Goal: Task Accomplishment & Management: Use online tool/utility

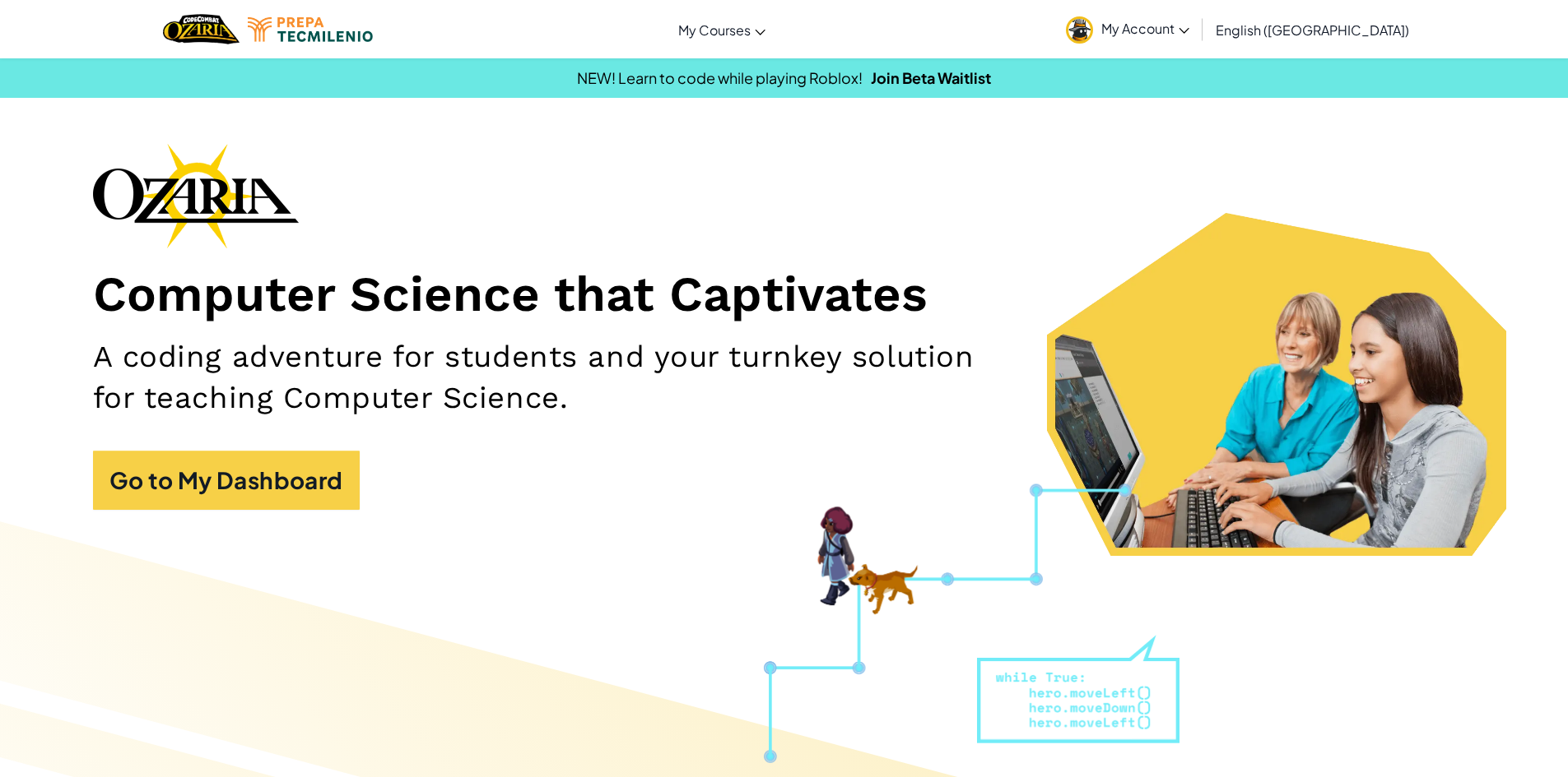
click at [1189, 23] on span "My Account" at bounding box center [1145, 29] width 88 height 17
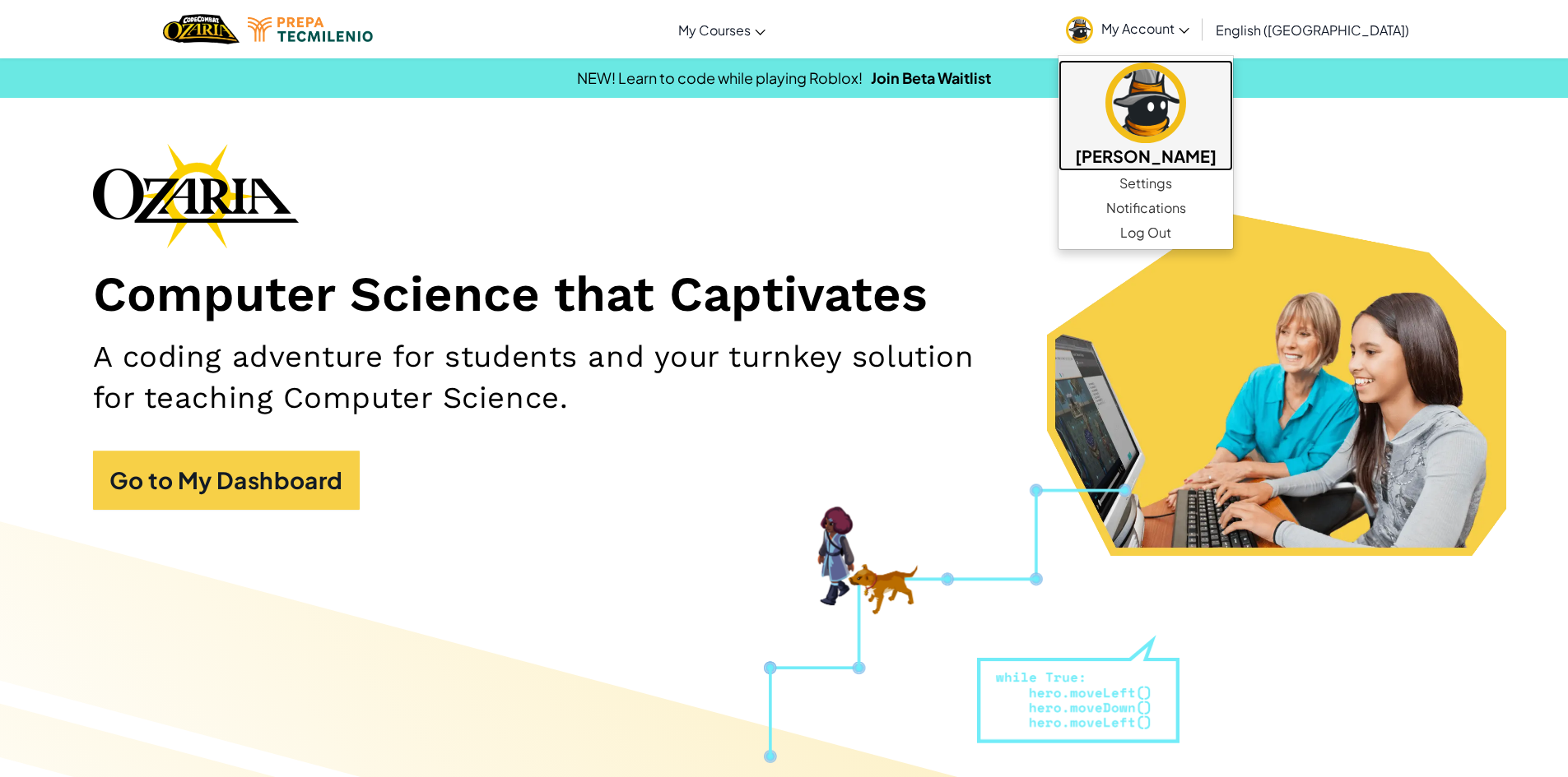
click at [1186, 94] on img at bounding box center [1145, 102] width 81 height 81
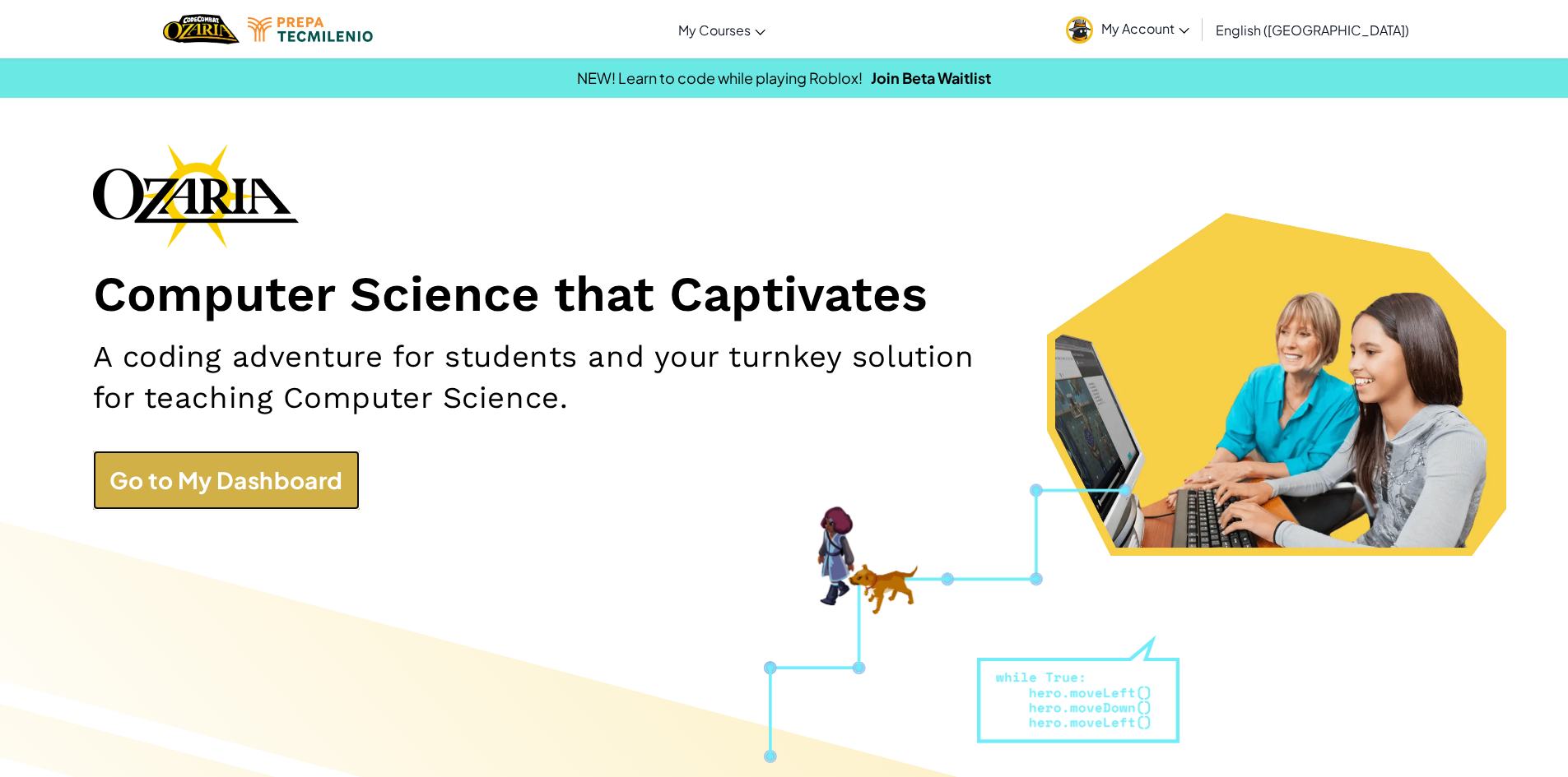
click at [234, 478] on link "Go to My Dashboard" at bounding box center [226, 480] width 267 height 59
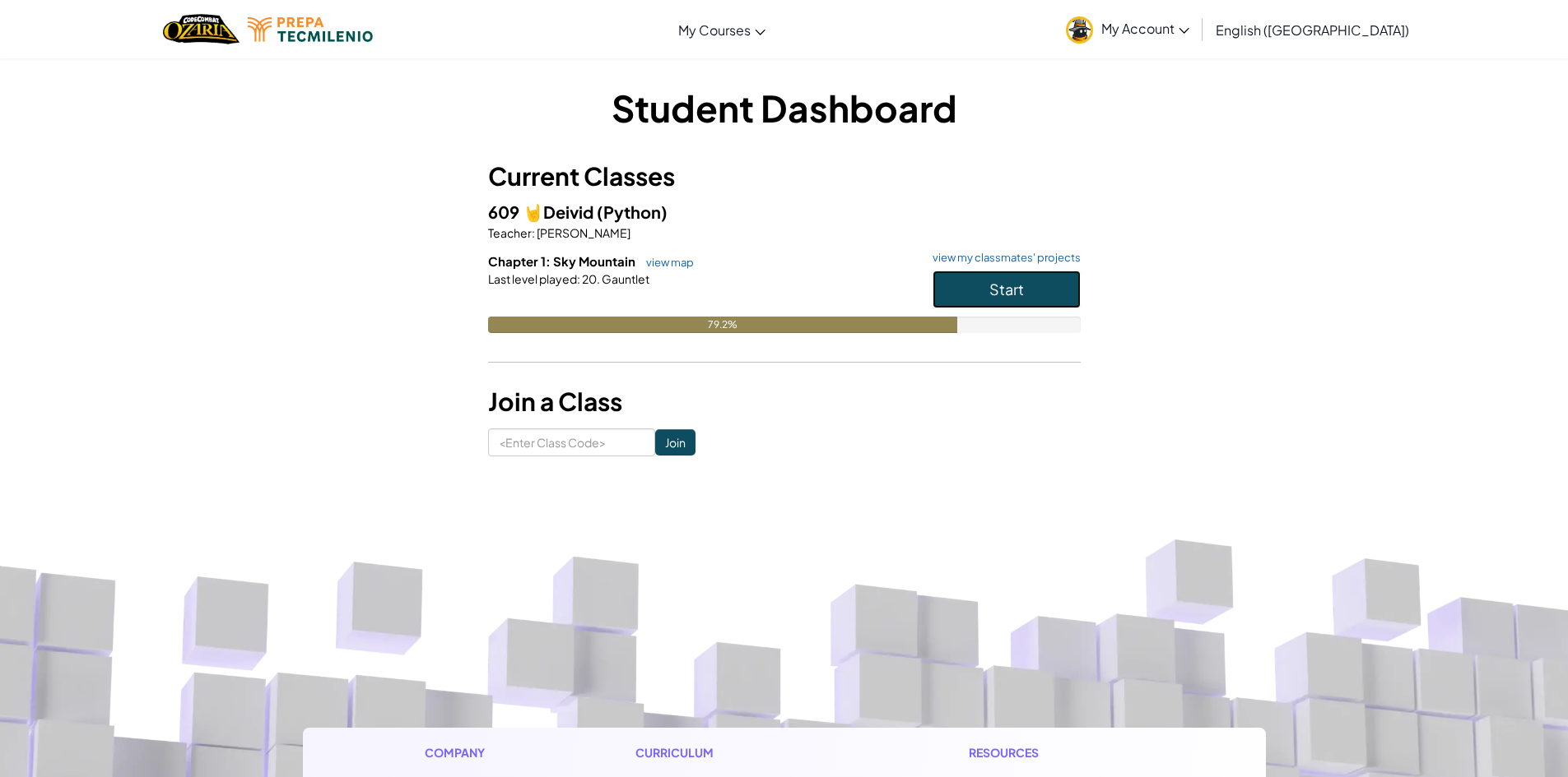
click at [959, 299] on button "Start" at bounding box center [1006, 290] width 149 height 38
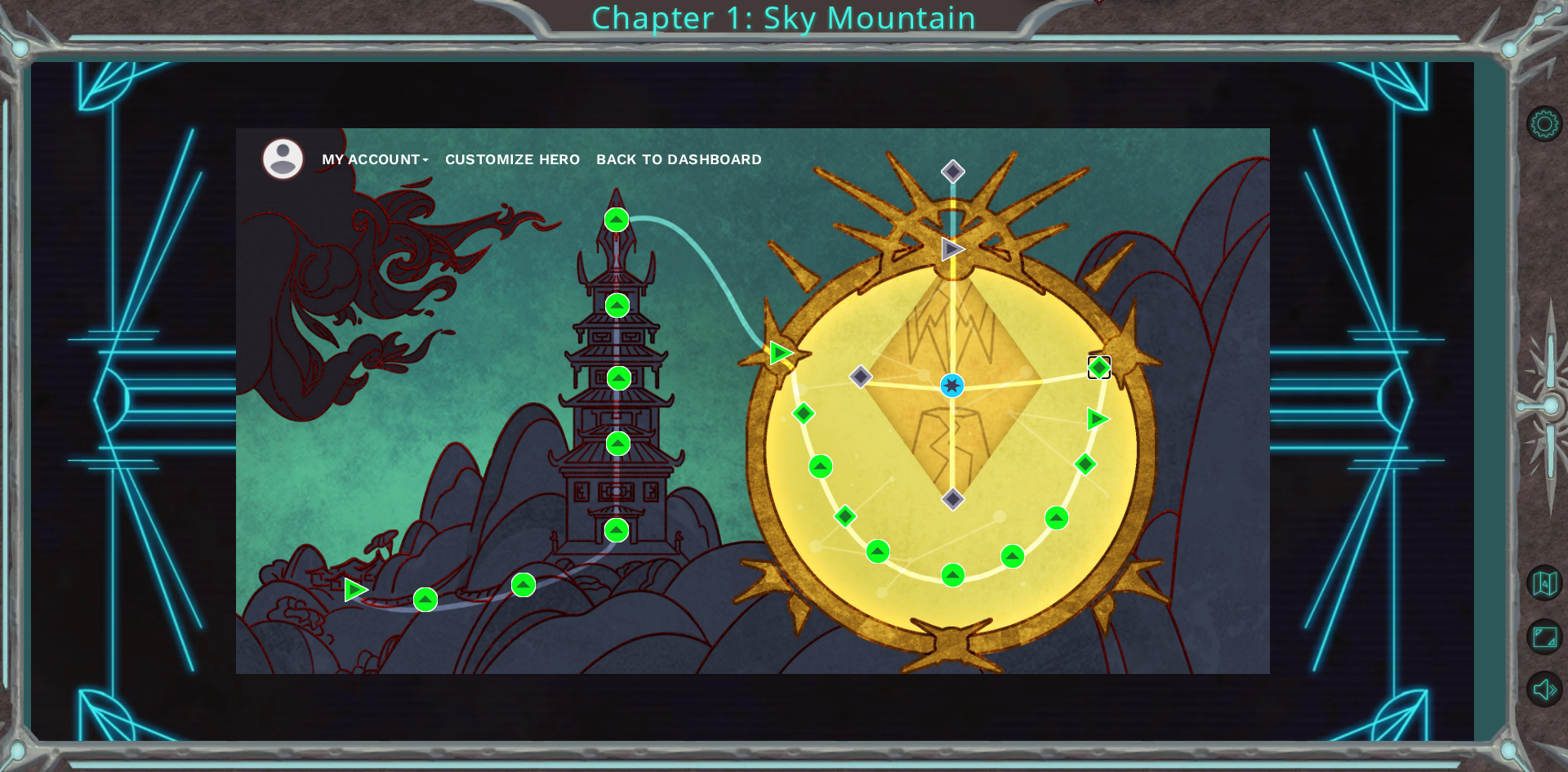
drag, startPoint x: 1095, startPoint y: 359, endPoint x: 1086, endPoint y: 361, distance: 9.2
click at [1093, 359] on img at bounding box center [1099, 367] width 24 height 24
click at [944, 383] on img at bounding box center [952, 386] width 24 height 24
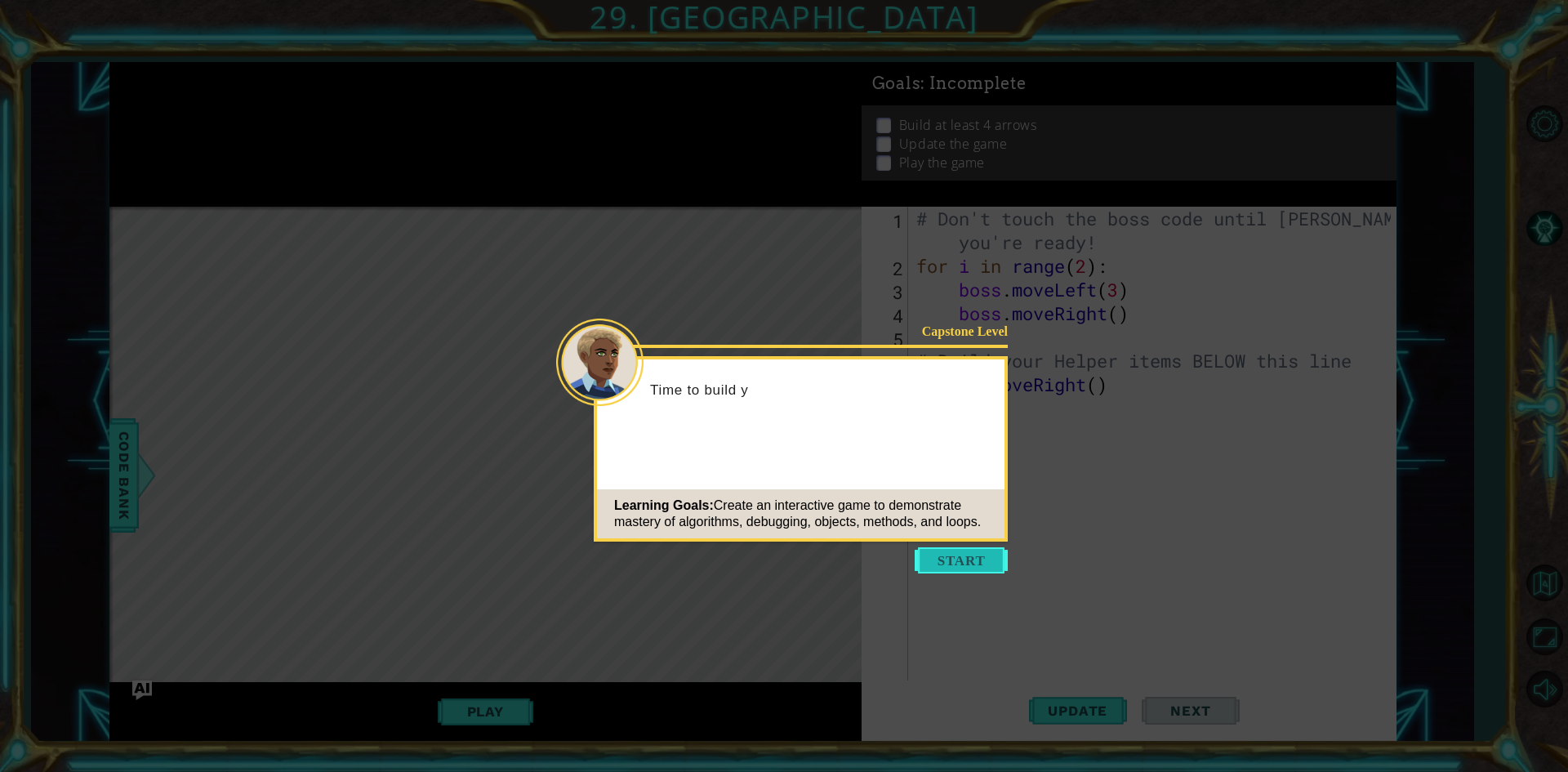
drag, startPoint x: 943, startPoint y: 555, endPoint x: 939, endPoint y: 547, distance: 8.9
click at [944, 554] on button "Start" at bounding box center [961, 561] width 93 height 26
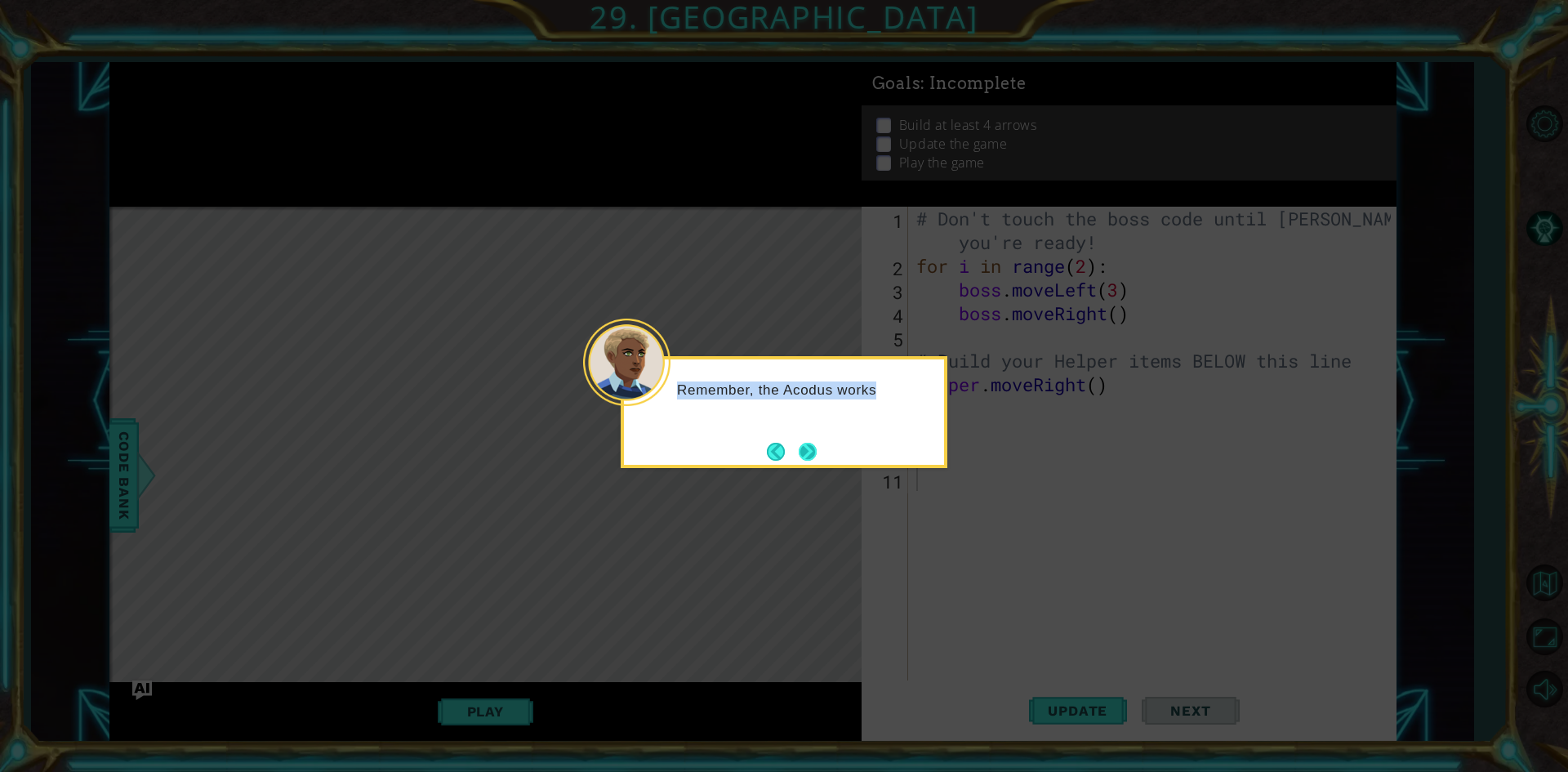
drag, startPoint x: 800, startPoint y: 426, endPoint x: 815, endPoint y: 440, distance: 20.5
click at [815, 430] on div "Remember, the Acodus works" at bounding box center [784, 395] width 320 height 71
click at [816, 442] on button "Next" at bounding box center [808, 451] width 18 height 18
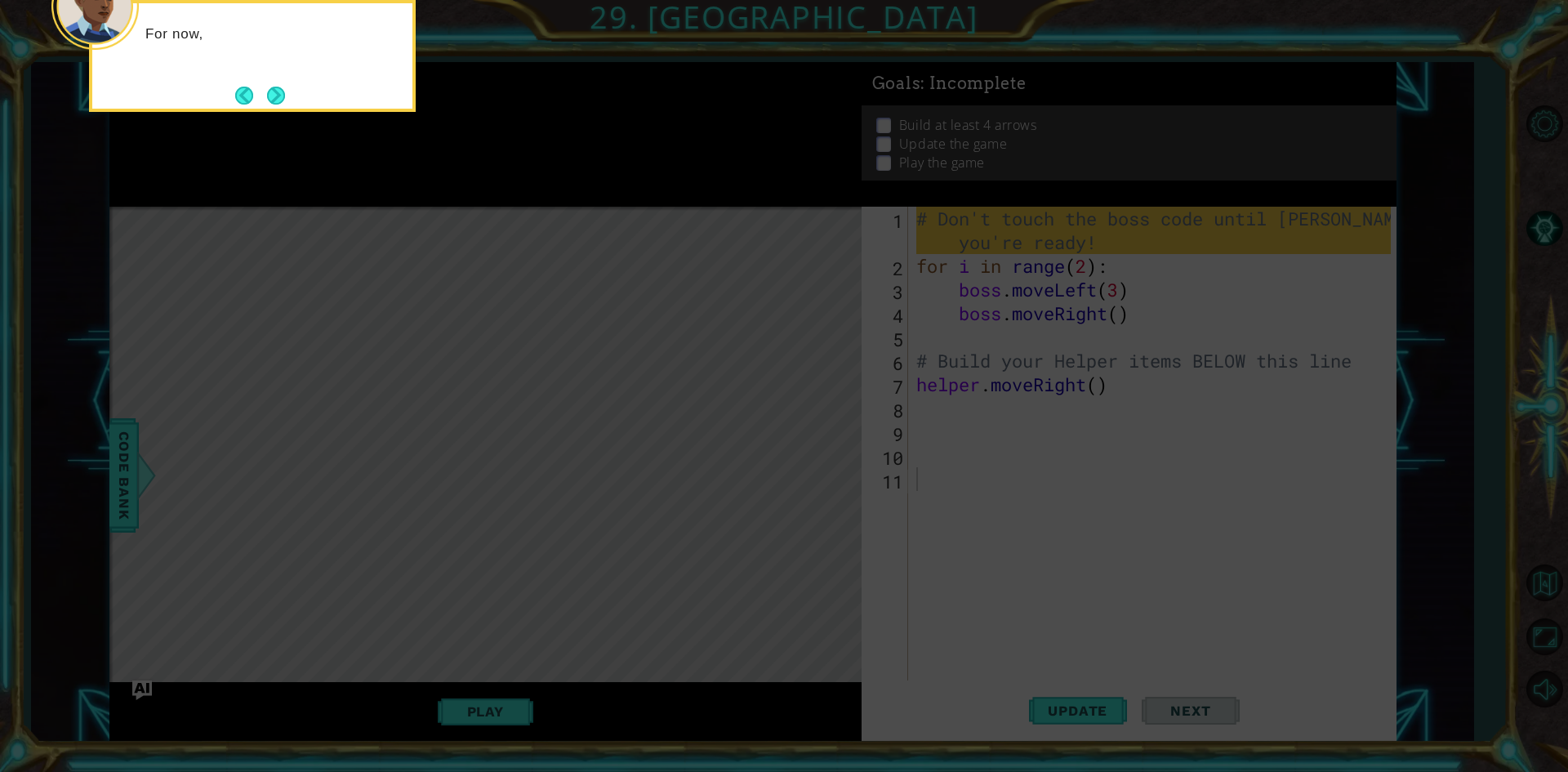
click at [790, 436] on icon at bounding box center [784, 386] width 1568 height 772
drag, startPoint x: 600, startPoint y: 262, endPoint x: 565, endPoint y: 235, distance: 44.2
click at [582, 250] on icon at bounding box center [784, 386] width 1568 height 772
click at [272, 92] on button "Next" at bounding box center [276, 95] width 18 height 18
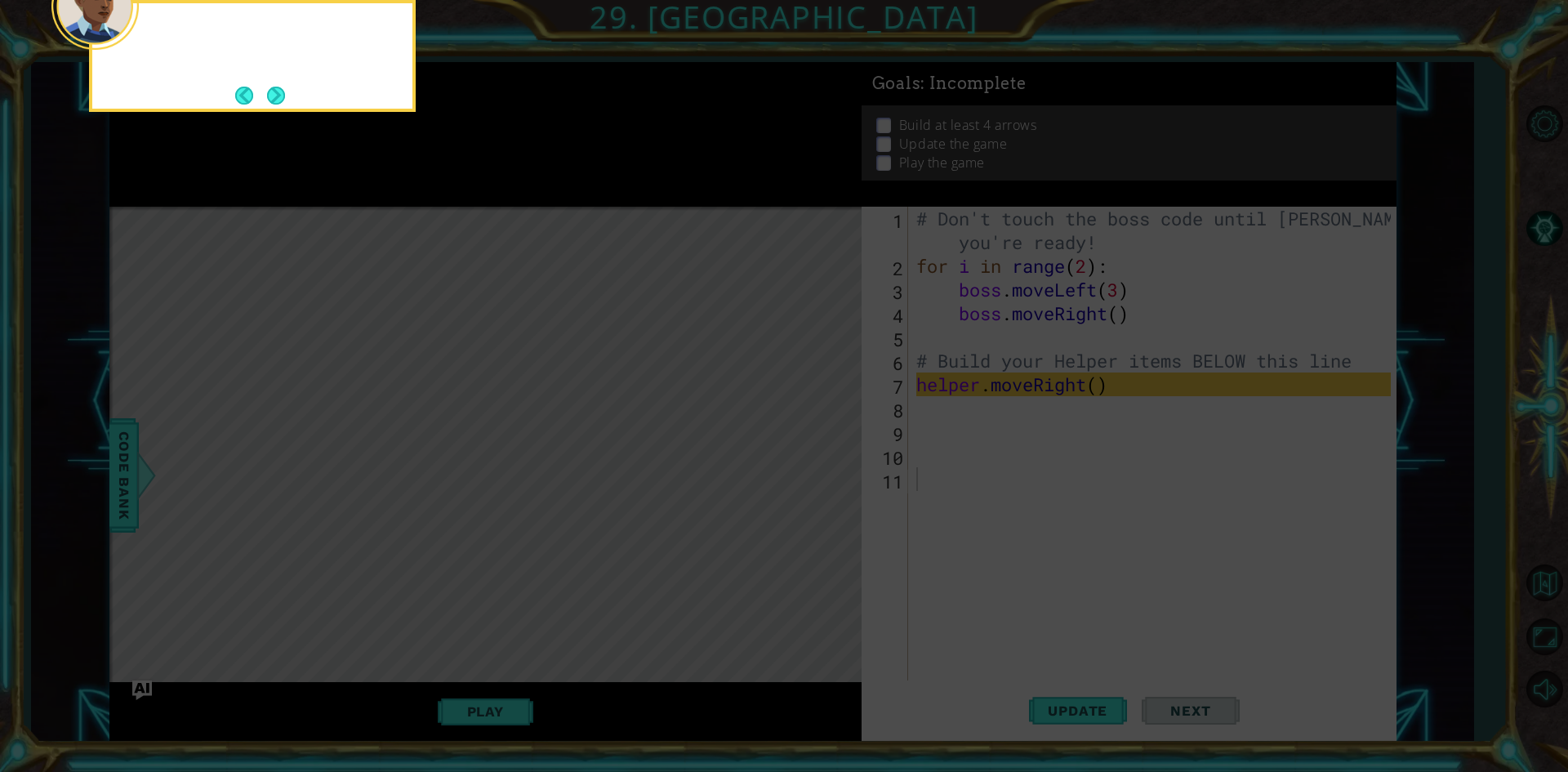
click at [272, 92] on button "Next" at bounding box center [276, 95] width 18 height 18
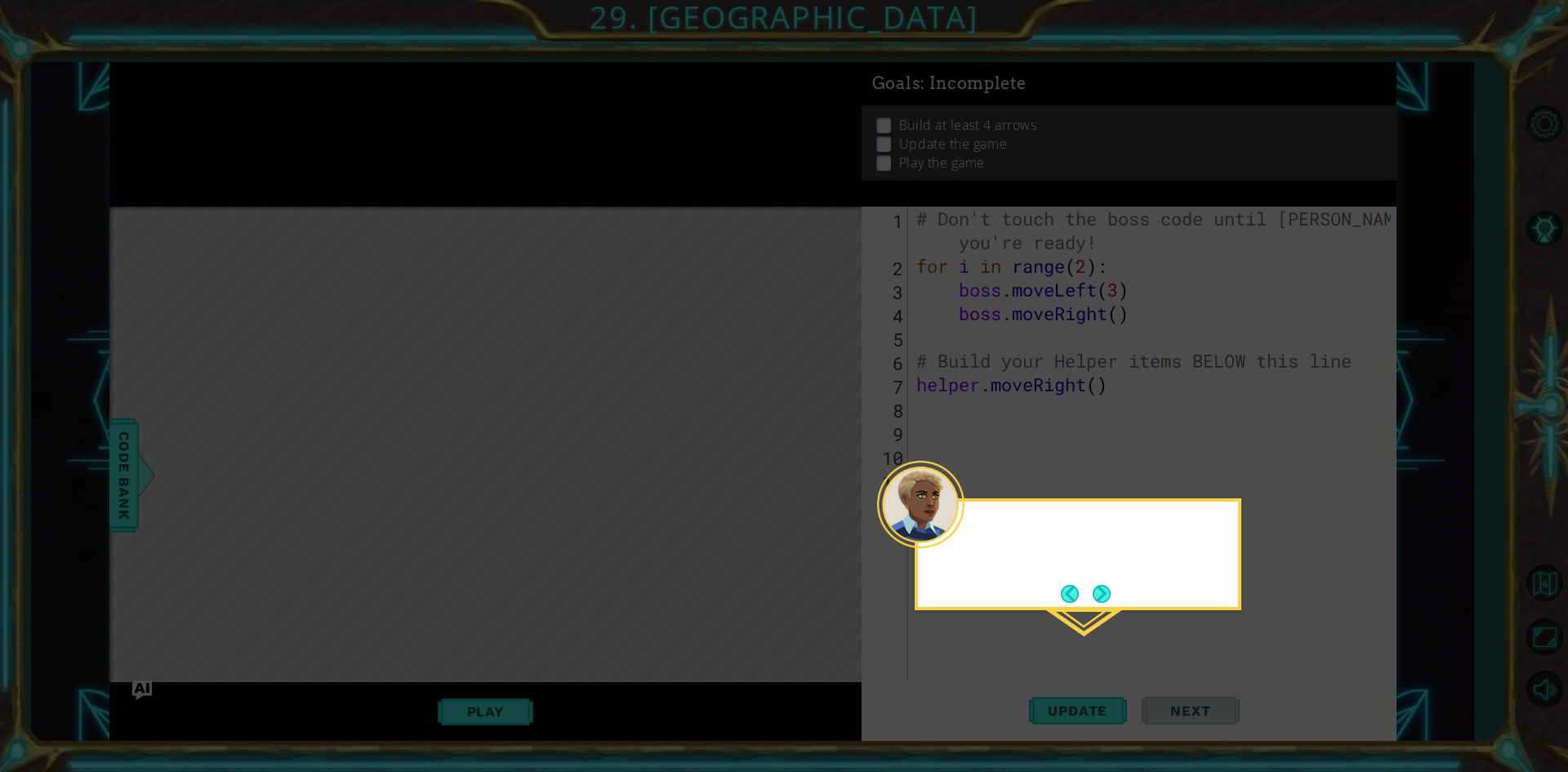
click at [272, 92] on icon at bounding box center [784, 386] width 1568 height 772
click at [1101, 589] on button "Next" at bounding box center [1102, 593] width 18 height 18
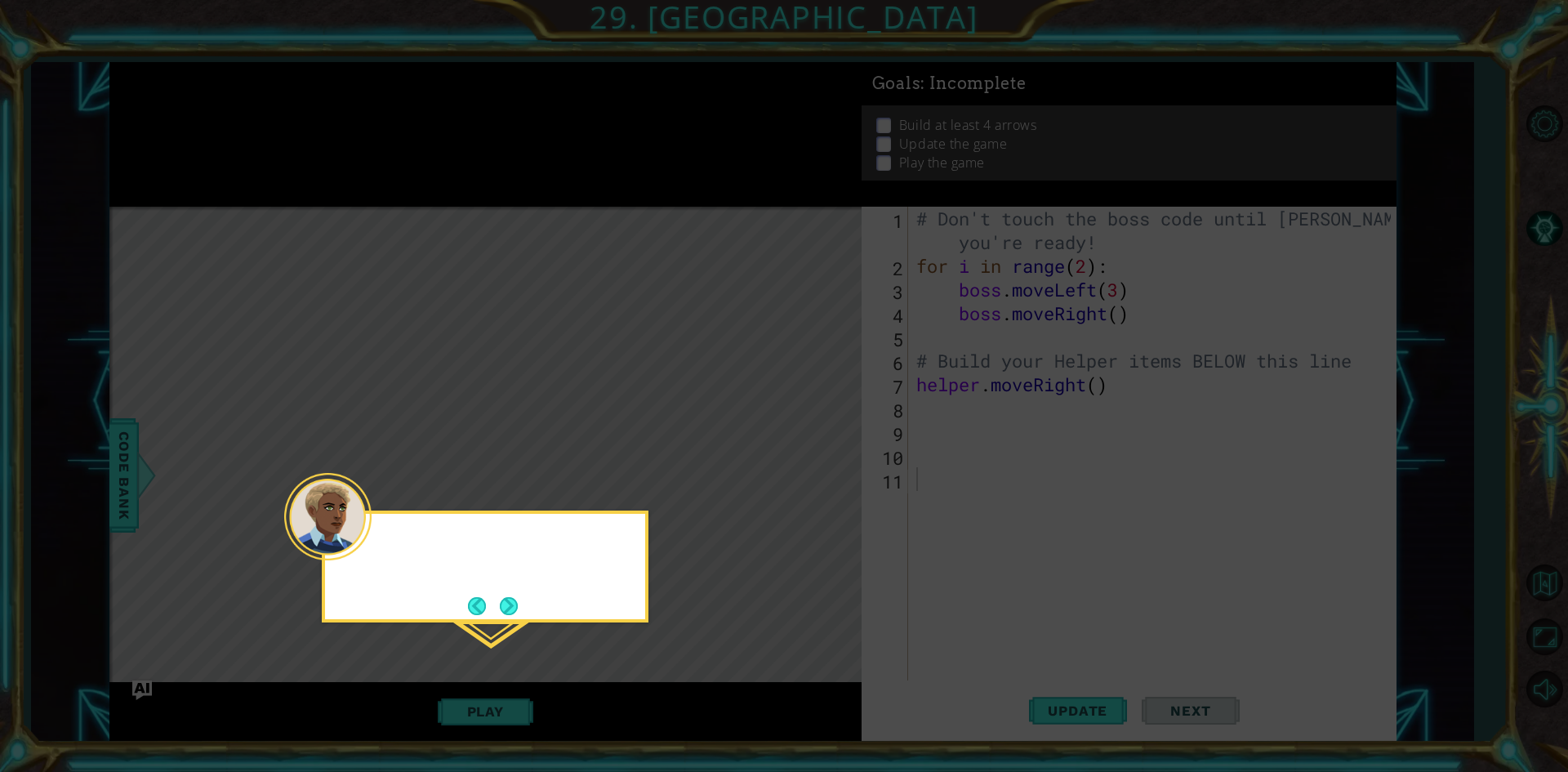
click at [1101, 589] on icon at bounding box center [784, 386] width 1568 height 772
drag, startPoint x: 549, startPoint y: 612, endPoint x: 526, endPoint y: 599, distance: 26.4
click at [529, 600] on div "Hit the PLAY button when you're" at bounding box center [484, 567] width 327 height 112
click at [523, 604] on div "Hit the PLAY button when you're ready to try" at bounding box center [484, 567] width 327 height 112
drag, startPoint x: 523, startPoint y: 604, endPoint x: 509, endPoint y: 596, distance: 16.1
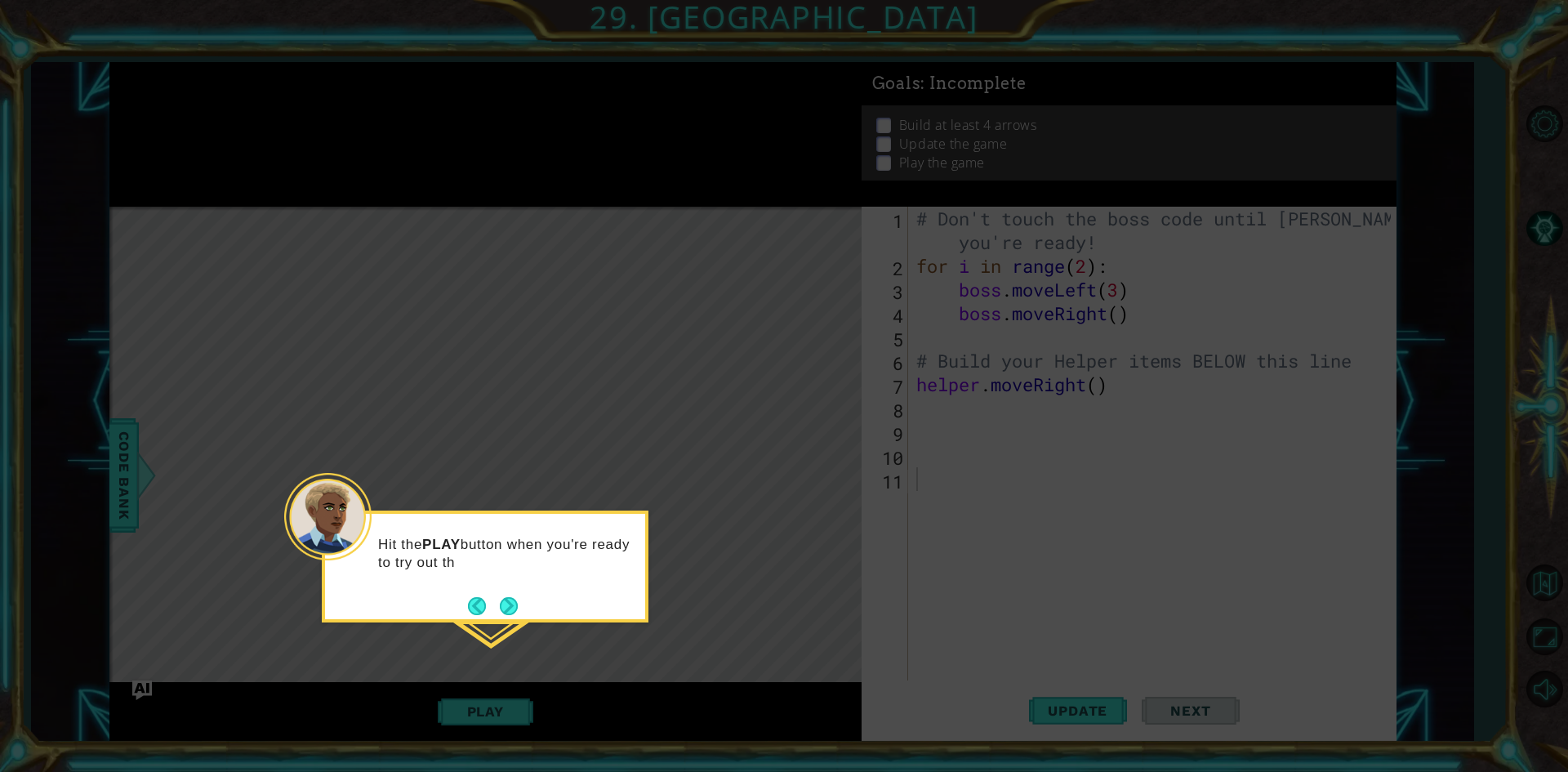
click at [521, 604] on div "Hit the PLAY button when you're ready to try out th" at bounding box center [484, 567] width 327 height 112
click at [509, 596] on footer at bounding box center [493, 606] width 50 height 24
click at [507, 609] on div "Hit the PLAY button when you're ready to try out the game. Then use the keyboar…" at bounding box center [484, 568] width 320 height 107
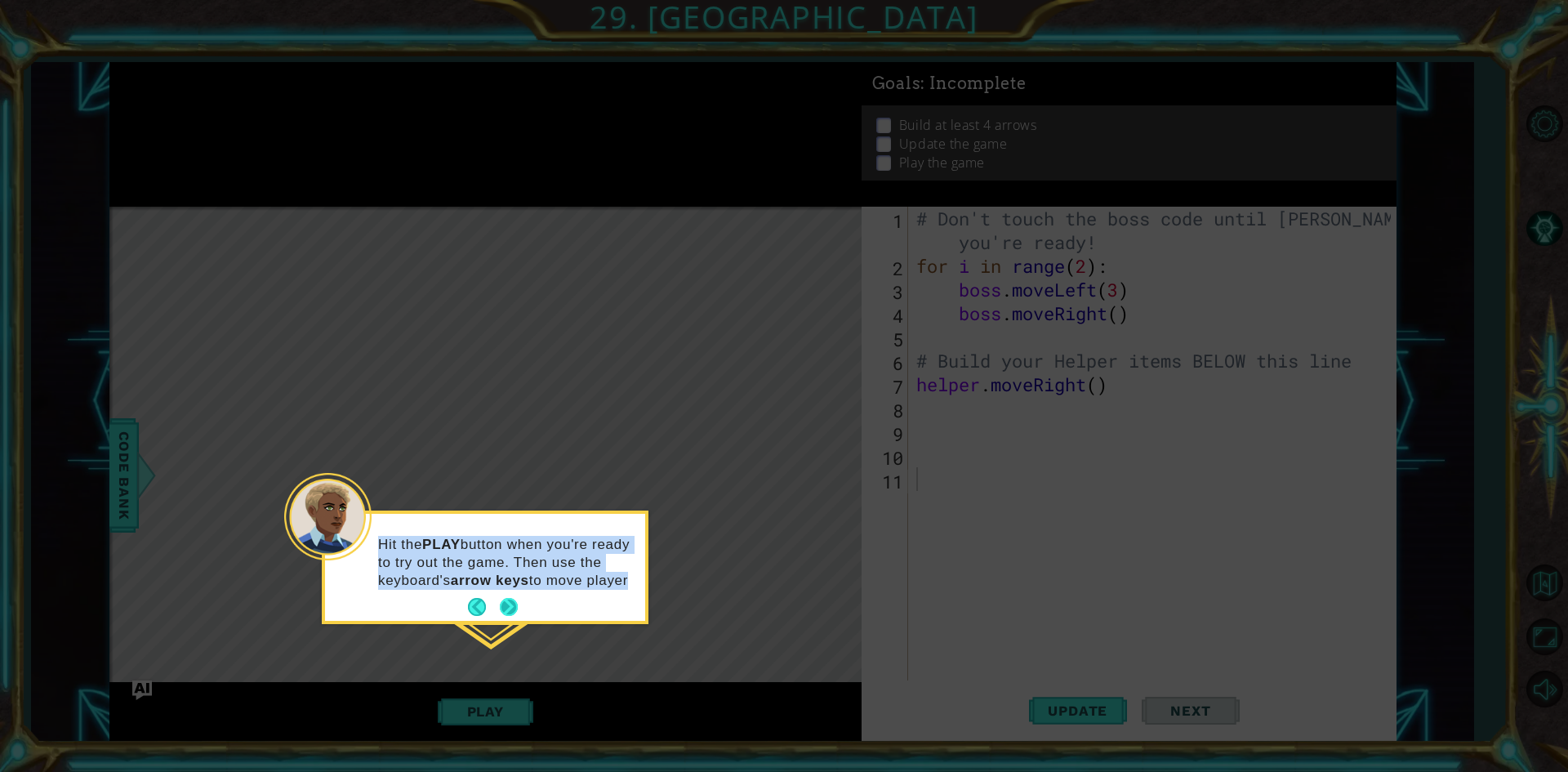
click at [507, 609] on div "Hit the PLAY button when you're ready to try out the game. Then use the keyboar…" at bounding box center [484, 570] width 320 height 101
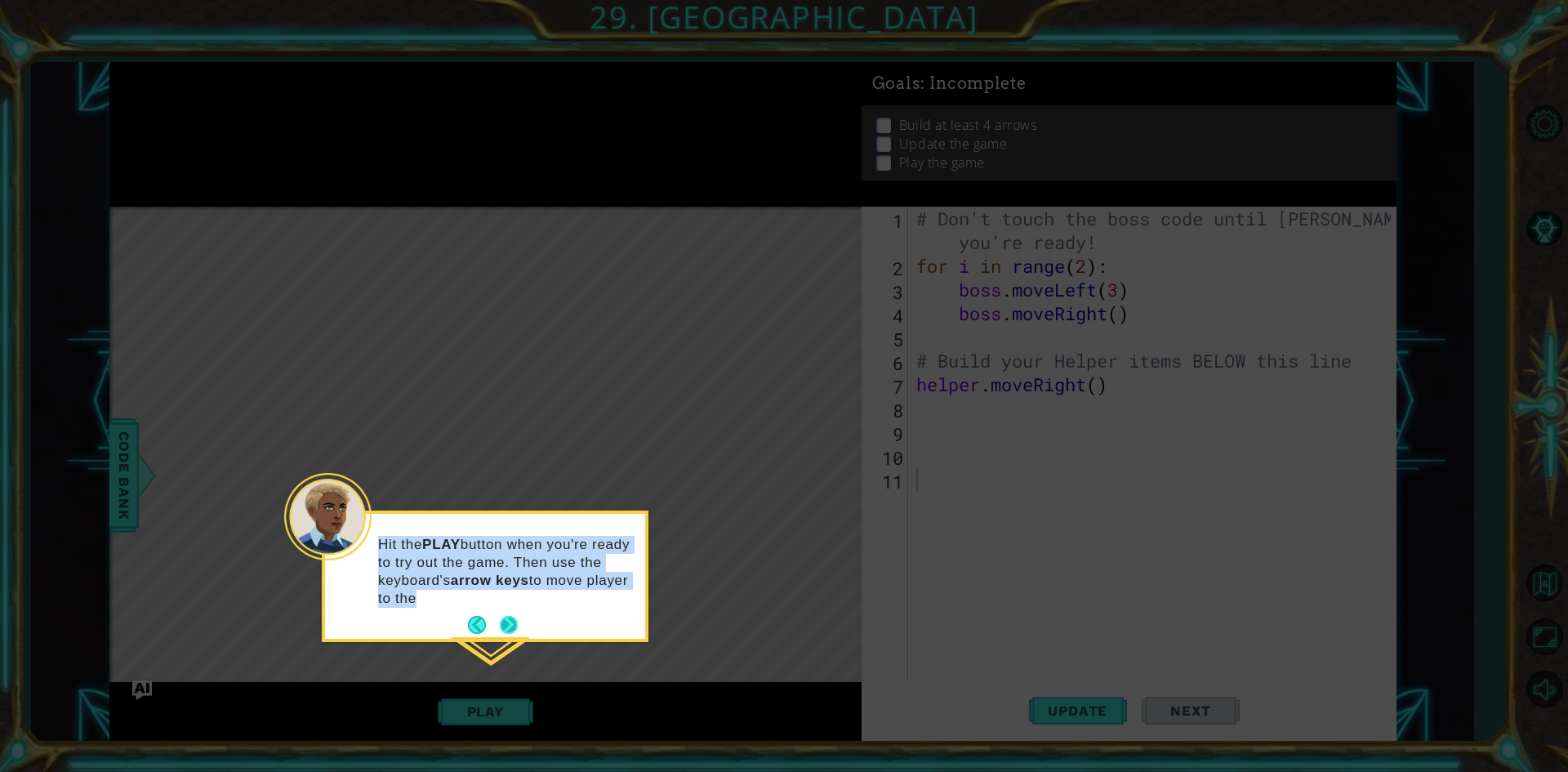
click at [507, 609] on div "Hit the PLAY button when you're ready to try out the game. Then use the keyboar…" at bounding box center [484, 579] width 320 height 118
click at [513, 622] on button "Next" at bounding box center [509, 625] width 18 height 18
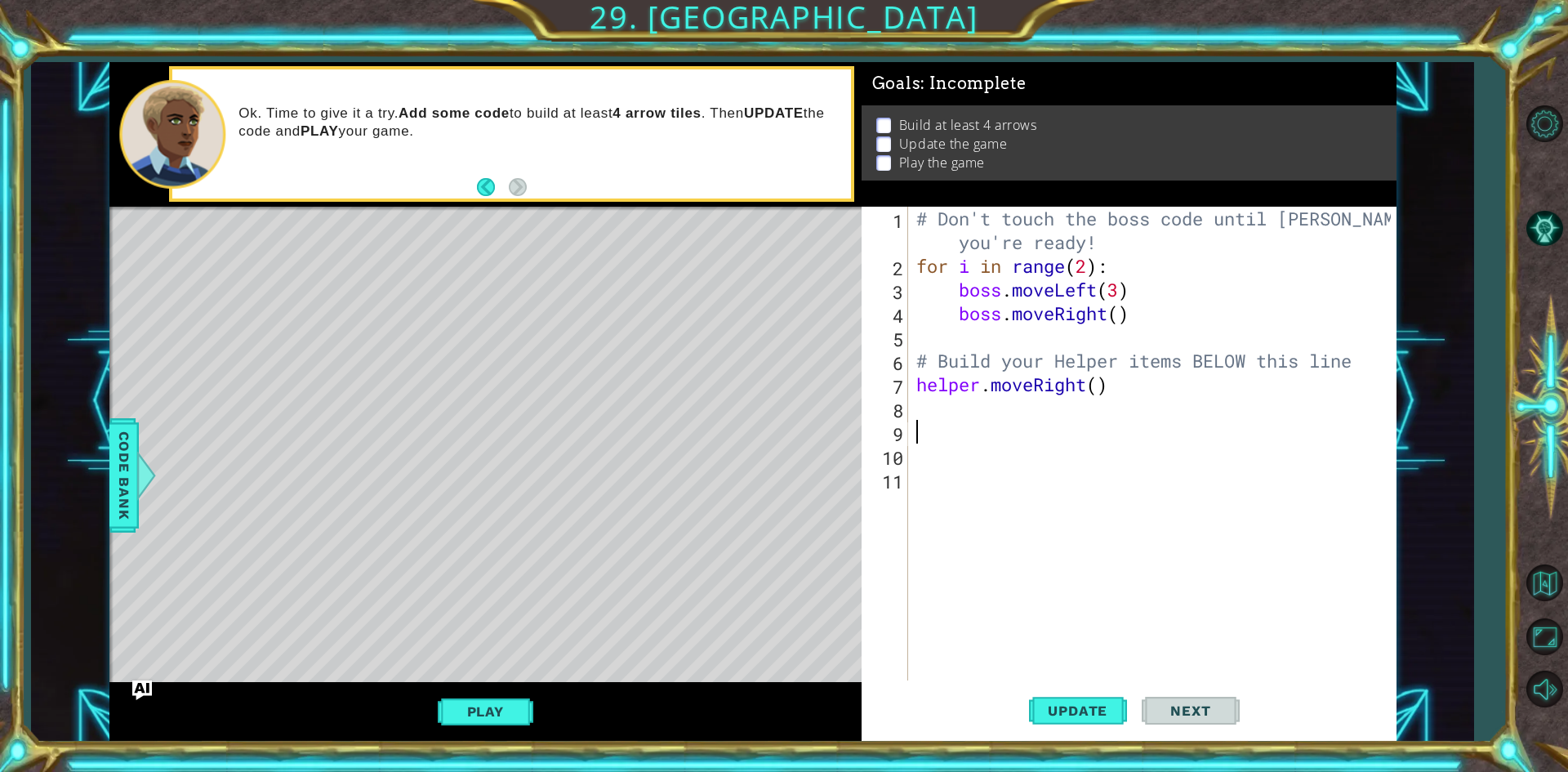
drag, startPoint x: 1011, startPoint y: 429, endPoint x: 939, endPoint y: 381, distance: 86.5
click at [1005, 429] on div "# Don't touch the boss code until [PERSON_NAME] says you're ready! for i in ran…" at bounding box center [1156, 480] width 486 height 545
click at [1093, 395] on div "# Don't touch the boss code until [PERSON_NAME] says you're ready! for i in ran…" at bounding box center [1156, 480] width 486 height 545
type textarea "helper.moveRight()"
click at [1101, 397] on div "# Don't touch the boss code until [PERSON_NAME] says you're ready! for i in ran…" at bounding box center [1156, 480] width 486 height 545
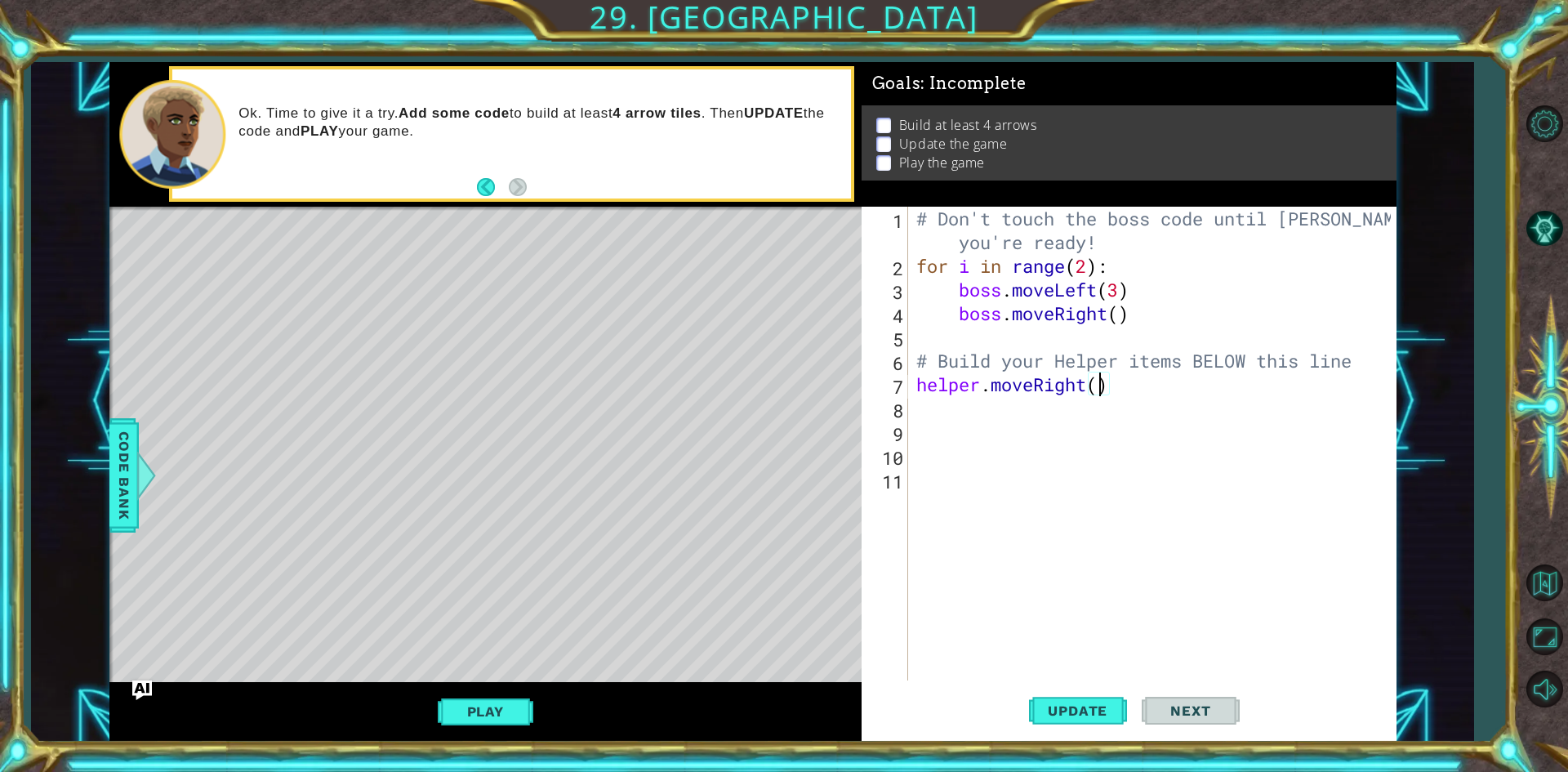
click at [1100, 385] on div "# Don't touch the boss code until [PERSON_NAME] says you're ready! for i in ran…" at bounding box center [1156, 480] width 486 height 545
type textarea "helper.moveRight(3)"
click at [458, 719] on button "Play" at bounding box center [485, 712] width 96 height 31
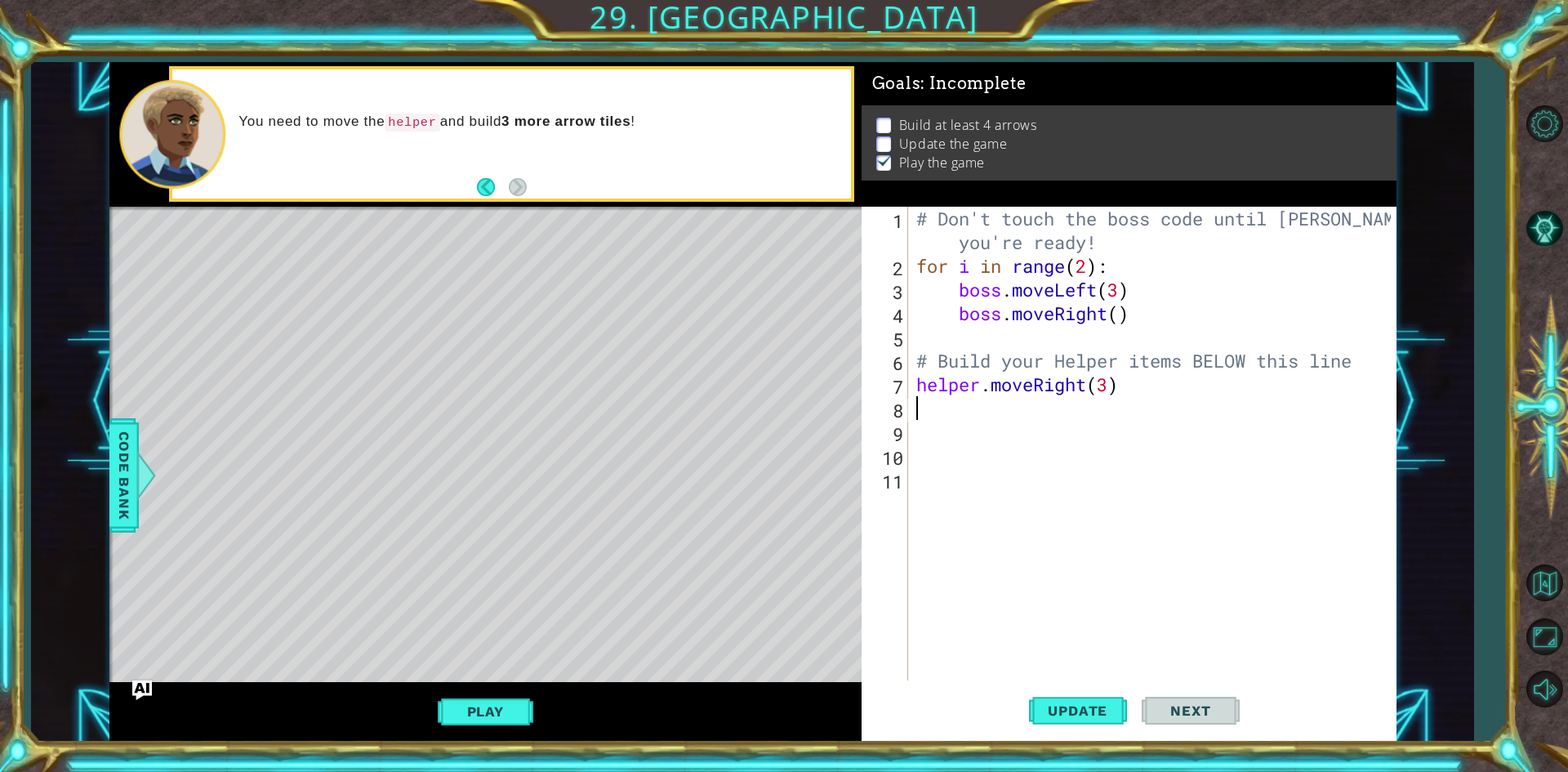
click at [946, 418] on div "# Don't touch the boss code until [PERSON_NAME] says you're ready! for i in ran…" at bounding box center [1156, 480] width 486 height 545
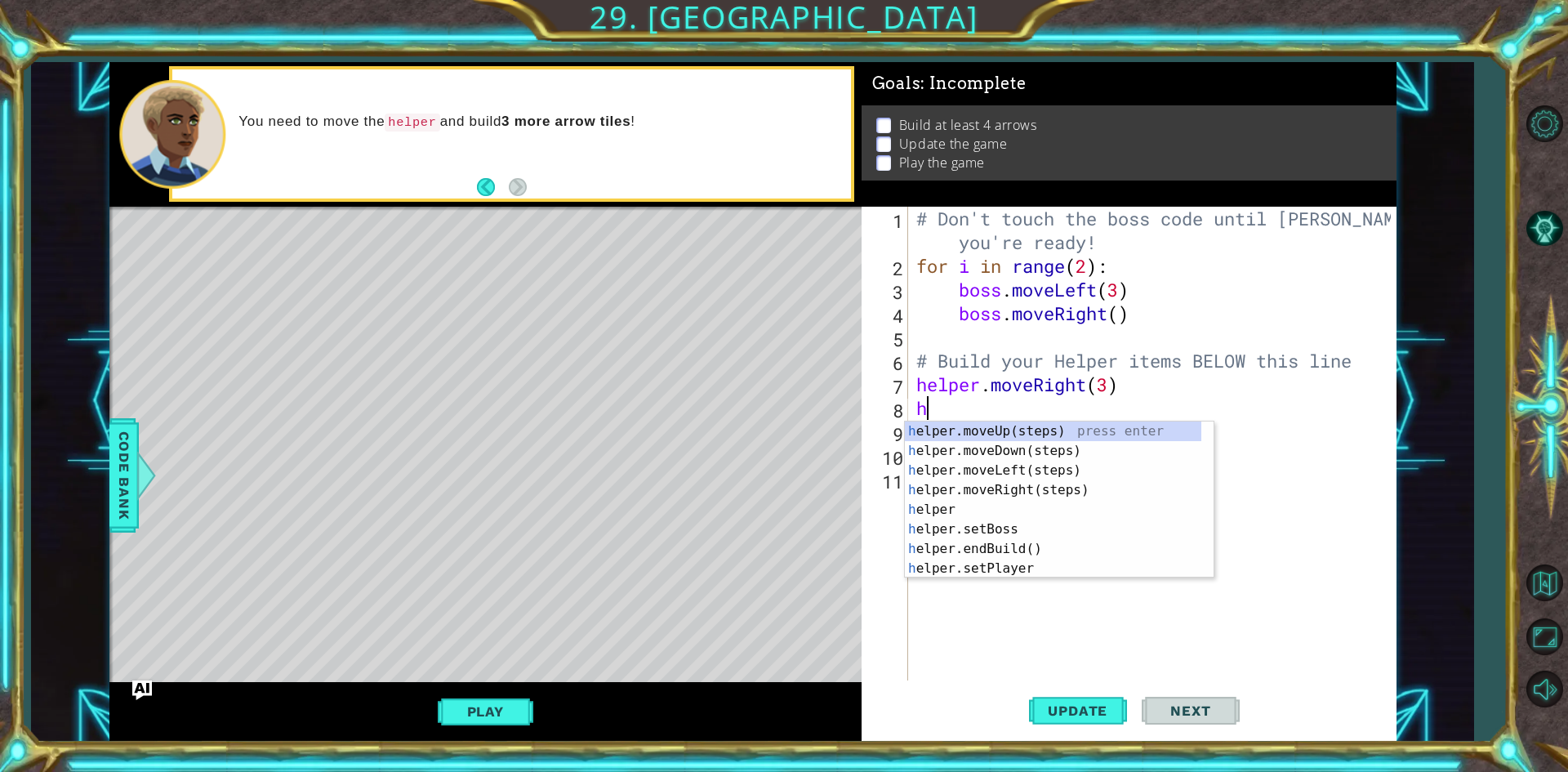
type textarea "he"
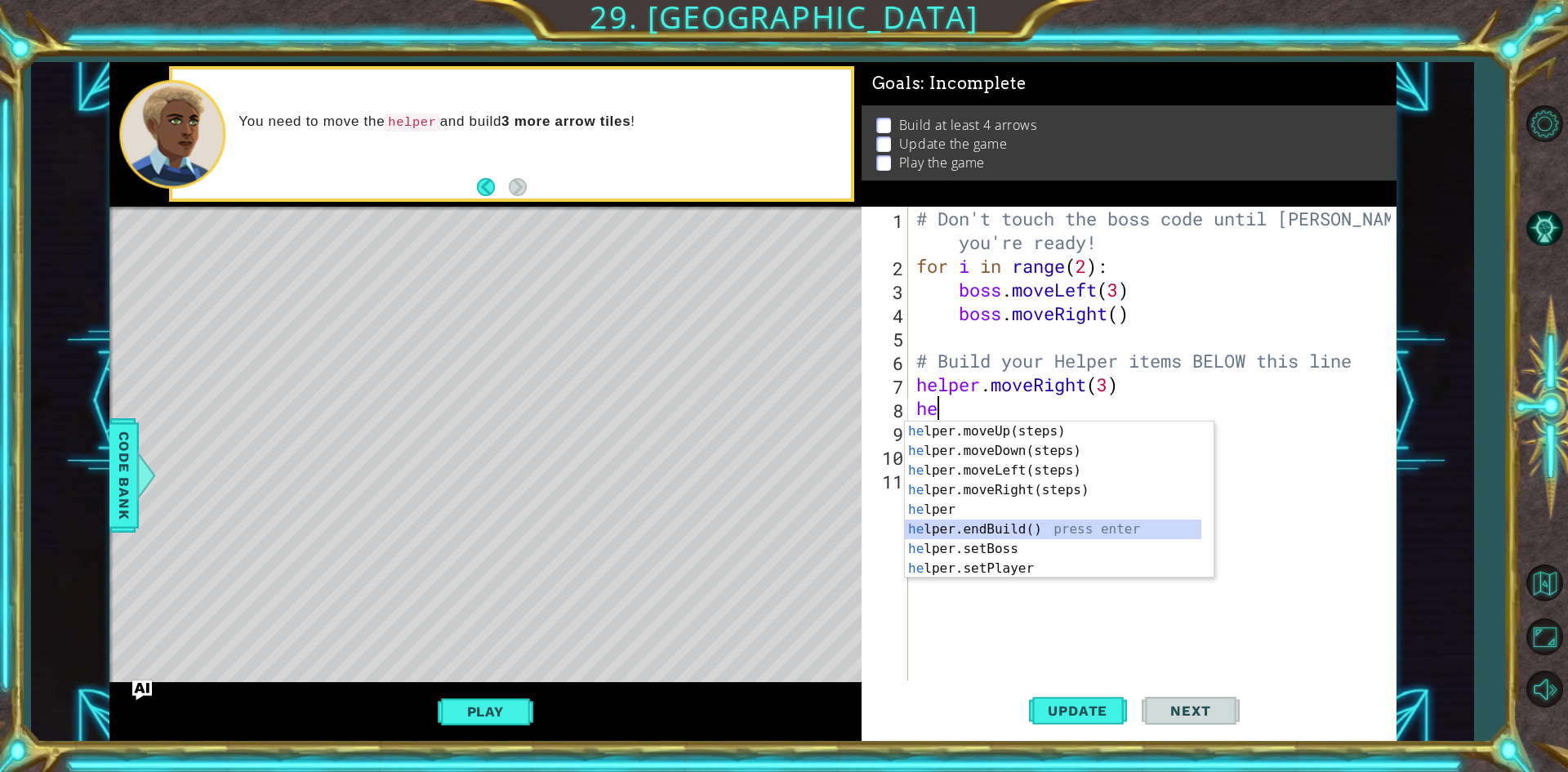
click at [974, 520] on div "he lper.moveUp(steps) press enter he lper.moveDown(steps) press enter he lper.m…" at bounding box center [1053, 519] width 297 height 196
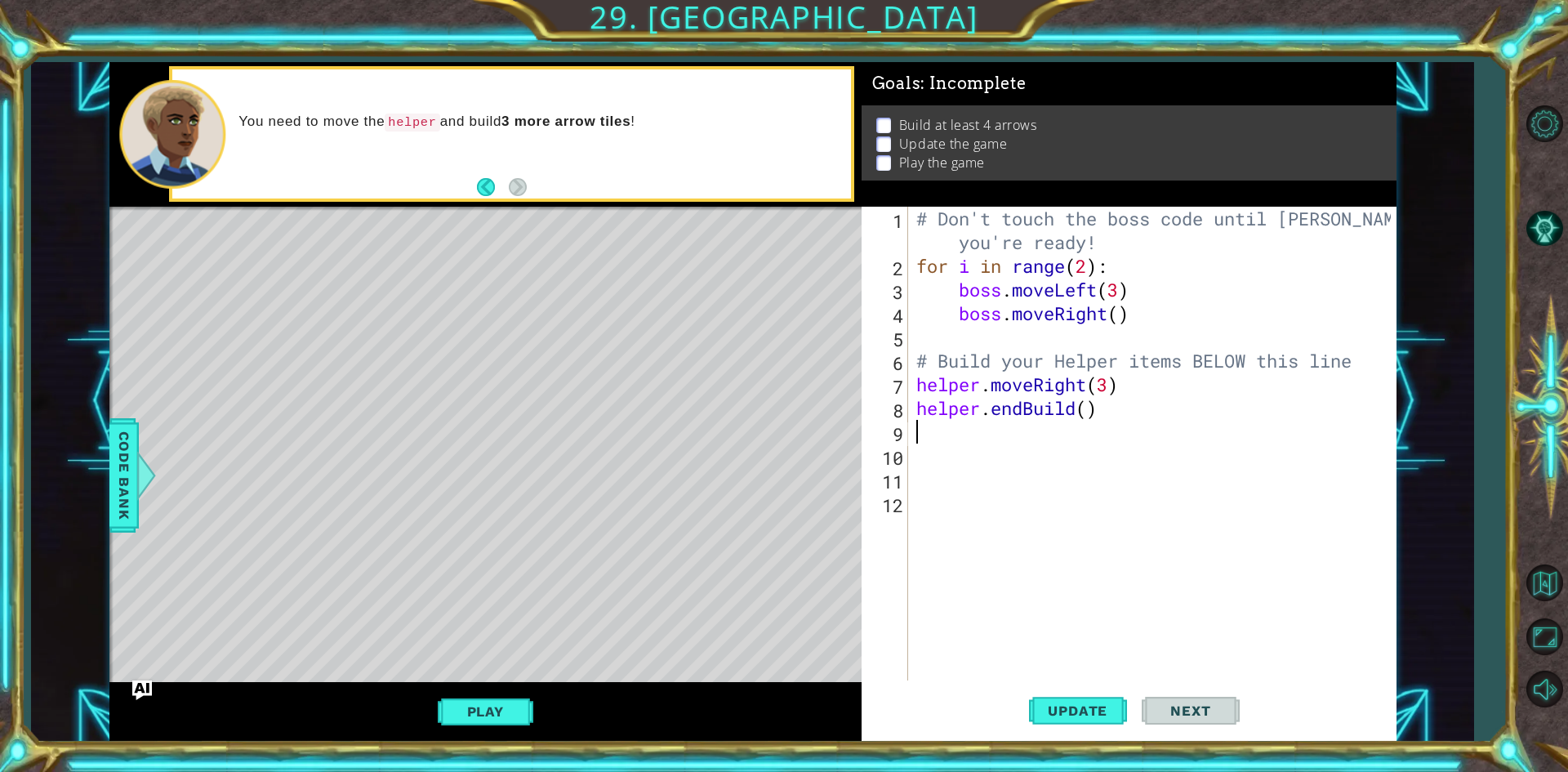
click at [1089, 417] on div "# Don't touch the boss code until [PERSON_NAME] says you're ready! for i in ran…" at bounding box center [1156, 480] width 486 height 545
type textarea "helper.endBuild(3)"
click at [475, 704] on button "Play" at bounding box center [485, 712] width 96 height 31
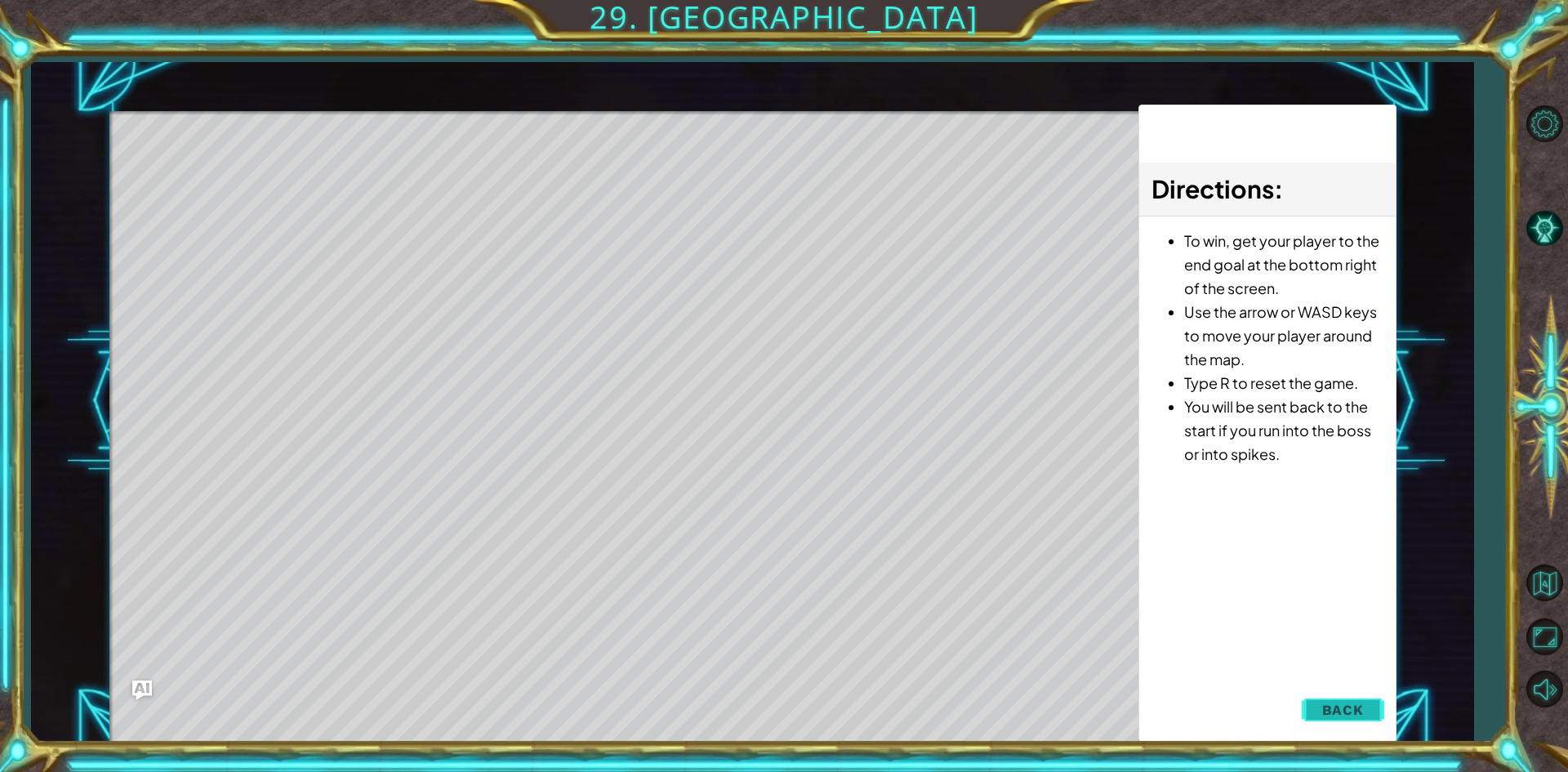
click at [1369, 706] on button "Back" at bounding box center [1343, 710] width 83 height 33
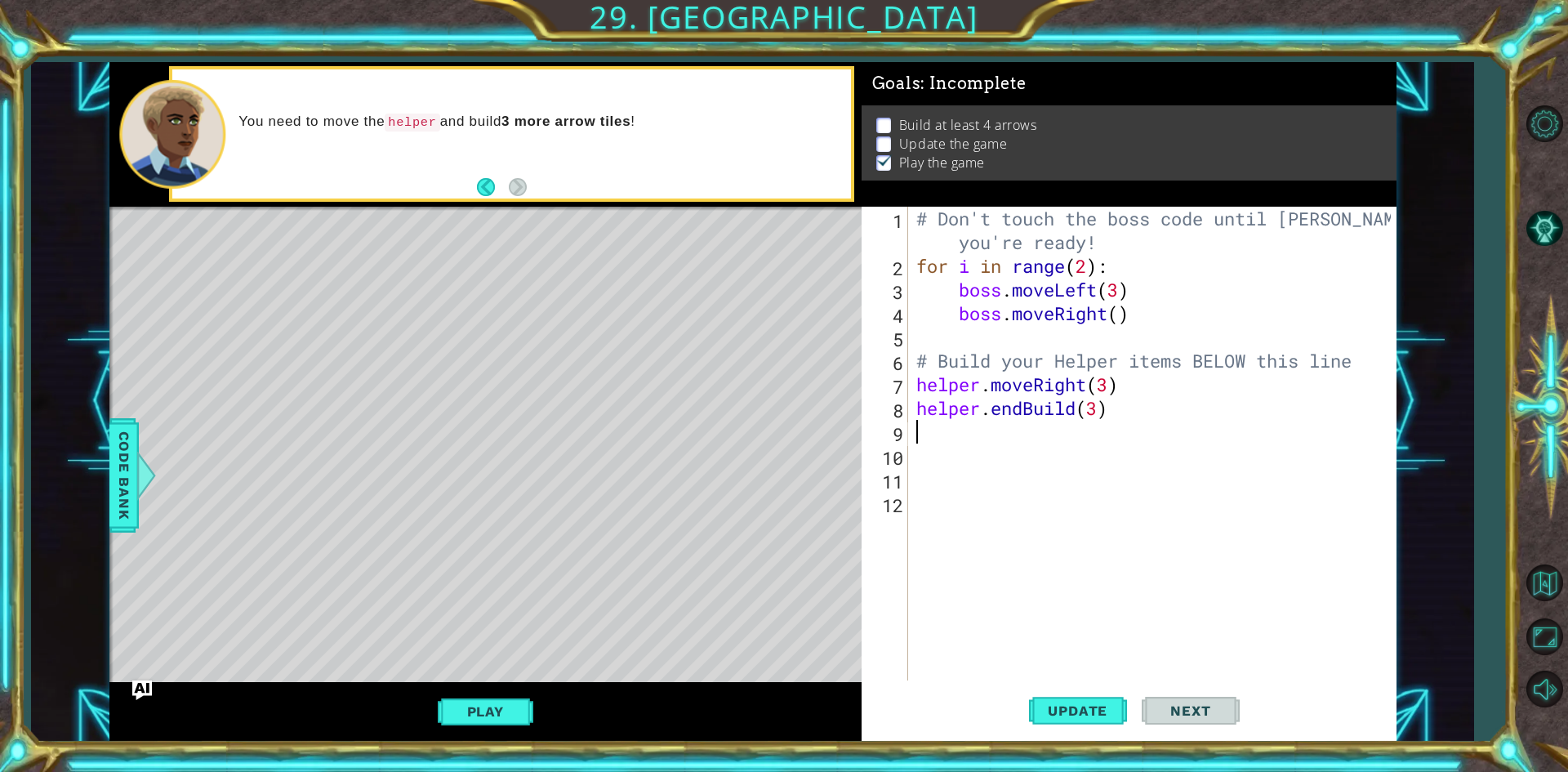
scroll to position [0, 0]
click at [1240, 436] on div "# Don't touch the boss code until [PERSON_NAME] says you're ready! for i in ran…" at bounding box center [1156, 480] width 486 height 545
click at [1182, 383] on div "# Don't touch the boss code until [PERSON_NAME] says you're ready! for i in ran…" at bounding box center [1156, 480] width 486 height 545
click at [1103, 712] on span "Update" at bounding box center [1078, 711] width 92 height 16
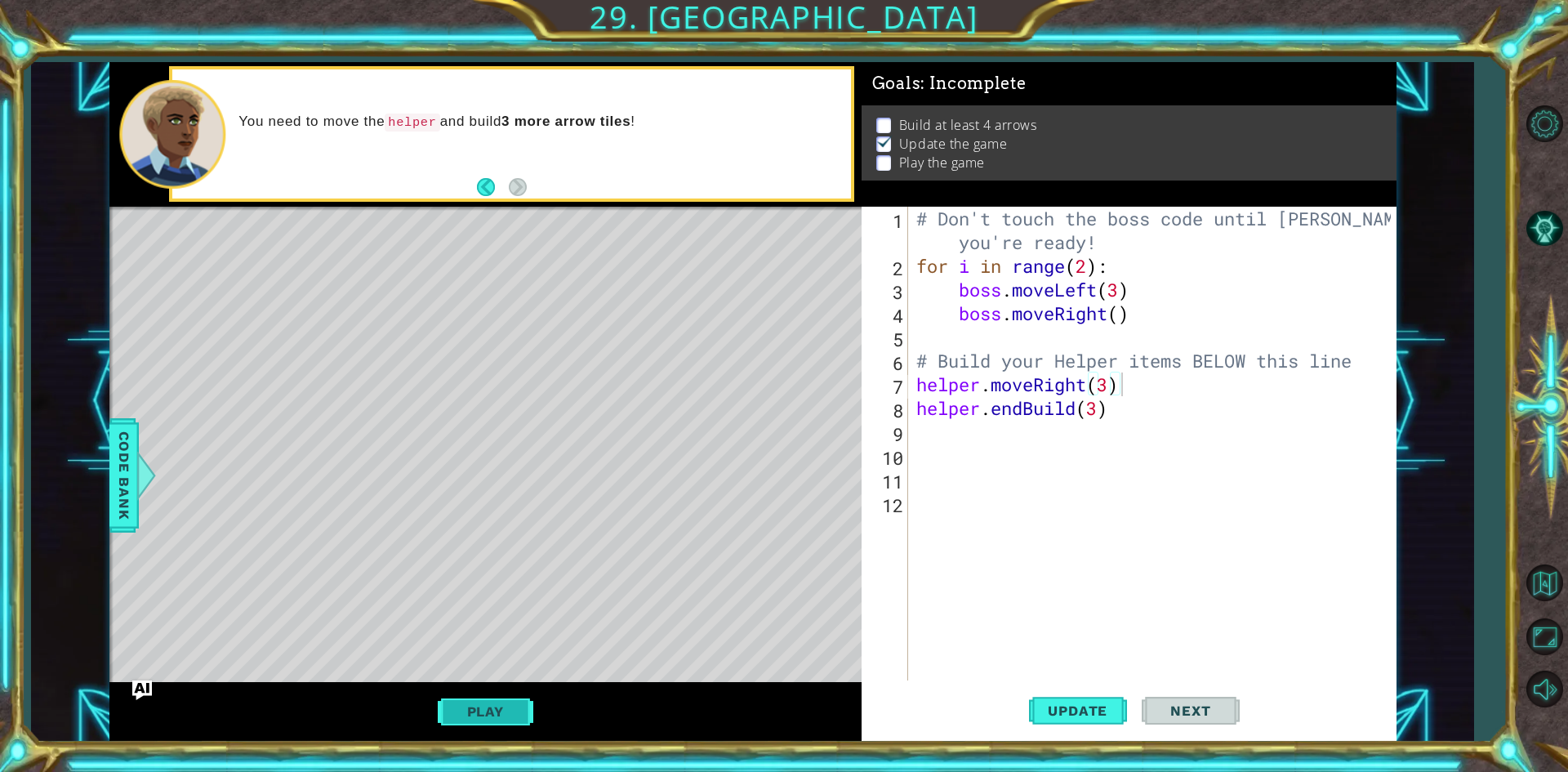
click at [467, 715] on button "Play" at bounding box center [485, 712] width 96 height 31
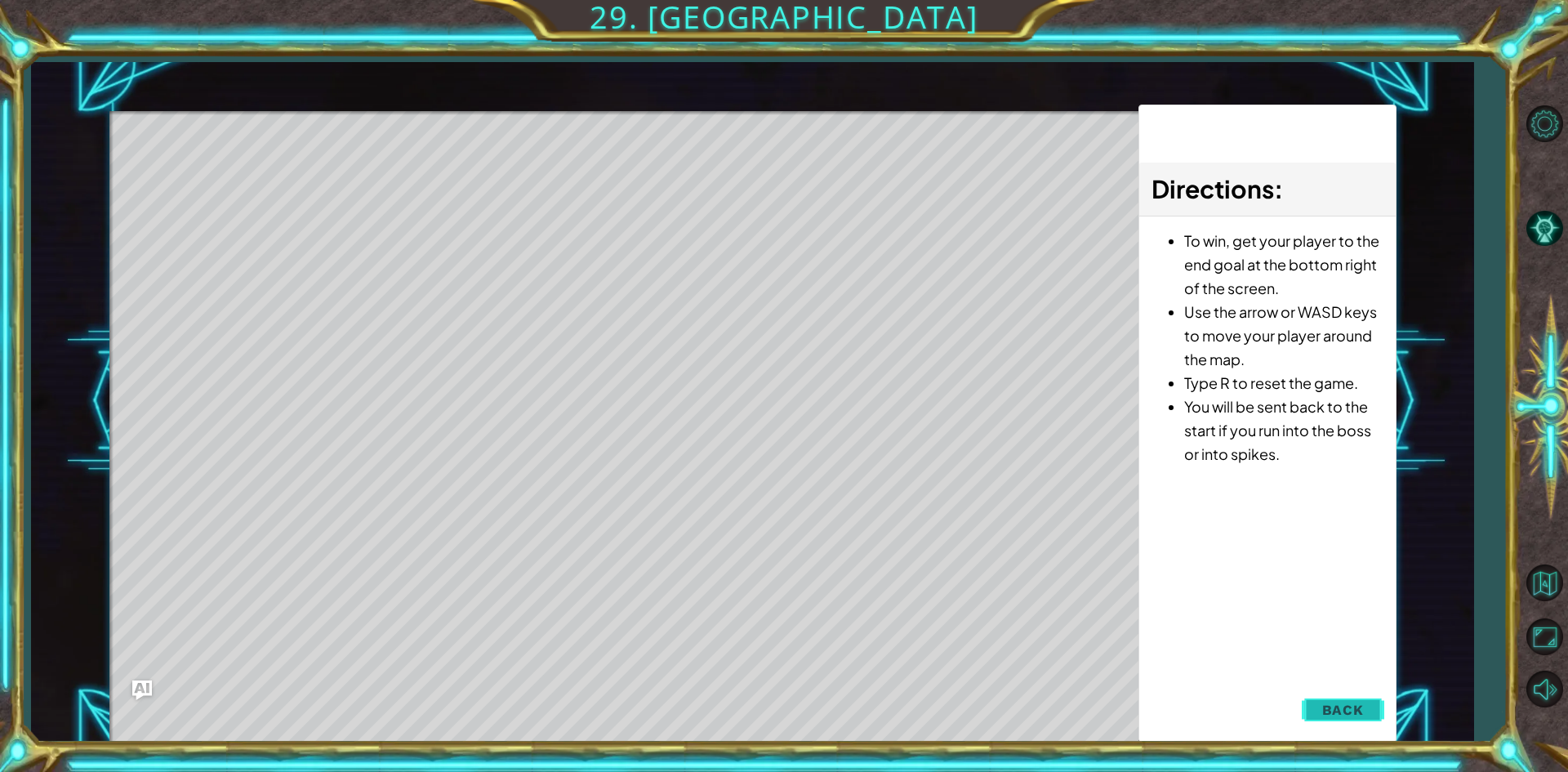
click at [1321, 713] on button "Back" at bounding box center [1343, 710] width 83 height 33
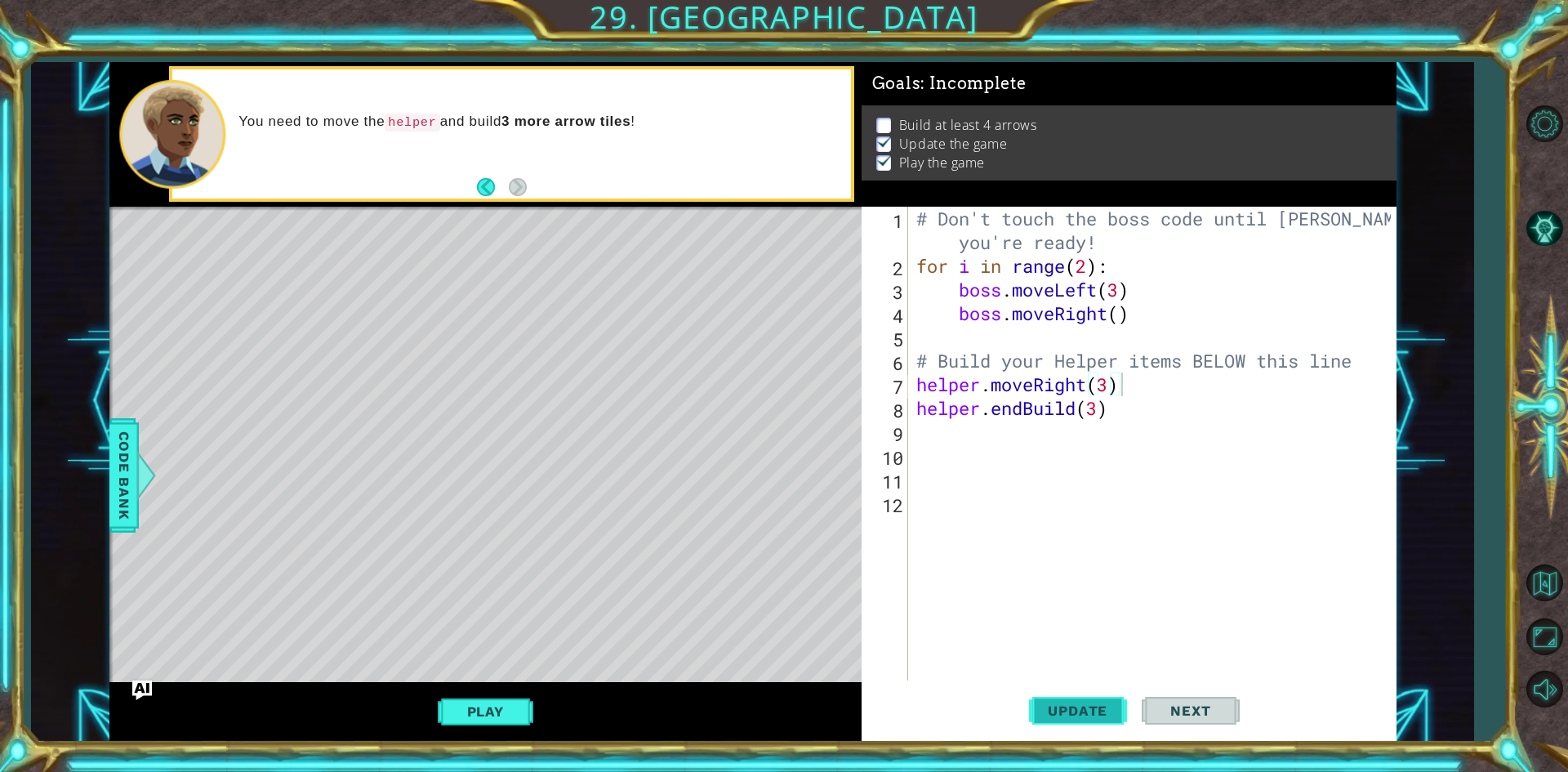
click at [1103, 712] on span "Update" at bounding box center [1078, 711] width 92 height 16
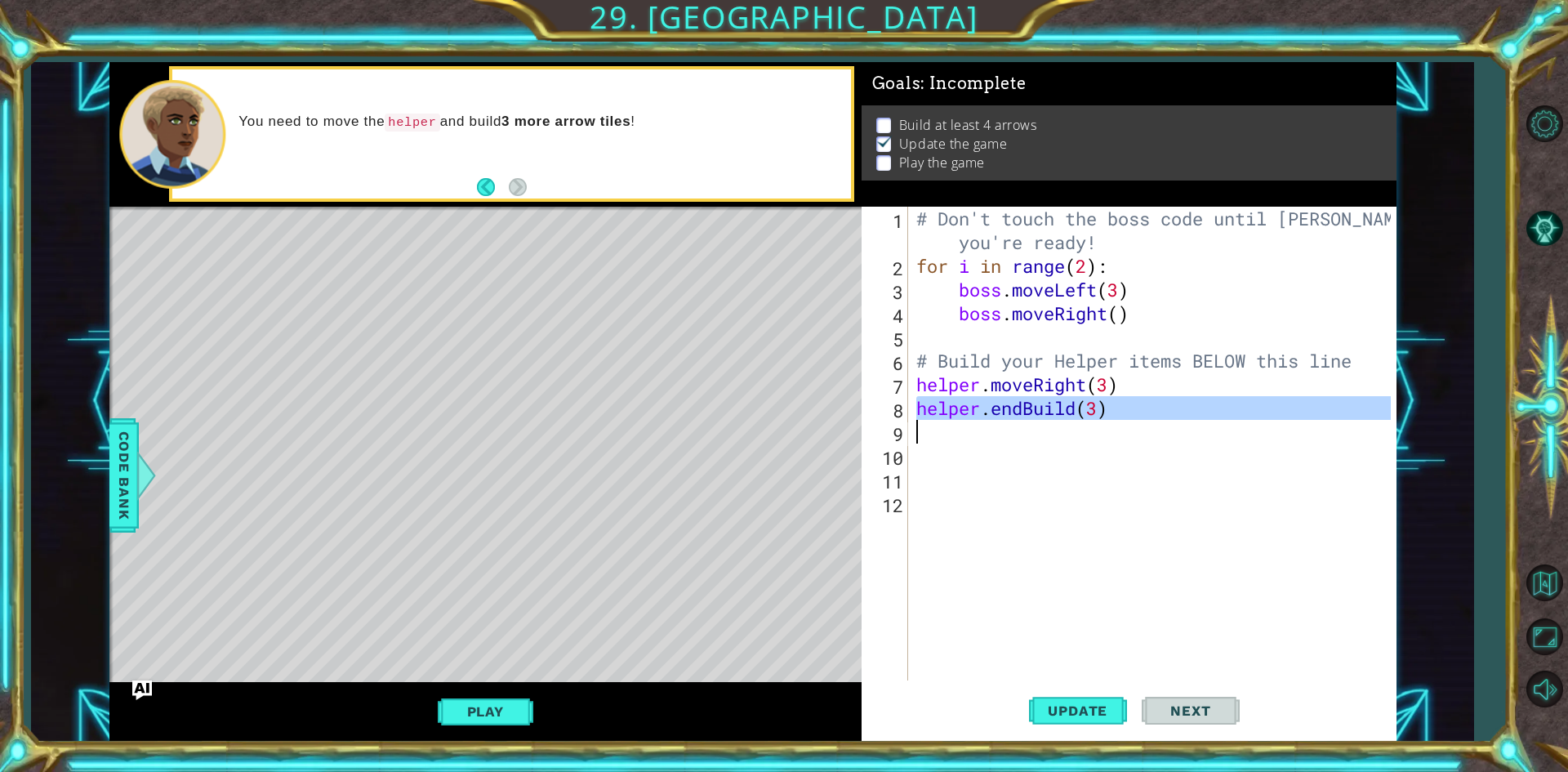
drag, startPoint x: 918, startPoint y: 403, endPoint x: 1134, endPoint y: 426, distance: 217.2
click at [1134, 426] on div "# Don't touch the boss code until [PERSON_NAME] says you're ready! for i in ran…" at bounding box center [1156, 480] width 486 height 545
type textarea "helper.endBuild(3)"
click at [1094, 430] on div "# Don't touch the boss code until [PERSON_NAME] says you're ready! for i in ran…" at bounding box center [1152, 443] width 478 height 474
click at [1121, 380] on div "# Don't touch the boss code until [PERSON_NAME] says you're ready! for i in ran…" at bounding box center [1156, 480] width 486 height 545
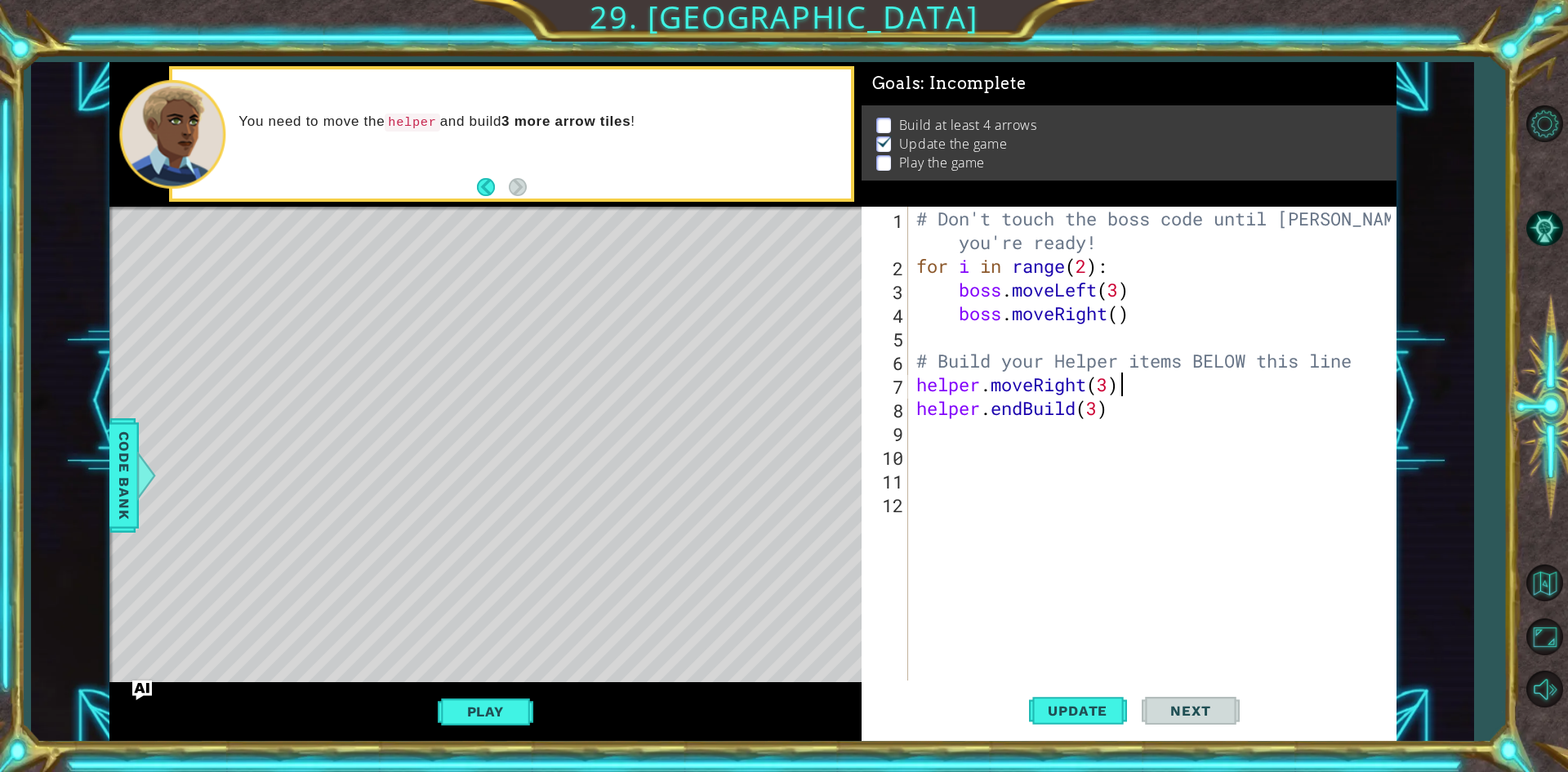
type textarea "helper.moveRight(3)"
click at [993, 450] on div "# Don't touch the boss code until [PERSON_NAME] says you're ready! for i in ran…" at bounding box center [1156, 480] width 486 height 545
click at [997, 431] on div "# Don't touch the boss code until [PERSON_NAME] says you're ready! for i in ran…" at bounding box center [1156, 480] width 486 height 545
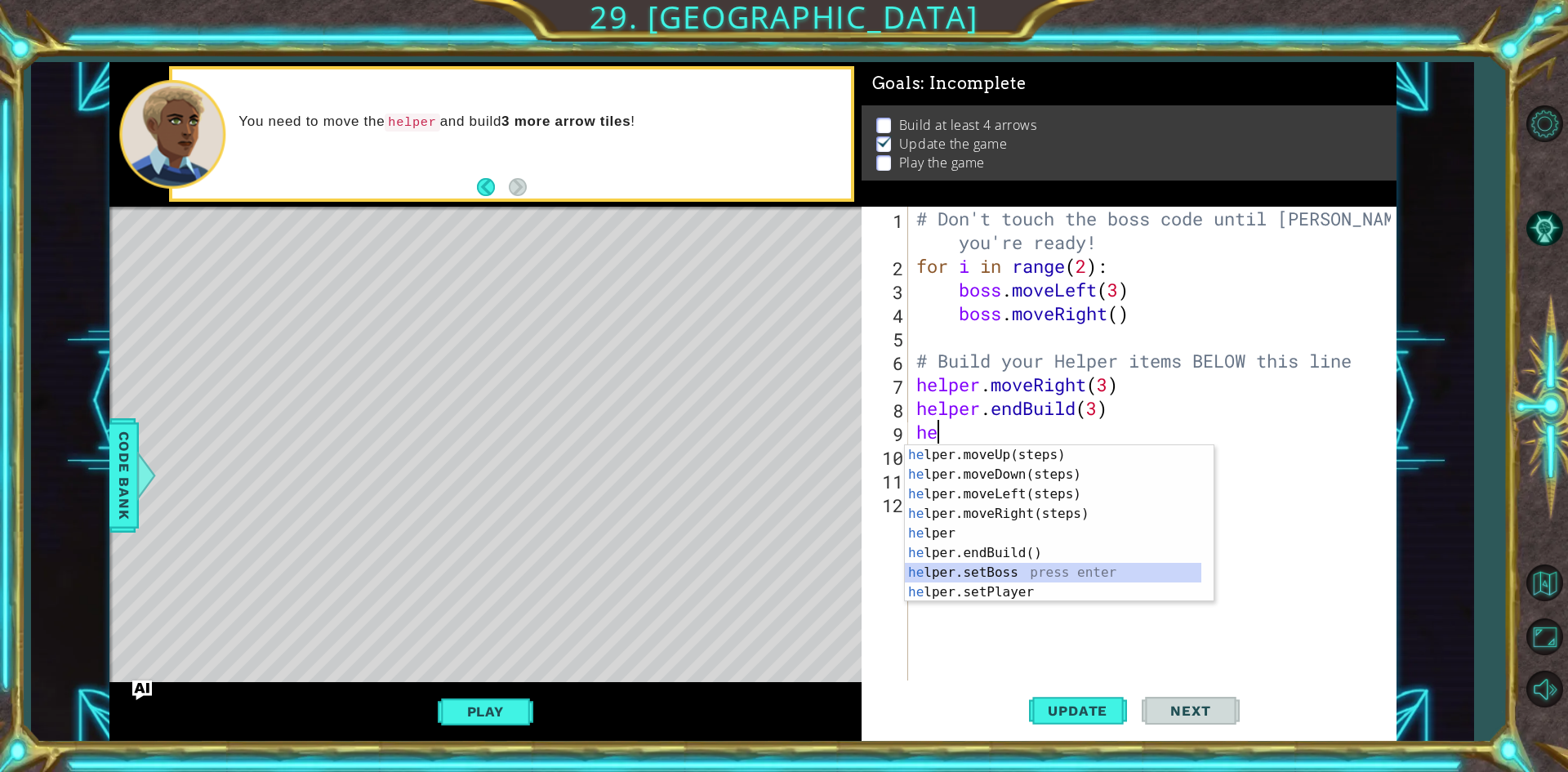
drag, startPoint x: 995, startPoint y: 574, endPoint x: 1003, endPoint y: 575, distance: 8.1
click at [998, 574] on div "he lper.moveUp(steps) press enter he lper.moveDown(steps) press enter he lper.m…" at bounding box center [1053, 543] width 297 height 196
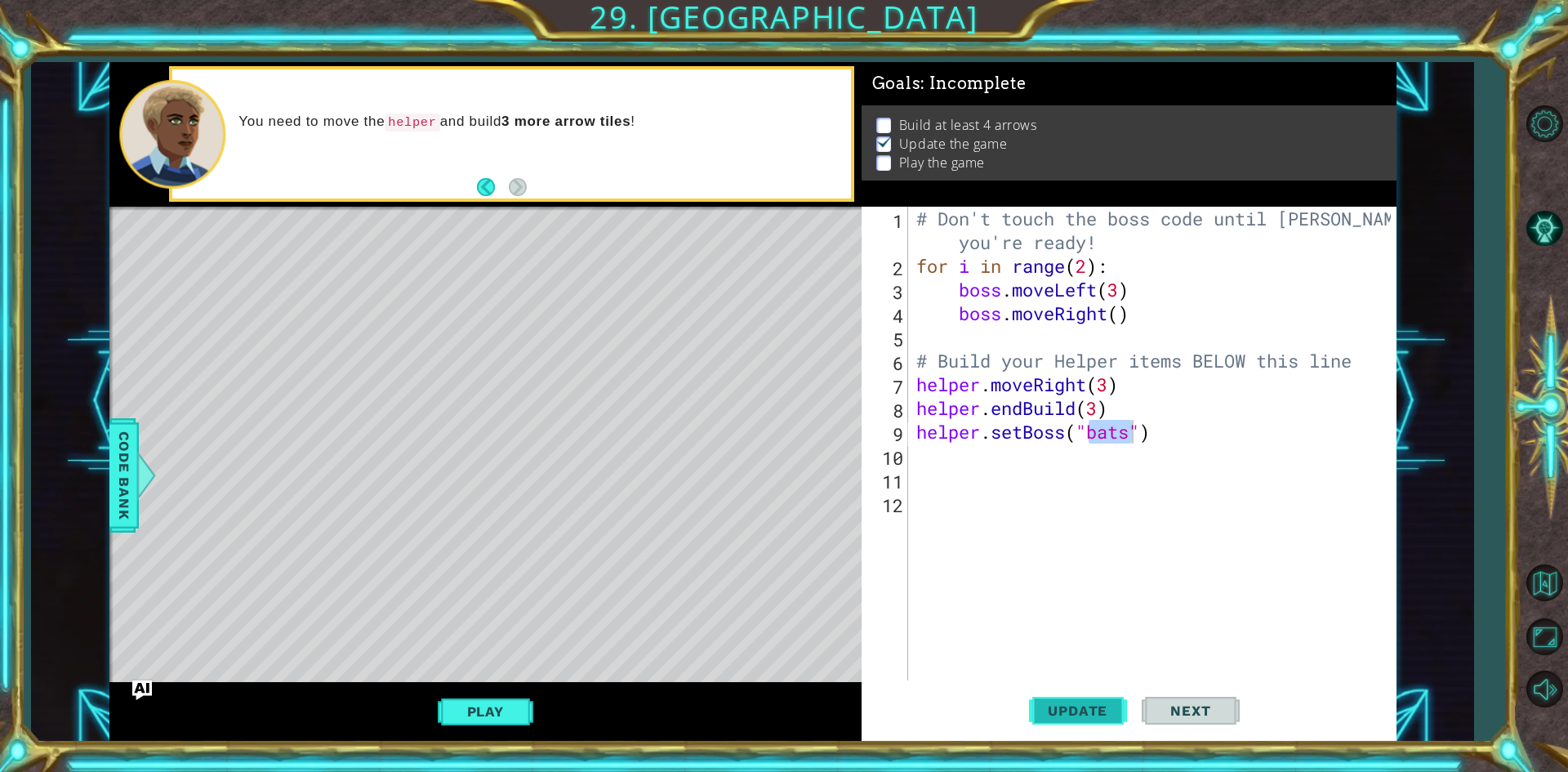
click at [1054, 722] on button "Update" at bounding box center [1078, 712] width 98 height 53
click at [1054, 718] on span "Update" at bounding box center [1078, 711] width 92 height 16
click at [551, 709] on div "Play" at bounding box center [485, 712] width 753 height 59
drag, startPoint x: 1163, startPoint y: 431, endPoint x: 1128, endPoint y: 438, distance: 35.7
click at [1159, 436] on div "# Don't touch the boss code until [PERSON_NAME] says you're ready! for i in ran…" at bounding box center [1156, 480] width 486 height 545
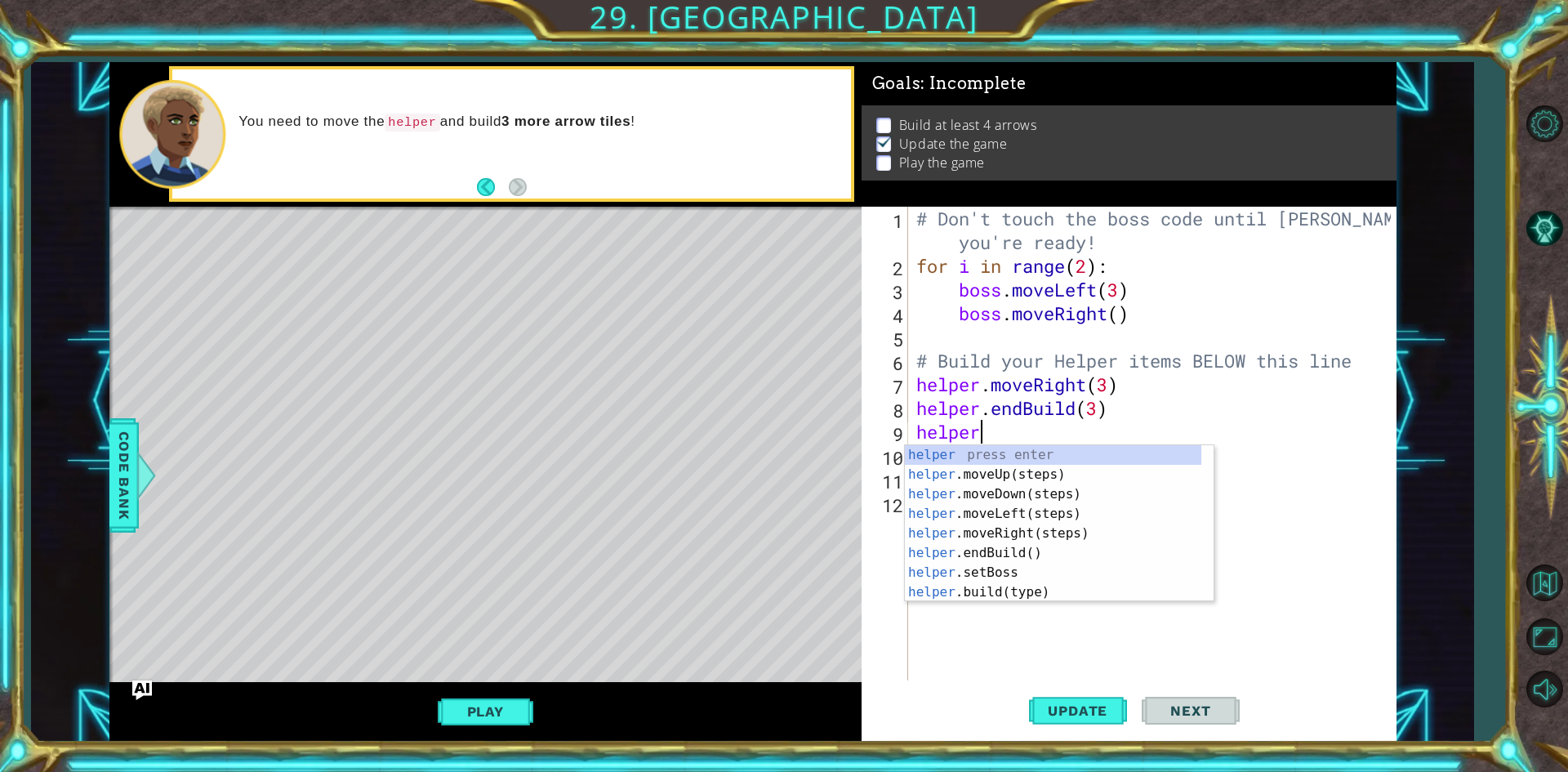
type textarea "h"
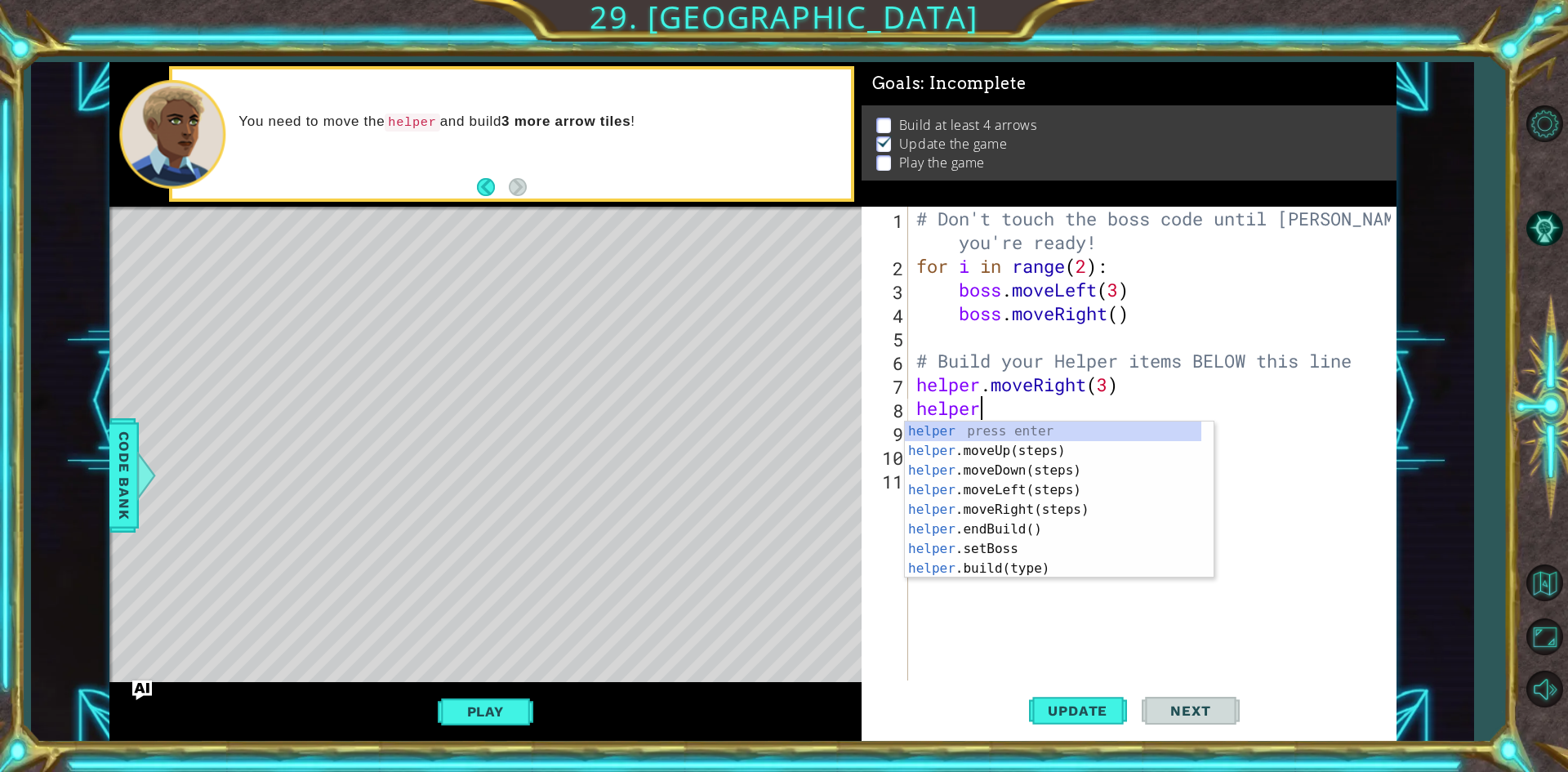
type textarea "h"
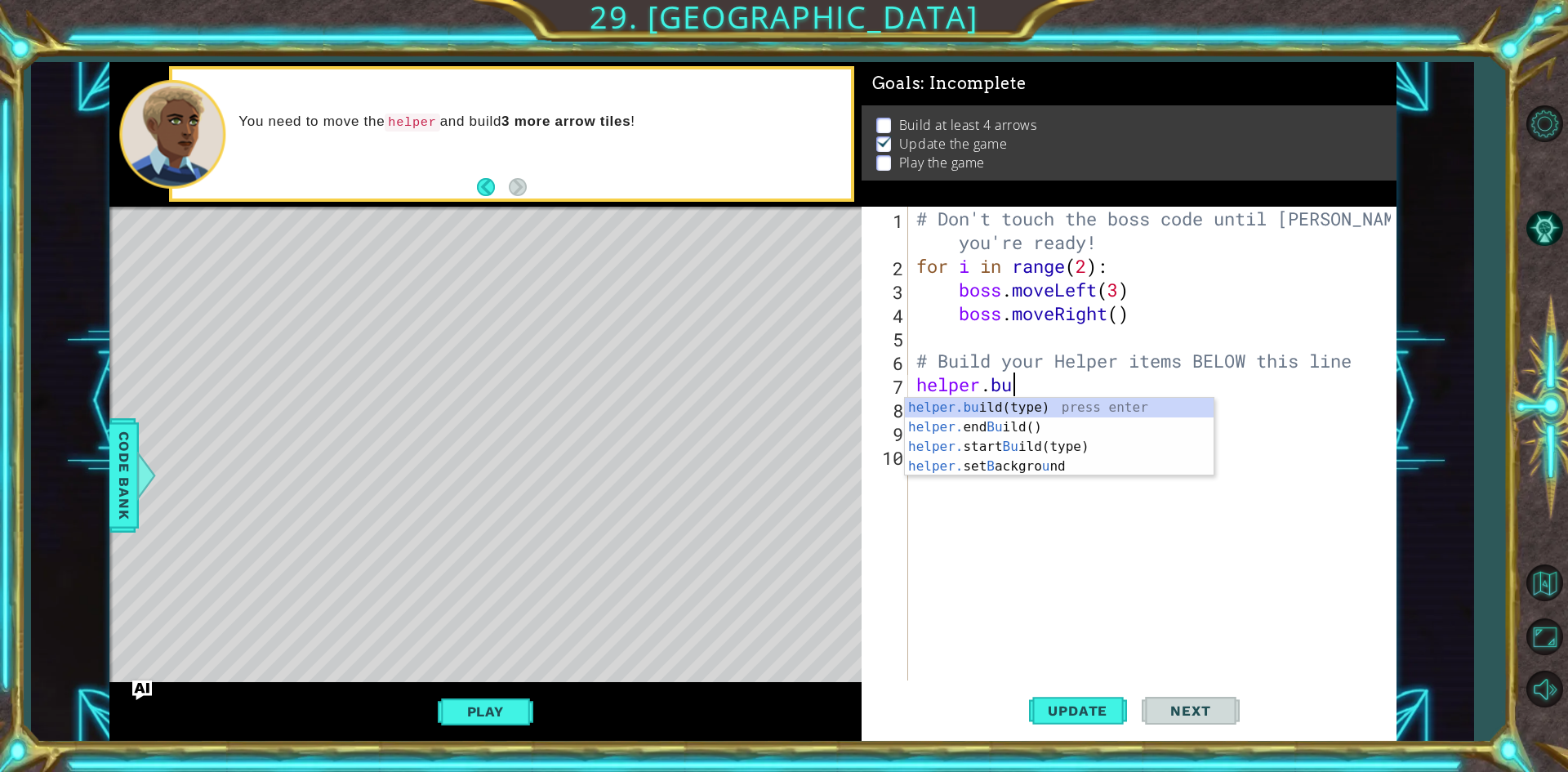
scroll to position [0, 3]
click at [1002, 414] on div "helper.b uild(type) press enter helper. end B uild() press enter helper. set B …" at bounding box center [1059, 466] width 309 height 137
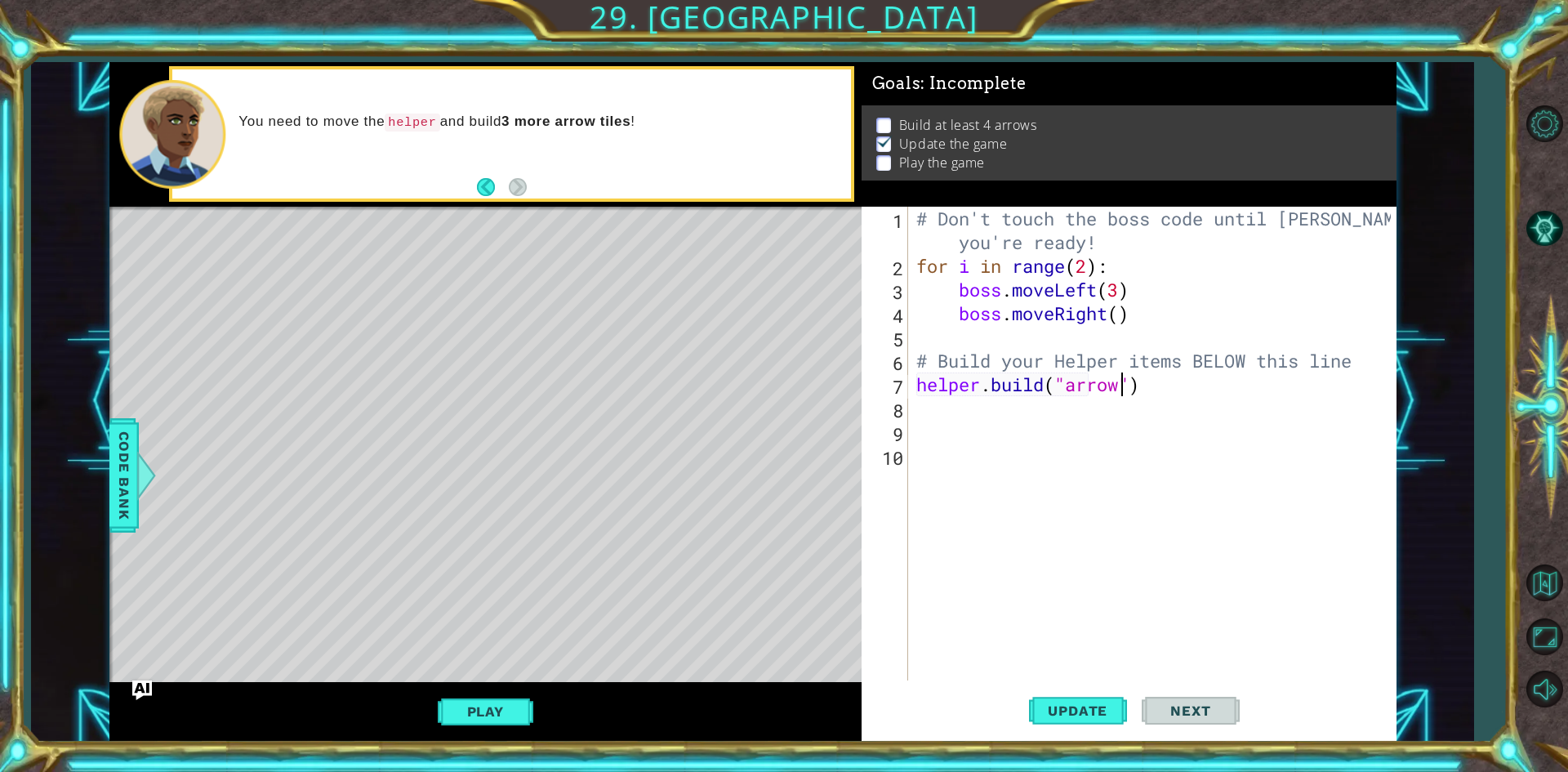
scroll to position [0, 9]
click at [1064, 701] on button "Update" at bounding box center [1078, 712] width 98 height 53
type textarea "[DOMAIN_NAME]("")"
click at [1120, 417] on div "# Don't touch the boss code until [PERSON_NAME] says you're ready! for i in ran…" at bounding box center [1156, 480] width 486 height 545
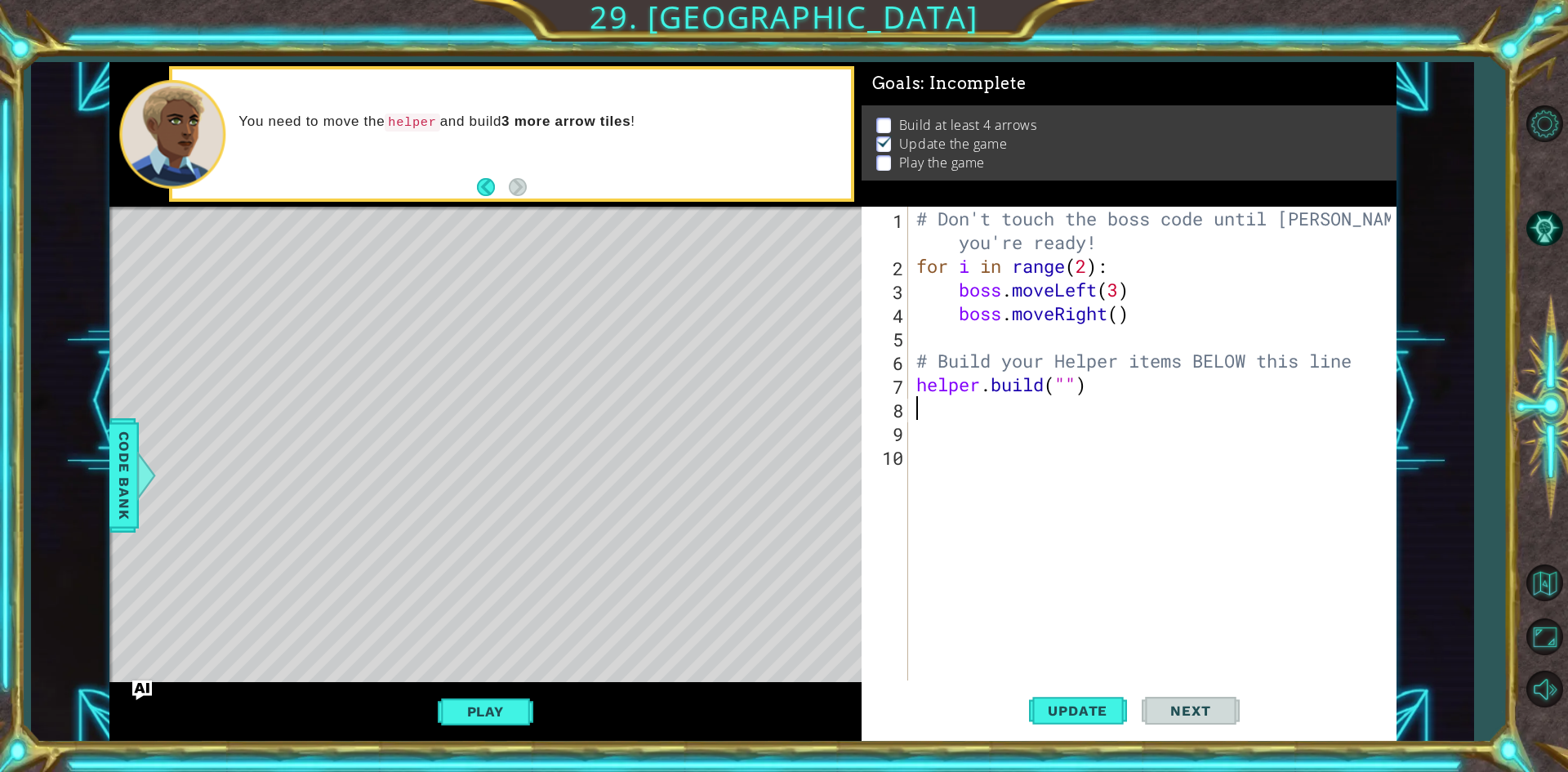
scroll to position [0, 0]
click at [1109, 391] on div "# Don't touch the boss code until [PERSON_NAME] says you're ready! for i in ran…" at bounding box center [1156, 480] width 486 height 545
type textarea "helper.buil"
click at [1020, 457] on div "# Don't touch the boss code until [PERSON_NAME] says you're ready! for i in ran…" at bounding box center [1156, 480] width 486 height 545
click at [1067, 398] on div "# Don't touch the boss code until [PERSON_NAME] says you're ready! for i in ran…" at bounding box center [1156, 480] width 486 height 545
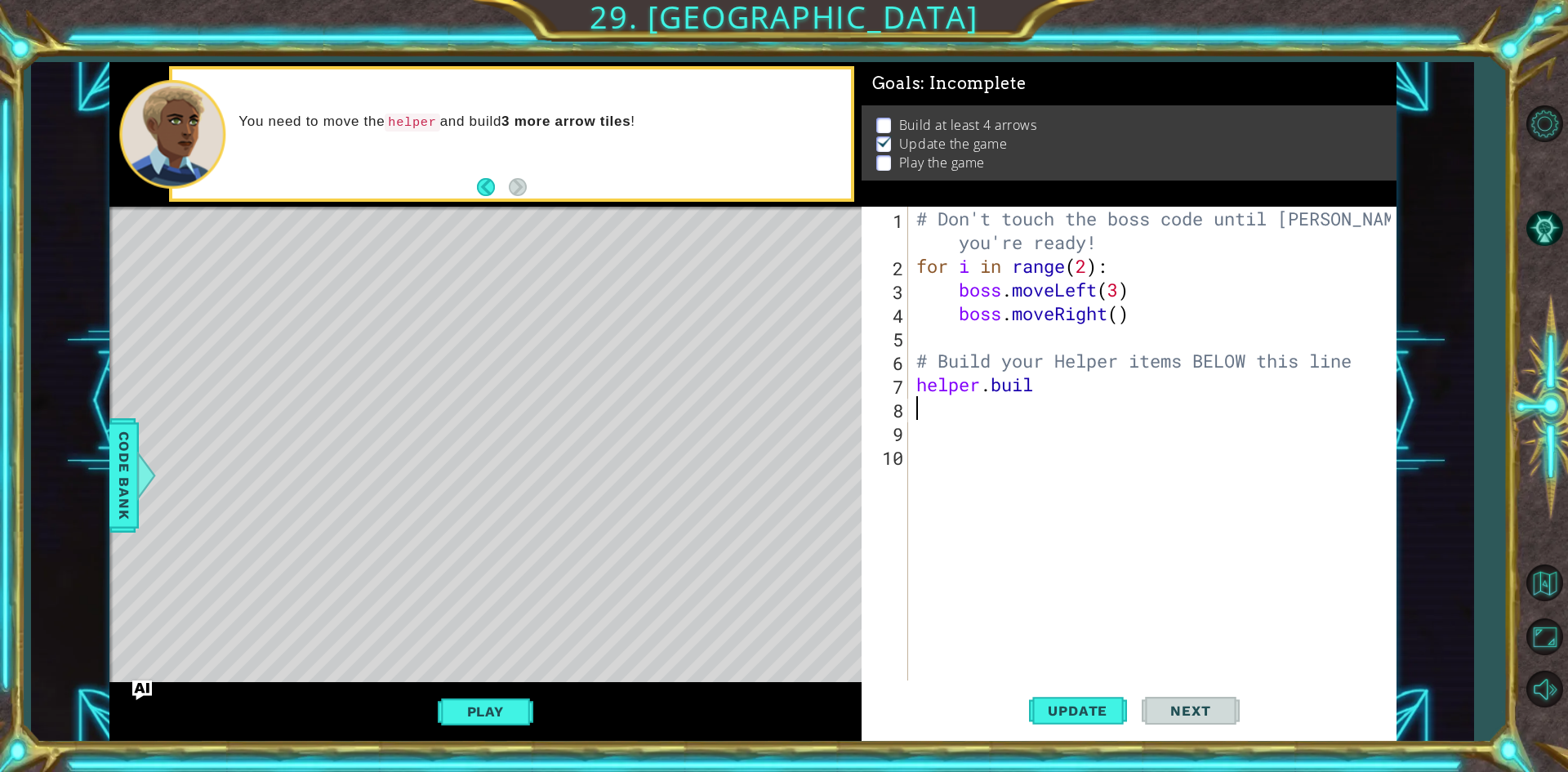
click at [1050, 375] on div "# Don't touch the boss code until [PERSON_NAME] says you're ready! for i in ran…" at bounding box center [1156, 480] width 486 height 545
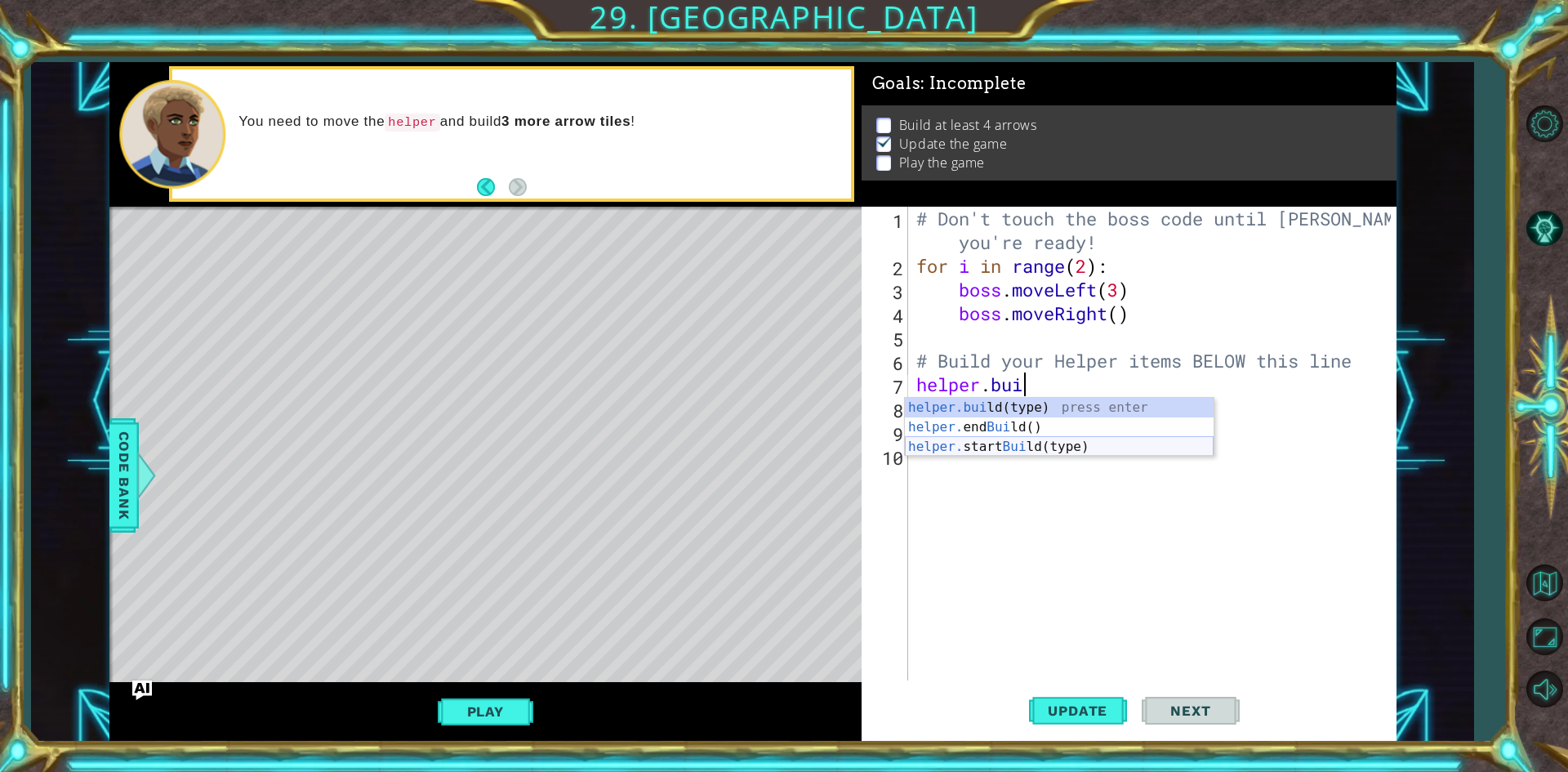
click at [1034, 450] on div "helper.[PERSON_NAME](type) press enter helper. end [PERSON_NAME]() press enter …" at bounding box center [1059, 447] width 309 height 98
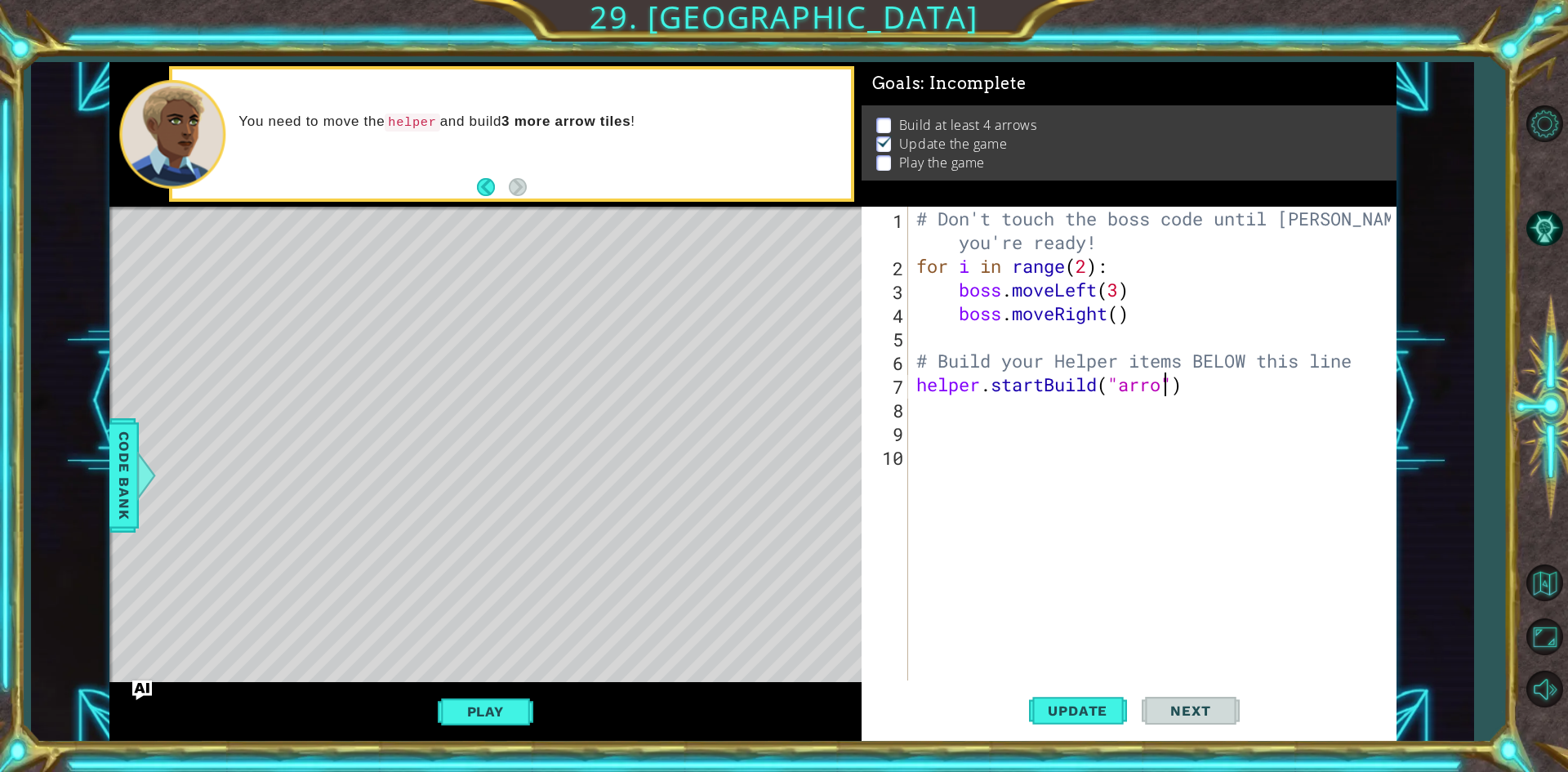
scroll to position [0, 11]
type textarea "helper.startBuild("arrow")"
click at [1078, 711] on span "Update" at bounding box center [1078, 711] width 92 height 16
click at [1071, 712] on span "Update" at bounding box center [1078, 711] width 92 height 16
click at [1054, 716] on span "Update" at bounding box center [1078, 711] width 92 height 16
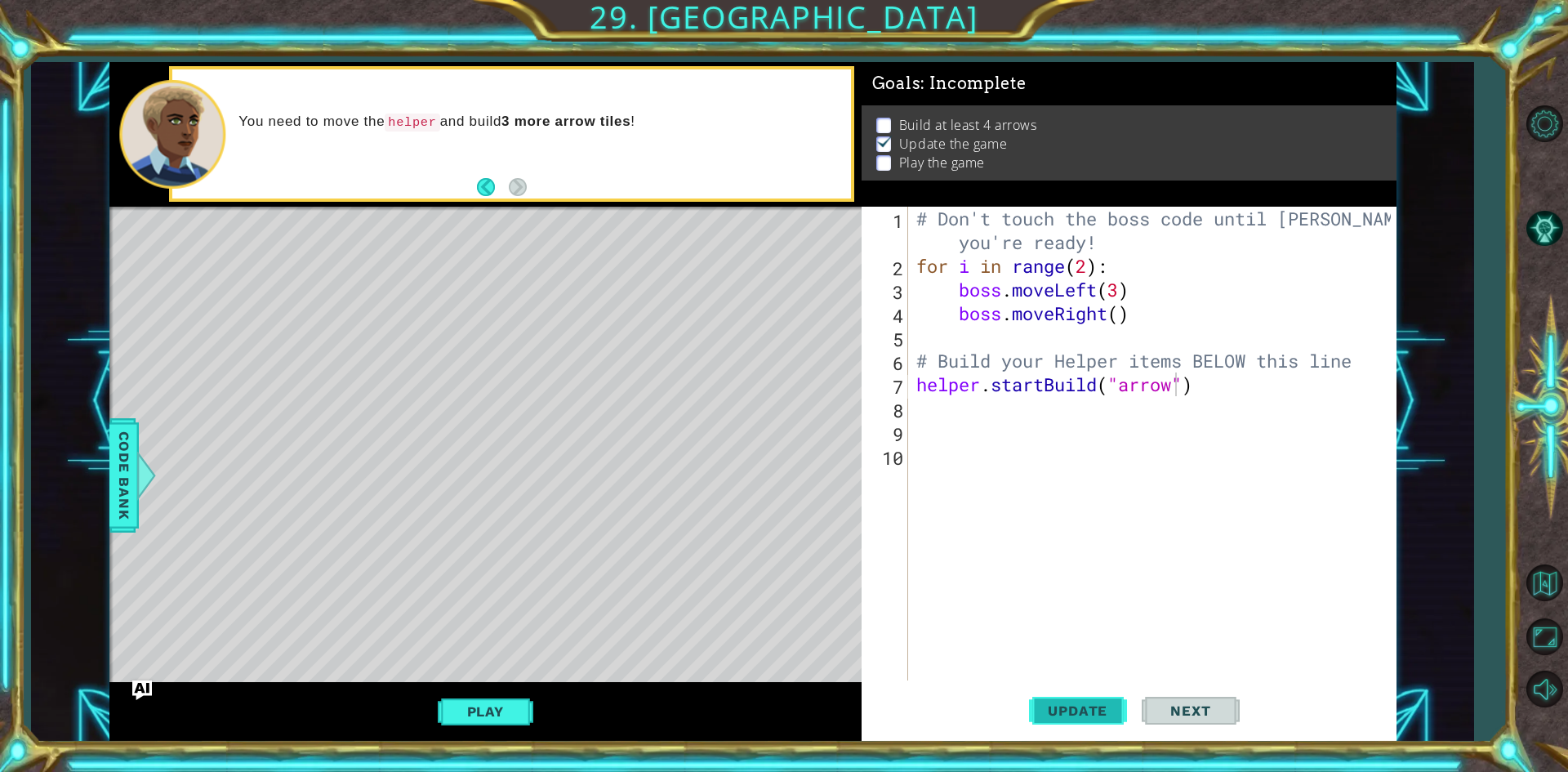
click at [1054, 716] on span "Update" at bounding box center [1078, 711] width 92 height 16
click at [1234, 399] on div "# Don't touch the boss code until [PERSON_NAME] says you're ready! for i in ran…" at bounding box center [1156, 480] width 486 height 545
click at [1053, 699] on button "Update" at bounding box center [1078, 712] width 98 height 53
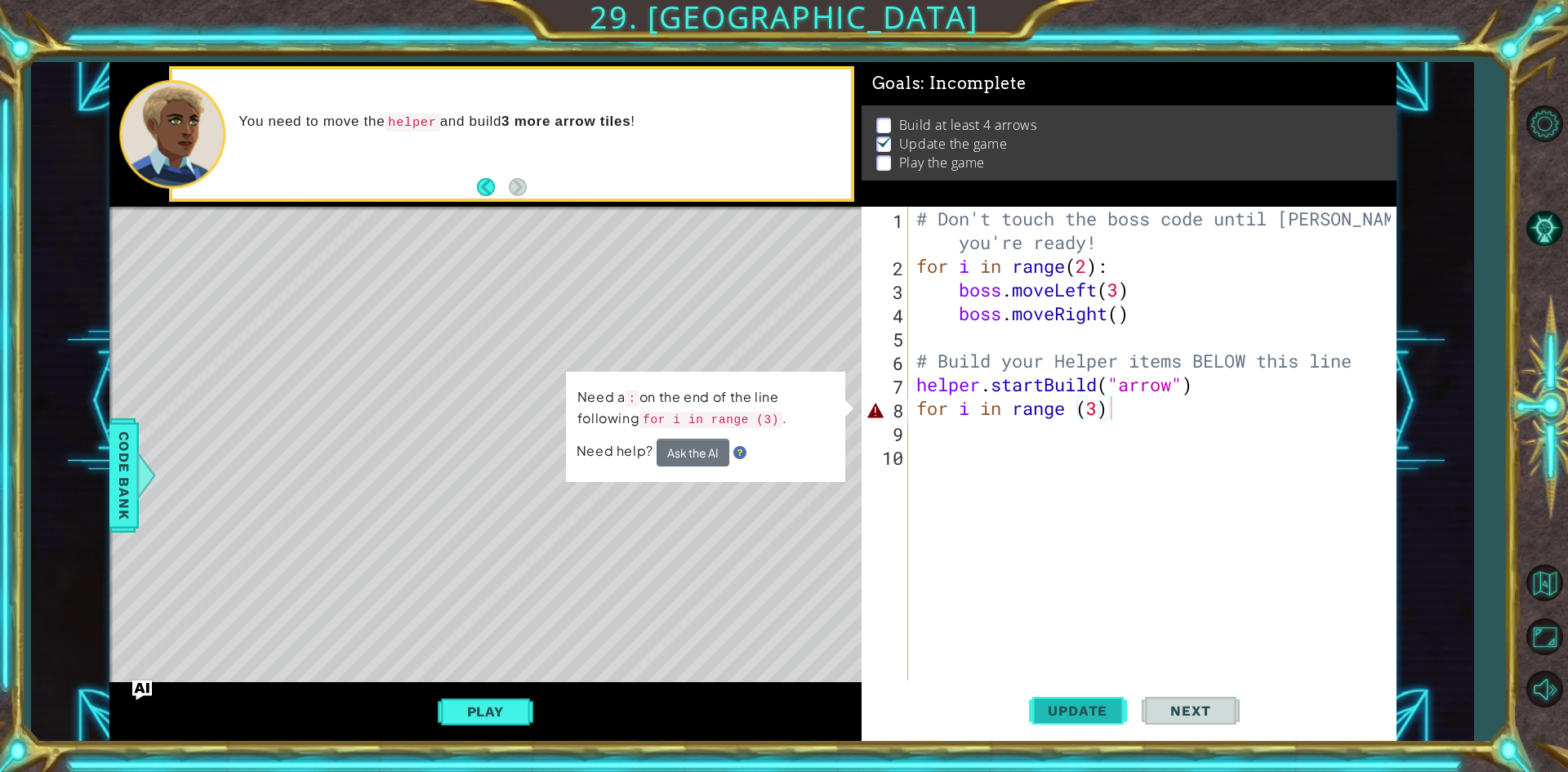
click at [1050, 702] on button "Update" at bounding box center [1078, 712] width 98 height 53
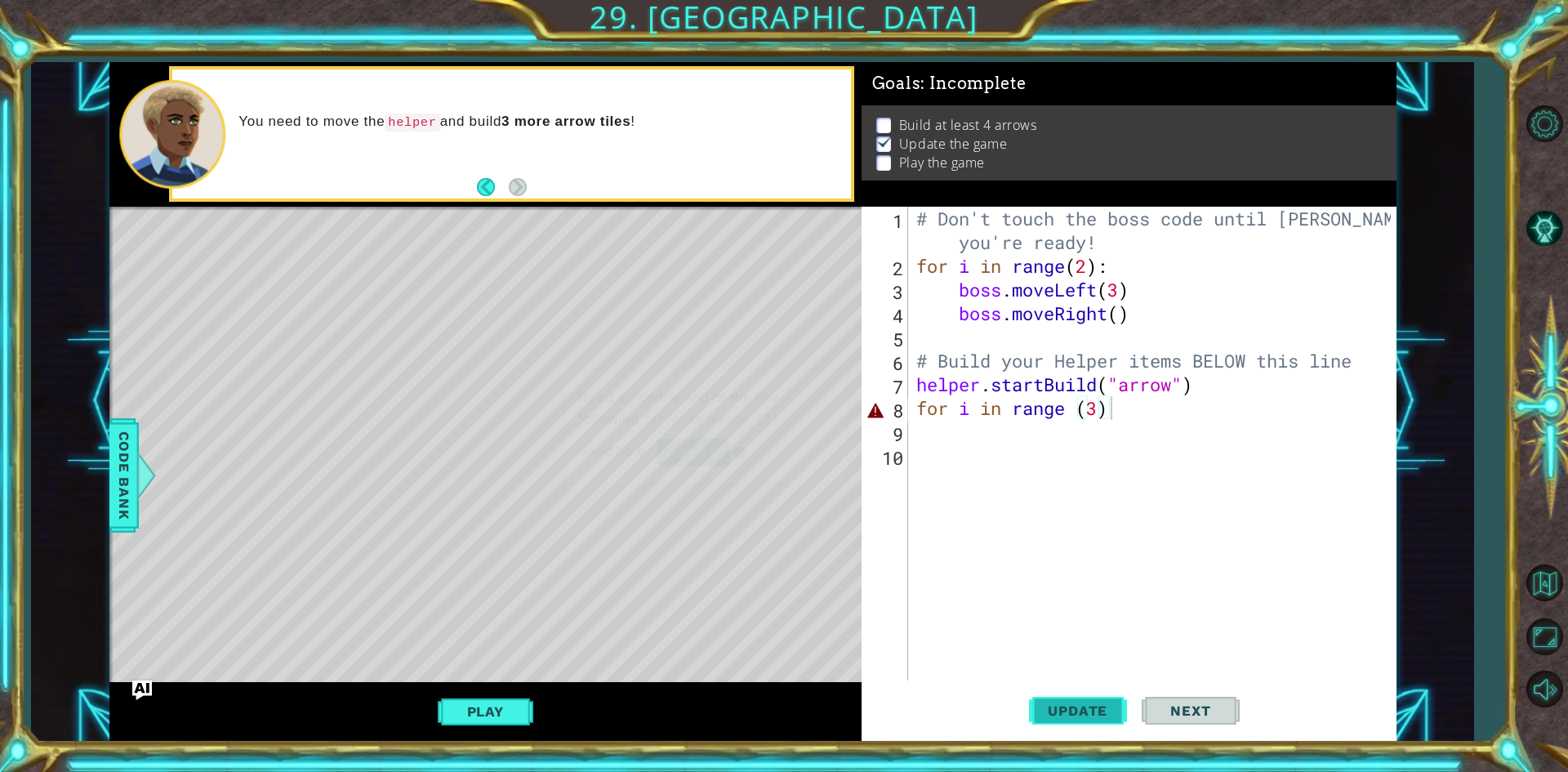
click at [1050, 702] on button "Update" at bounding box center [1078, 712] width 98 height 53
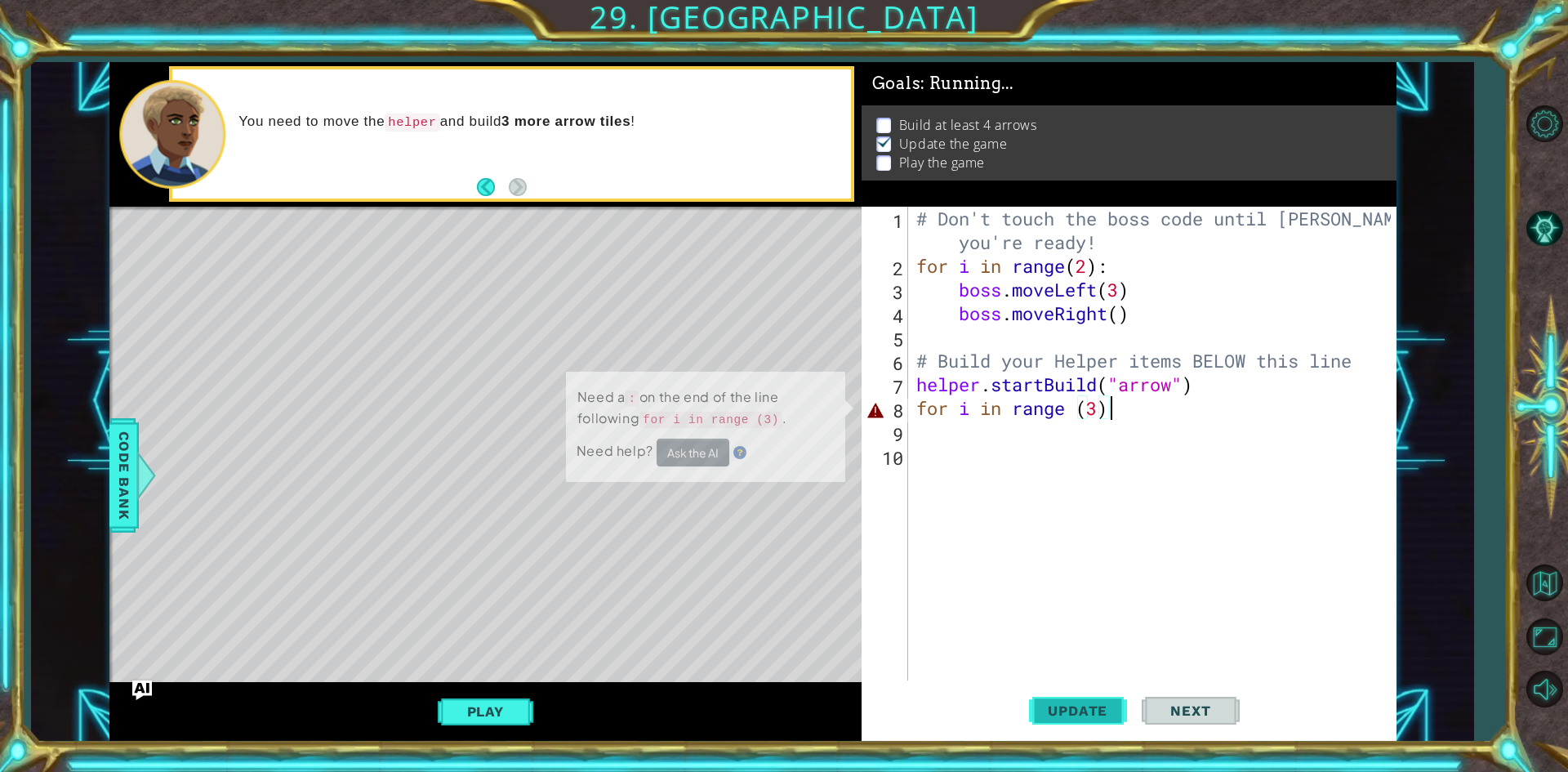
click at [1050, 702] on button "Update" at bounding box center [1078, 712] width 98 height 53
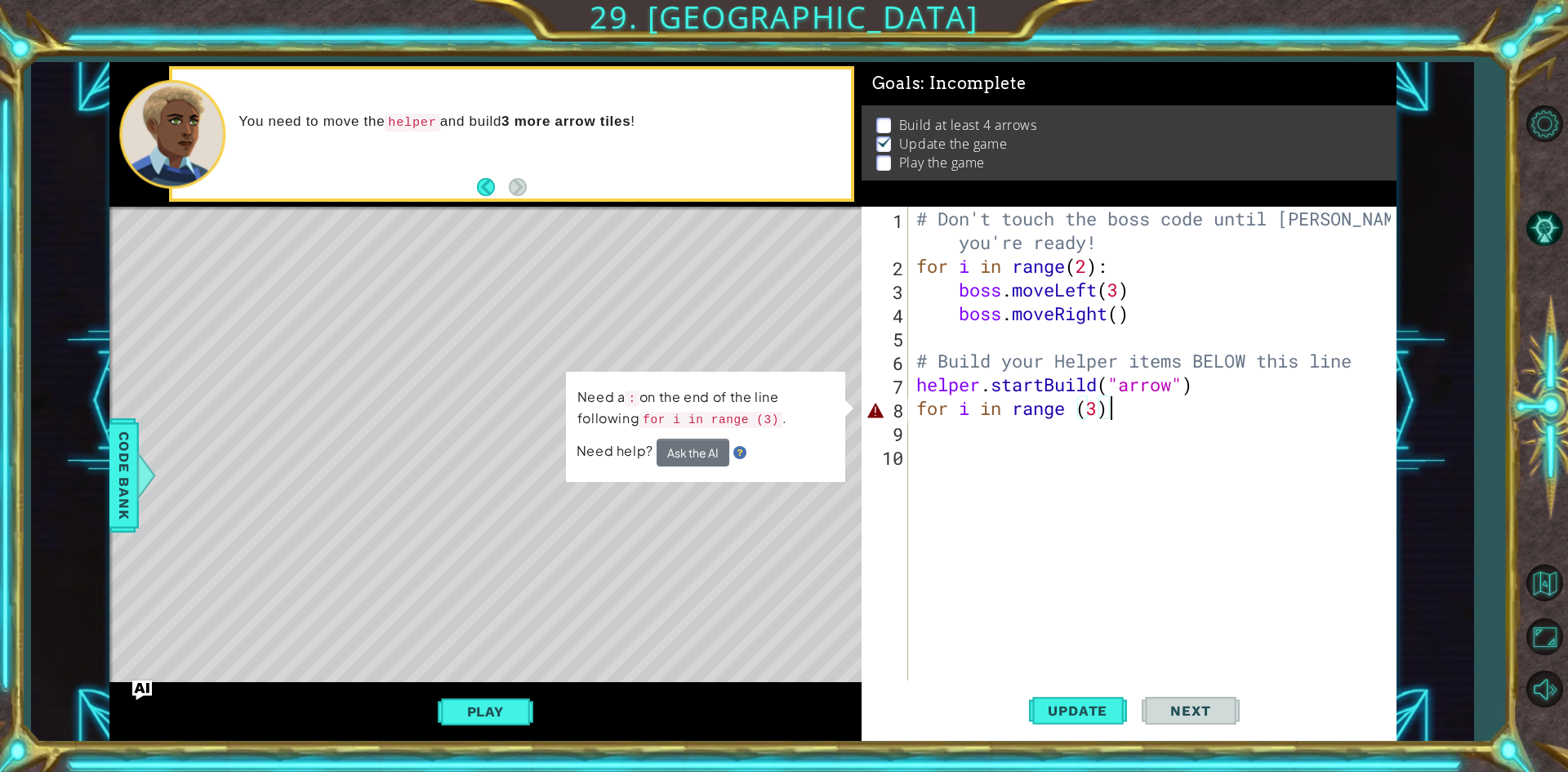
type textarea "for i in range (3):"
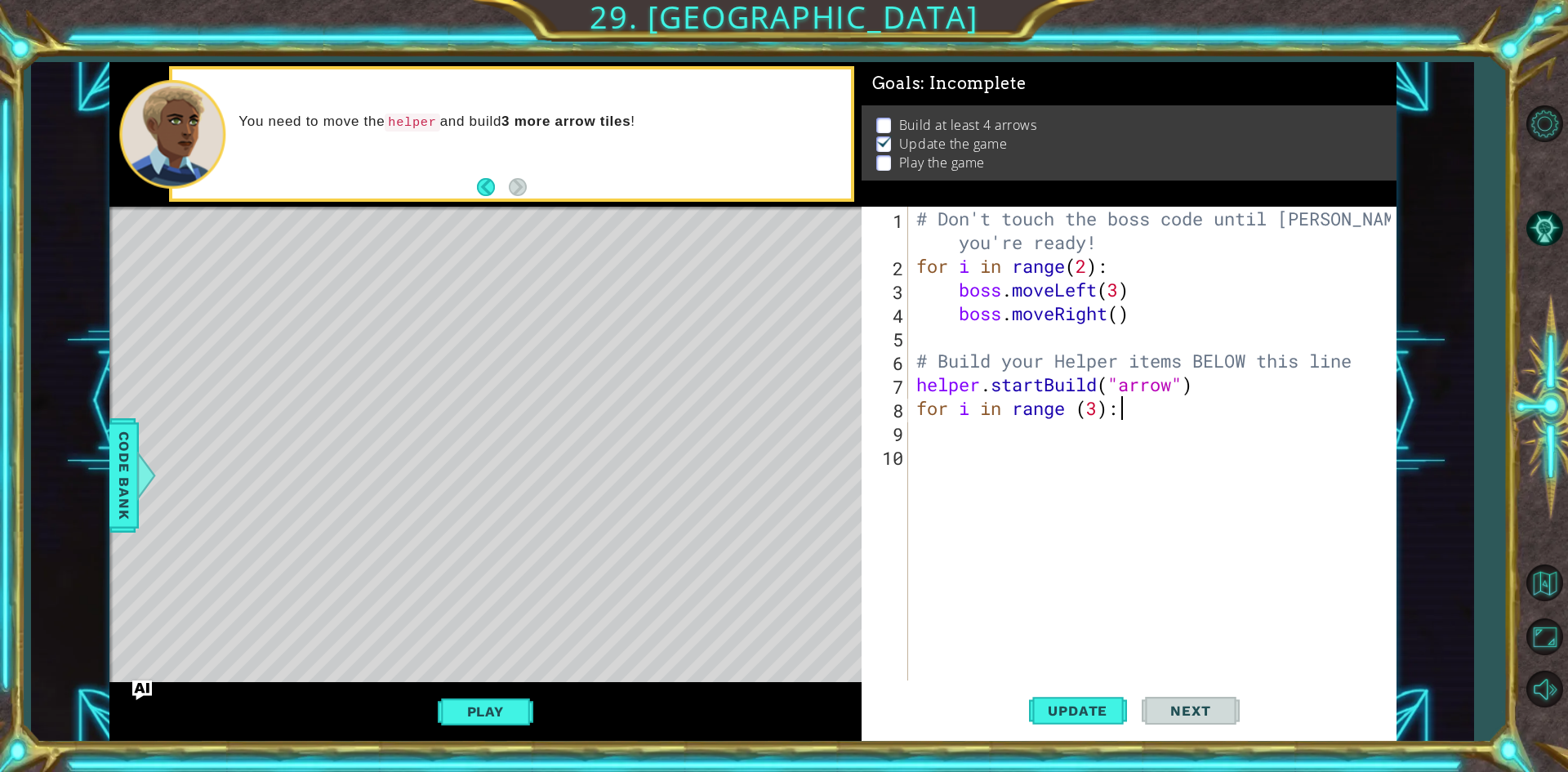
drag, startPoint x: 1097, startPoint y: 528, endPoint x: 978, endPoint y: 663, distance: 180.0
click at [984, 649] on div "# Don't touch the boss code until [PERSON_NAME] says you're ready! for i in ran…" at bounding box center [1156, 480] width 486 height 545
click at [1054, 722] on button "Update" at bounding box center [1078, 712] width 98 height 53
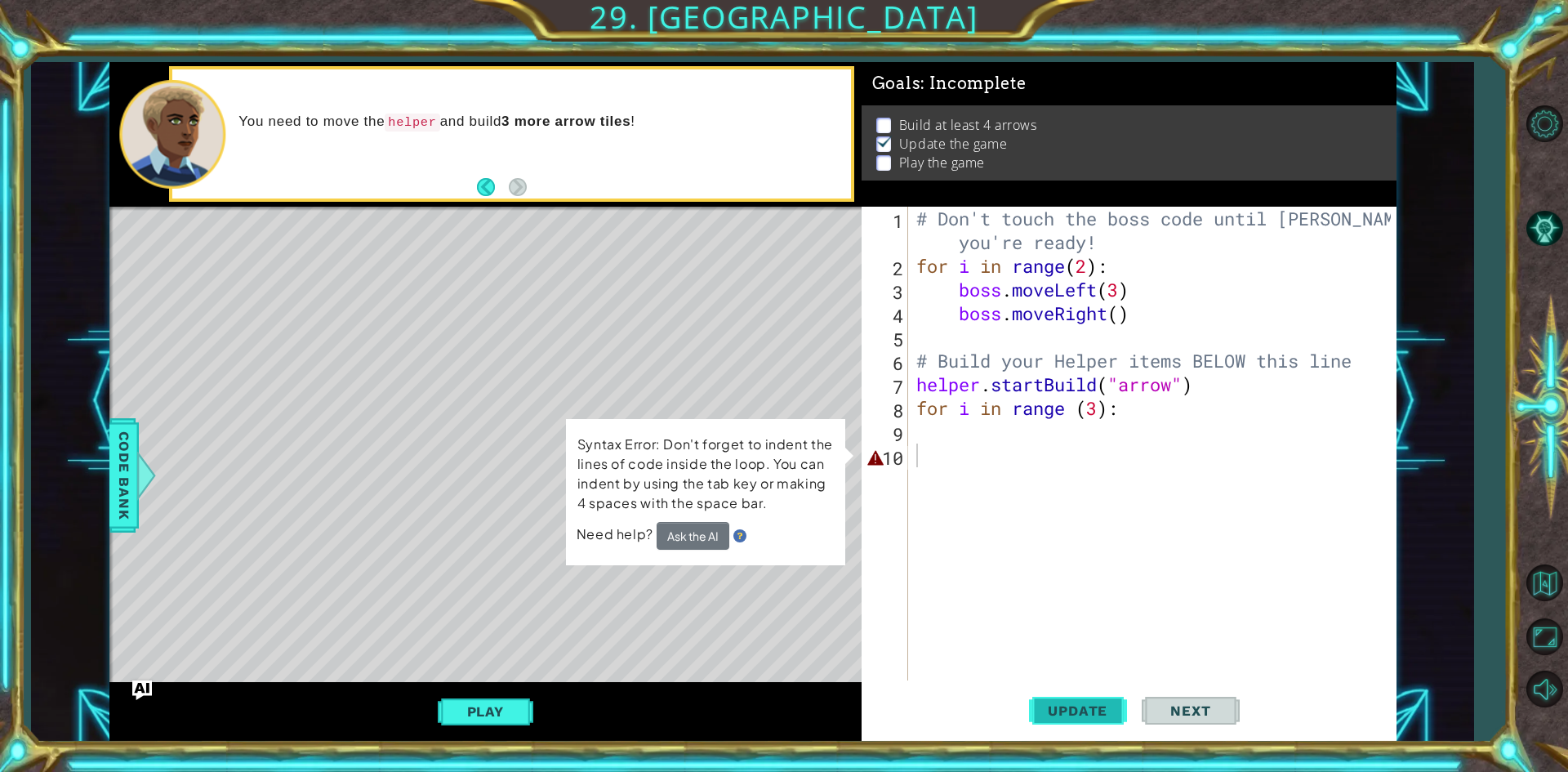
click at [1038, 722] on button "Update" at bounding box center [1078, 712] width 98 height 53
click at [484, 699] on button "Play" at bounding box center [485, 712] width 96 height 31
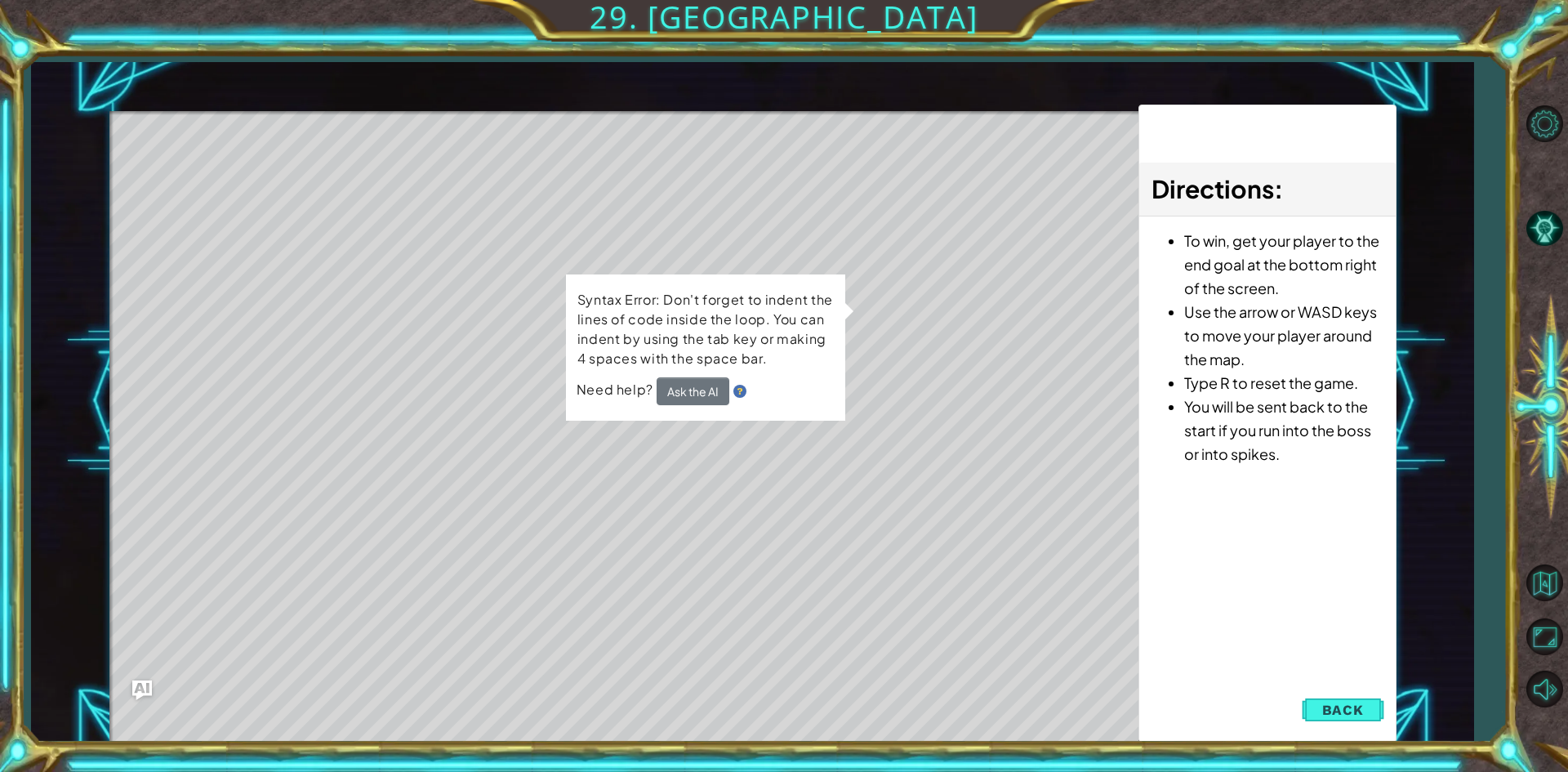
click at [1320, 700] on button "Back" at bounding box center [1343, 710] width 83 height 33
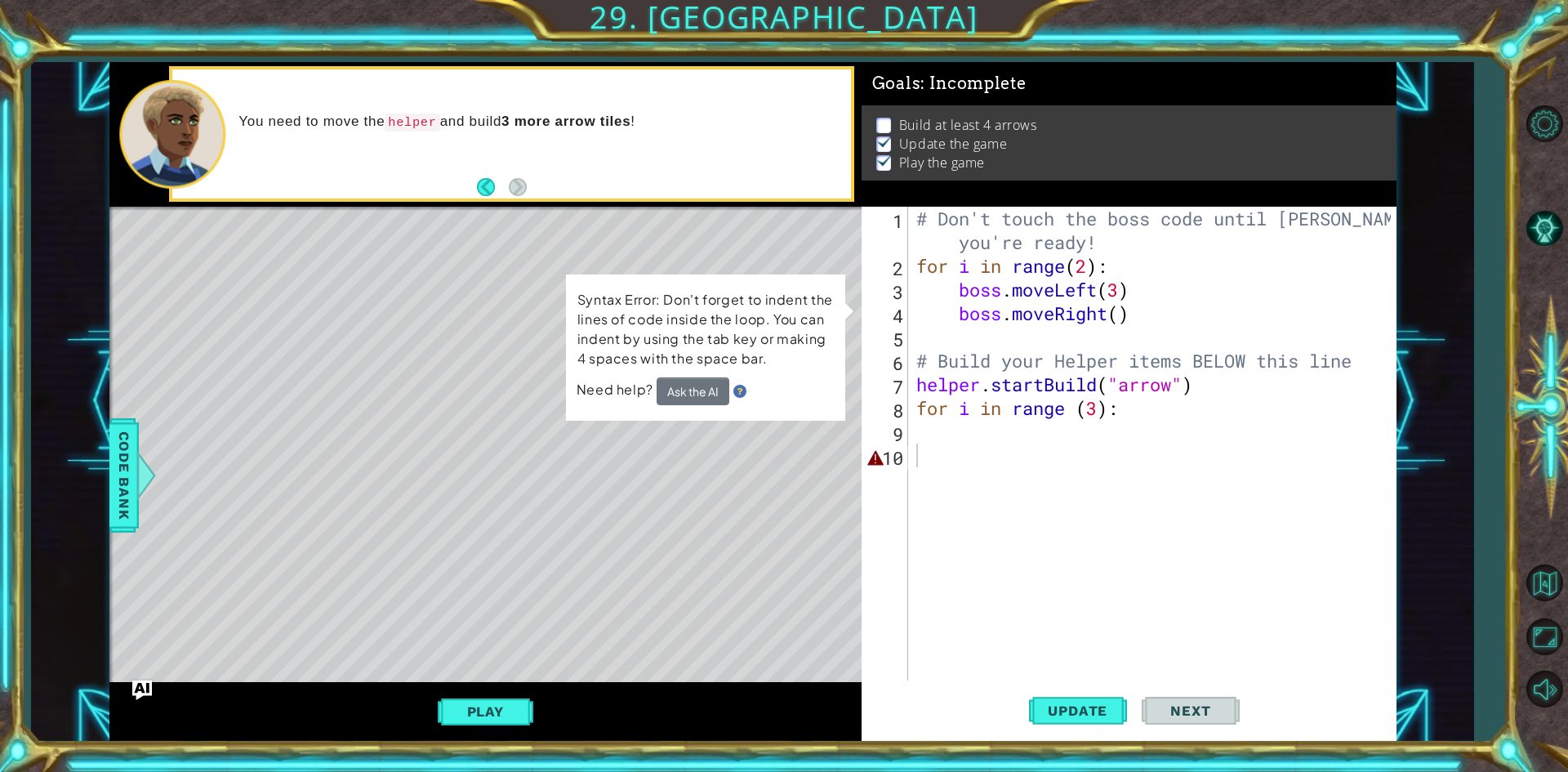
click at [1215, 442] on div "# Don't touch the boss code until [PERSON_NAME] says you're ready! for i in ran…" at bounding box center [1156, 480] width 486 height 545
type textarea "h"
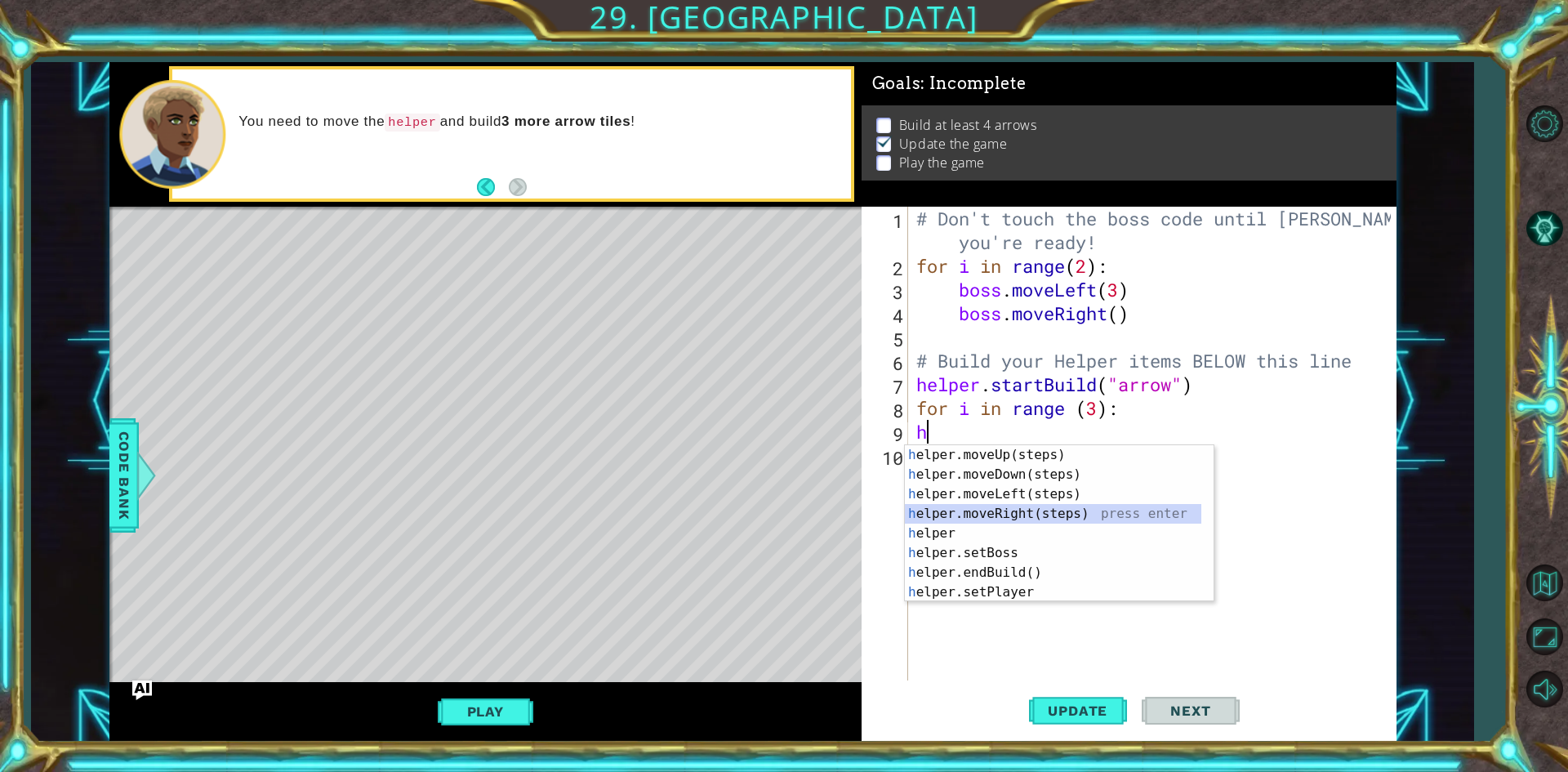
click at [1027, 510] on div "h elper.moveUp(steps) press enter h elper.moveDown(steps) press enter h elper.m…" at bounding box center [1059, 543] width 309 height 196
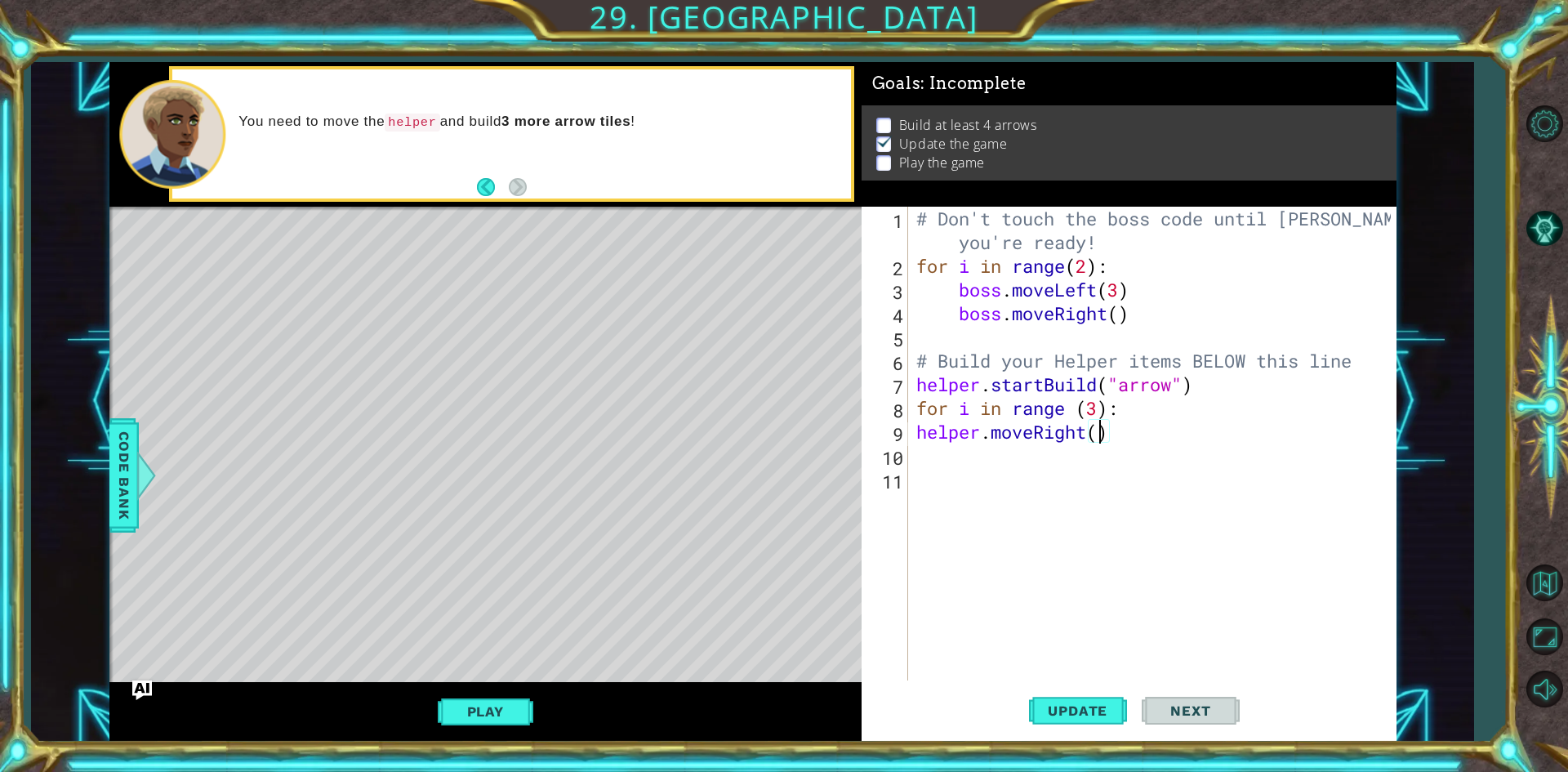
click at [1106, 438] on div "# Don't touch the boss code until [PERSON_NAME] says you're ready! for i in ran…" at bounding box center [1156, 480] width 486 height 545
click at [1066, 700] on button "Update" at bounding box center [1078, 712] width 98 height 53
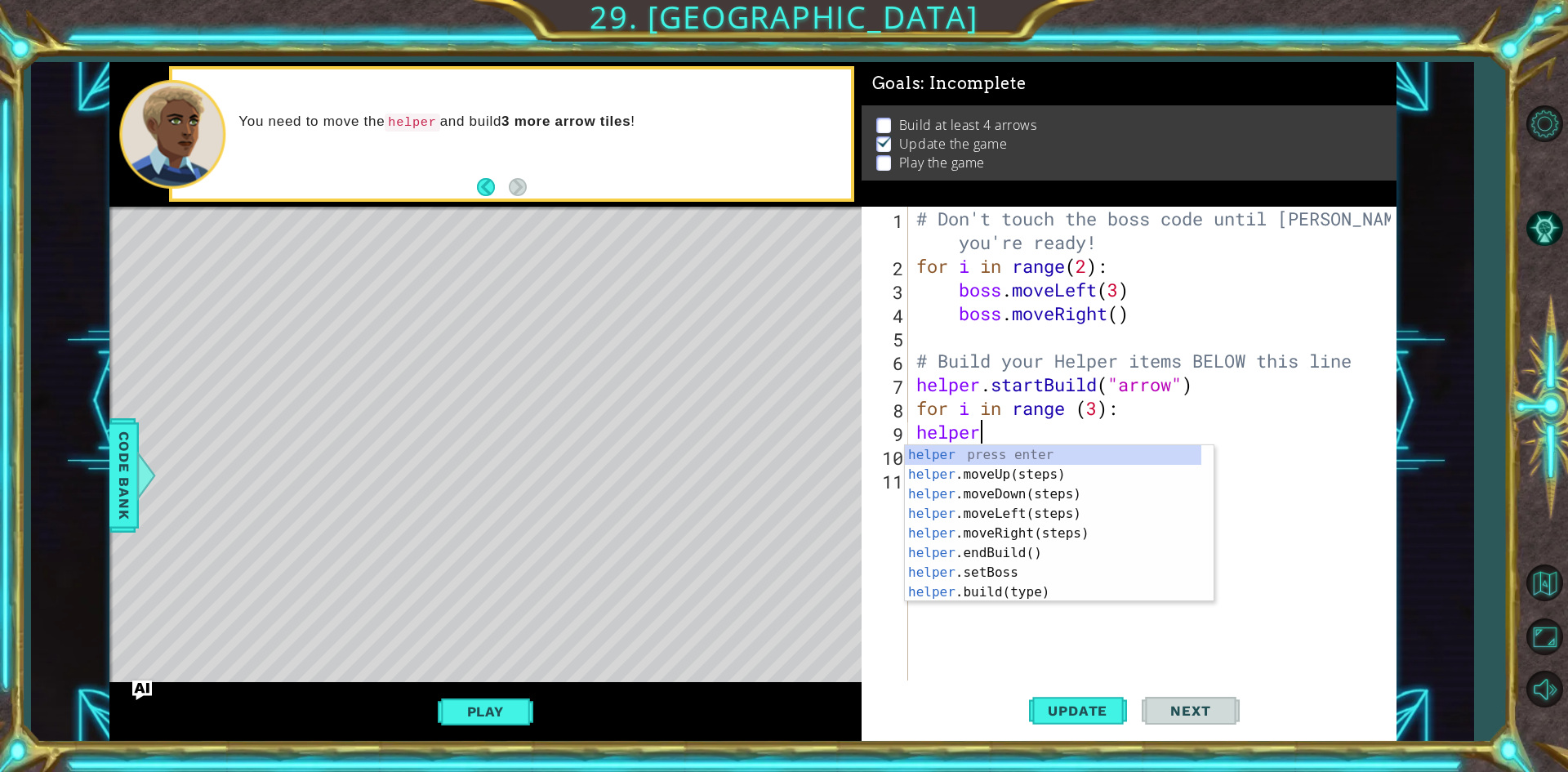
scroll to position [0, 0]
type textarea "h"
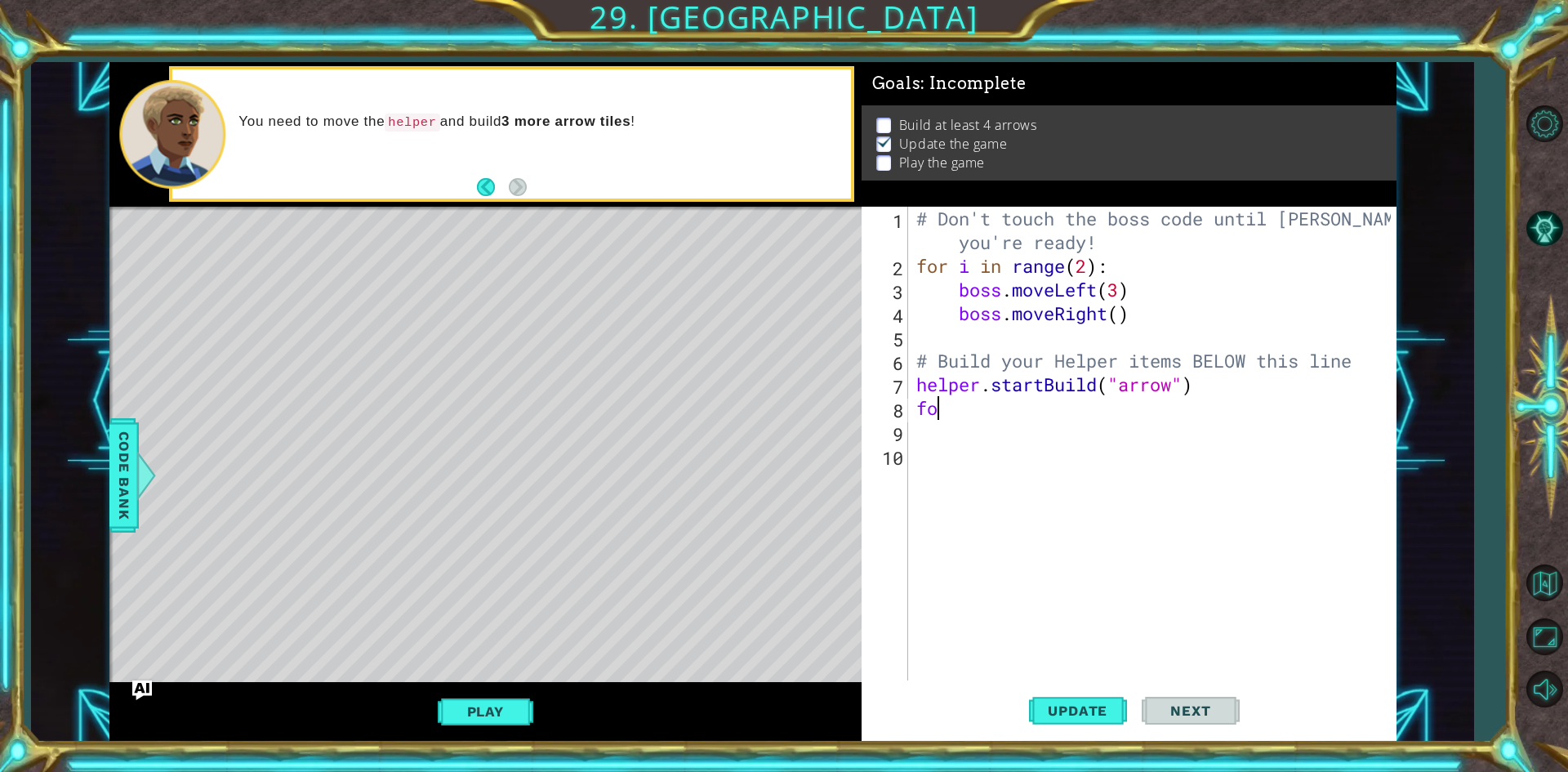
type textarea "f"
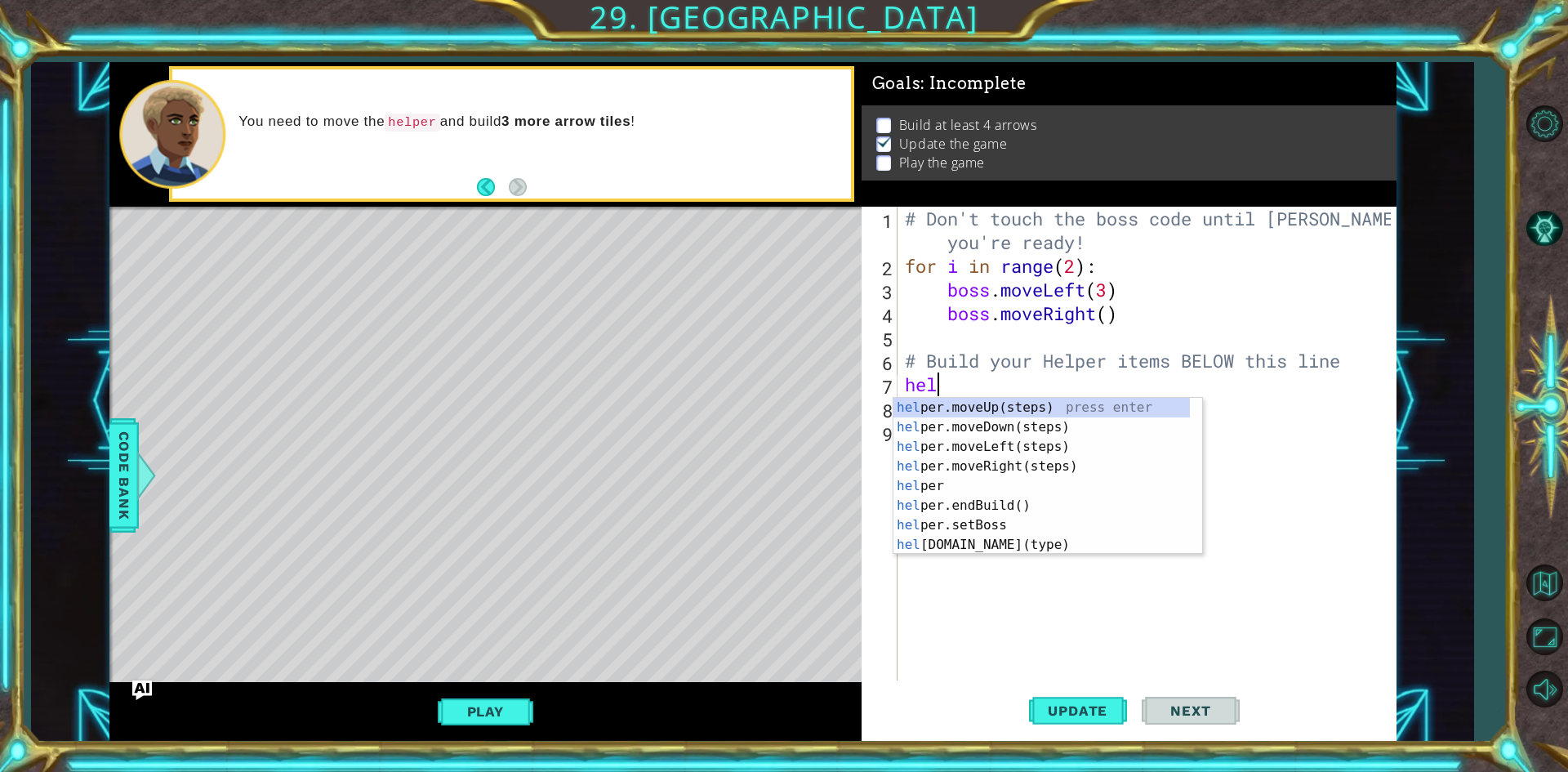
type textarea "h"
type textarea "he"
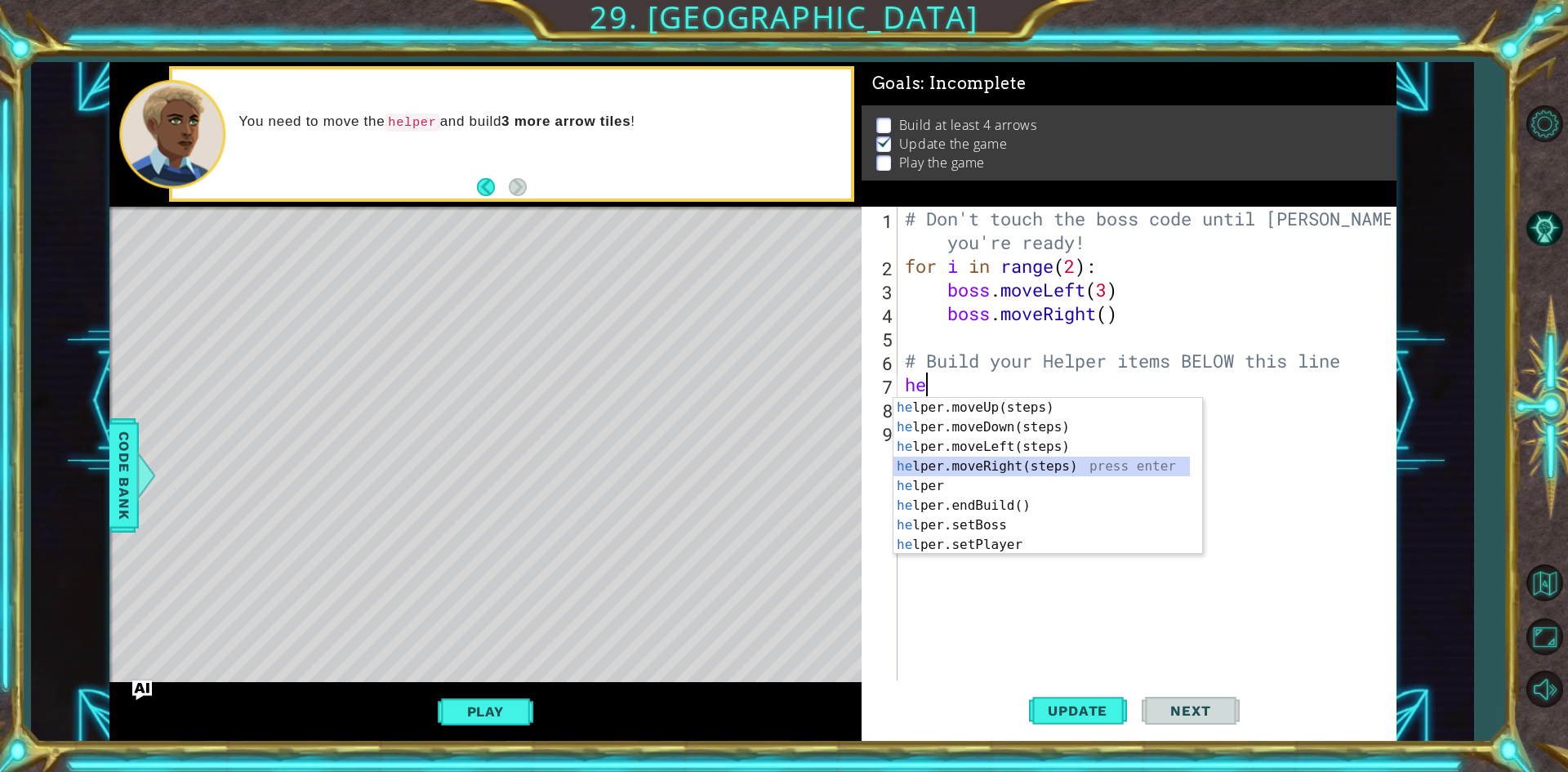
click at [948, 466] on div "he lper.moveUp(steps) press enter he lper.moveDown(steps) press enter he lper.m…" at bounding box center [1041, 495] width 297 height 196
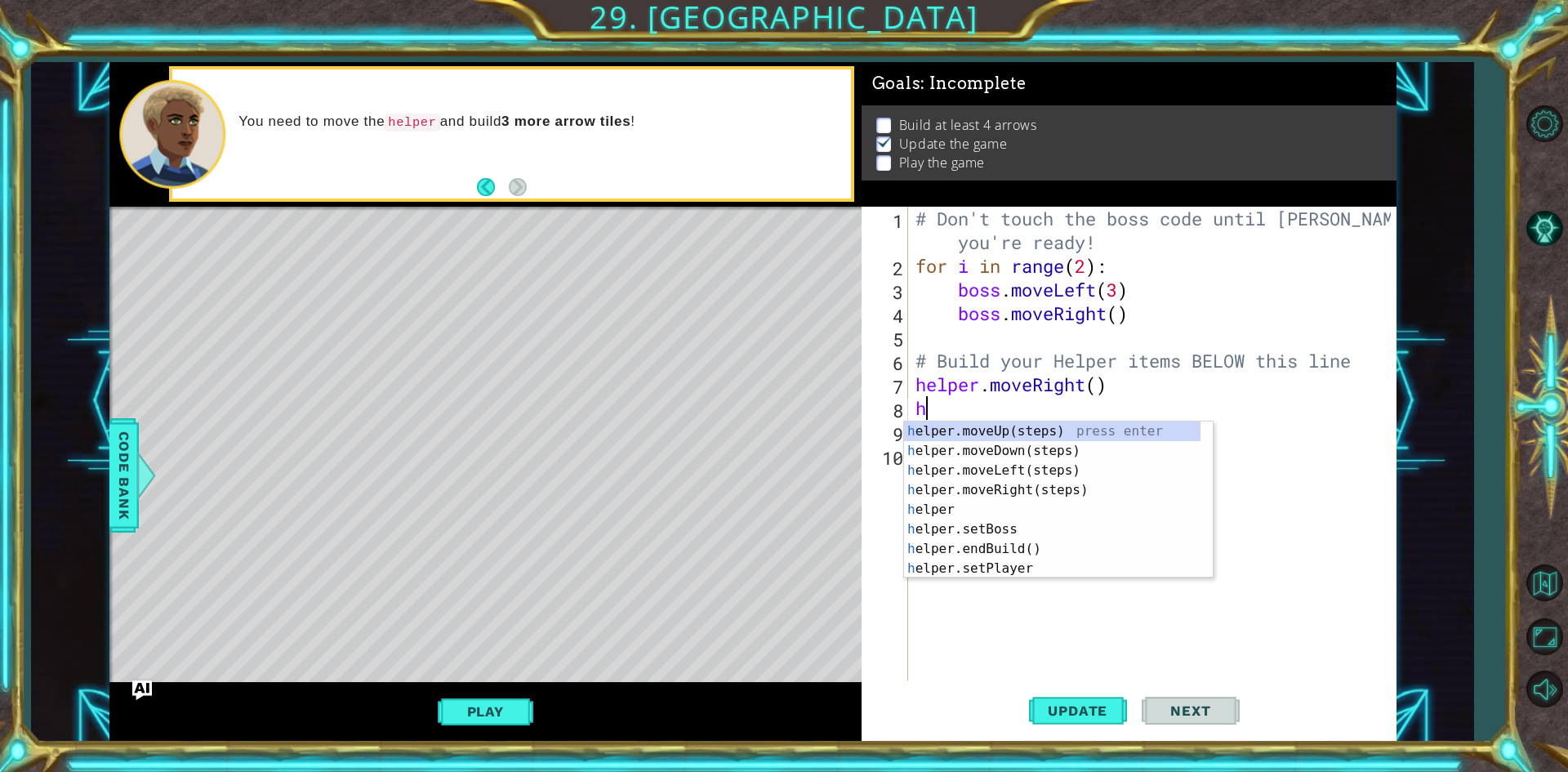
type textarea "he"
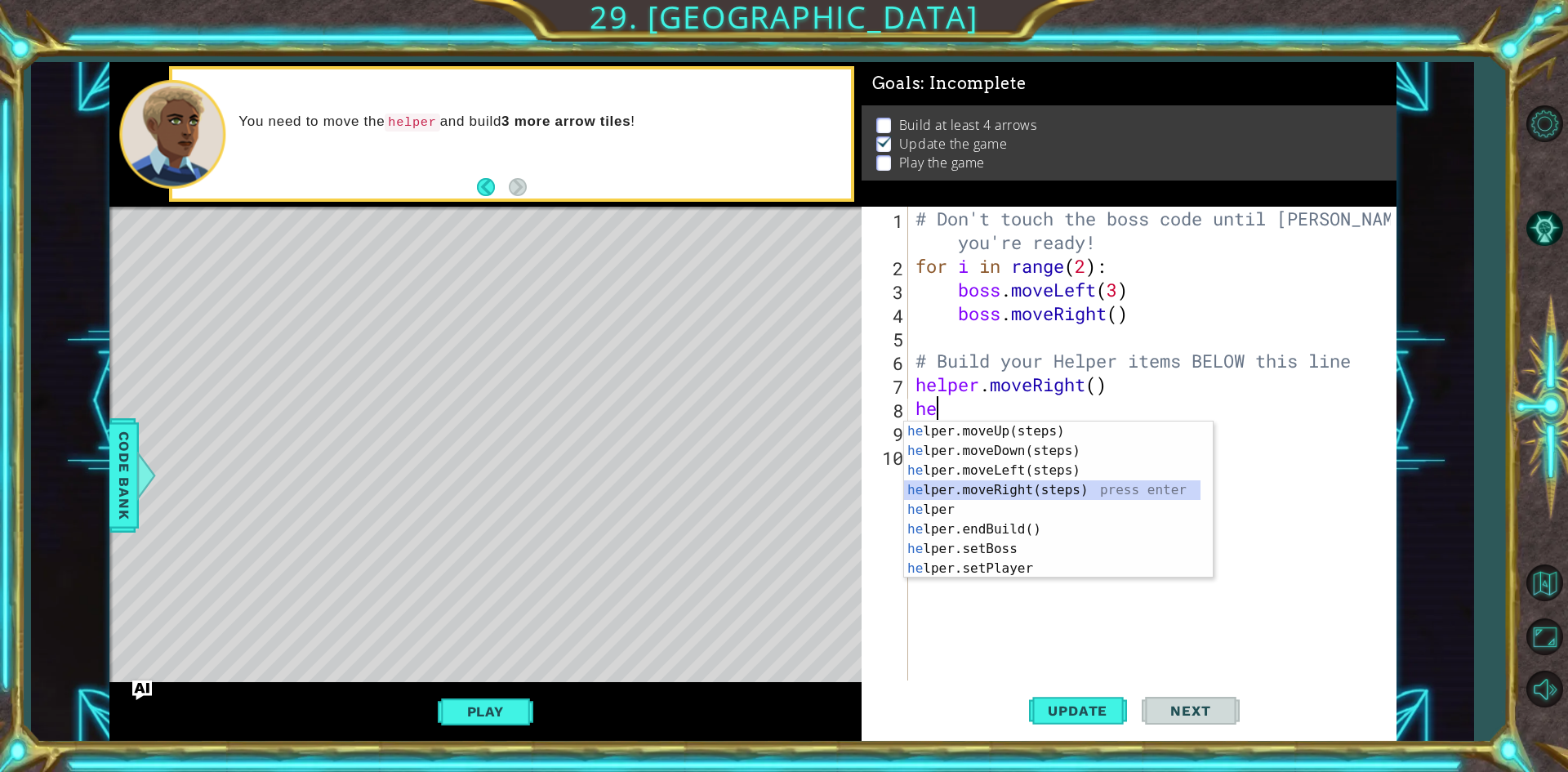
click at [1055, 488] on div "he lper.moveUp(steps) press enter he lper.moveDown(steps) press enter he lper.m…" at bounding box center [1053, 519] width 297 height 196
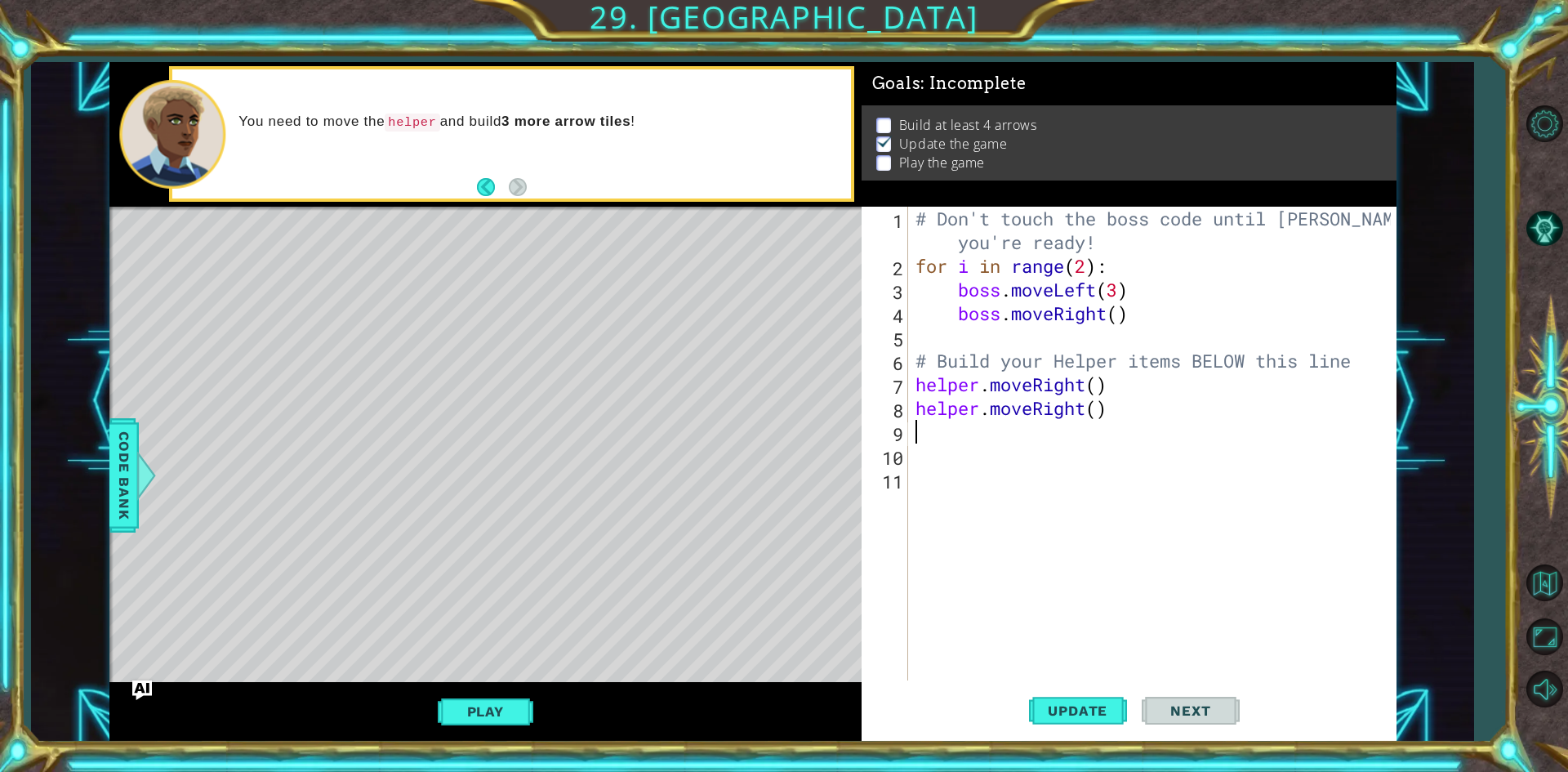
click at [1083, 414] on div "# Don't touch the boss code until [PERSON_NAME] says you're ready! for i in ran…" at bounding box center [1155, 480] width 487 height 545
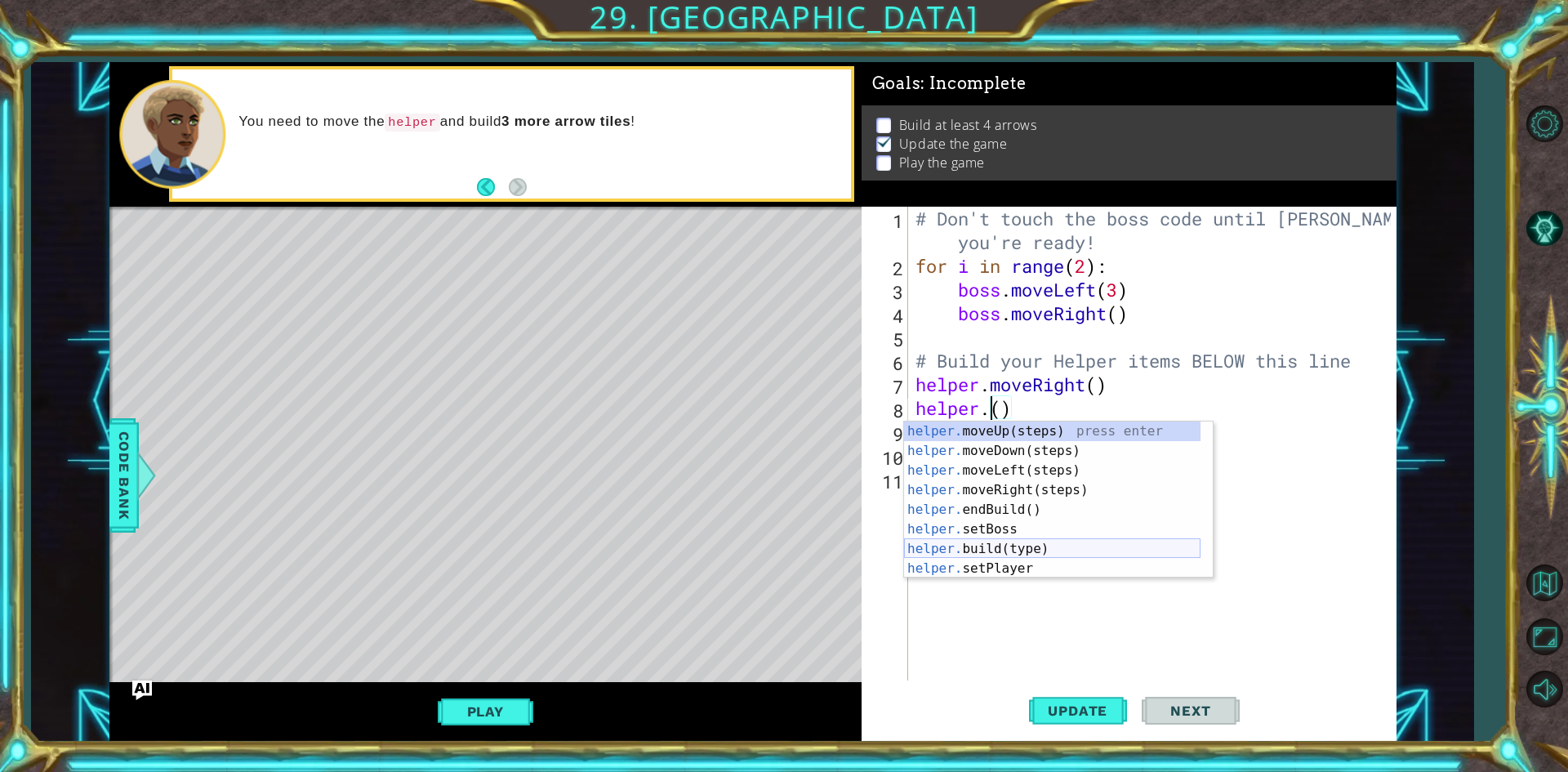
click at [965, 547] on div "helper. moveUp(steps) press enter helper. moveDown(steps) press enter helper. m…" at bounding box center [1053, 519] width 297 height 196
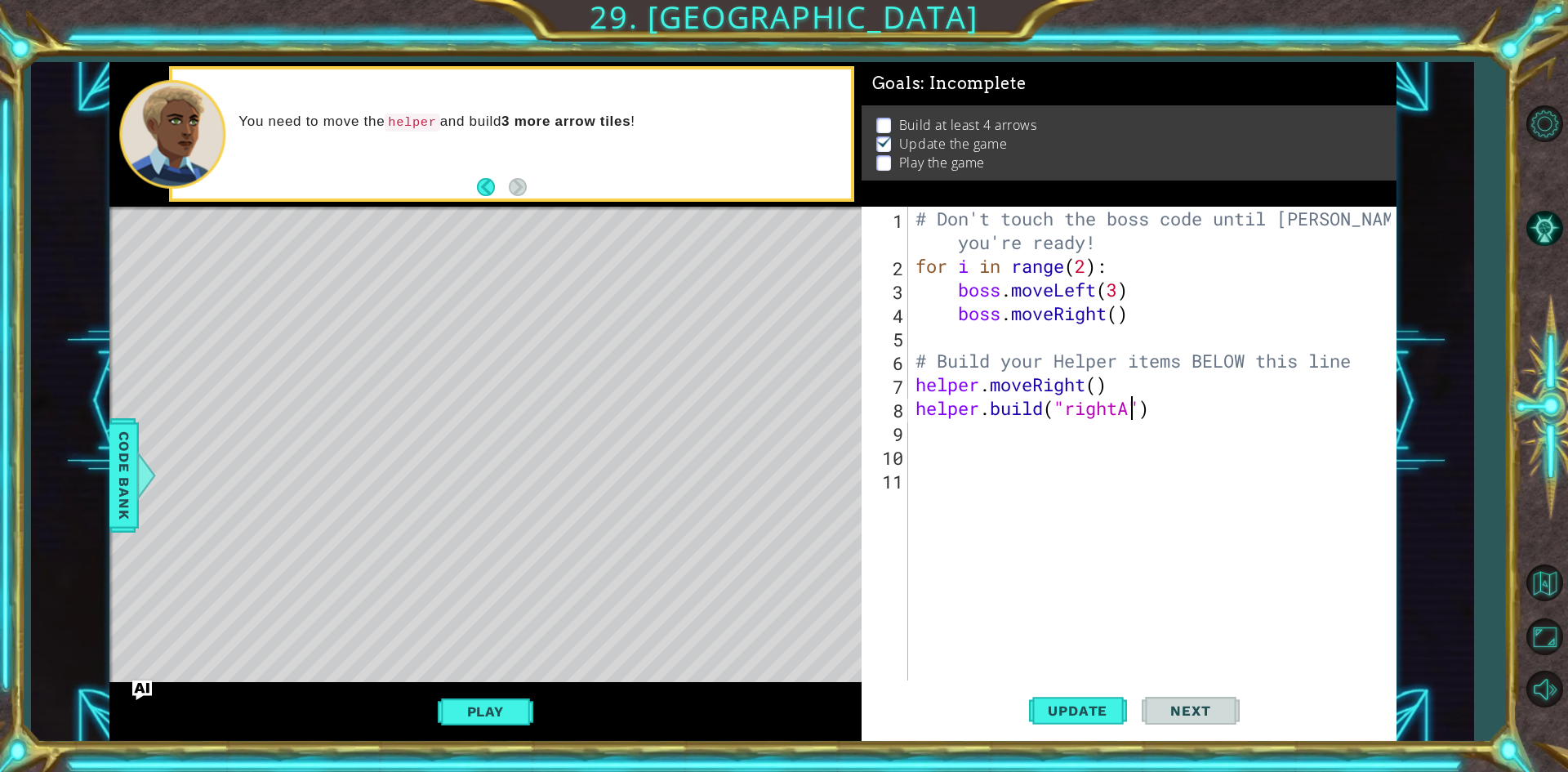
scroll to position [0, 9]
type textarea "[DOMAIN_NAME]("rightArrow")"
drag, startPoint x: 940, startPoint y: 426, endPoint x: 929, endPoint y: 453, distance: 29.2
click at [940, 427] on div "# Don't touch the boss code until [PERSON_NAME] says you're ready! for i in ran…" at bounding box center [1155, 480] width 487 height 545
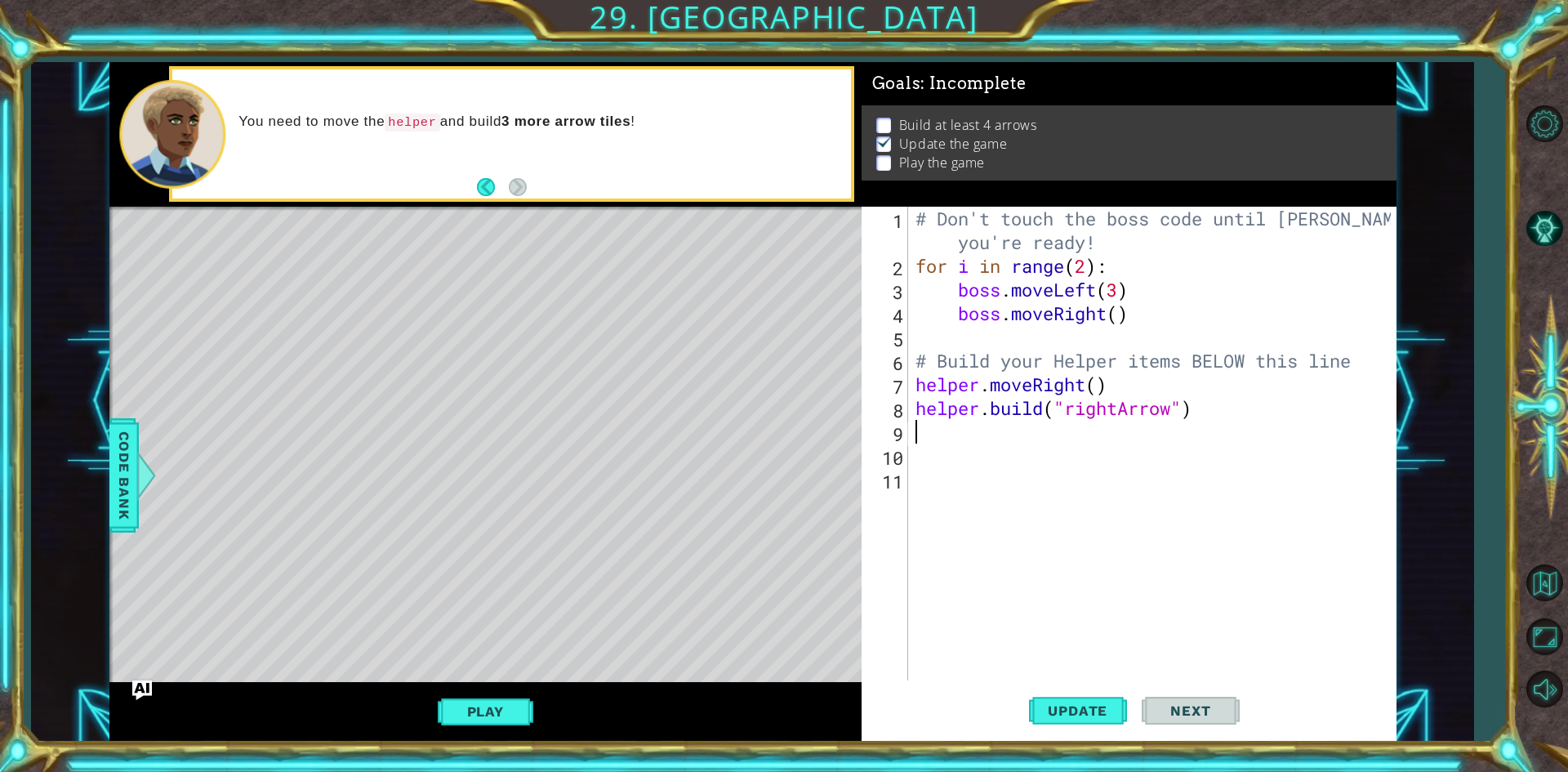
scroll to position [0, 0]
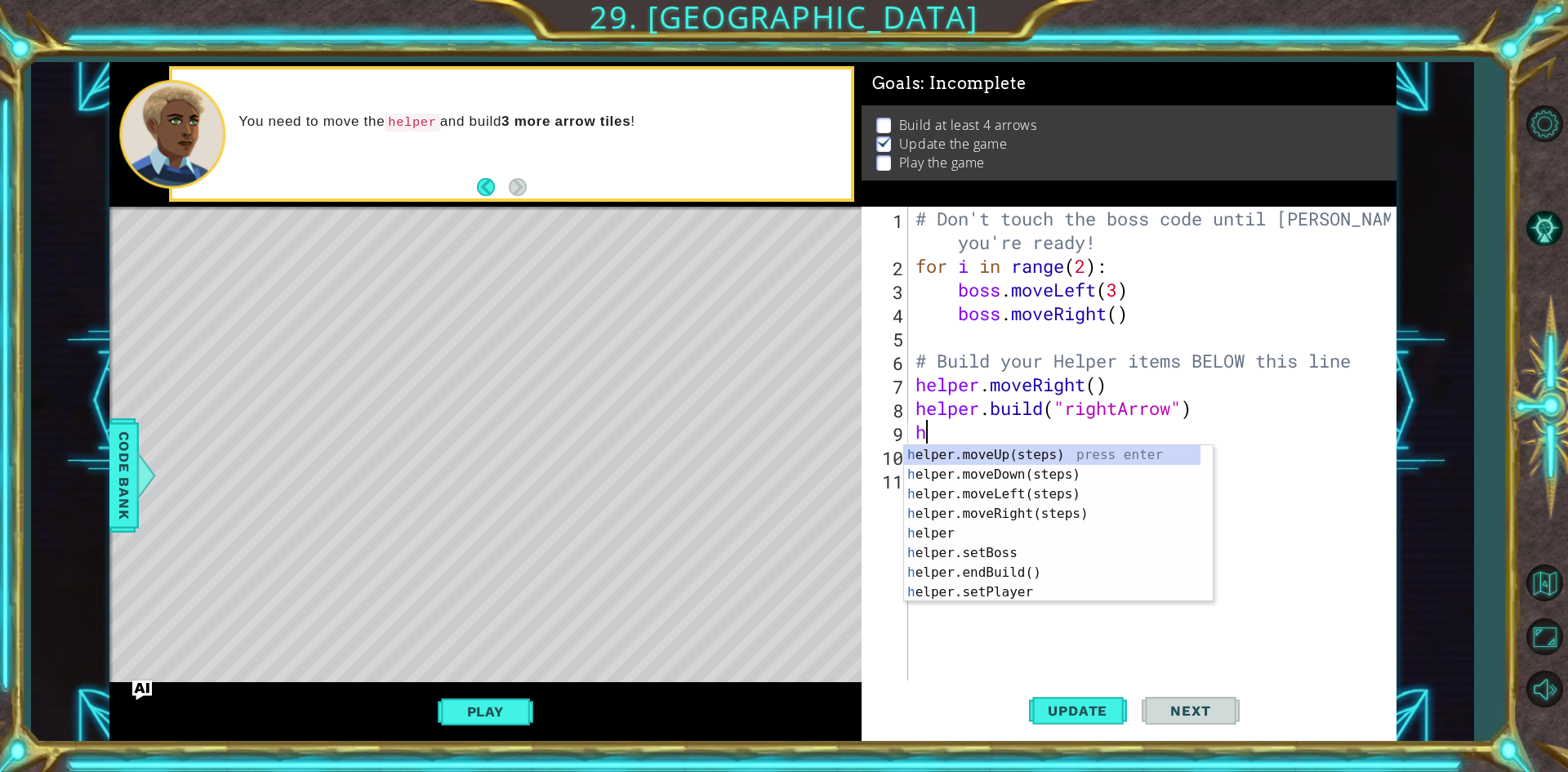
type textarea "he"
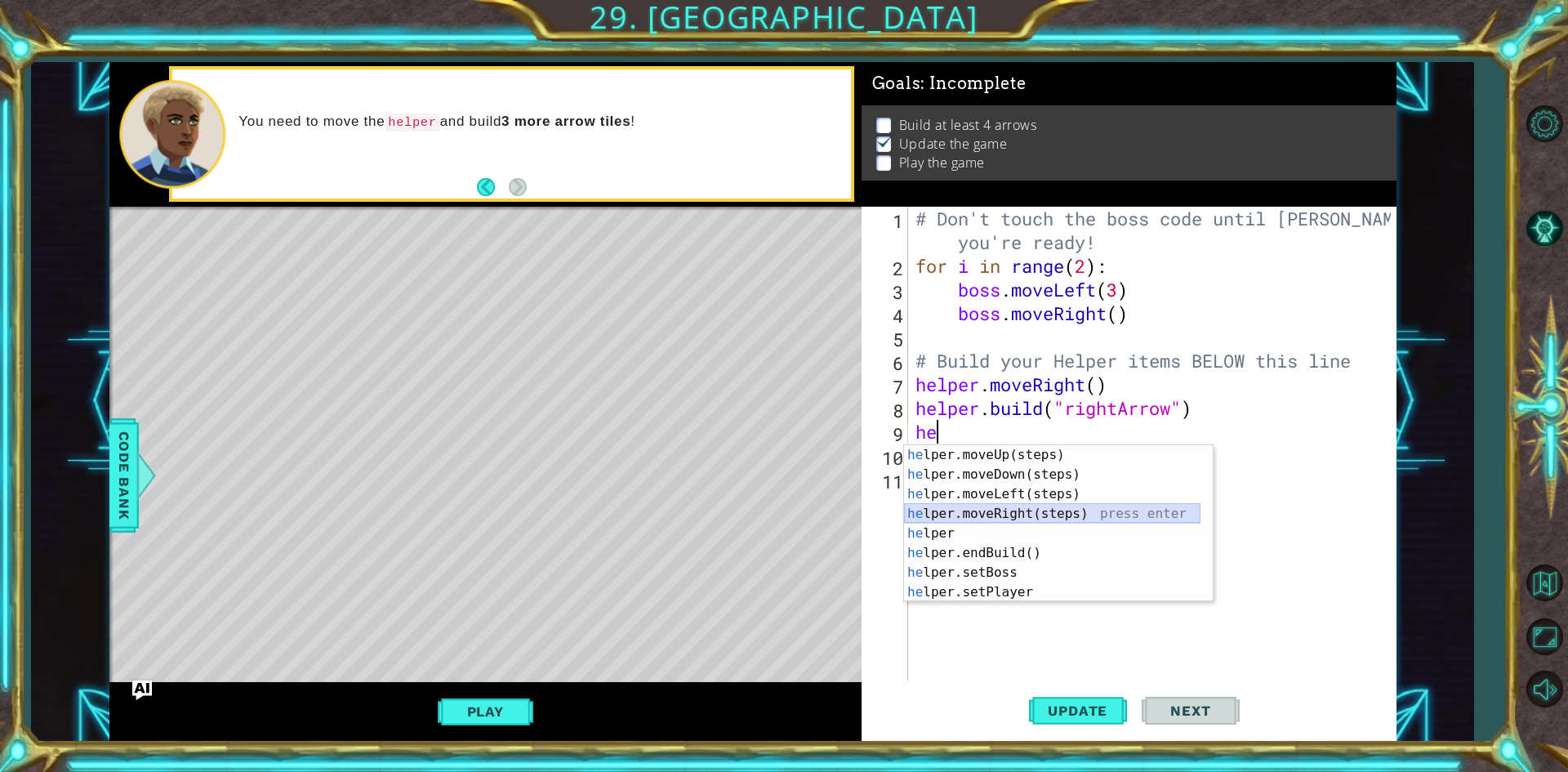
click at [950, 512] on div "he lper.moveUp(steps) press enter he lper.moveDown(steps) press enter he lper.m…" at bounding box center [1053, 543] width 297 height 196
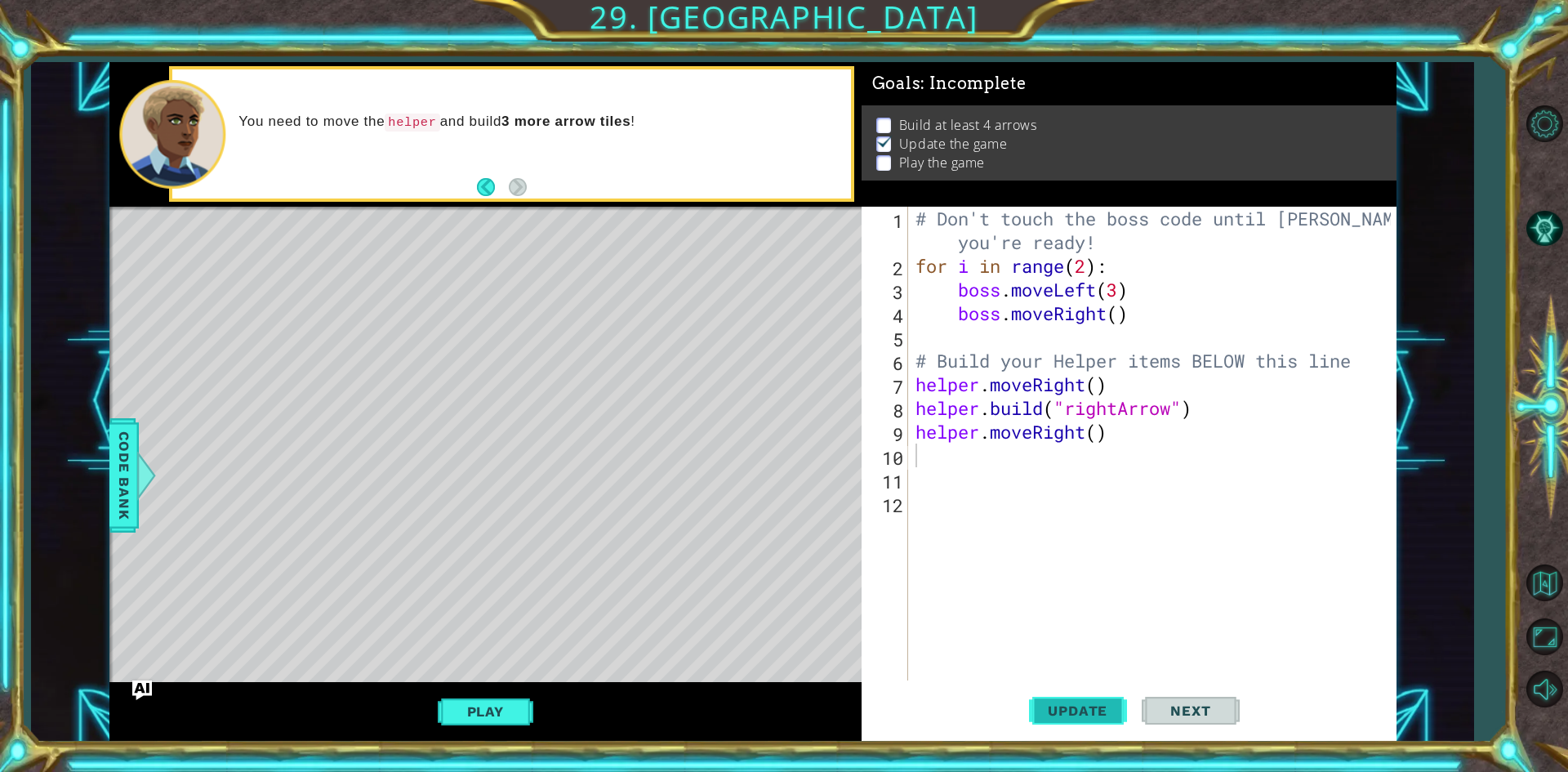
click at [1081, 694] on button "Update" at bounding box center [1078, 712] width 98 height 53
drag, startPoint x: 914, startPoint y: 405, endPoint x: 968, endPoint y: 424, distance: 57.2
click at [968, 424] on div "1 2 3 4 5 6 7 8 9 10 11 12 # Don't touch the boss code until [PERSON_NAME] says…" at bounding box center [1126, 443] width 529 height 474
drag, startPoint x: 913, startPoint y: 404, endPoint x: 1217, endPoint y: 405, distance: 304.0
click at [1217, 405] on div "# Don't touch the boss code until [PERSON_NAME] says you're ready! for i in ran…" at bounding box center [1155, 480] width 487 height 545
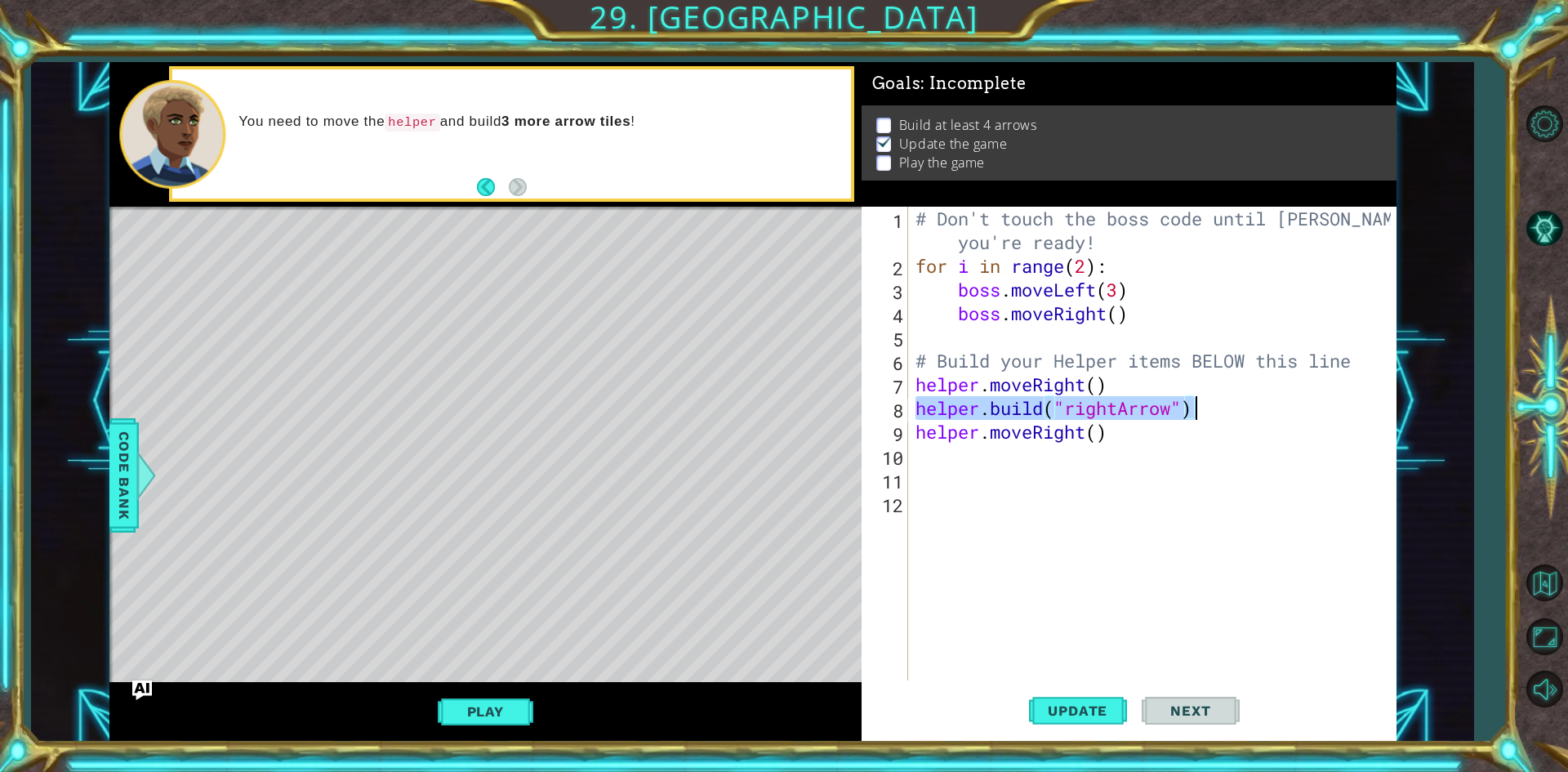
type textarea "[DOMAIN_NAME]("rightArrow")"
click at [936, 474] on div "# Don't touch the boss code until [PERSON_NAME] says you're ready! for i in ran…" at bounding box center [1155, 480] width 487 height 545
click at [940, 463] on div "# Don't touch the boss code until [PERSON_NAME] says you're ready! for i in ran…" at bounding box center [1155, 480] width 487 height 545
paste textarea "[DOMAIN_NAME]("rightArrow")"
type textarea "[DOMAIN_NAME]("rightArrow")"
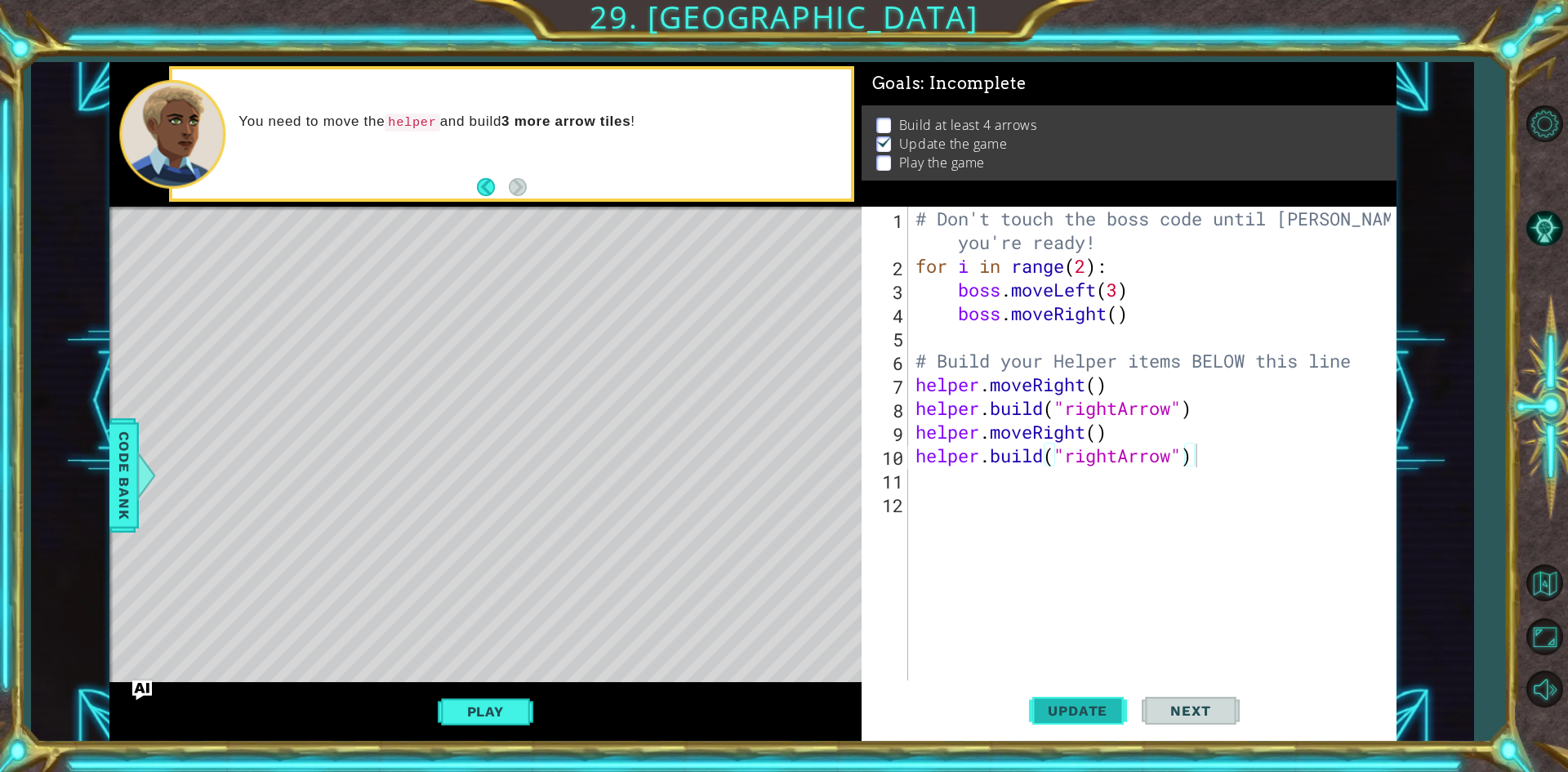
drag, startPoint x: 1038, startPoint y: 690, endPoint x: 1028, endPoint y: 697, distance: 12.2
click at [1029, 696] on button "Update" at bounding box center [1078, 712] width 98 height 53
drag, startPoint x: 1070, startPoint y: 701, endPoint x: 1057, endPoint y: 687, distance: 19.1
click at [1067, 700] on button "Update" at bounding box center [1078, 712] width 98 height 53
click at [950, 486] on div "# Don't touch the boss code until [PERSON_NAME] says you're ready! for i in ran…" at bounding box center [1155, 480] width 487 height 545
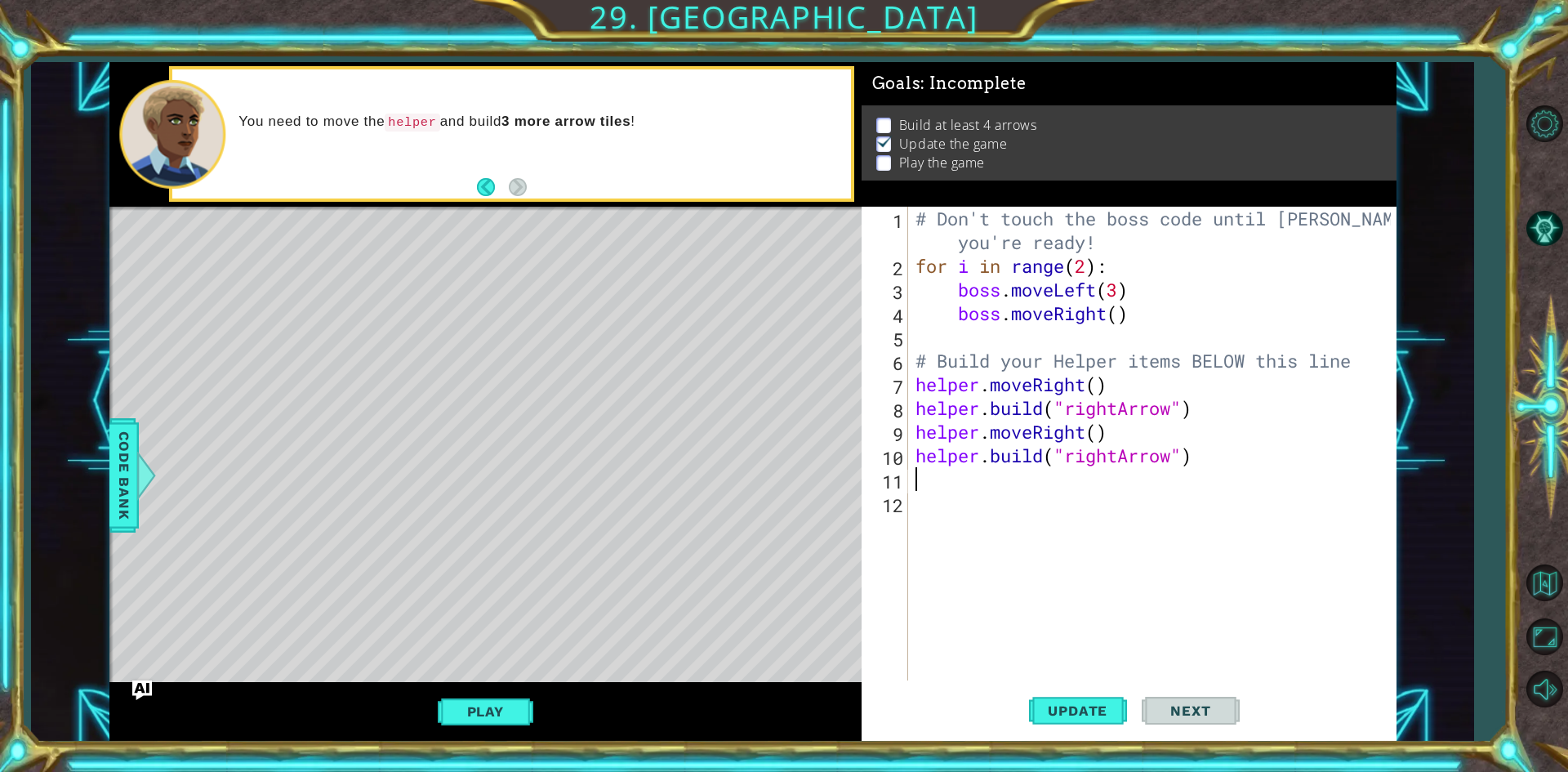
type textarea "h"
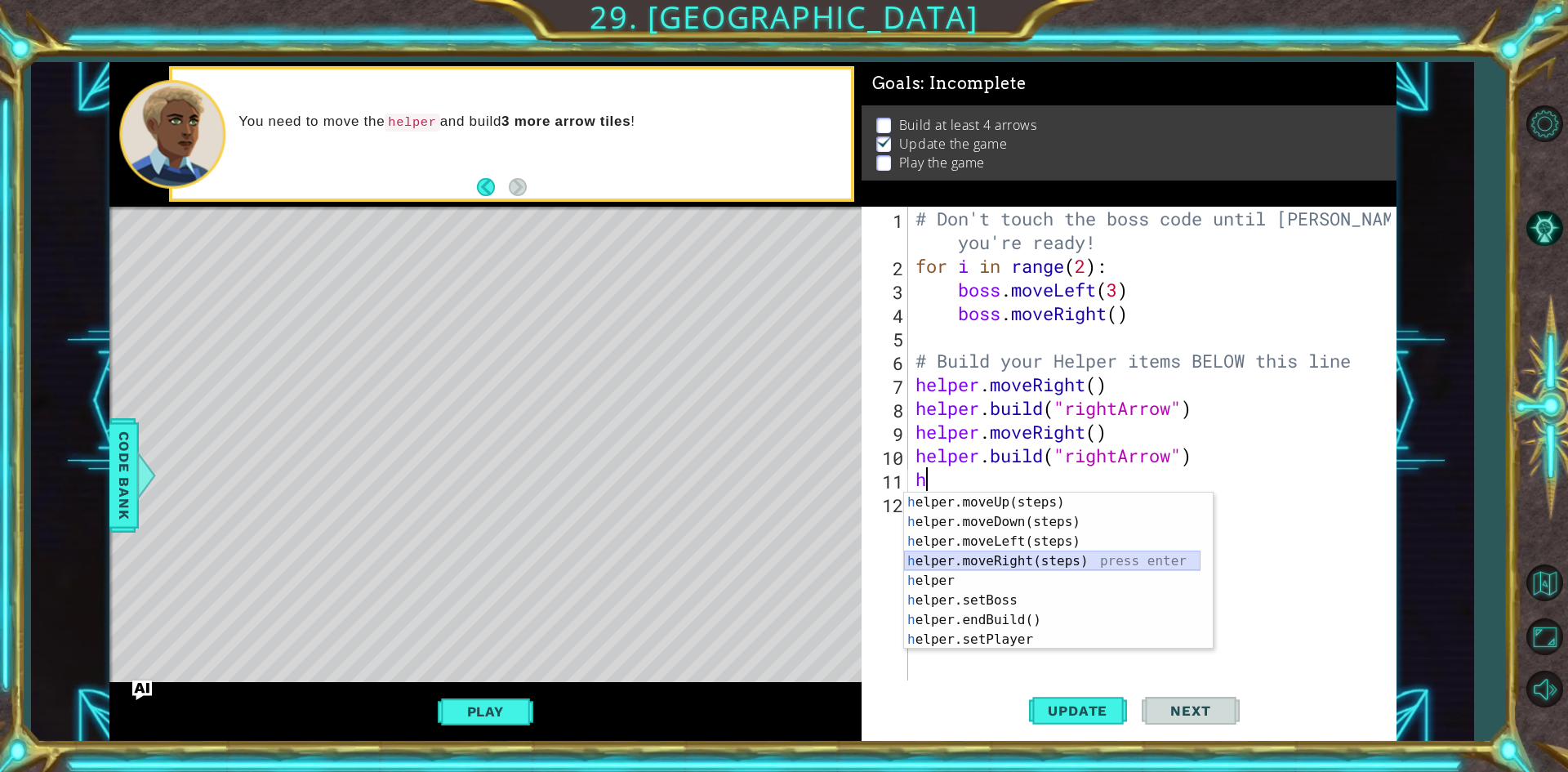
click at [985, 554] on div "h elper.moveUp(steps) press enter h elper.moveDown(steps) press enter h elper.m…" at bounding box center [1053, 590] width 297 height 196
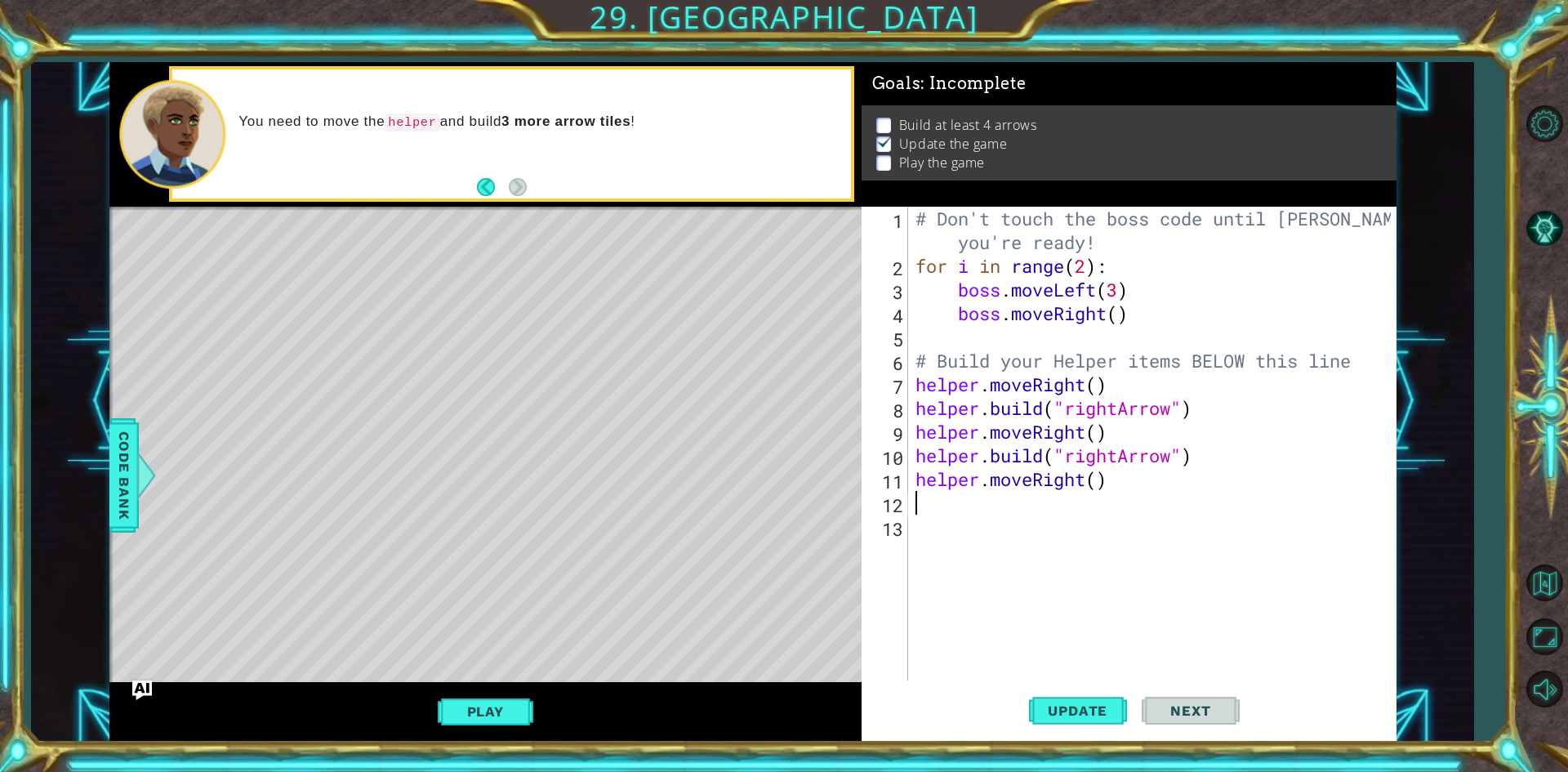
click at [984, 513] on div "# Don't touch the boss code until [PERSON_NAME] says you're ready! for i in ran…" at bounding box center [1155, 480] width 487 height 545
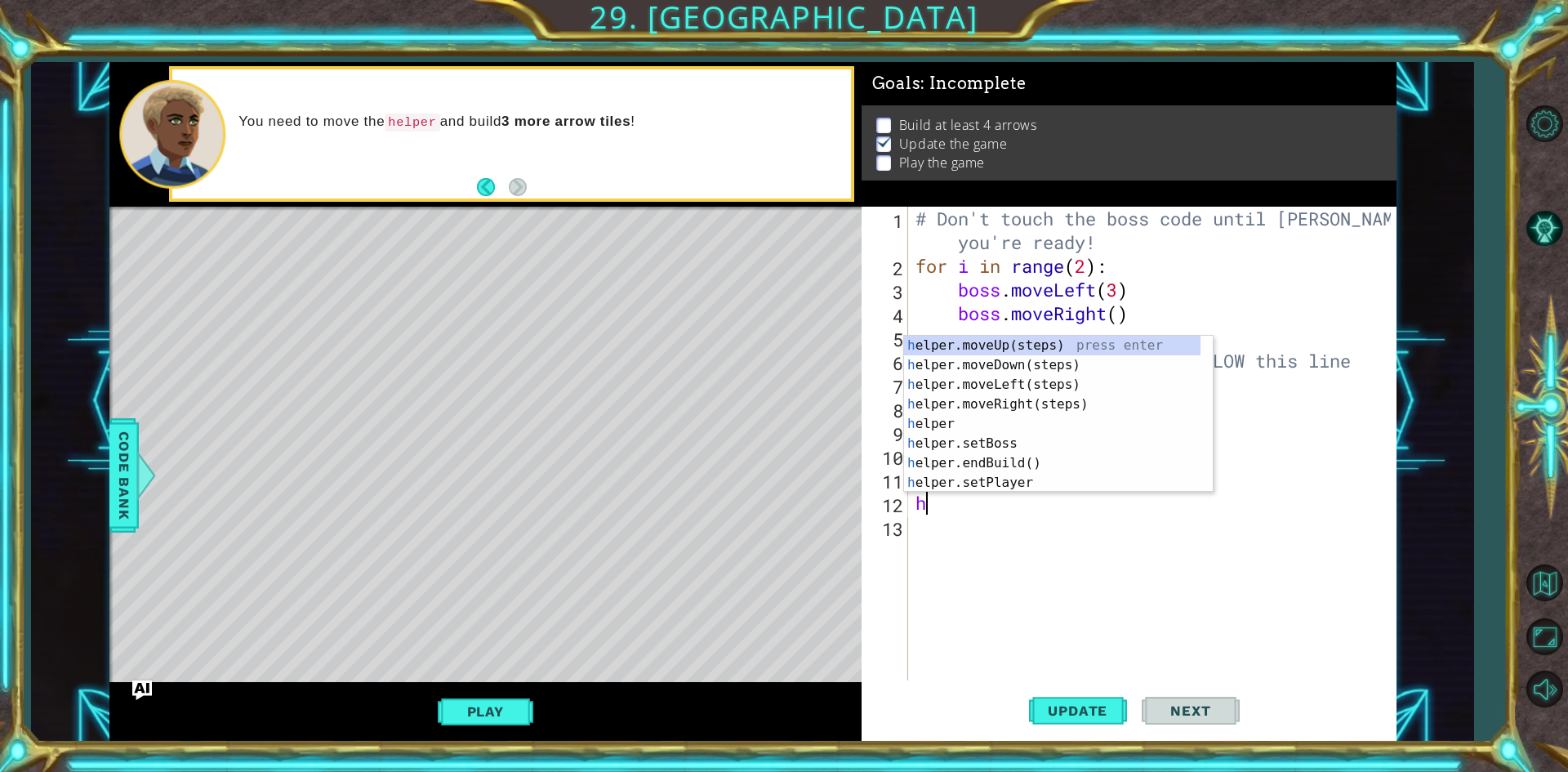
type textarea "he"
drag, startPoint x: 996, startPoint y: 438, endPoint x: 1005, endPoint y: 448, distance: 13.5
click at [999, 441] on div "he lper.moveUp(steps) press enter he lper.moveDown(steps) press enter he lper.m…" at bounding box center [1053, 433] width 297 height 196
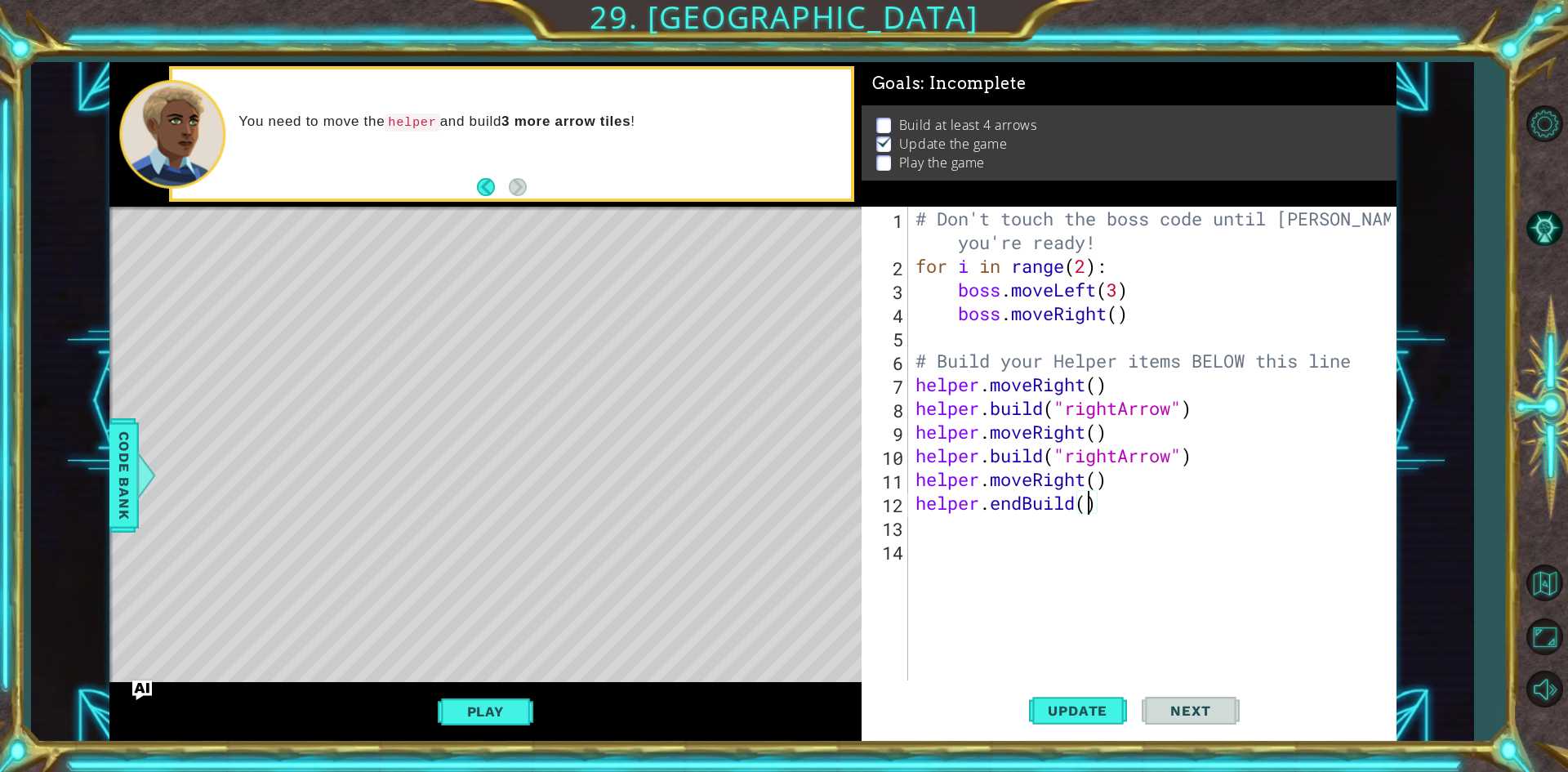
click at [1090, 509] on div "# Don't touch the boss code until [PERSON_NAME] says you're ready! for i in ran…" at bounding box center [1155, 480] width 487 height 545
type textarea "helper.endBuild("rightArrow)"
click at [940, 542] on div "# Don't touch the boss code until [PERSON_NAME] says you're ready! for i in ran…" at bounding box center [1155, 480] width 487 height 545
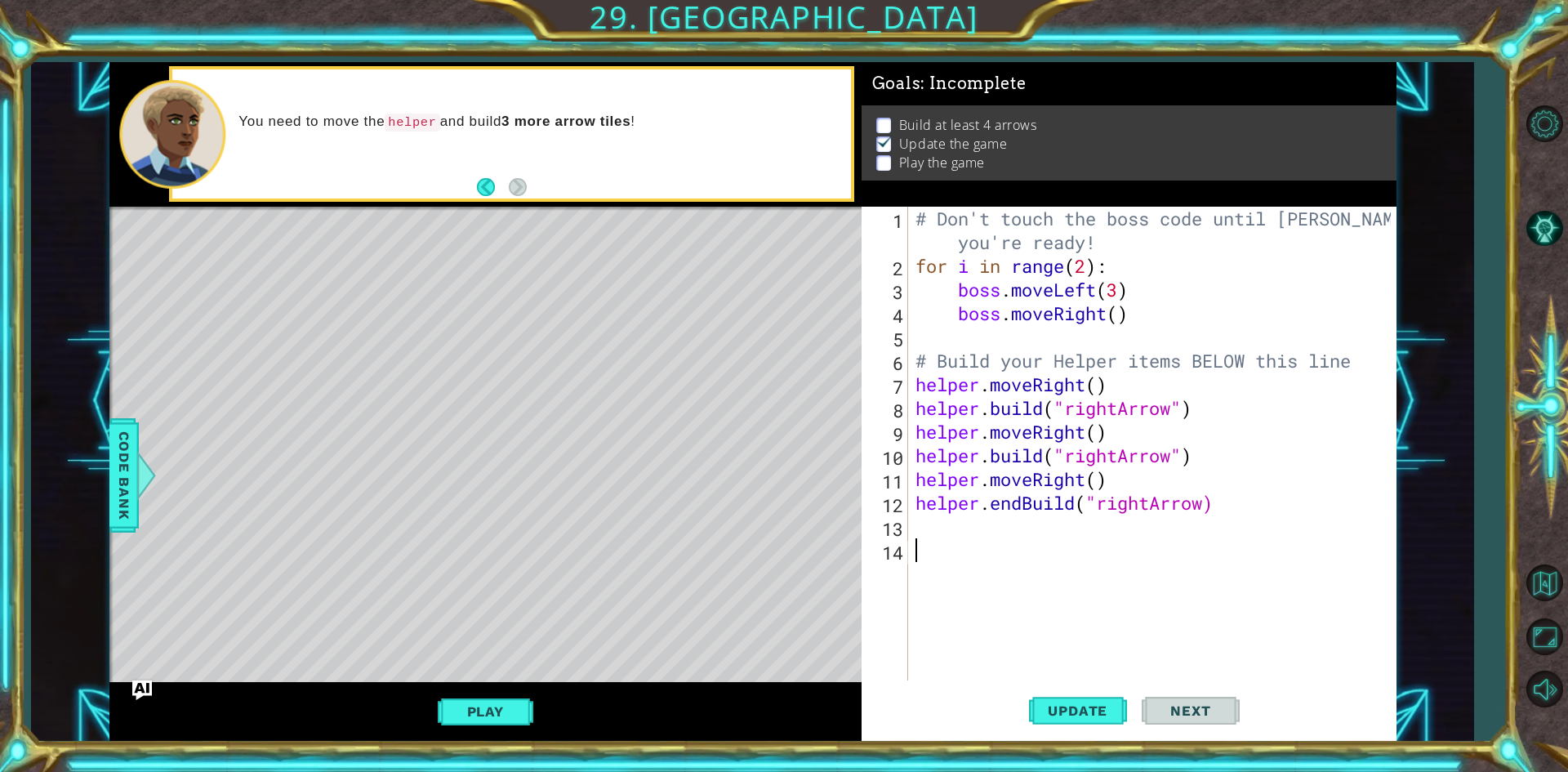
click at [979, 537] on div "# Don't touch the boss code until [PERSON_NAME] says you're ready! for i in ran…" at bounding box center [1155, 480] width 487 height 545
click at [1059, 720] on button "Update" at bounding box center [1078, 712] width 98 height 53
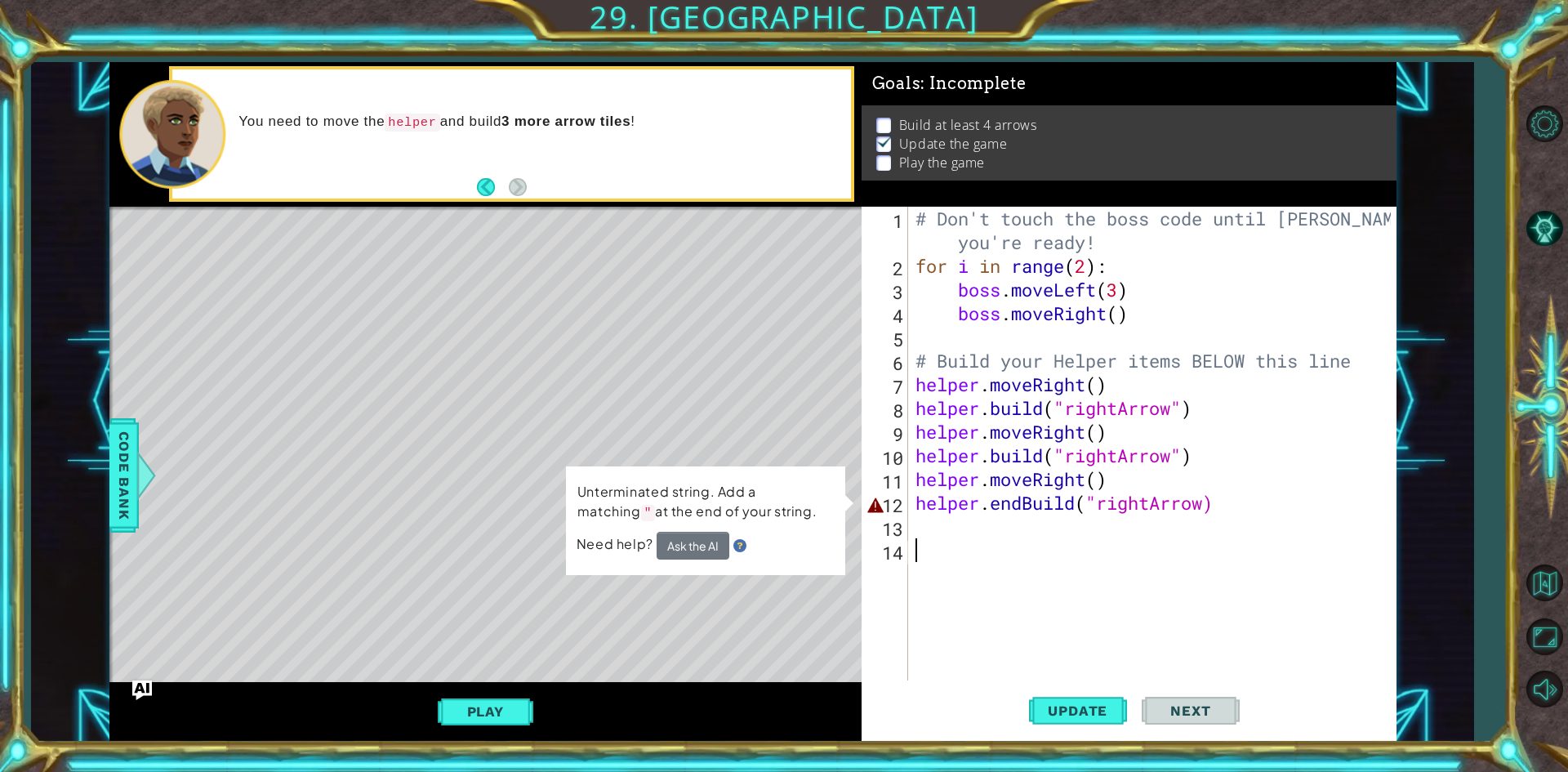
click at [963, 671] on div "# Don't touch the boss code until [PERSON_NAME] says you're ready! for i in ran…" at bounding box center [1155, 480] width 487 height 545
click at [1205, 504] on div "# Don't touch the boss code until [PERSON_NAME] says you're ready! for i in ran…" at bounding box center [1155, 480] width 487 height 545
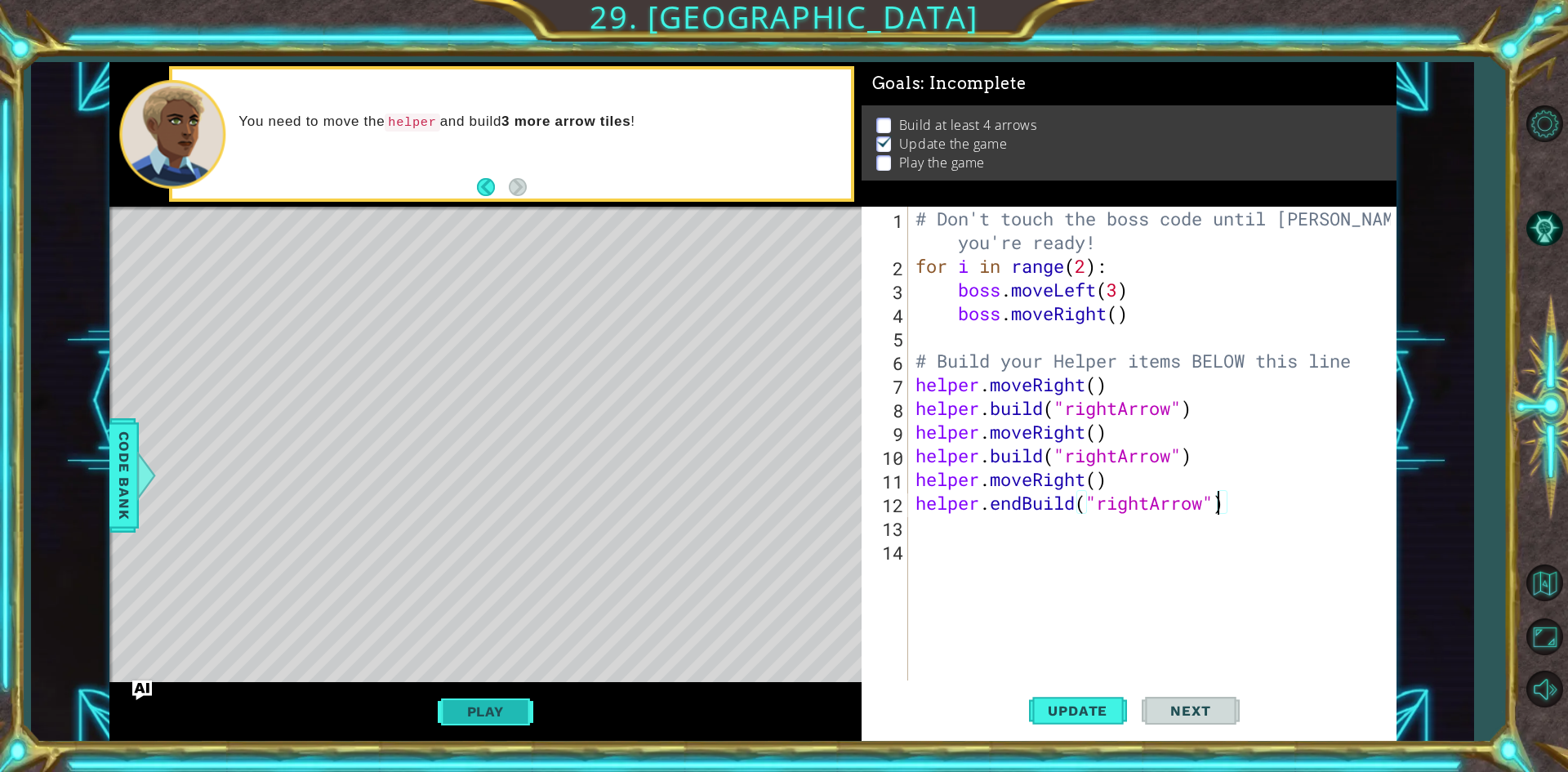
type textarea "helper.endBuild("rightArrow")"
click at [490, 714] on button "Play" at bounding box center [485, 712] width 96 height 31
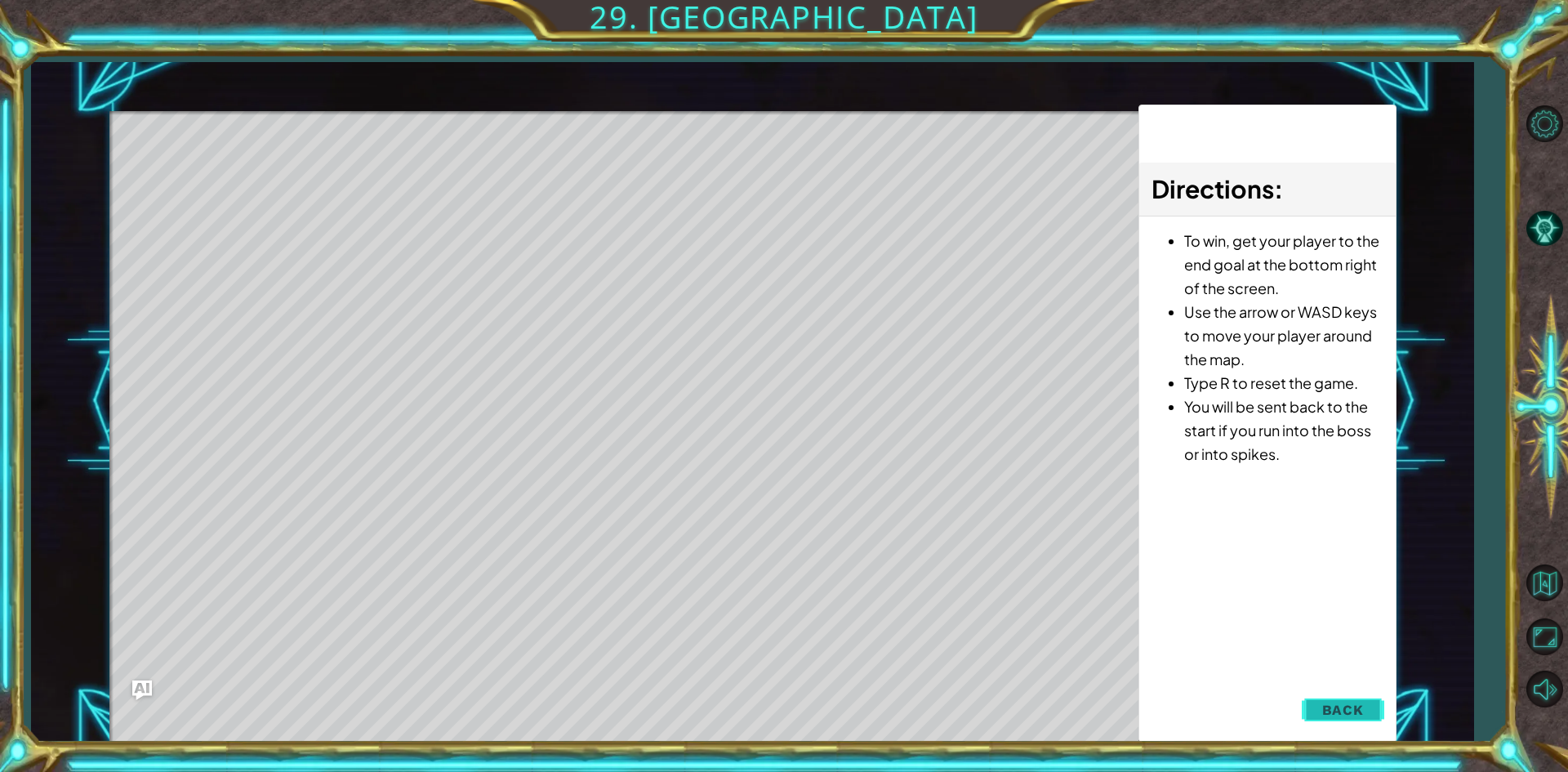
click at [1342, 695] on button "Back" at bounding box center [1343, 710] width 83 height 33
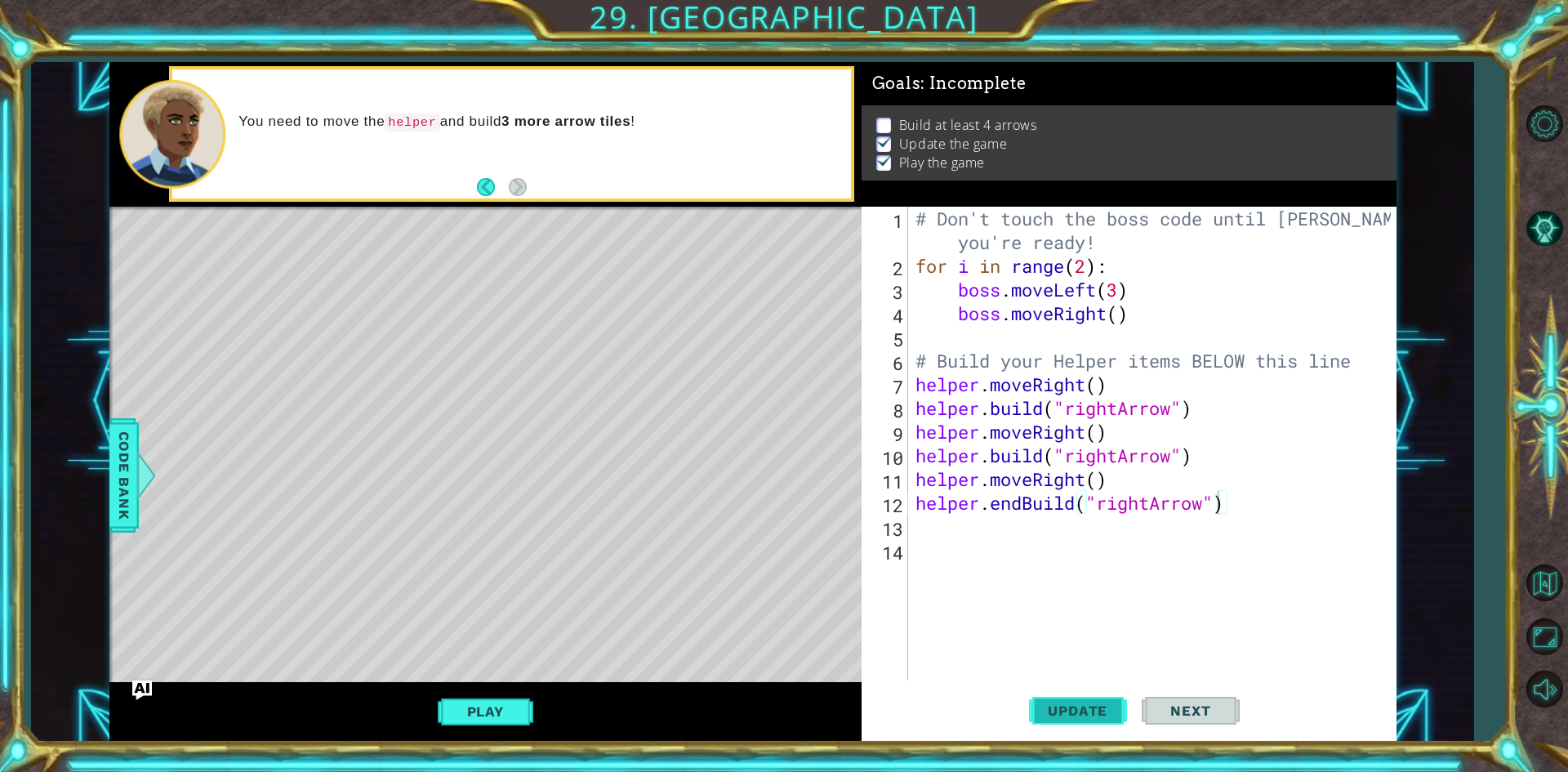
click at [1078, 719] on button "Update" at bounding box center [1078, 712] width 98 height 53
click at [998, 532] on div "# Don't touch the boss code until [PERSON_NAME] says you're ready! for i in ran…" at bounding box center [1155, 480] width 487 height 545
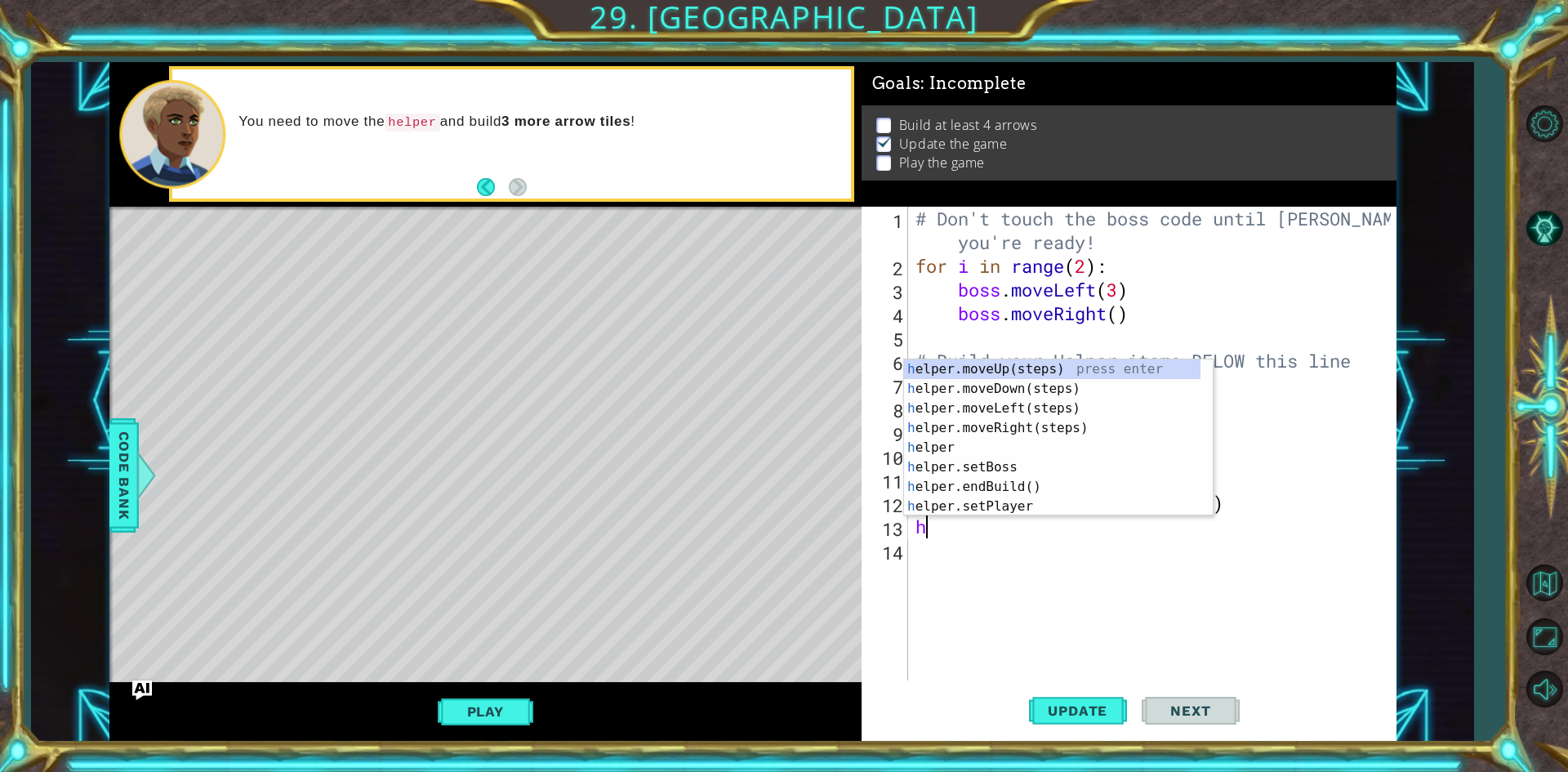
type textarea "he"
click at [936, 430] on div "he lper.moveUp(steps) press enter he lper.moveDown(steps) press enter he lper.m…" at bounding box center [1053, 457] width 297 height 196
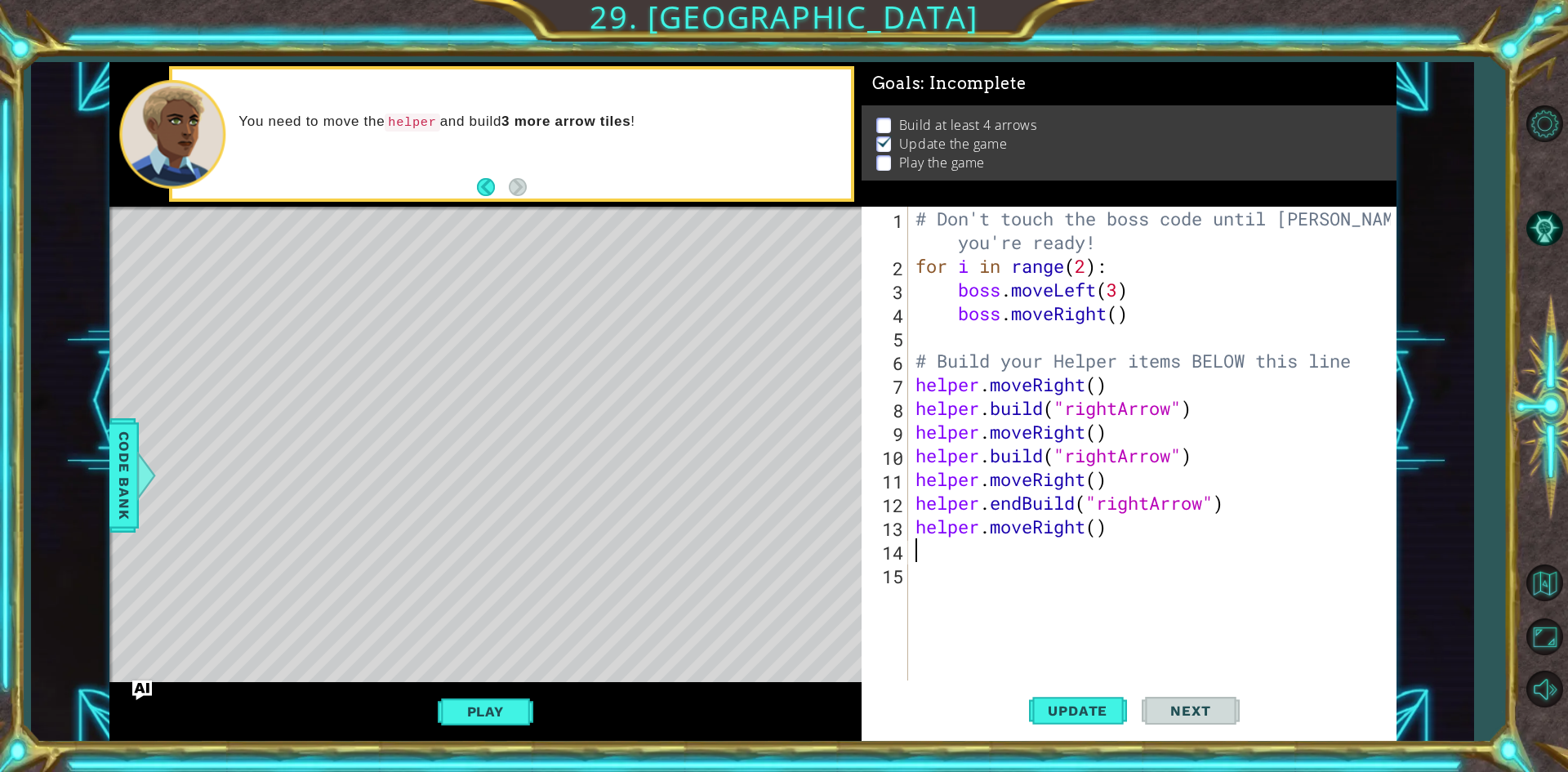
click at [998, 547] on div "# Don't touch the boss code until [PERSON_NAME] says you're ready! for i in ran…" at bounding box center [1155, 480] width 487 height 545
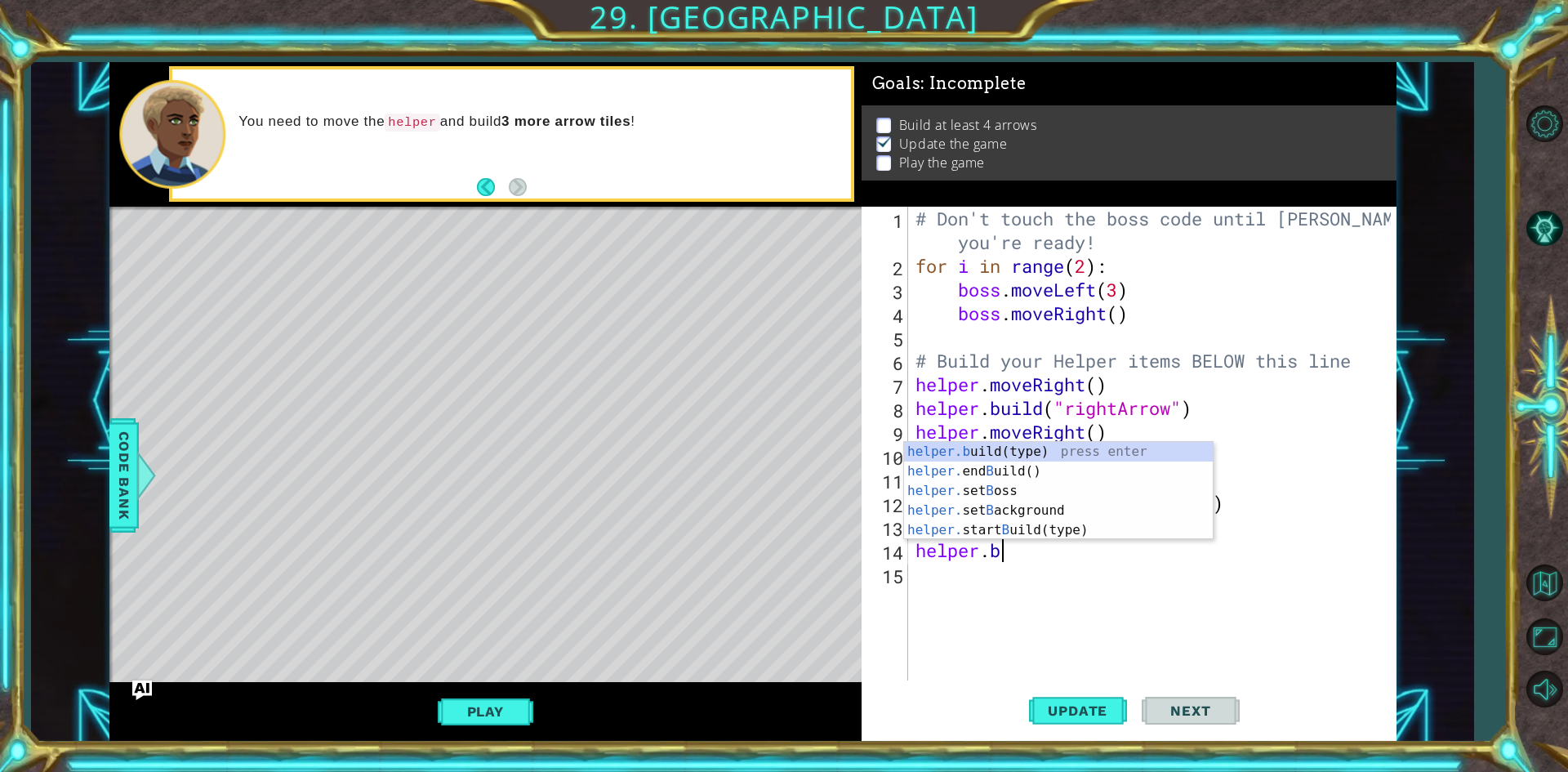
scroll to position [0, 3]
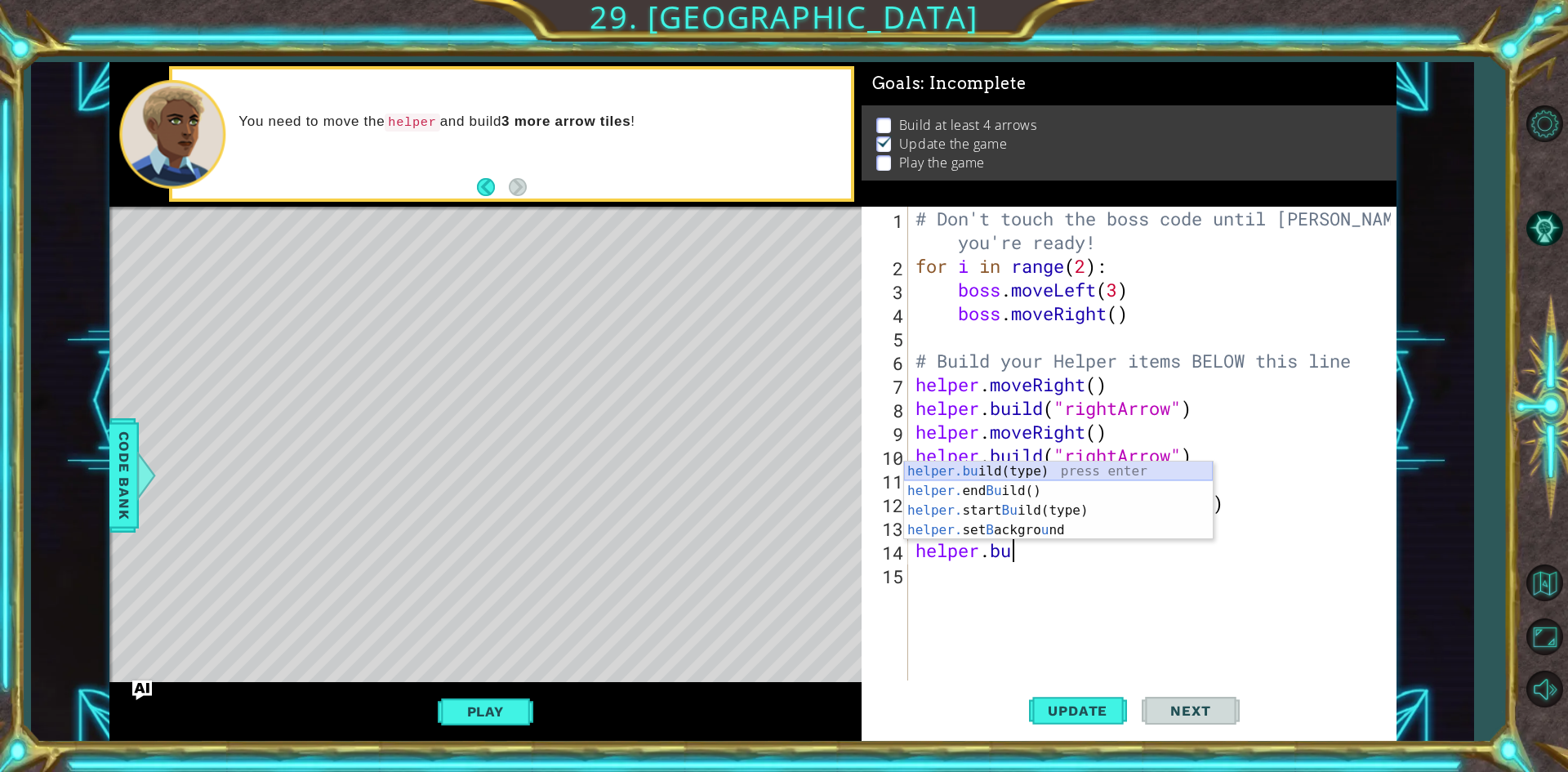
click at [953, 468] on div "helper.bu ild(type) press enter helper. end Bu ild() press enter helper. start …" at bounding box center [1059, 520] width 309 height 117
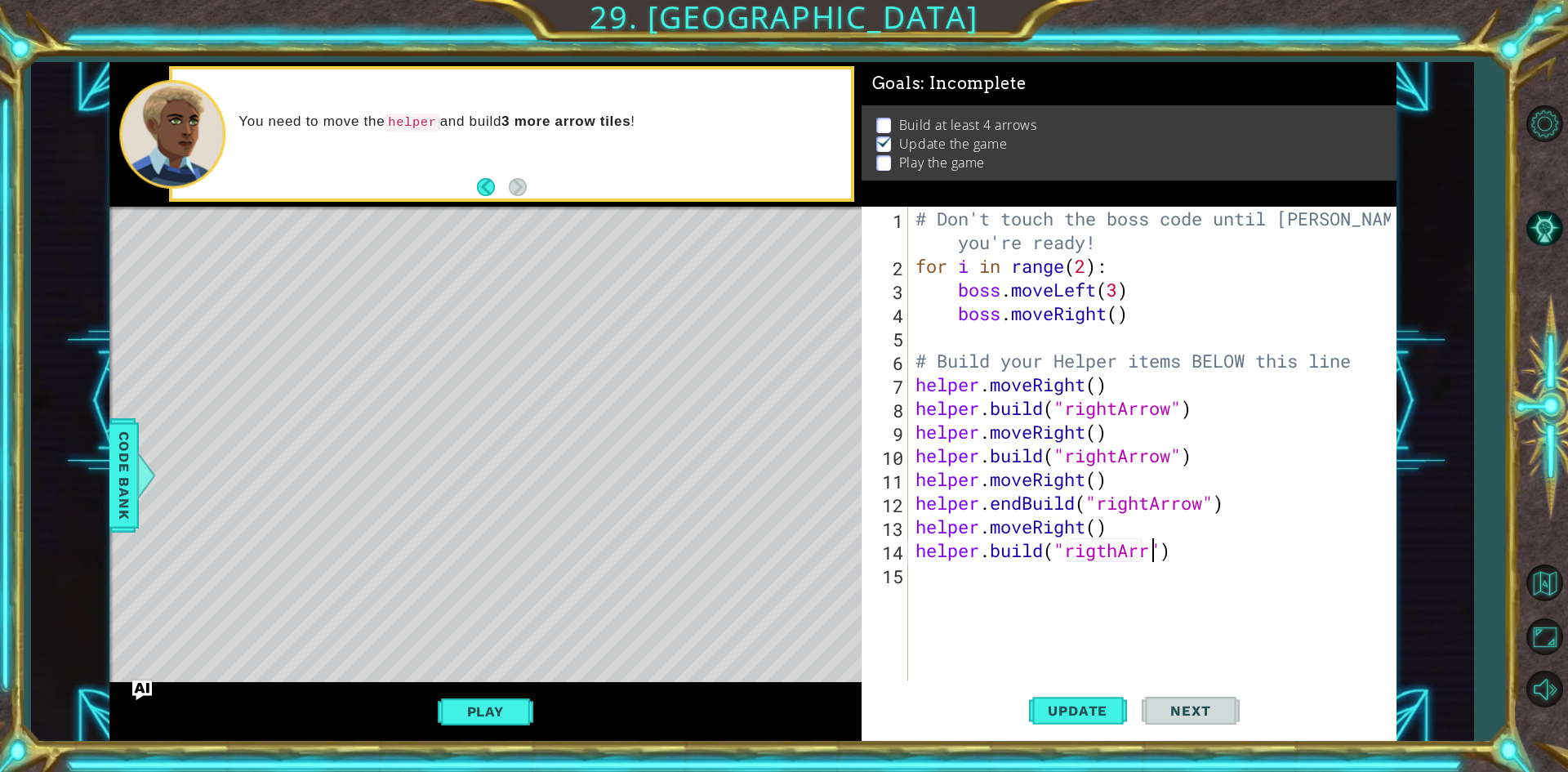
scroll to position [0, 10]
type textarea "[DOMAIN_NAME]("rigthArrow")"
click at [921, 570] on div "# Don't touch the boss code until [PERSON_NAME] says you're ready! for i in ran…" at bounding box center [1155, 480] width 487 height 545
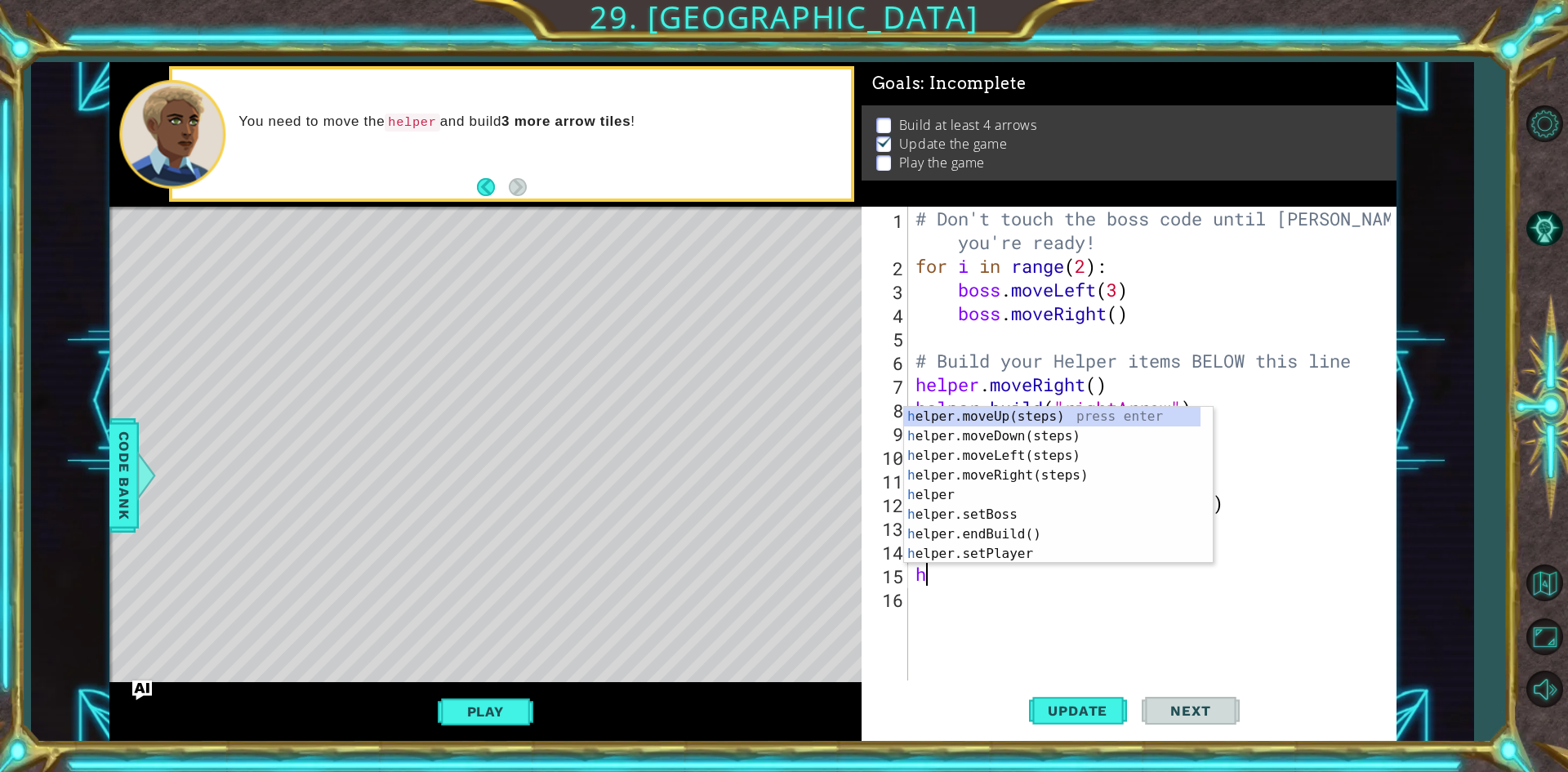
type textarea "he"
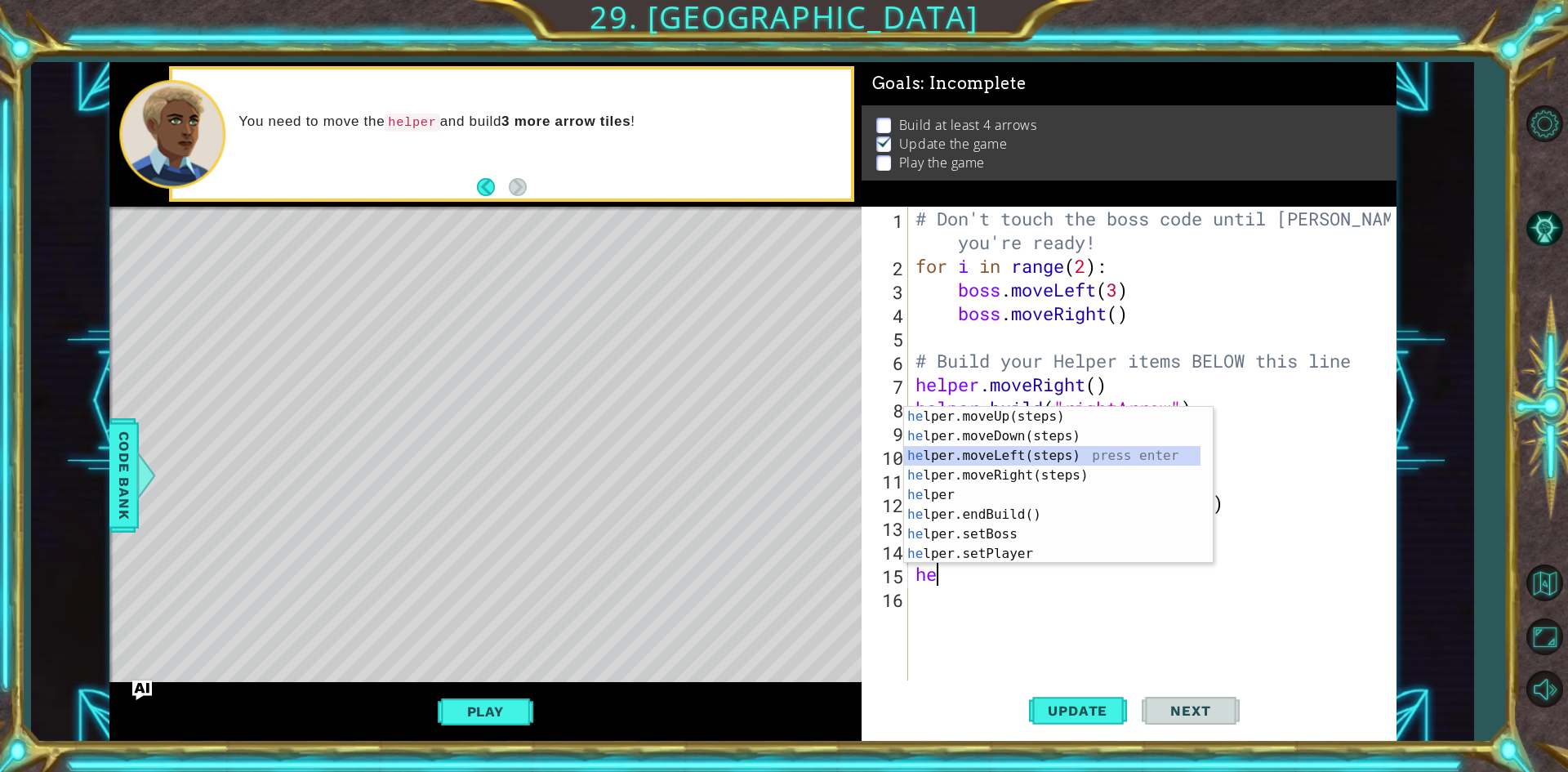
drag, startPoint x: 954, startPoint y: 460, endPoint x: 946, endPoint y: 463, distance: 8.5
click at [953, 461] on div "he lper.moveUp(steps) press enter he lper.moveDown(steps) press enter he lper.m…" at bounding box center [1053, 505] width 297 height 196
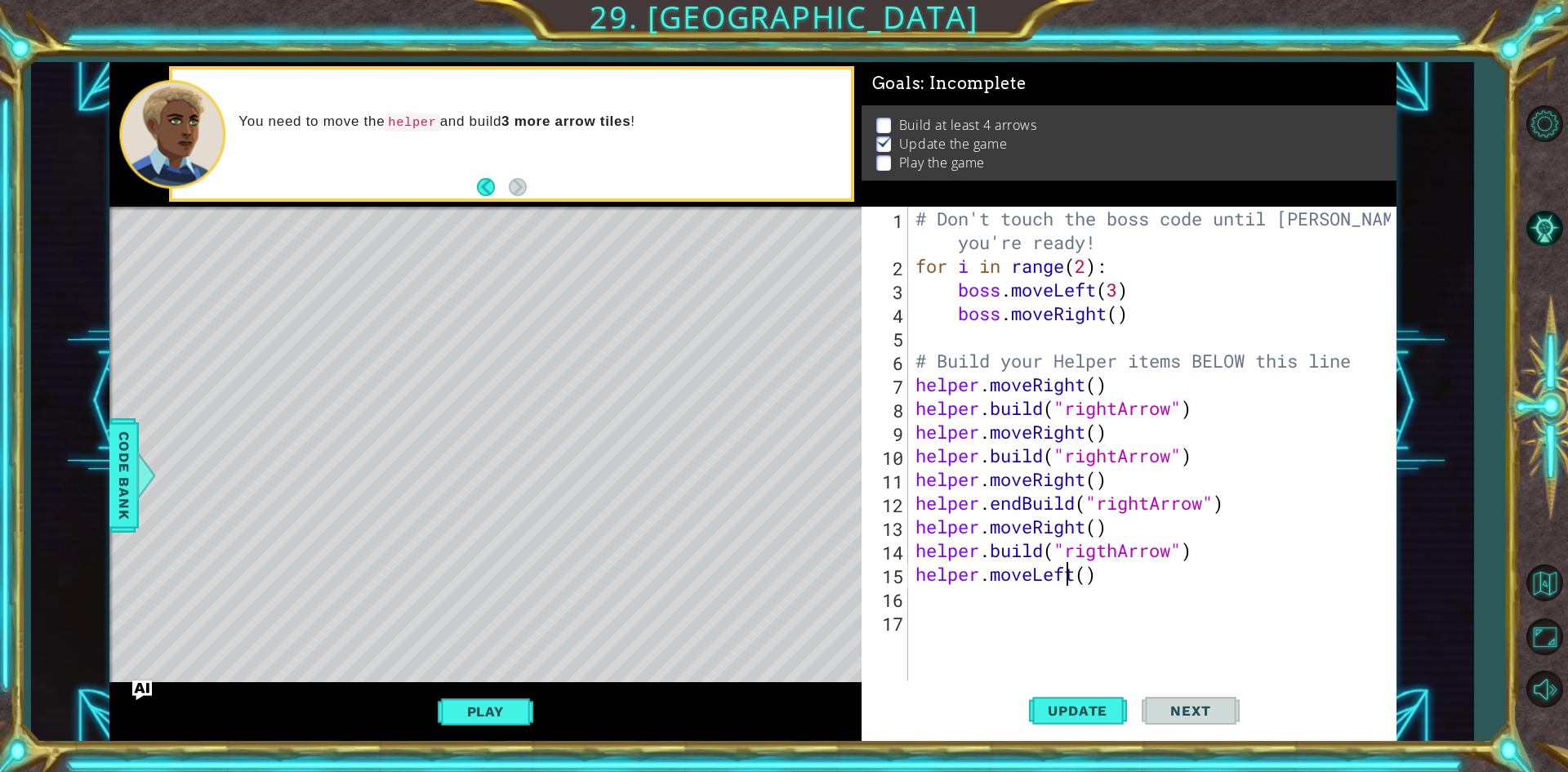
click at [1070, 568] on div "# Don't touch the boss code until [PERSON_NAME] says you're ready! for i in ran…" at bounding box center [1155, 480] width 487 height 545
drag, startPoint x: 1076, startPoint y: 570, endPoint x: 1066, endPoint y: 570, distance: 10.0
click at [1077, 570] on div "# Don't touch the boss code until [PERSON_NAME] says you're ready! for i in ran…" at bounding box center [1155, 480] width 487 height 545
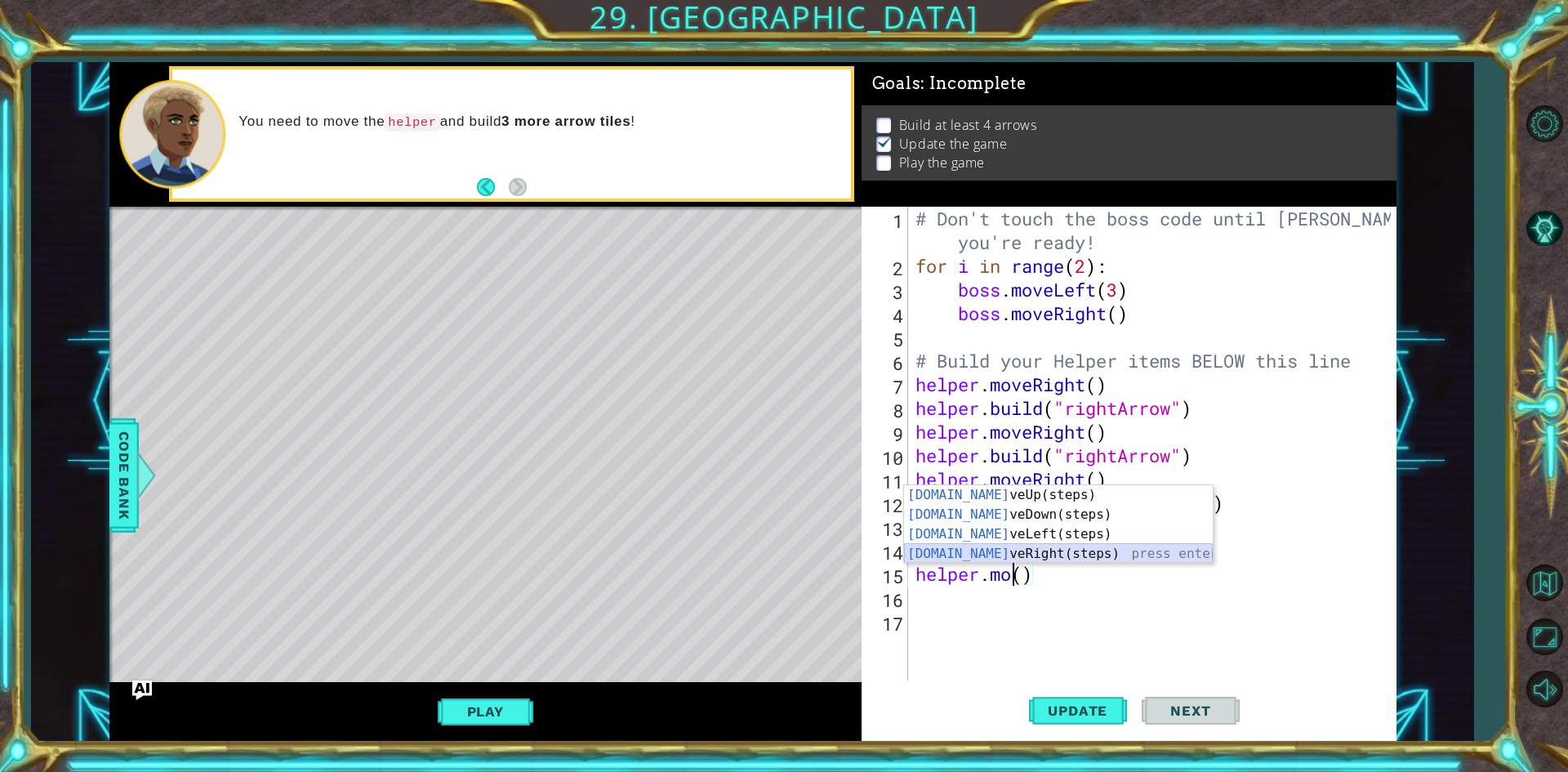
click at [1096, 554] on div "[DOMAIN_NAME] veUp(steps) press enter [DOMAIN_NAME] veDown(steps) press enter […" at bounding box center [1059, 544] width 309 height 117
type textarea "helper.moveRight"
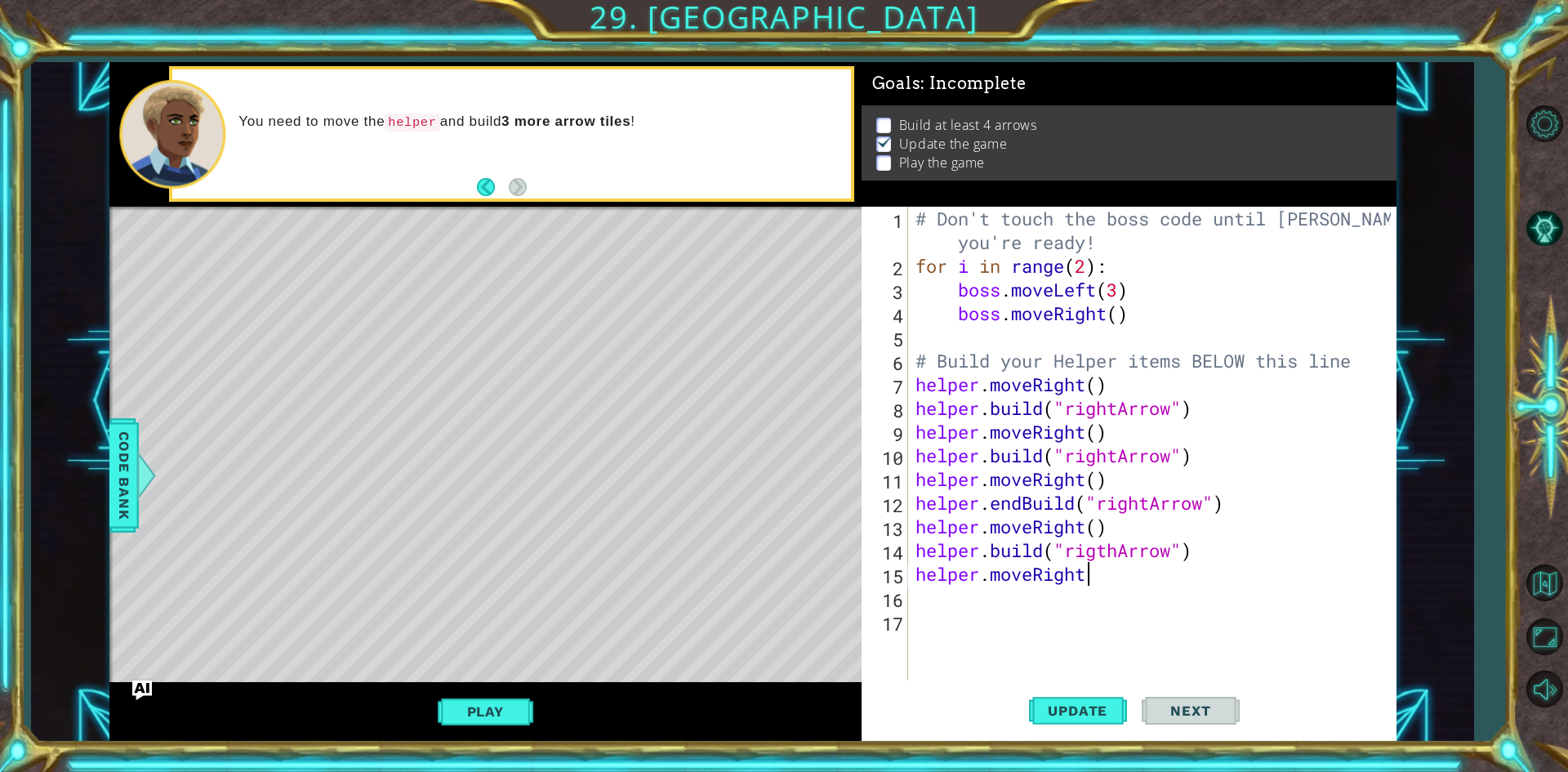
click at [936, 613] on div "# Don't touch the boss code until [PERSON_NAME] says you're ready! for i in ran…" at bounding box center [1155, 480] width 487 height 545
click at [942, 591] on div "# Don't touch the boss code until [PERSON_NAME] says you're ready! for i in ran…" at bounding box center [1155, 480] width 487 height 545
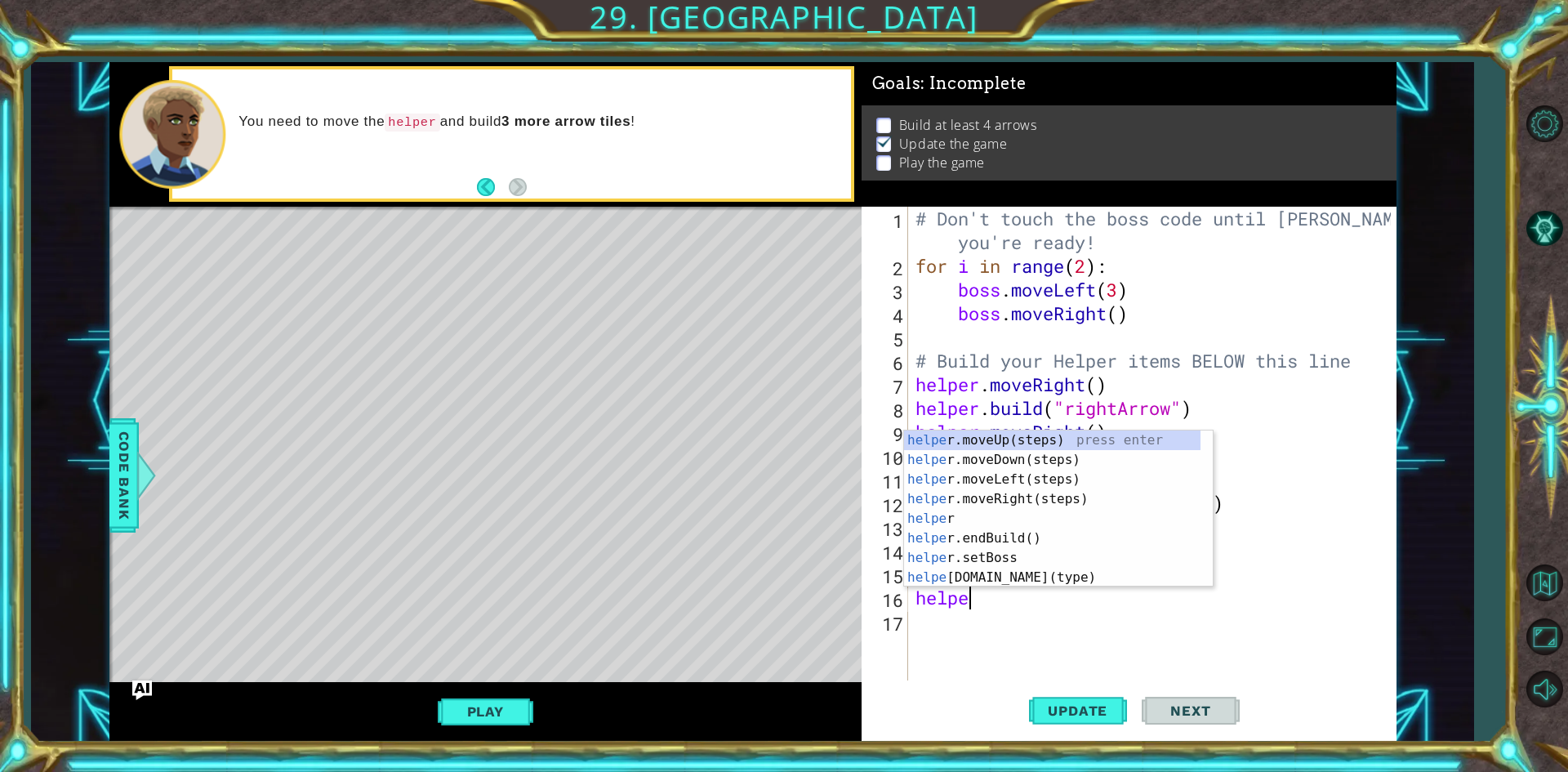
scroll to position [0, 2]
click at [988, 577] on div "helper press enter helper .moveUp(steps) press enter helper .moveDown(steps) pr…" at bounding box center [1053, 528] width 297 height 196
type textarea "[DOMAIN_NAME]("wall")"
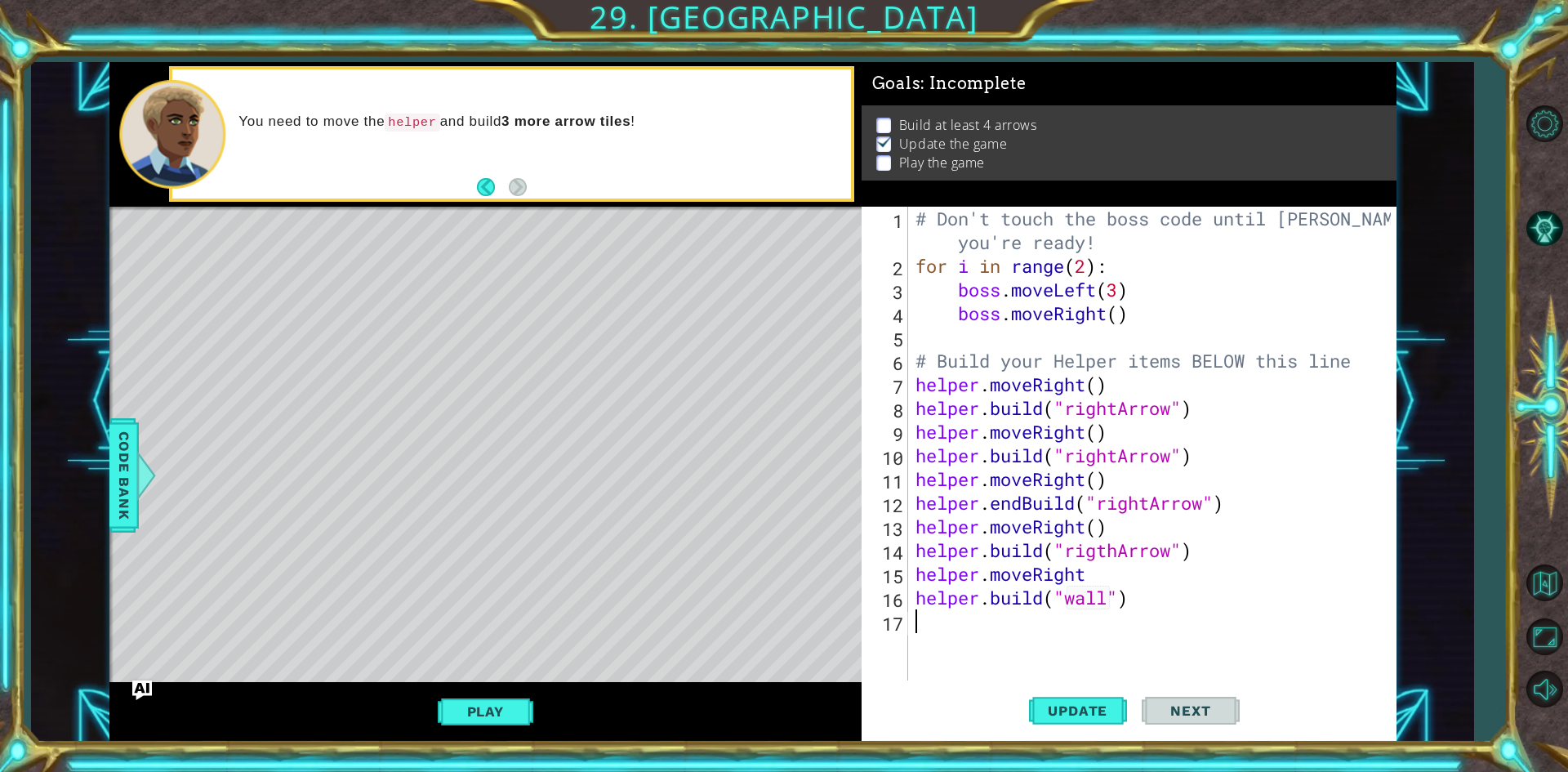
click at [955, 628] on div "# Don't touch the boss code until [PERSON_NAME] says you're ready! for i in ran…" at bounding box center [1155, 480] width 487 height 545
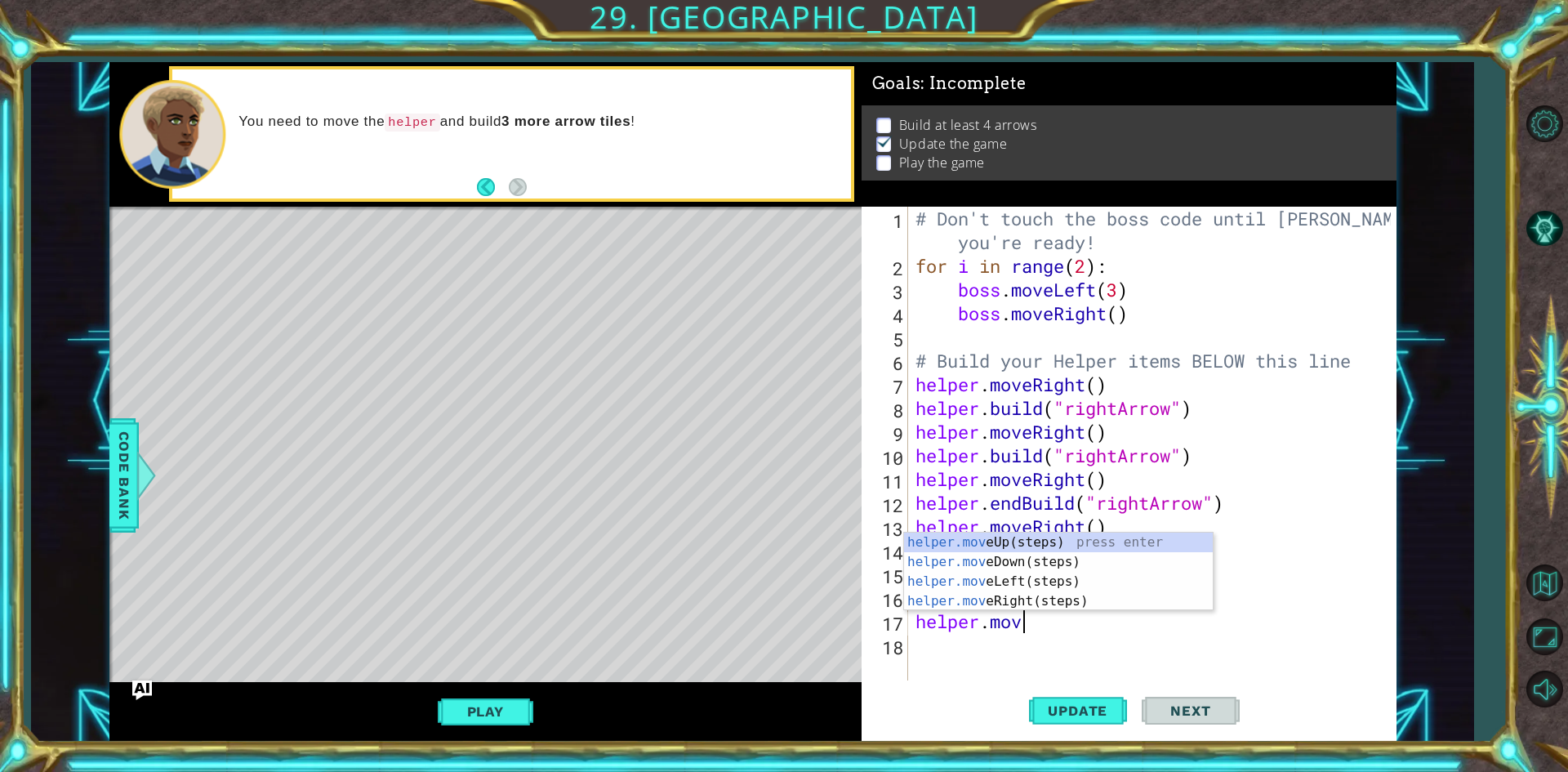
scroll to position [0, 4]
type textarea "helper.move"
click at [1025, 562] on div "helper.move Up(steps) press enter helper.move Down(steps) press enter helper.mo…" at bounding box center [1059, 592] width 309 height 117
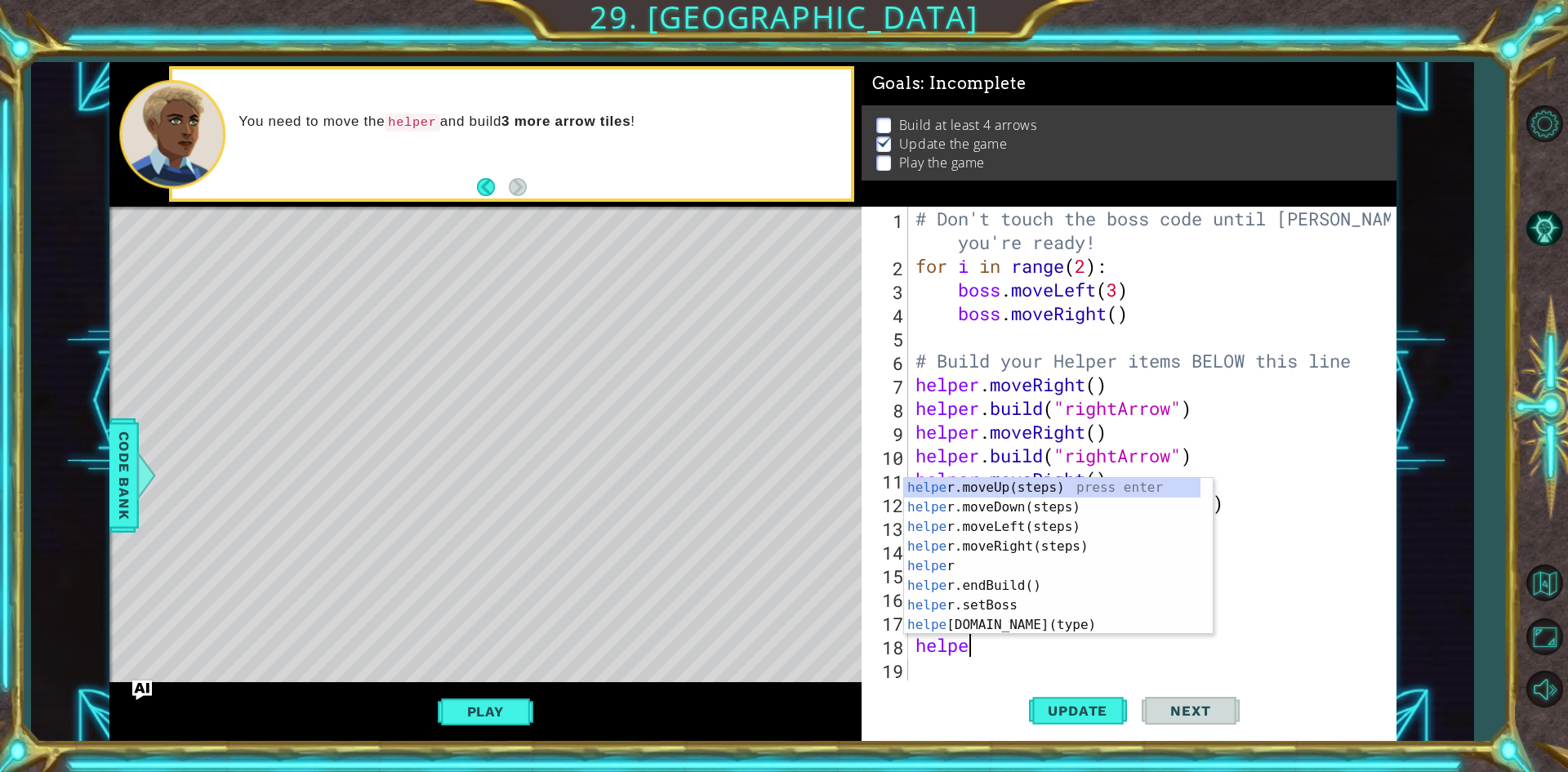
scroll to position [0, 2]
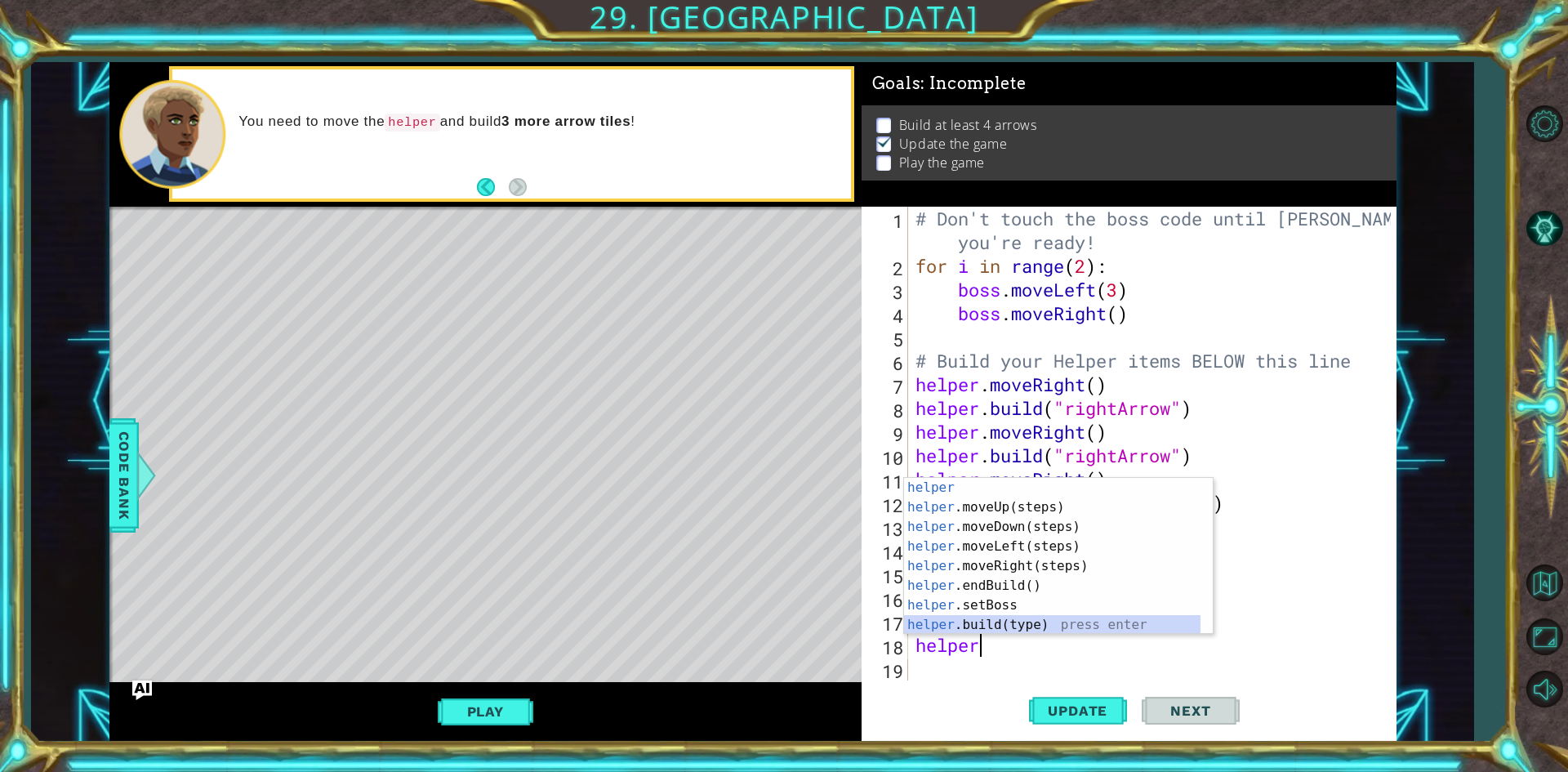
click at [1028, 628] on div "helper press enter helper .moveUp(steps) press enter helper .moveDown(steps) pr…" at bounding box center [1053, 575] width 297 height 196
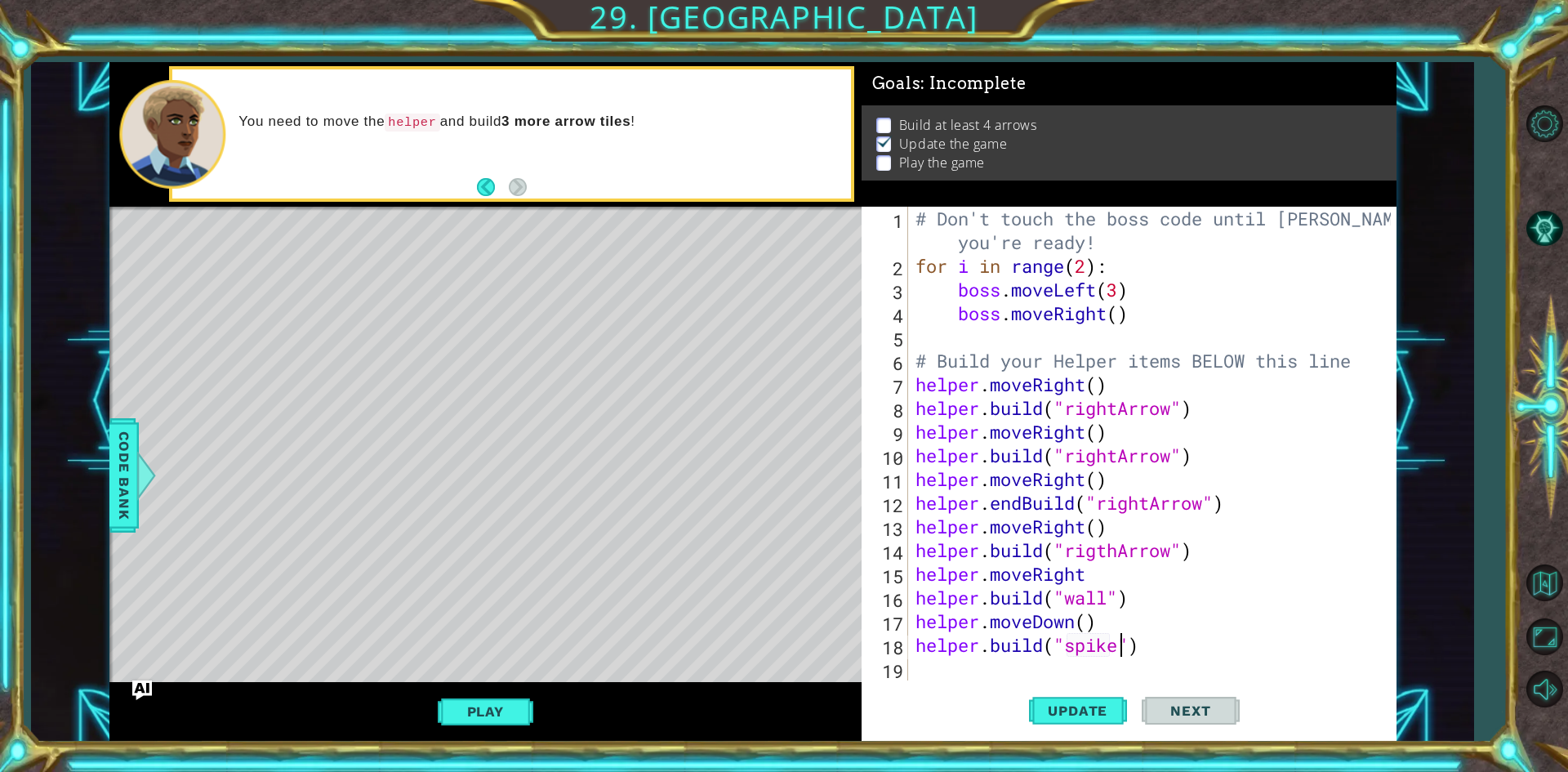
scroll to position [0, 9]
click at [474, 711] on button "Play" at bounding box center [485, 712] width 96 height 31
drag, startPoint x: 1053, startPoint y: 714, endPoint x: 1040, endPoint y: 713, distance: 13.0
click at [1047, 714] on span "Update" at bounding box center [1078, 711] width 92 height 16
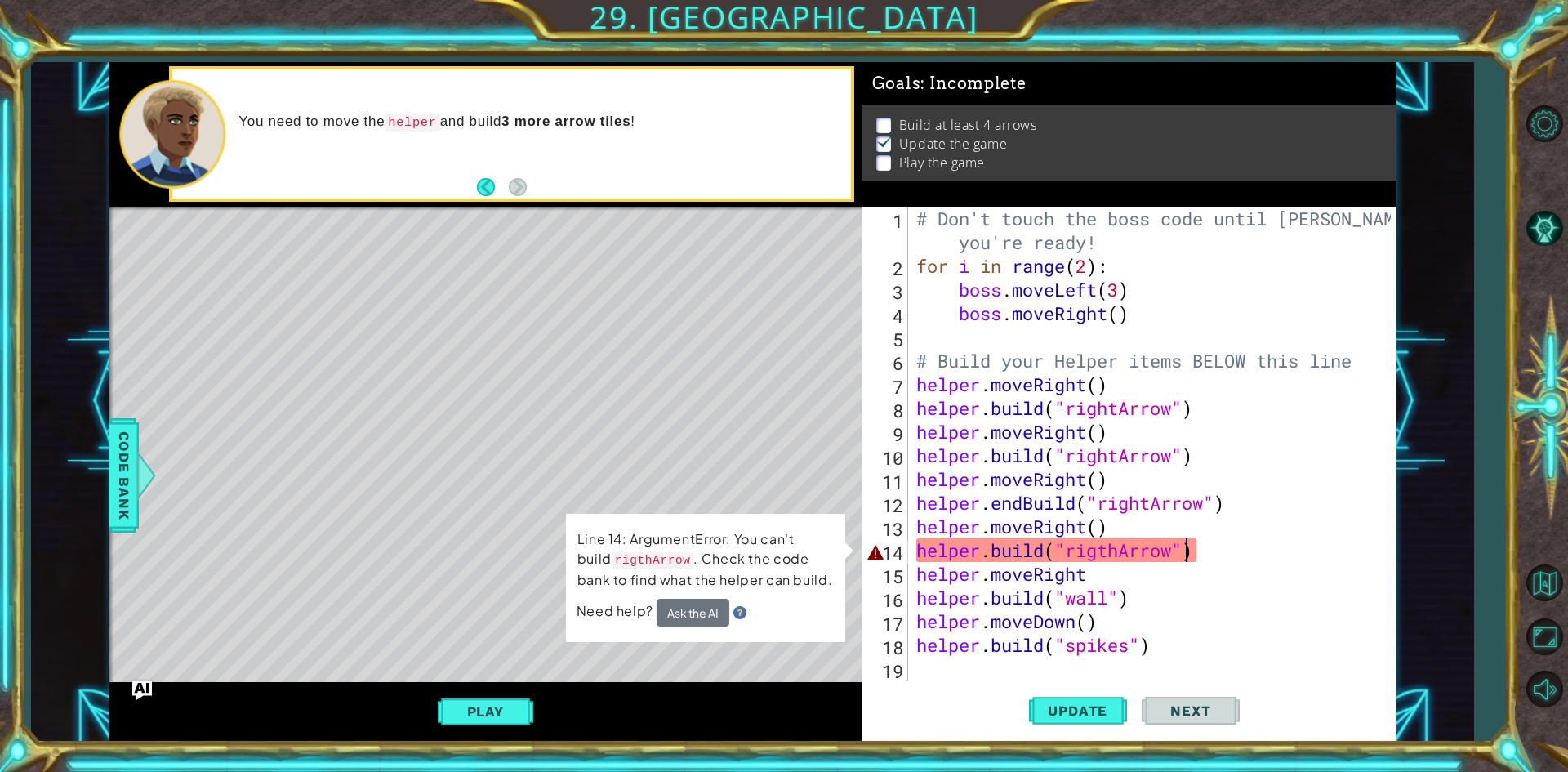
click at [1187, 560] on div "# Don't touch the boss code until [PERSON_NAME] says you're ready! for i in ran…" at bounding box center [1156, 480] width 486 height 545
click at [1194, 561] on div "# Don't touch the boss code until [PERSON_NAME] says you're ready! for i in ran…" at bounding box center [1156, 480] width 486 height 545
click at [1194, 636] on div "# Don't touch the boss code until [PERSON_NAME] says you're ready! for i in ran…" at bounding box center [1156, 480] width 486 height 545
click at [695, 623] on button "Ask the AI" at bounding box center [692, 612] width 72 height 28
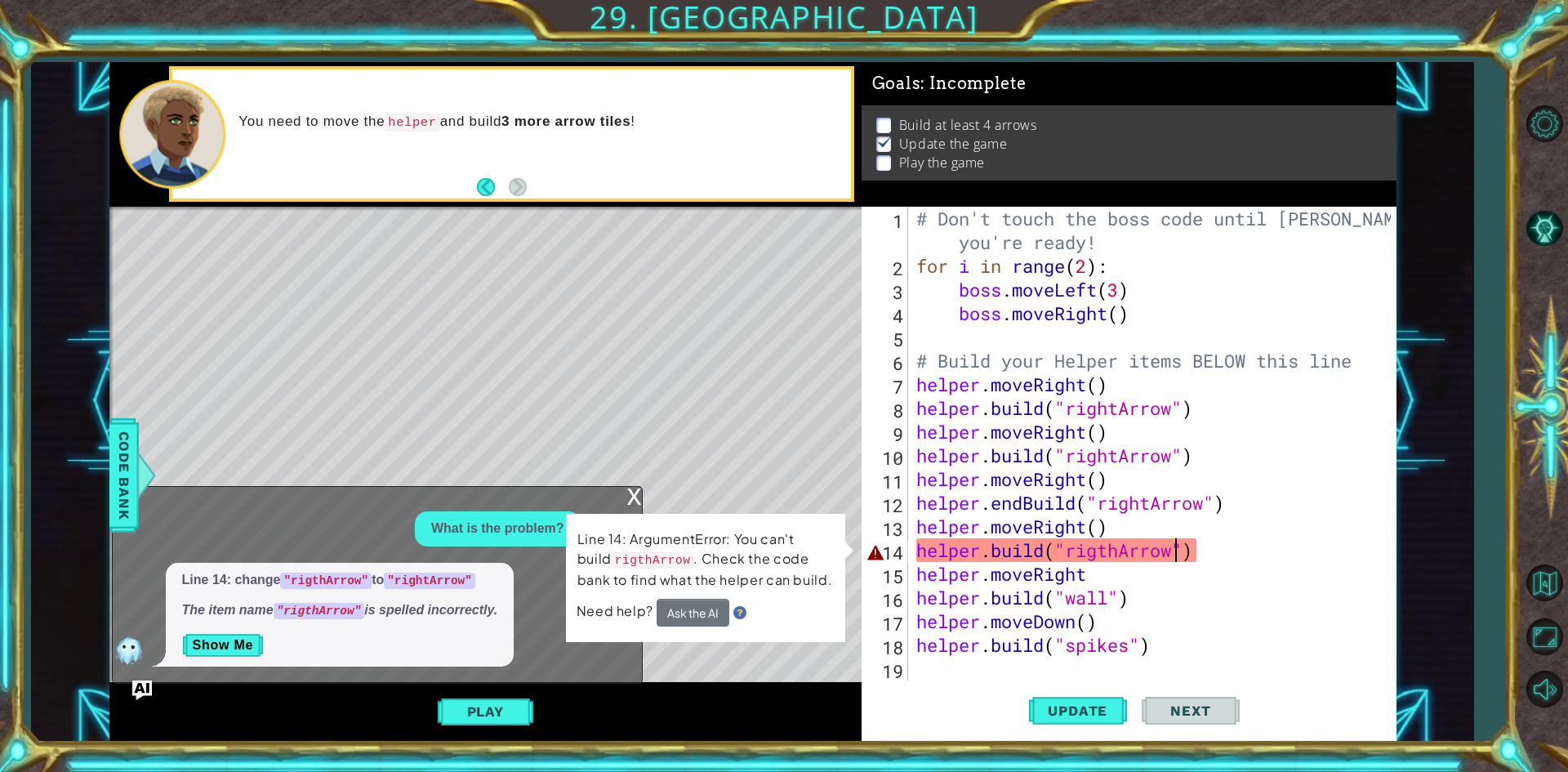
click at [1175, 547] on div "# Don't touch the boss code until [PERSON_NAME] says you're ready! for i in ran…" at bounding box center [1156, 480] width 486 height 545
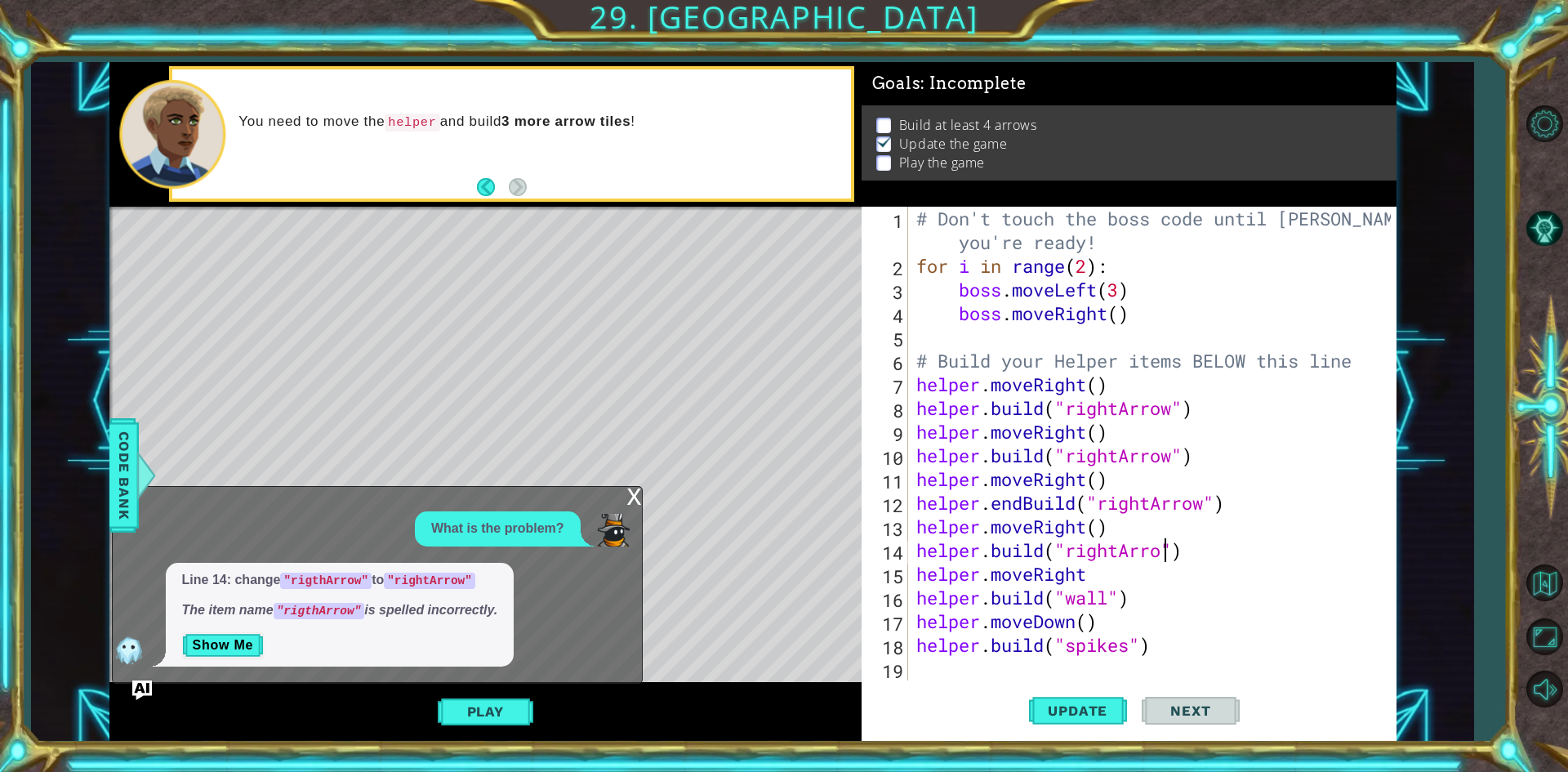
scroll to position [0, 11]
click at [1116, 703] on span "Update" at bounding box center [1078, 711] width 92 height 16
click at [639, 493] on div "x" at bounding box center [634, 495] width 15 height 16
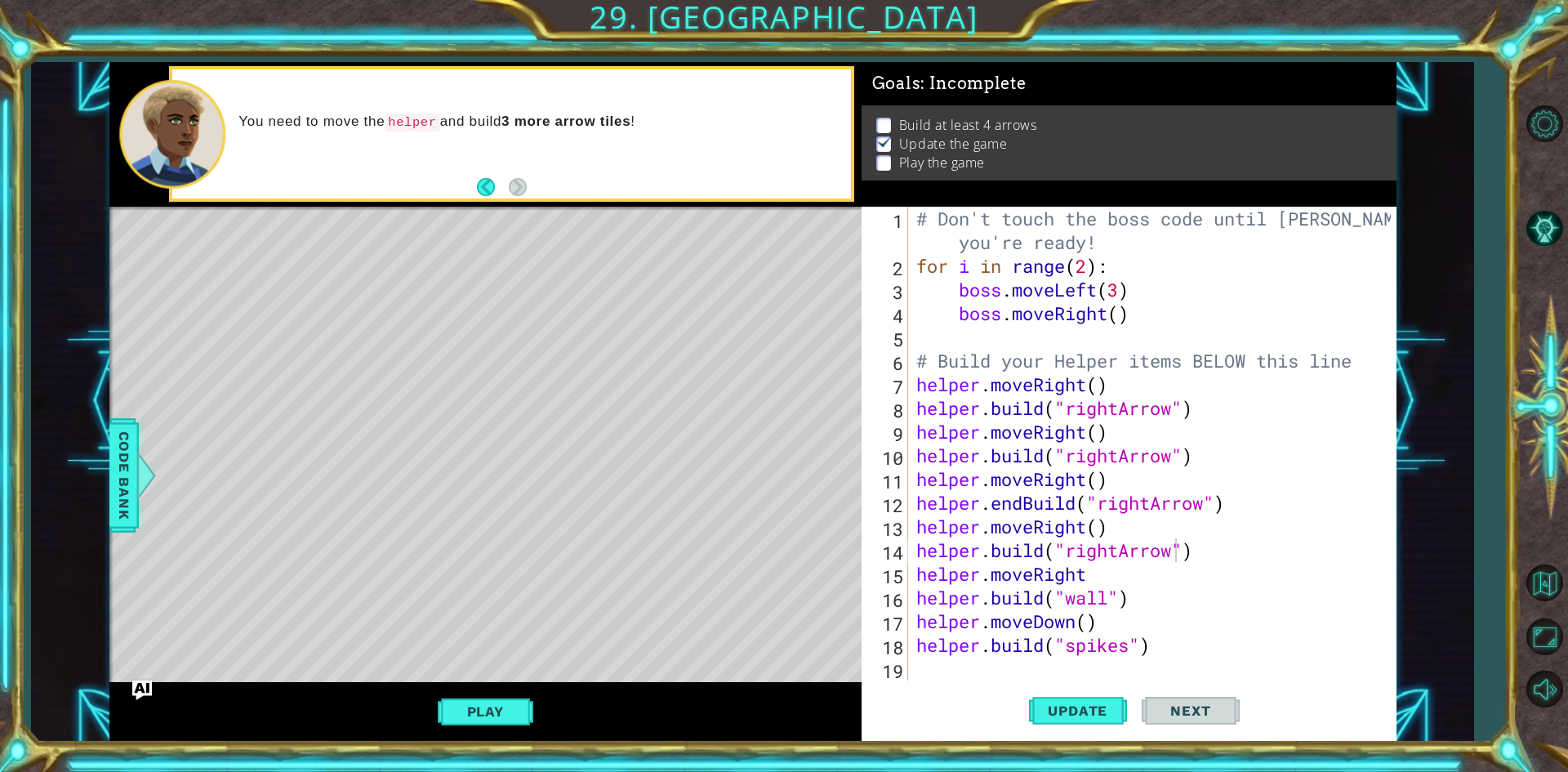
click at [534, 708] on div "Play" at bounding box center [485, 712] width 753 height 59
click at [515, 705] on button "Play" at bounding box center [485, 712] width 96 height 31
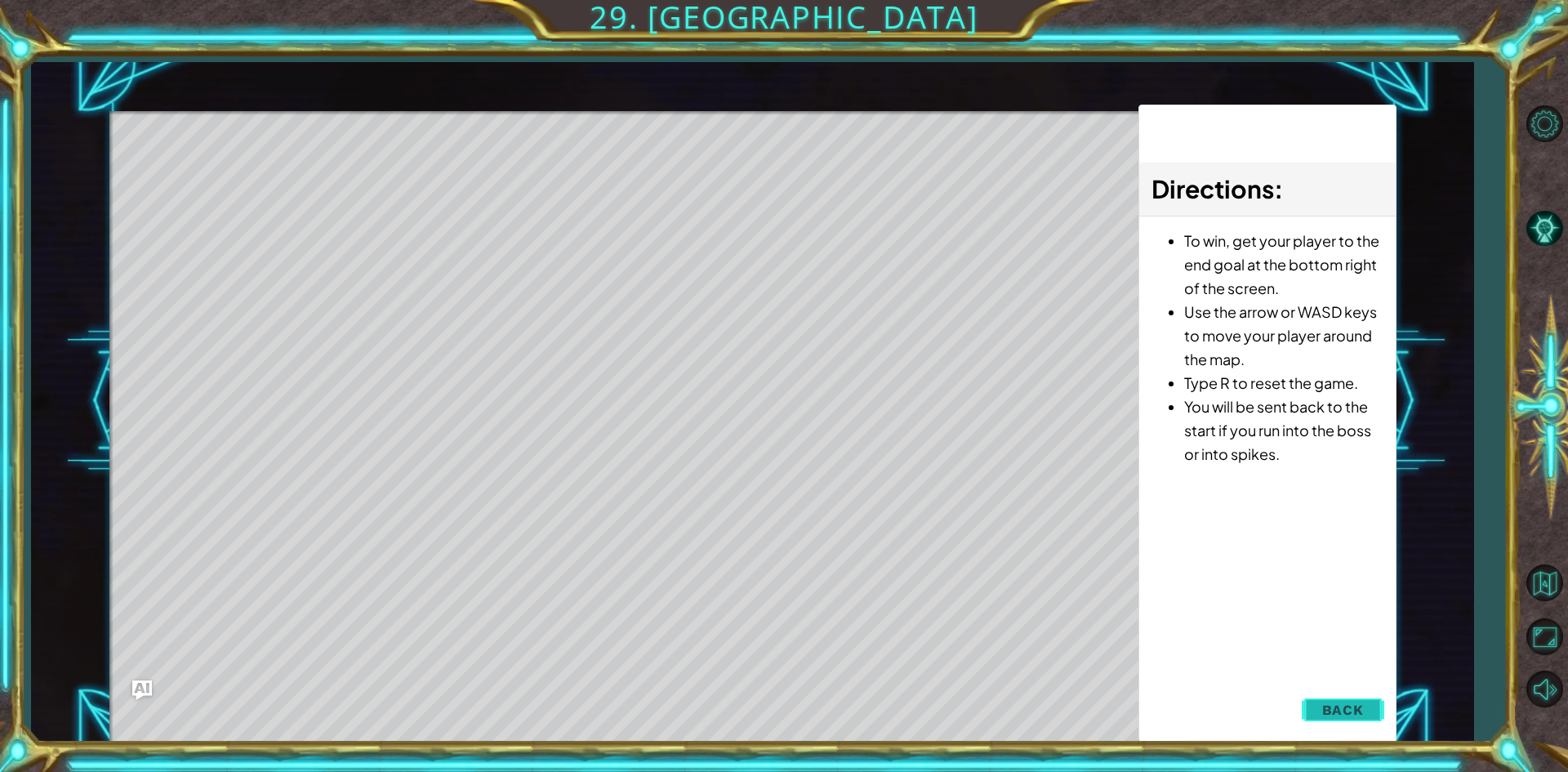
click at [1324, 724] on button "Back" at bounding box center [1343, 710] width 83 height 33
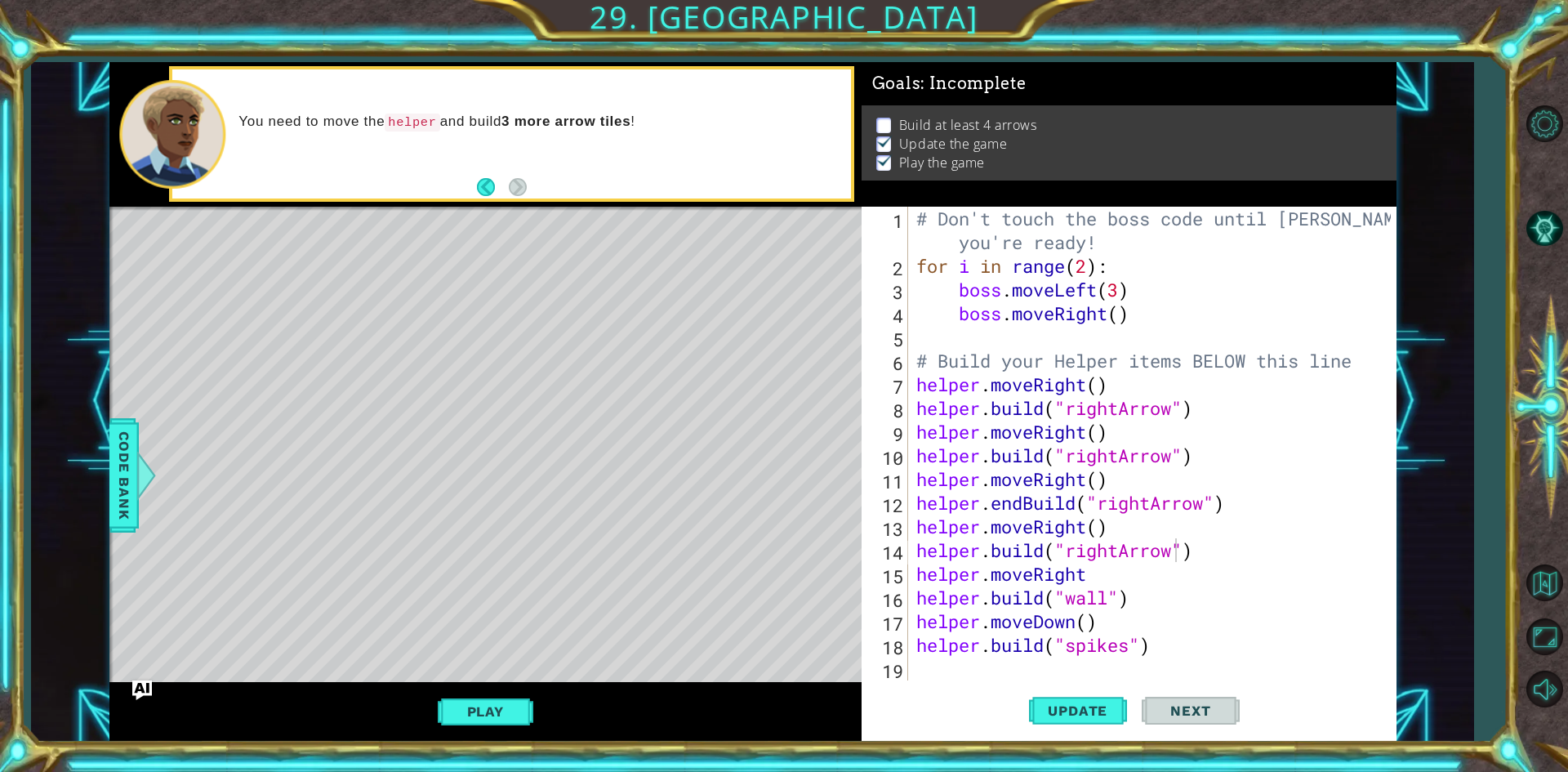
click at [541, 178] on div "You need to move the helper and build 3 more arrow tiles !" at bounding box center [511, 135] width 678 height 129
click at [1060, 731] on button "Update" at bounding box center [1078, 712] width 98 height 53
click at [1041, 718] on span "Update" at bounding box center [1078, 711] width 92 height 16
click at [1040, 717] on span "Update" at bounding box center [1078, 711] width 92 height 16
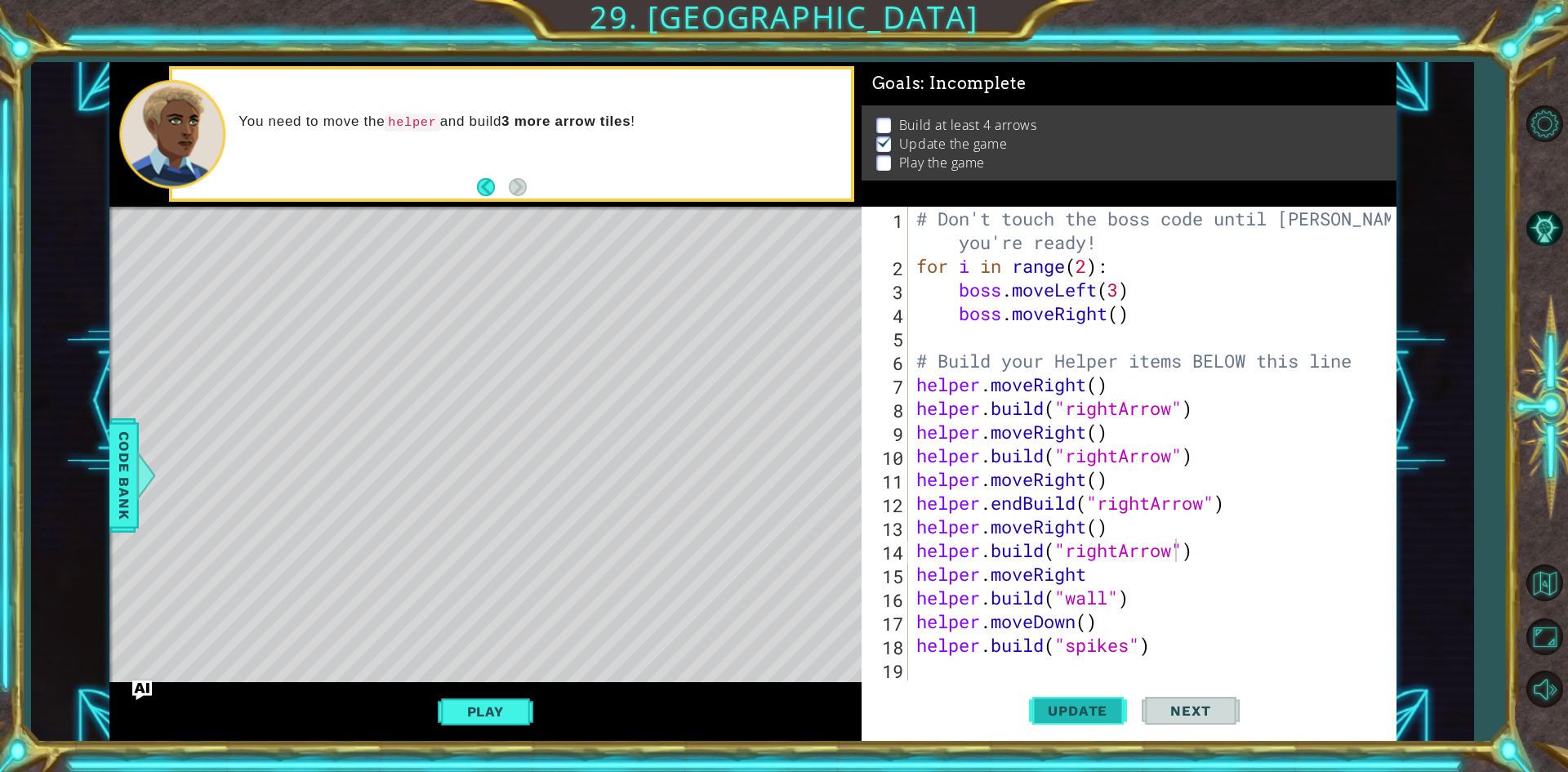
click at [1040, 717] on span "Update" at bounding box center [1078, 711] width 92 height 16
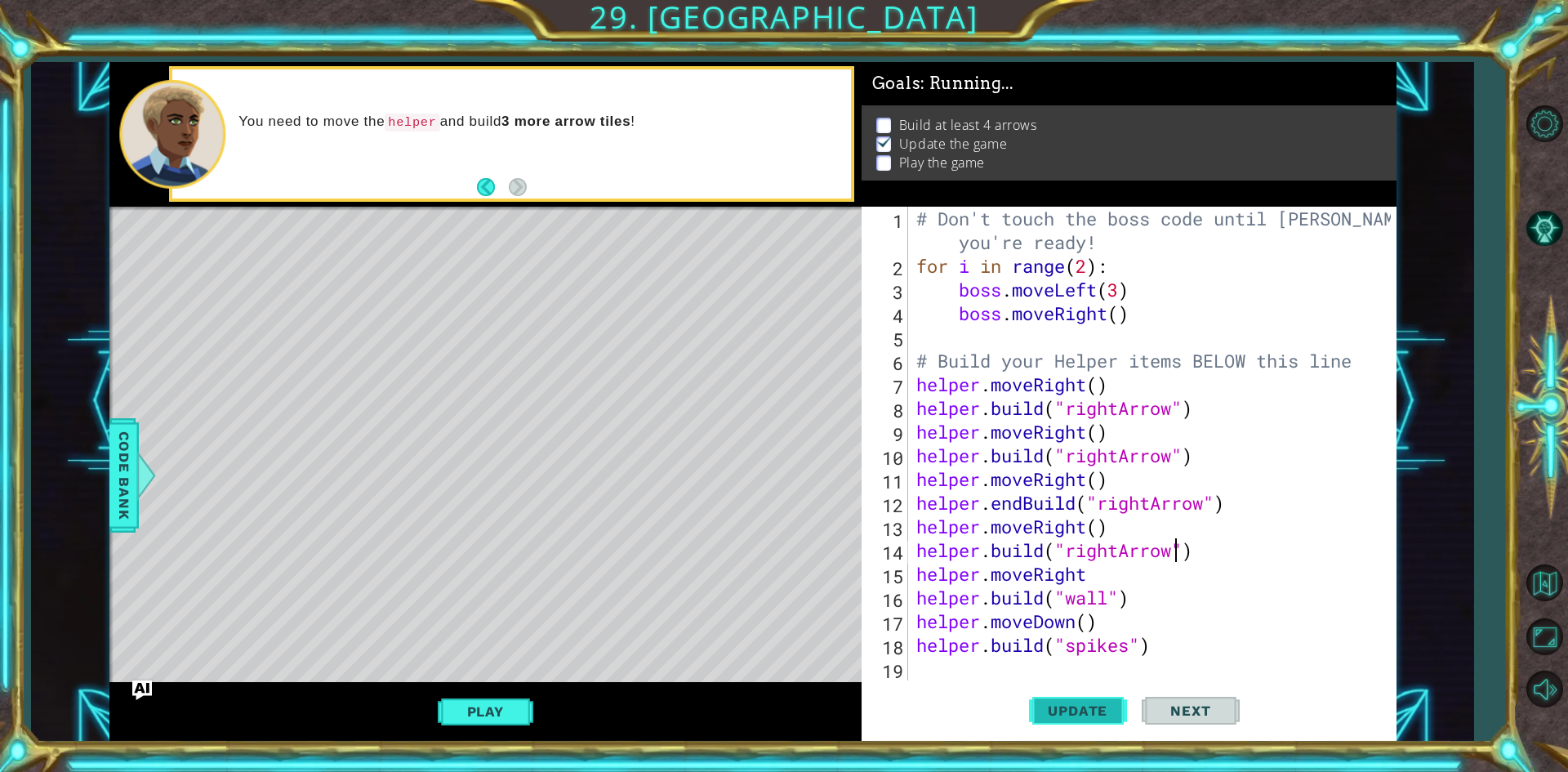
click at [1040, 717] on span "Update" at bounding box center [1078, 711] width 92 height 16
click at [1034, 717] on span "Update" at bounding box center [1078, 711] width 92 height 16
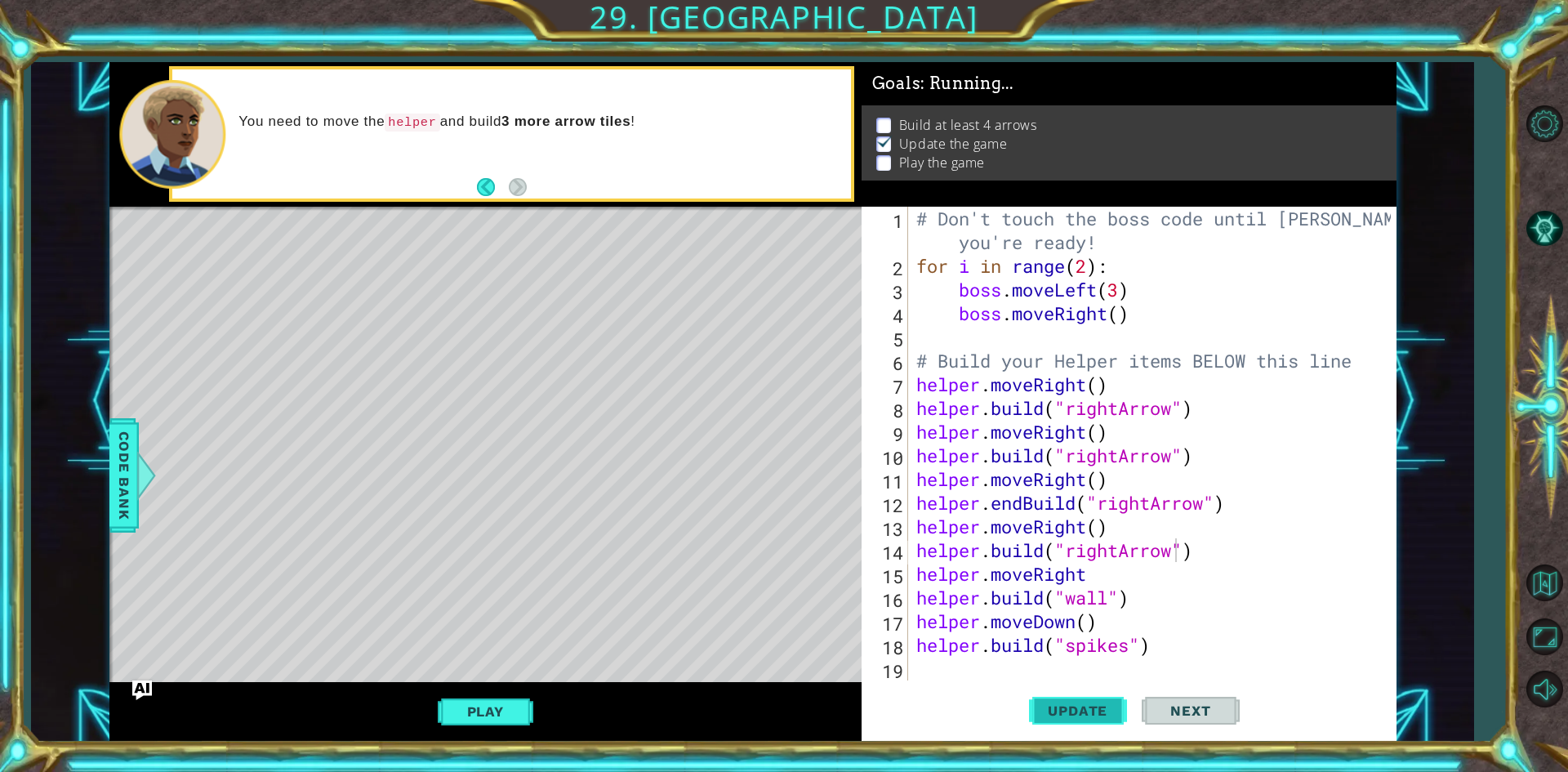
click at [1034, 717] on span "Update" at bounding box center [1078, 711] width 92 height 16
drag, startPoint x: 1023, startPoint y: 708, endPoint x: 959, endPoint y: 659, distance: 80.6
click at [970, 668] on div "[DOMAIN_NAME]("rightArrow") 1 2 3 4 5 6 7 8 9 10 11 12 13 14 15 16 17 18 19 # D…" at bounding box center [1128, 474] width 535 height 535
click at [500, 722] on button "Play" at bounding box center [485, 712] width 96 height 31
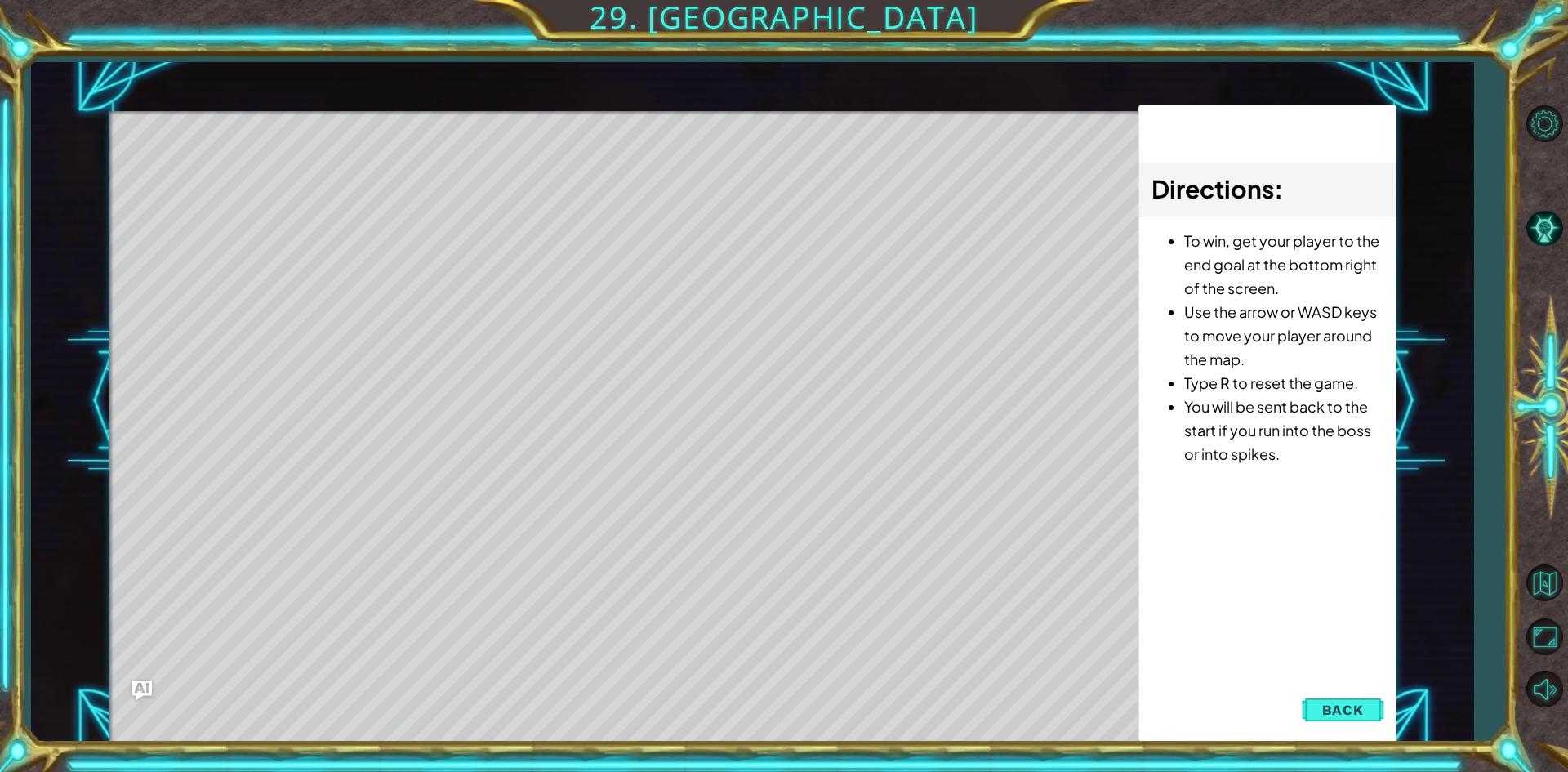
click at [1259, 605] on div "1 2 3 4 5 6 7 8 9 10 11 12 13 14 15 16 17 # Don't touch the boss code until [PE…" at bounding box center [753, 402] width 1287 height 680
drag, startPoint x: 1390, startPoint y: 277, endPoint x: 1409, endPoint y: 235, distance: 46.1
click at [1411, 255] on div "1 2 3 4 5 6 7 8 9 10 11 12 13 14 15 16 17 # Don't touch the boss code until [PE…" at bounding box center [752, 402] width 1442 height 680
drag, startPoint x: 1261, startPoint y: 687, endPoint x: 1312, endPoint y: 681, distance: 51.4
click at [1312, 695] on div "1 2 3 4 5 6 7 8 9 10 11 12 13 14 15 16 17 # Don't touch the boss code until [PE…" at bounding box center [753, 402] width 1287 height 680
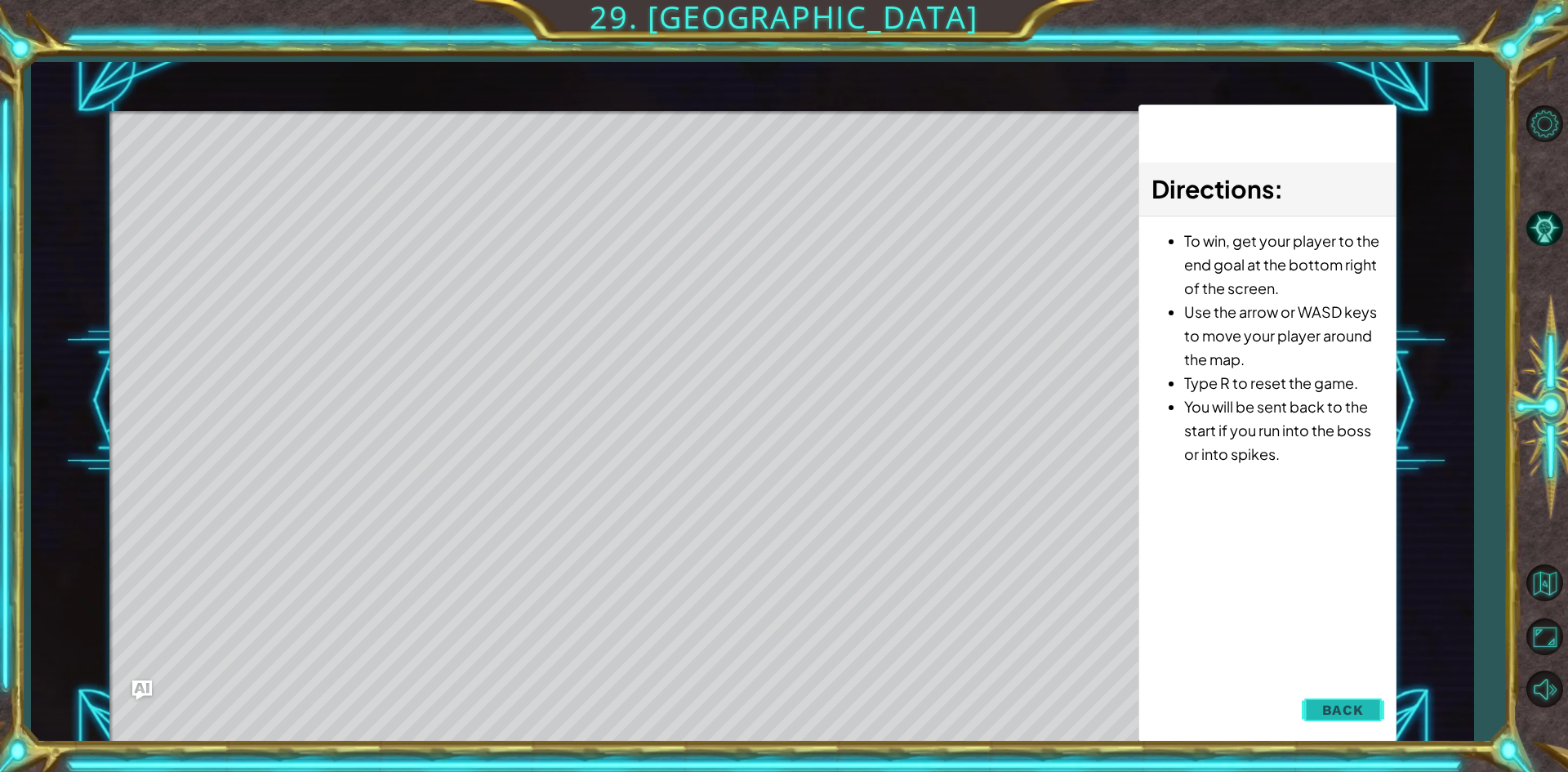
drag, startPoint x: 1312, startPoint y: 681, endPoint x: 1313, endPoint y: 700, distance: 19.0
click at [1313, 700] on div "1 2 3 4 5 6 7 8 9 10 11 12 13 14 15 16 17 # Don't touch the boss code until [PE…" at bounding box center [753, 402] width 1287 height 680
click at [1309, 698] on button "Back" at bounding box center [1343, 710] width 83 height 33
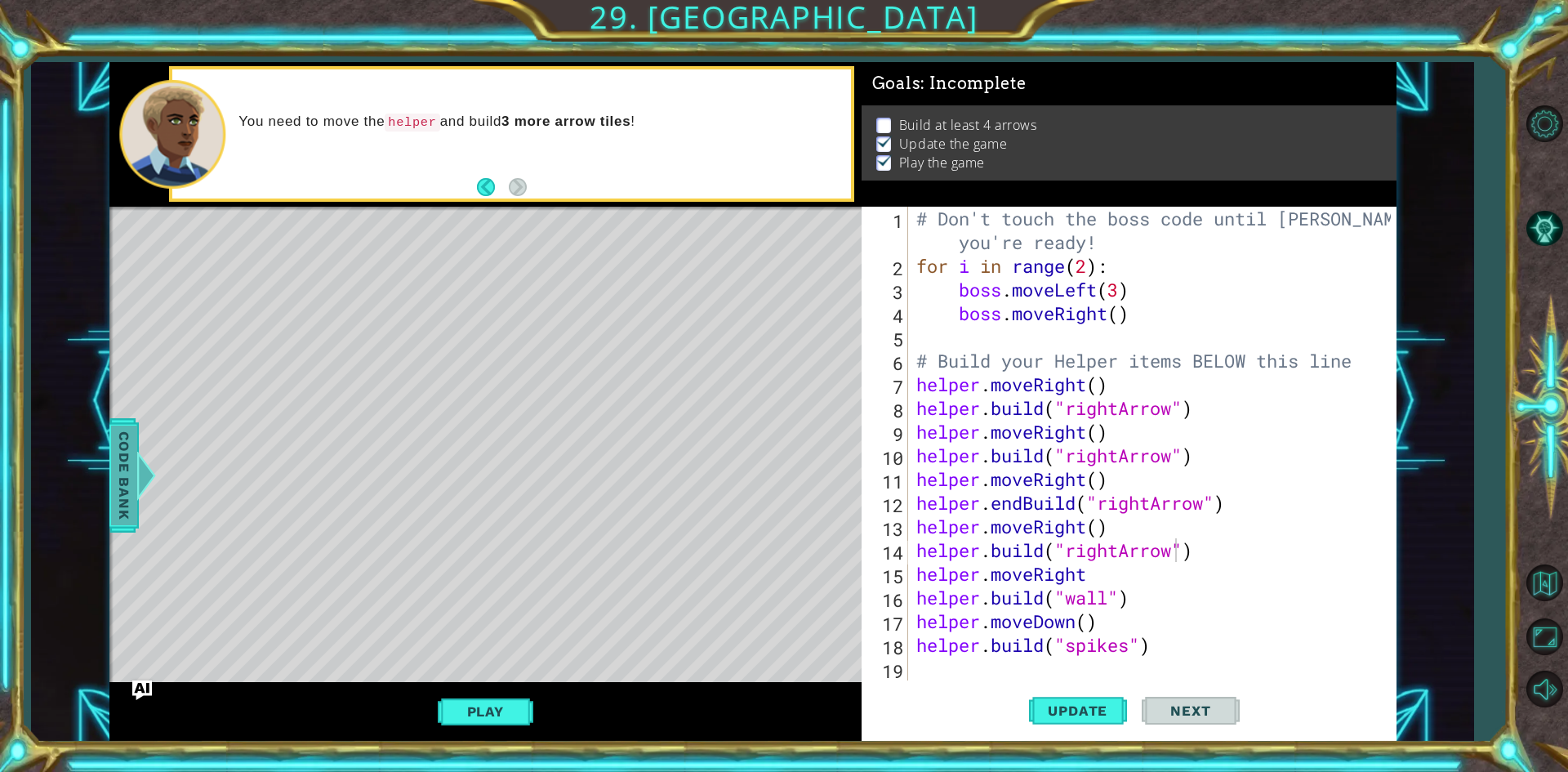
click at [134, 443] on span "Code Bank" at bounding box center [124, 475] width 26 height 100
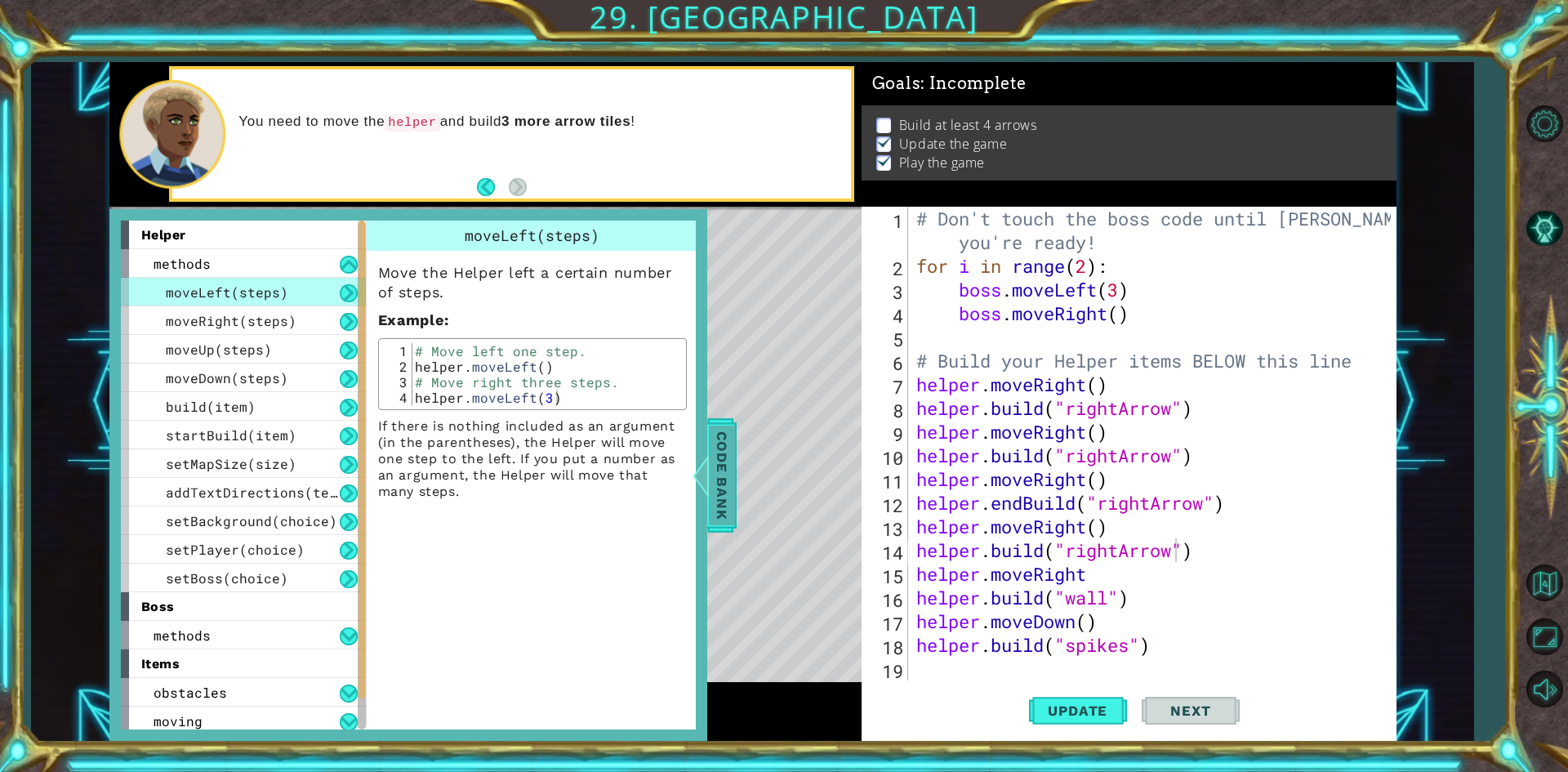
click at [735, 461] on div "Code Bank" at bounding box center [722, 475] width 29 height 115
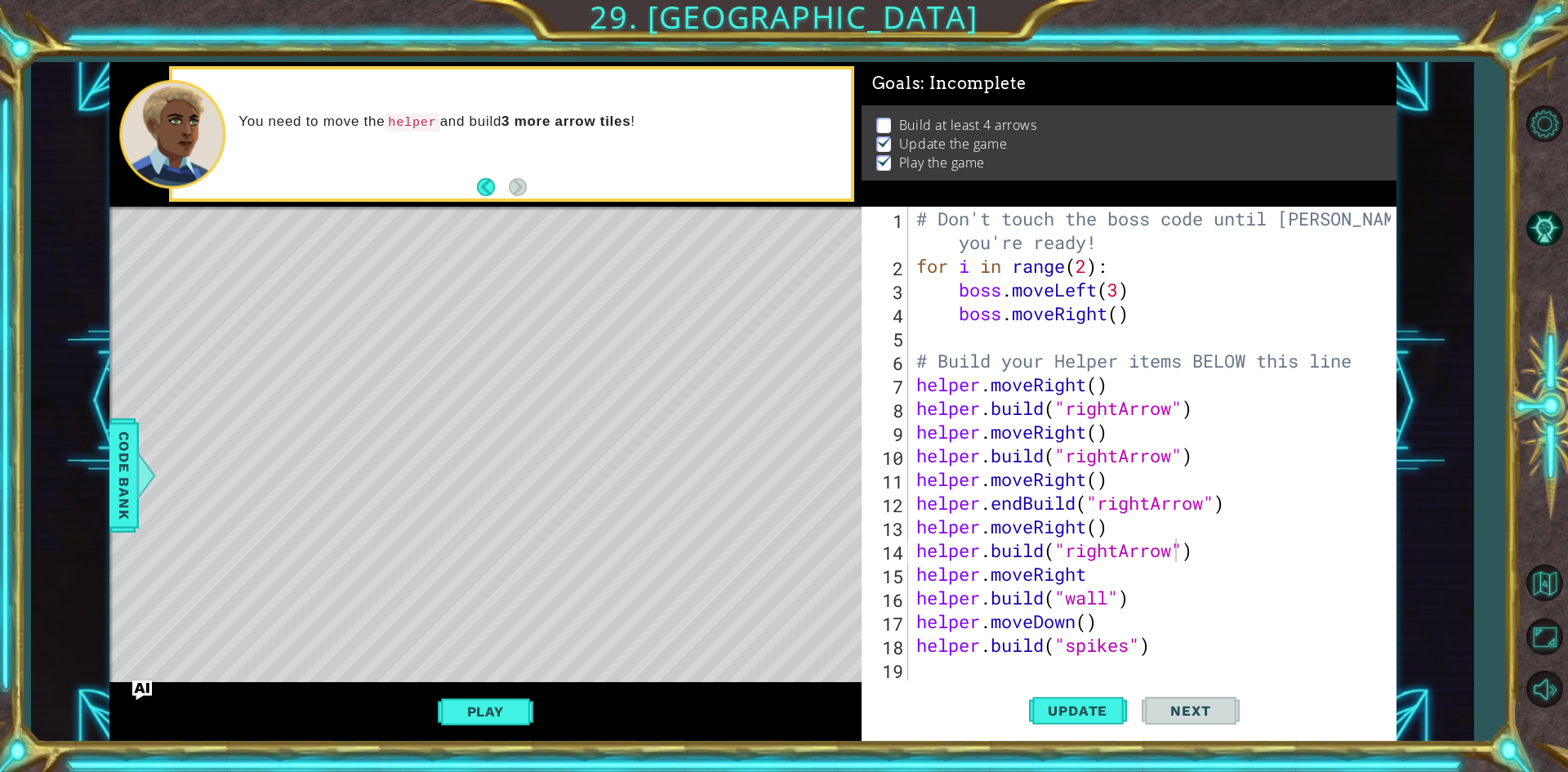
drag, startPoint x: 458, startPoint y: 700, endPoint x: 465, endPoint y: 687, distance: 14.8
click at [466, 687] on div "Play" at bounding box center [485, 712] width 753 height 59
click at [445, 721] on button "Play" at bounding box center [485, 712] width 96 height 31
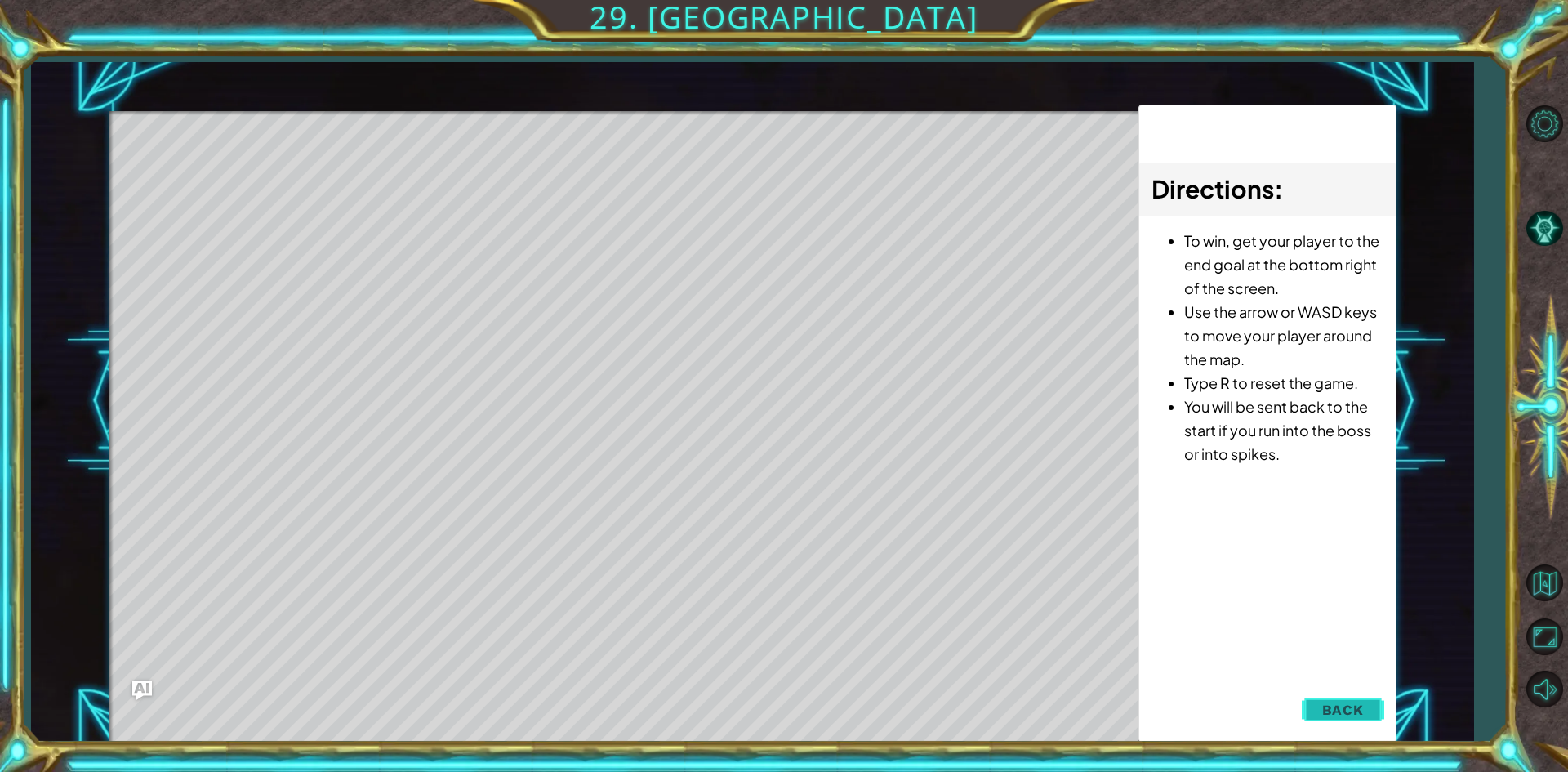
click at [1316, 702] on button "Back" at bounding box center [1343, 710] width 83 height 33
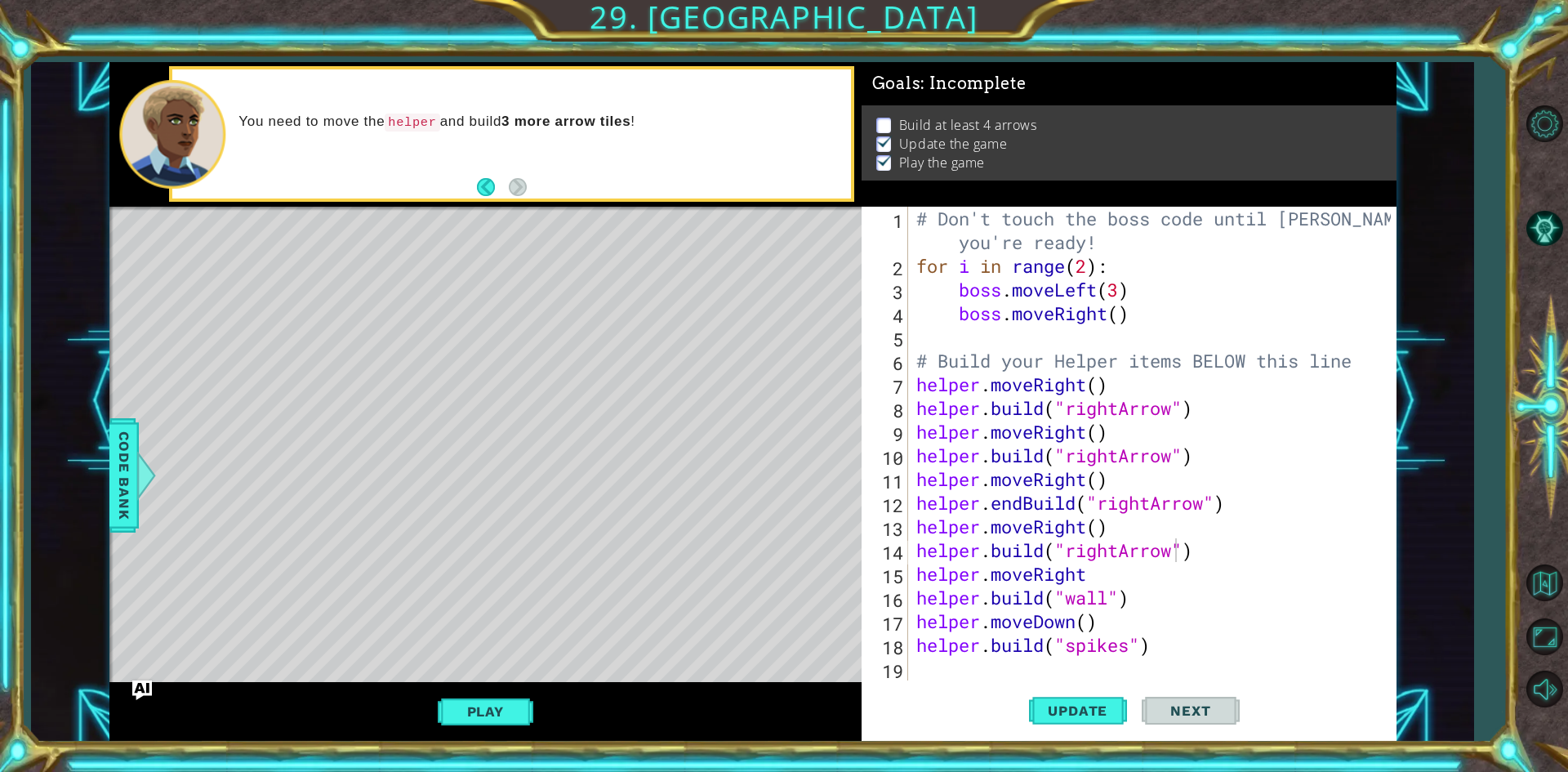
click at [767, 658] on div "helper methods moveLeft(steps) moveRight(steps) moveUp(steps) moveDown(steps) b…" at bounding box center [753, 402] width 1287 height 680
click at [913, 466] on div "# Don't touch the boss code until [PERSON_NAME] says you're ready! for i in ran…" at bounding box center [1156, 480] width 486 height 545
click at [939, 436] on div "# Don't touch the boss code until [PERSON_NAME] says you're ready! for i in ran…" at bounding box center [1156, 480] width 486 height 545
click at [896, 411] on div "8" at bounding box center [886, 410] width 43 height 23
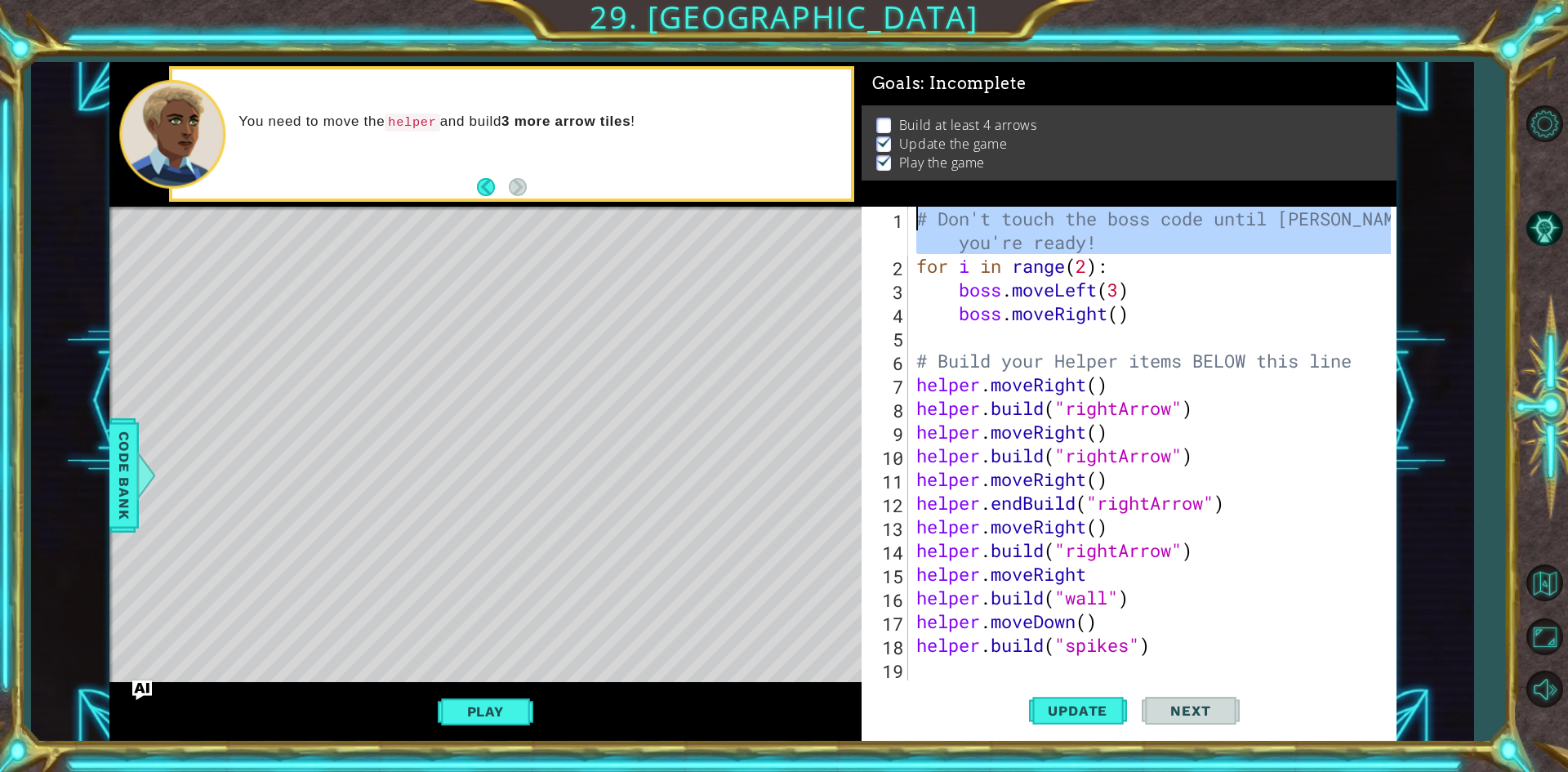
click at [892, 206] on div "Goals : Incomplete Build at least 4 arrows Update the game Play the game [DOMAI…" at bounding box center [1128, 402] width 535 height 680
click at [760, 140] on div "You need to move the helper and build 3 more arrow tiles !" at bounding box center [538, 134] width 623 height 59
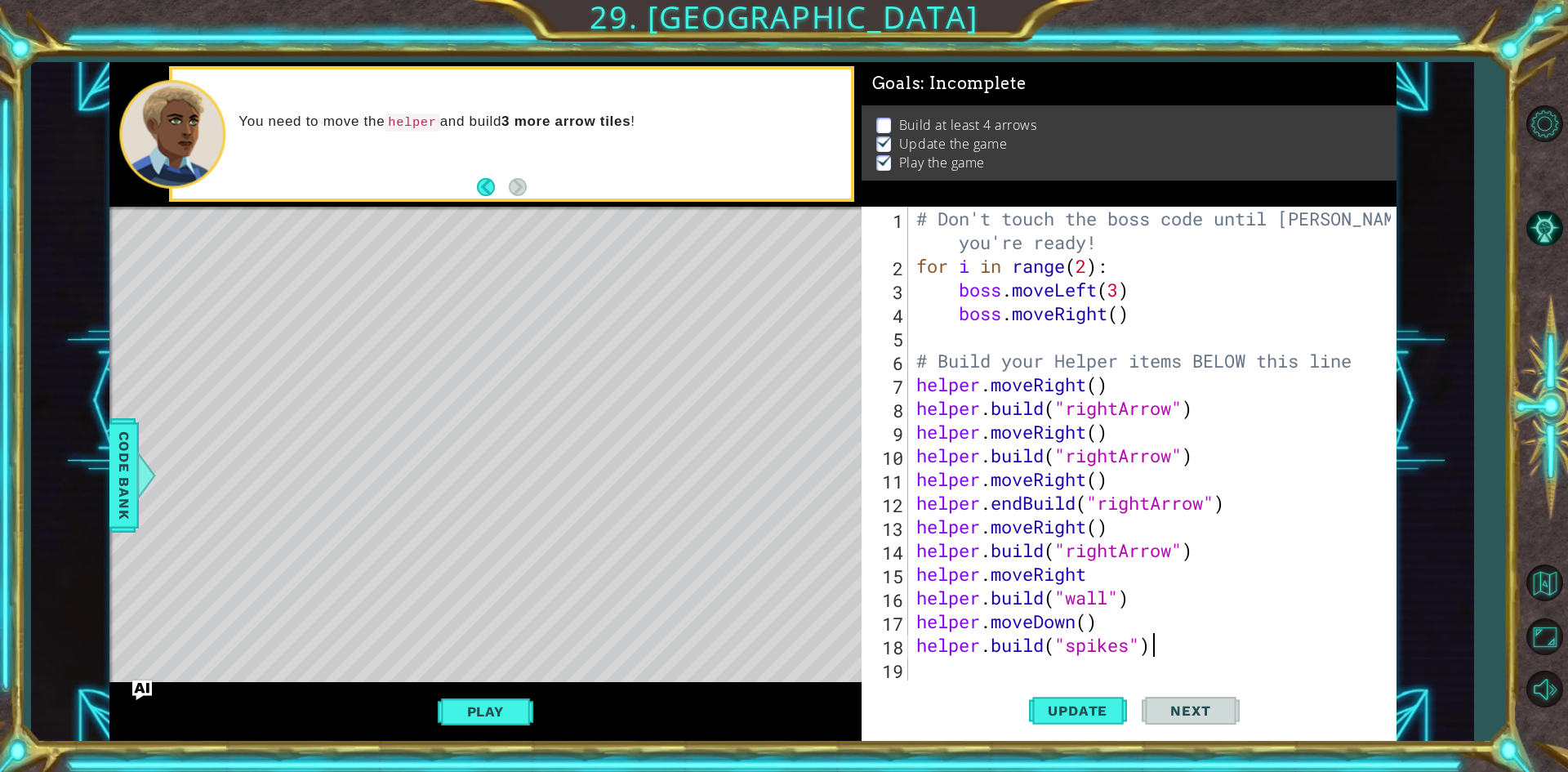
click at [1205, 643] on div "# Don't touch the boss code until [PERSON_NAME] says you're ready! for i in ran…" at bounding box center [1156, 480] width 486 height 545
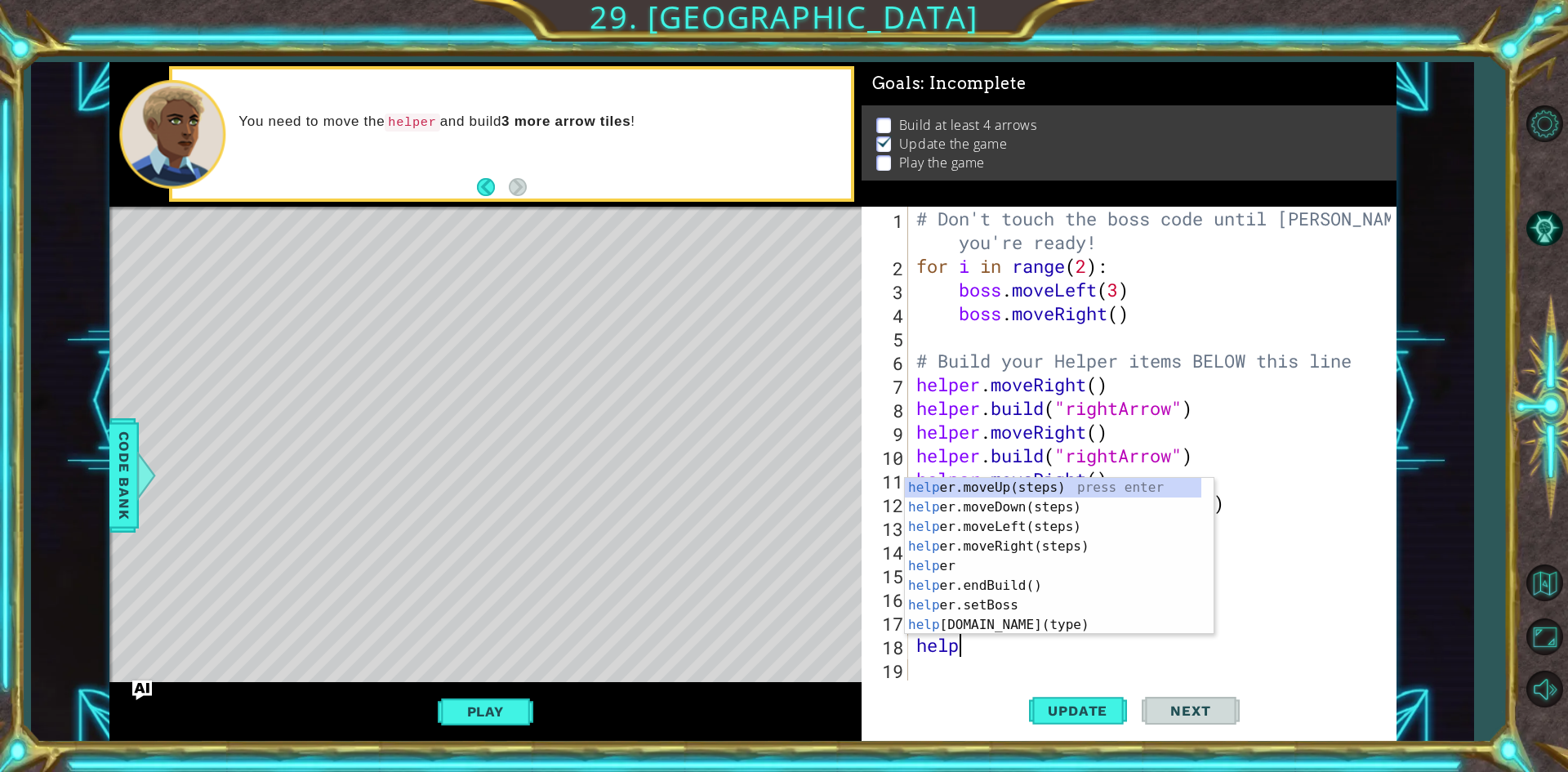
scroll to position [0, 0]
type textarea "h"
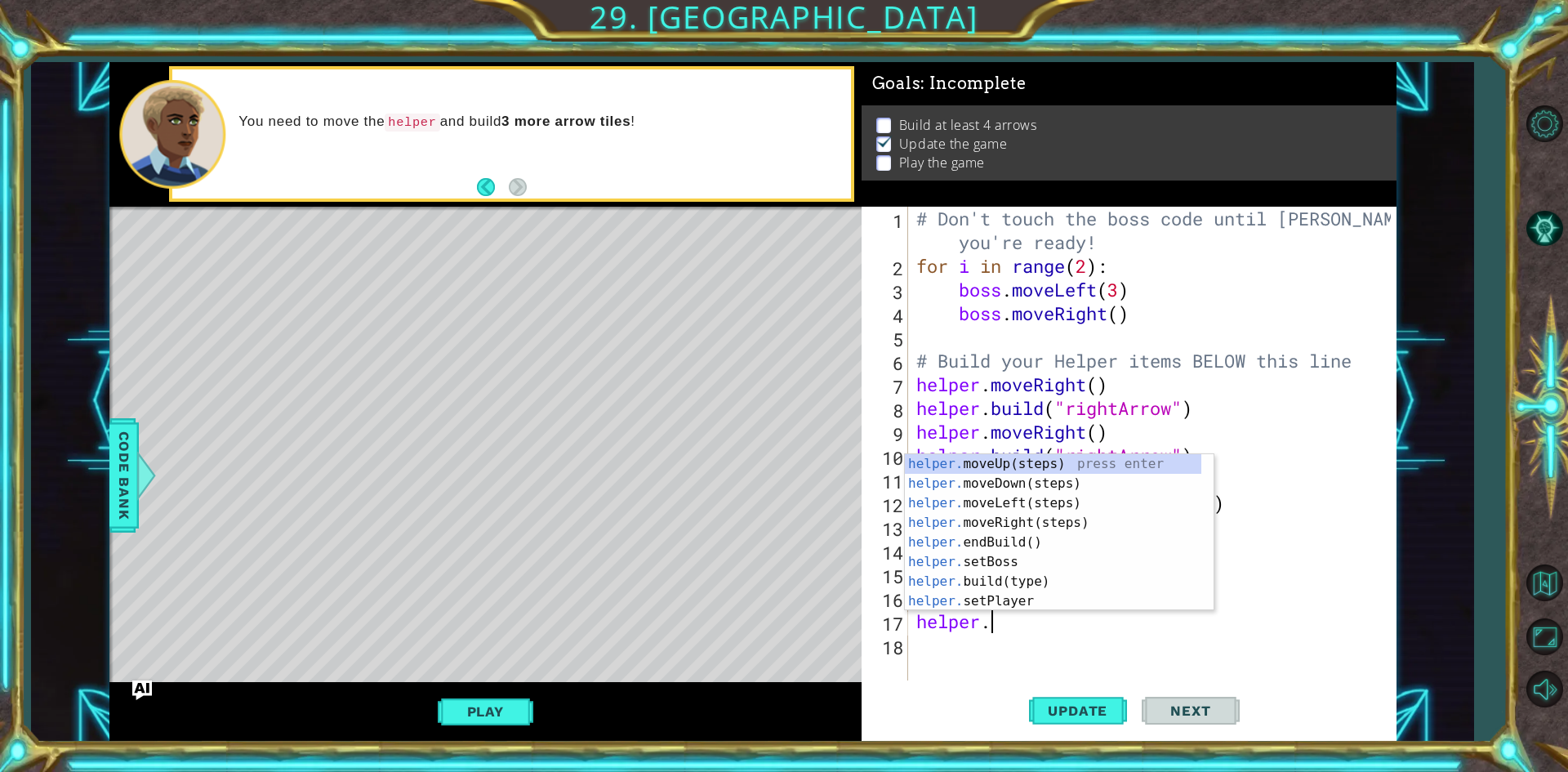
type textarea "h"
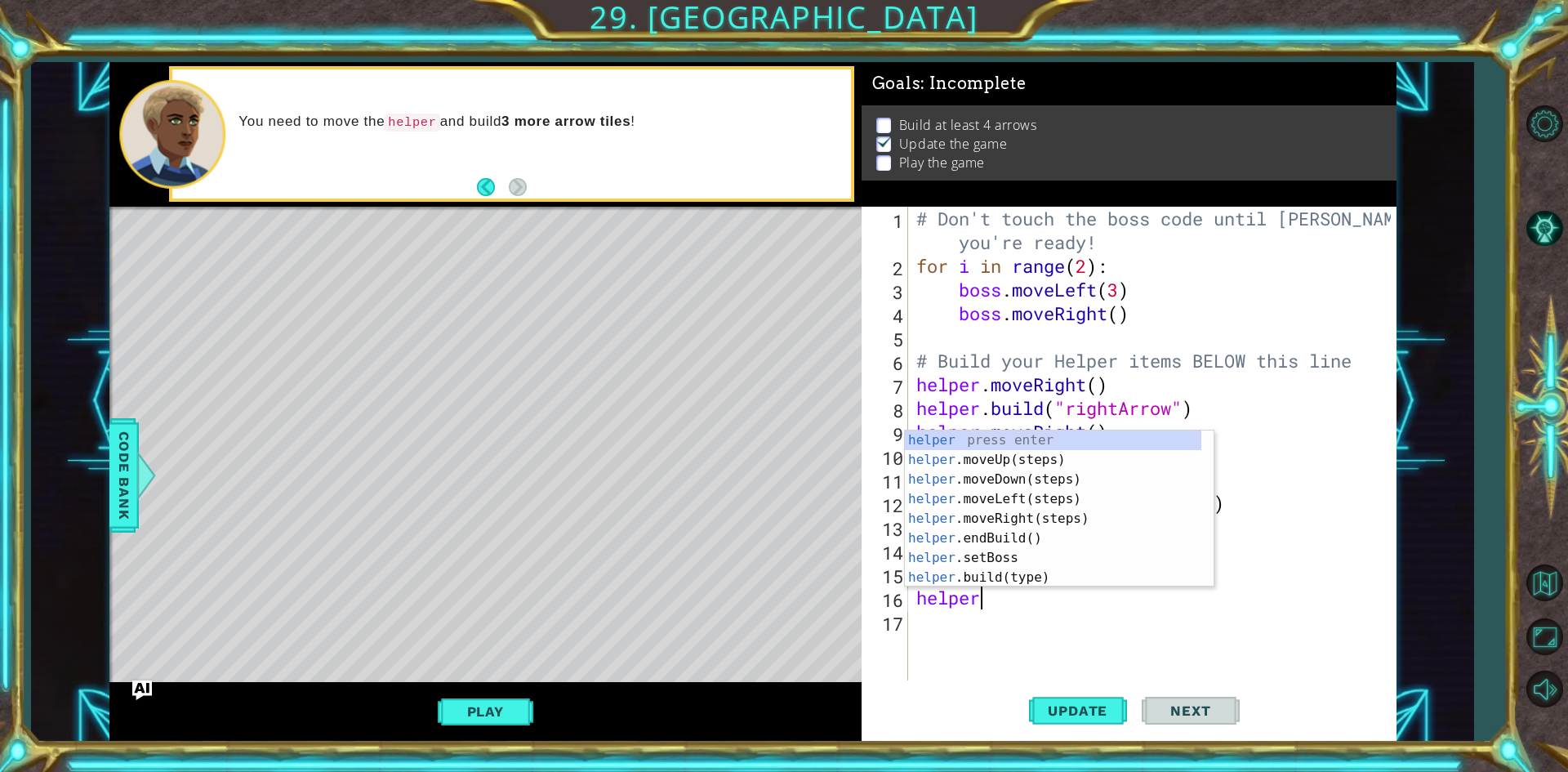
type textarea "h"
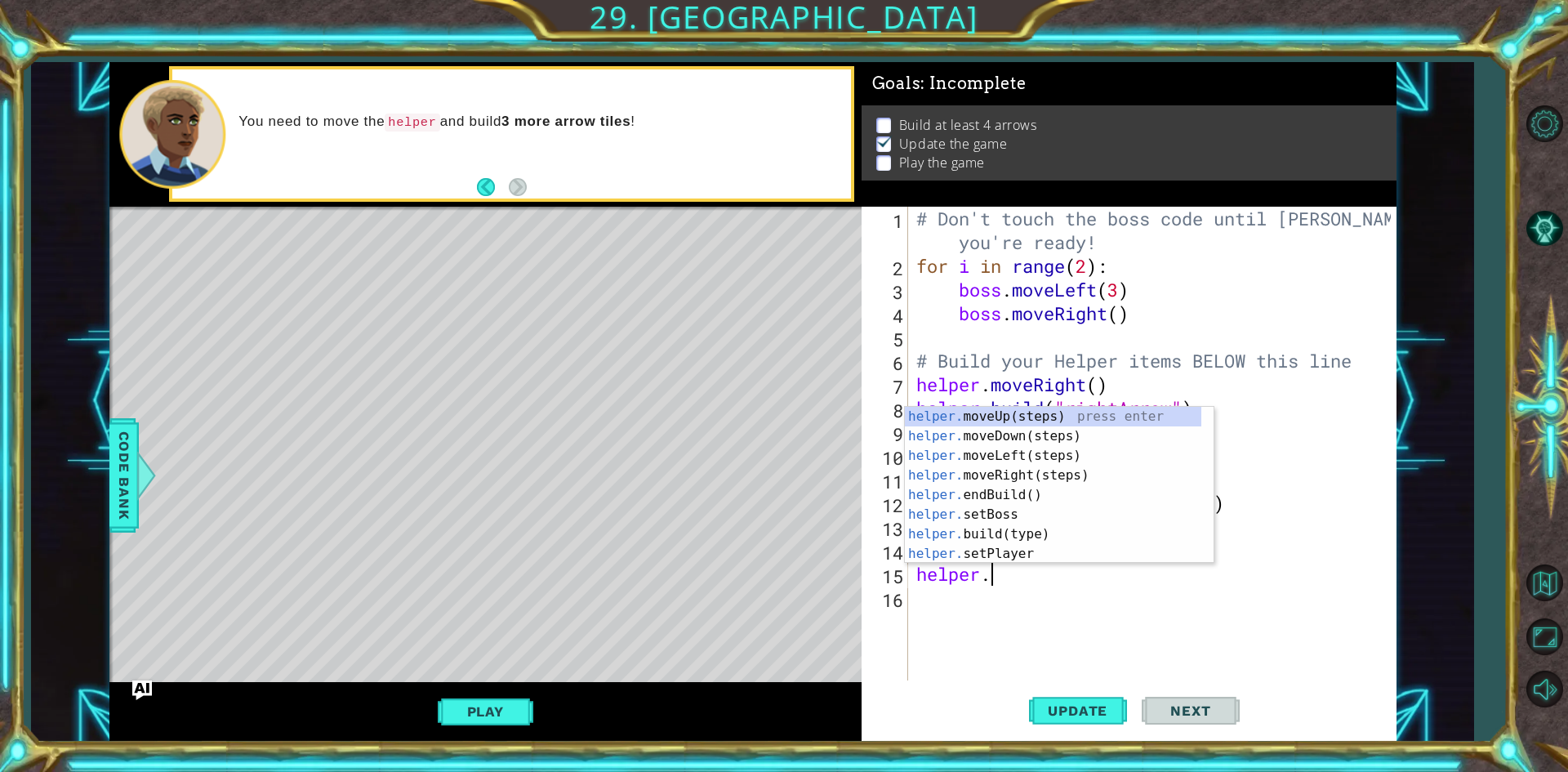
type textarea "h"
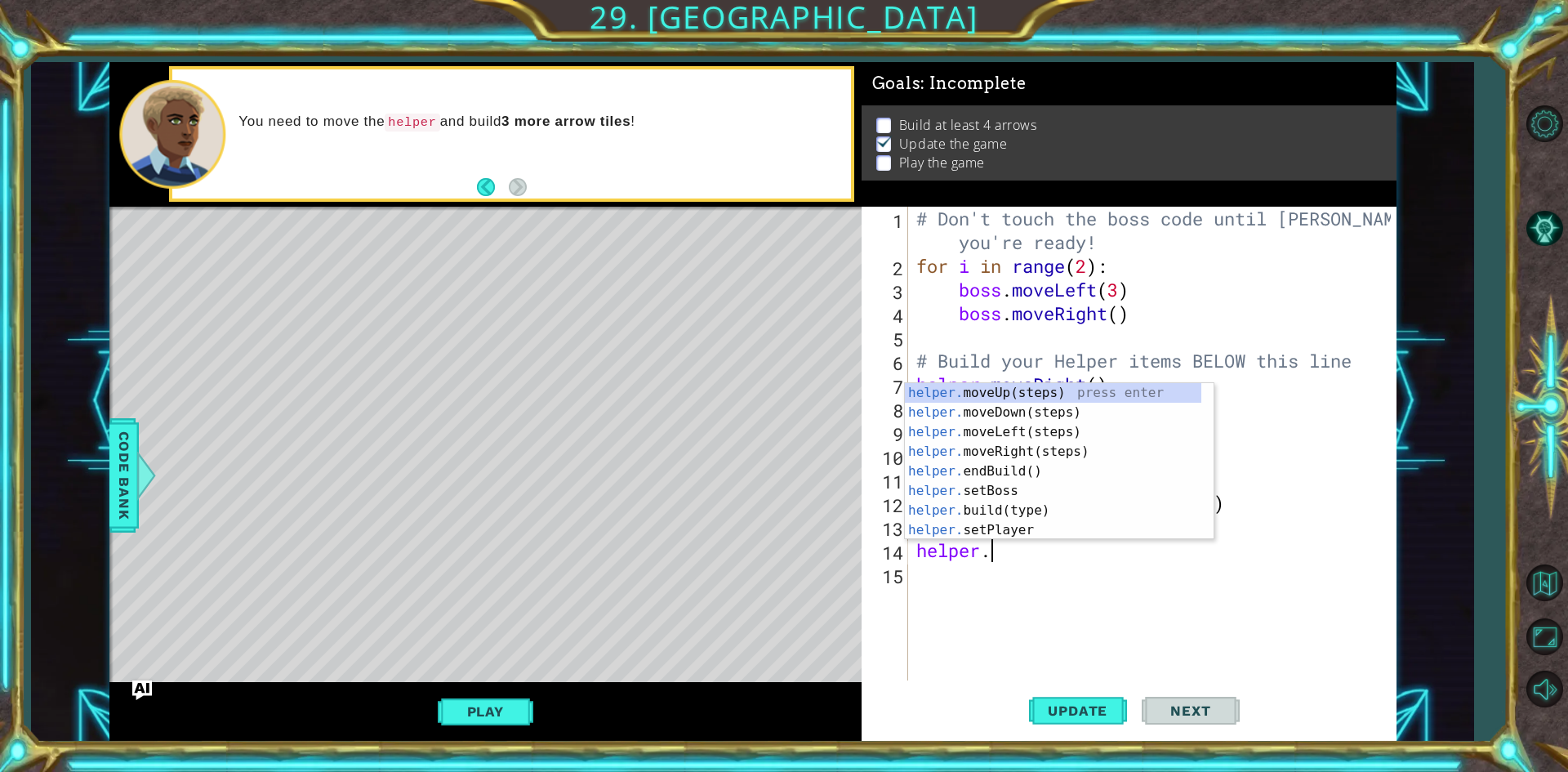
type textarea "h"
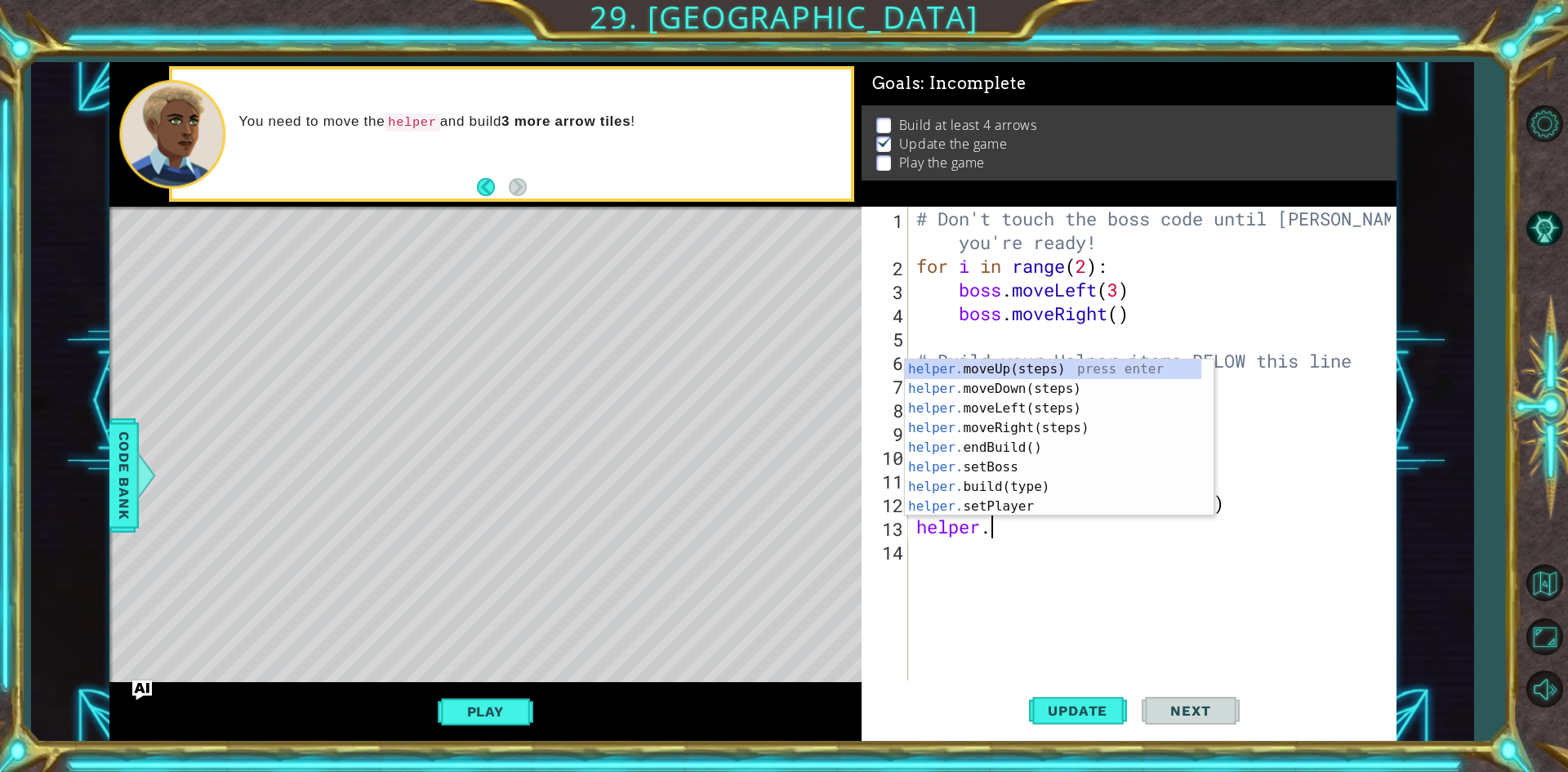
type textarea "h"
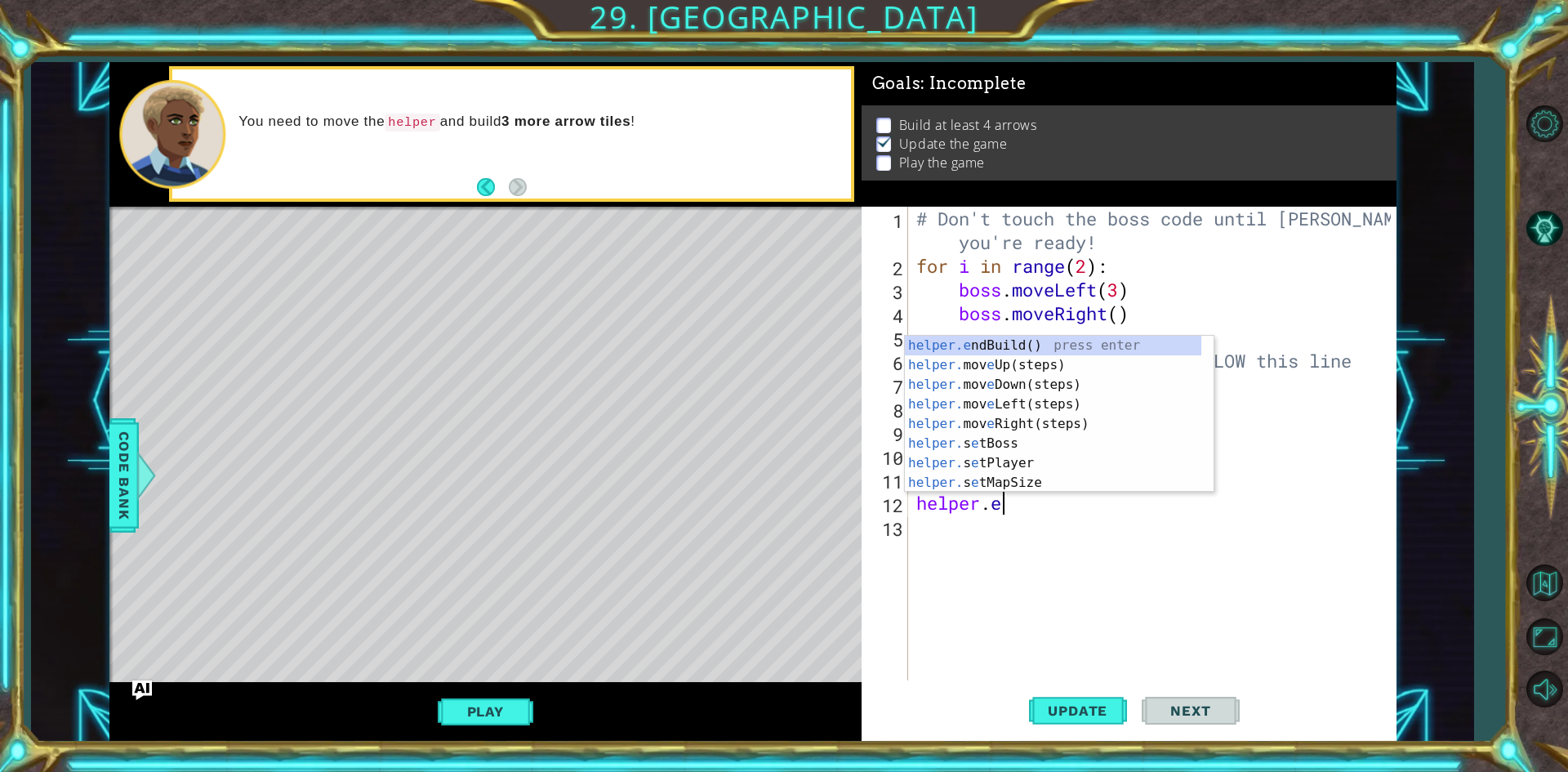
type textarea "h"
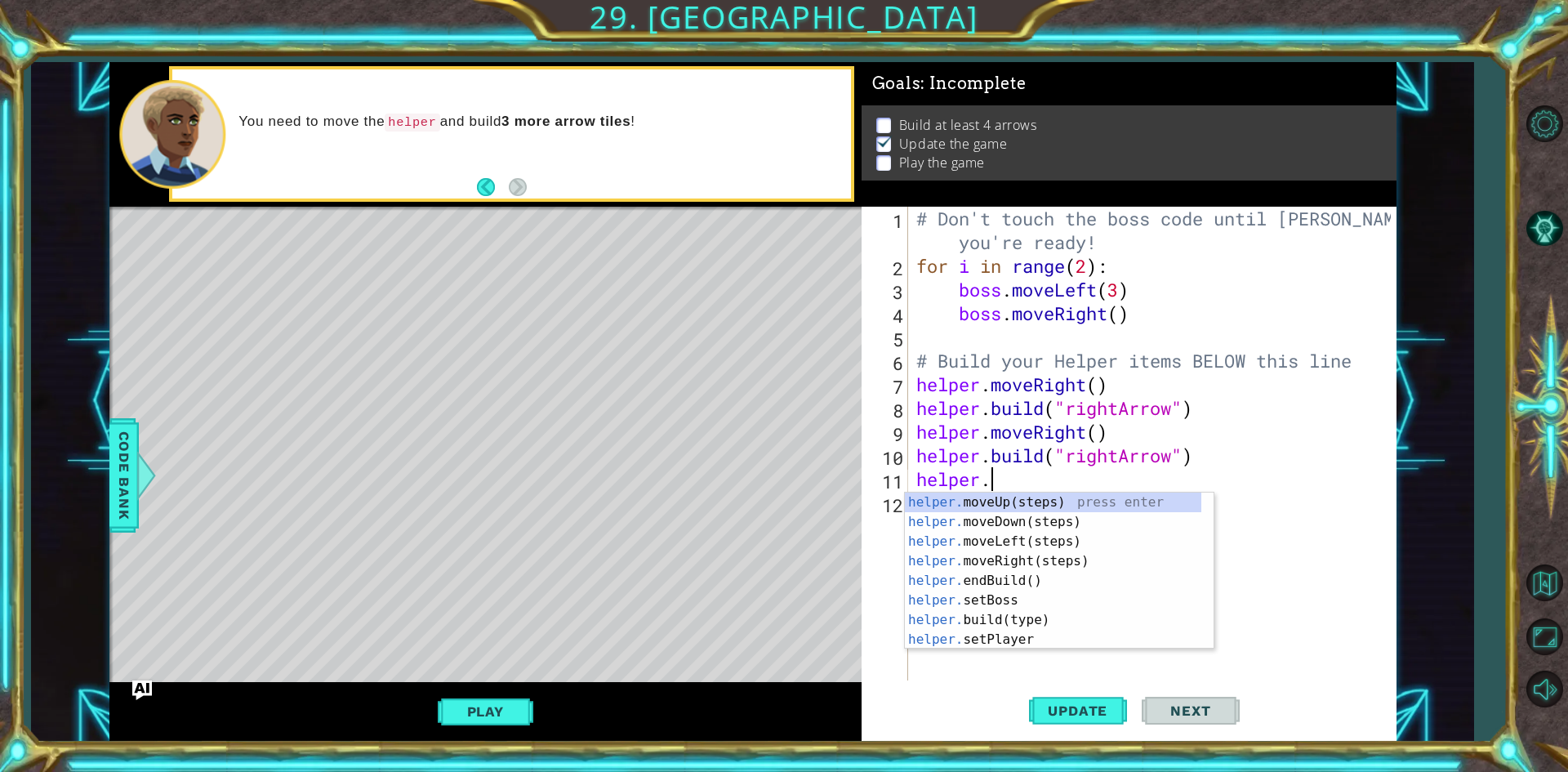
type textarea "h"
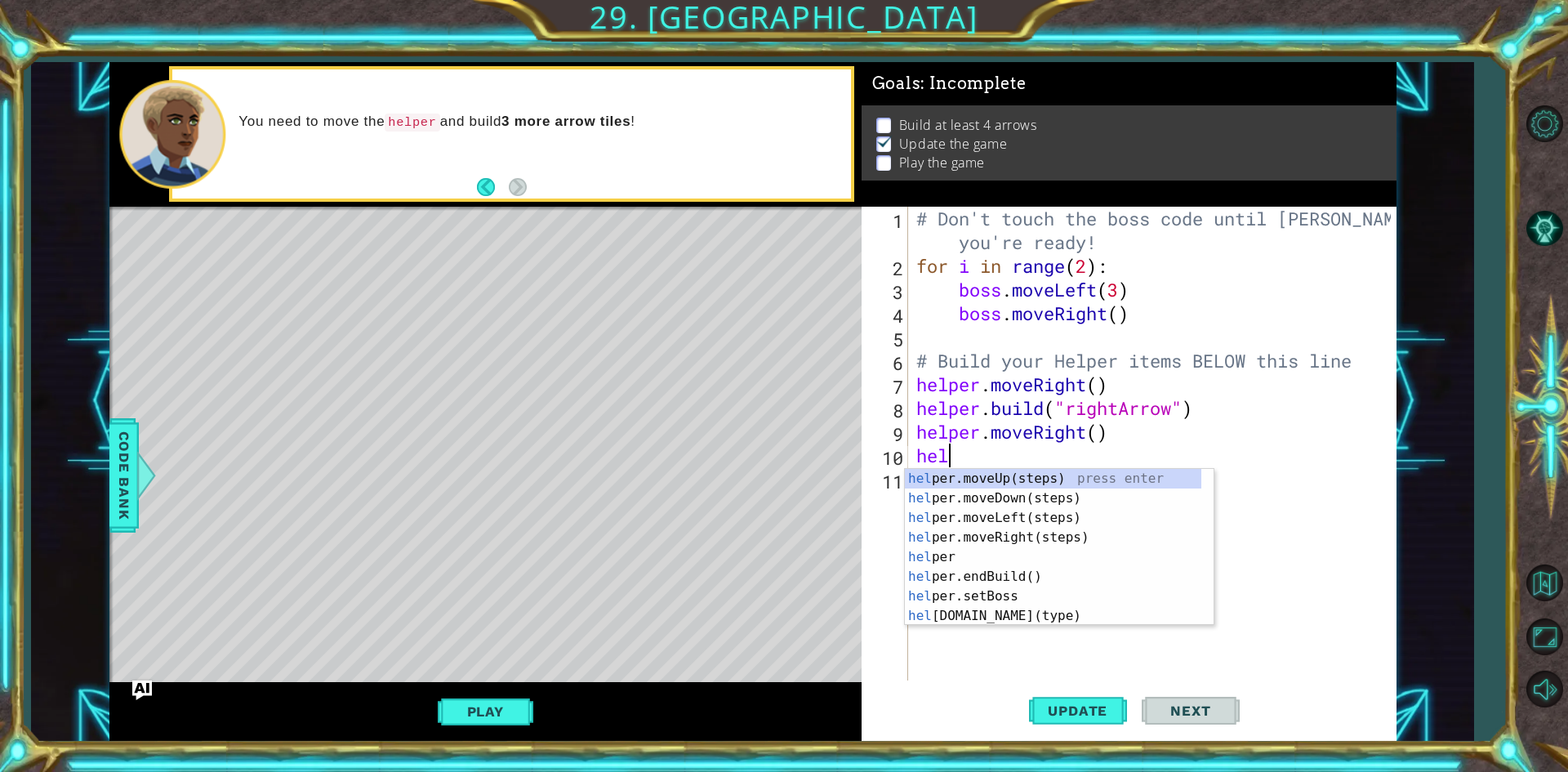
type textarea "h"
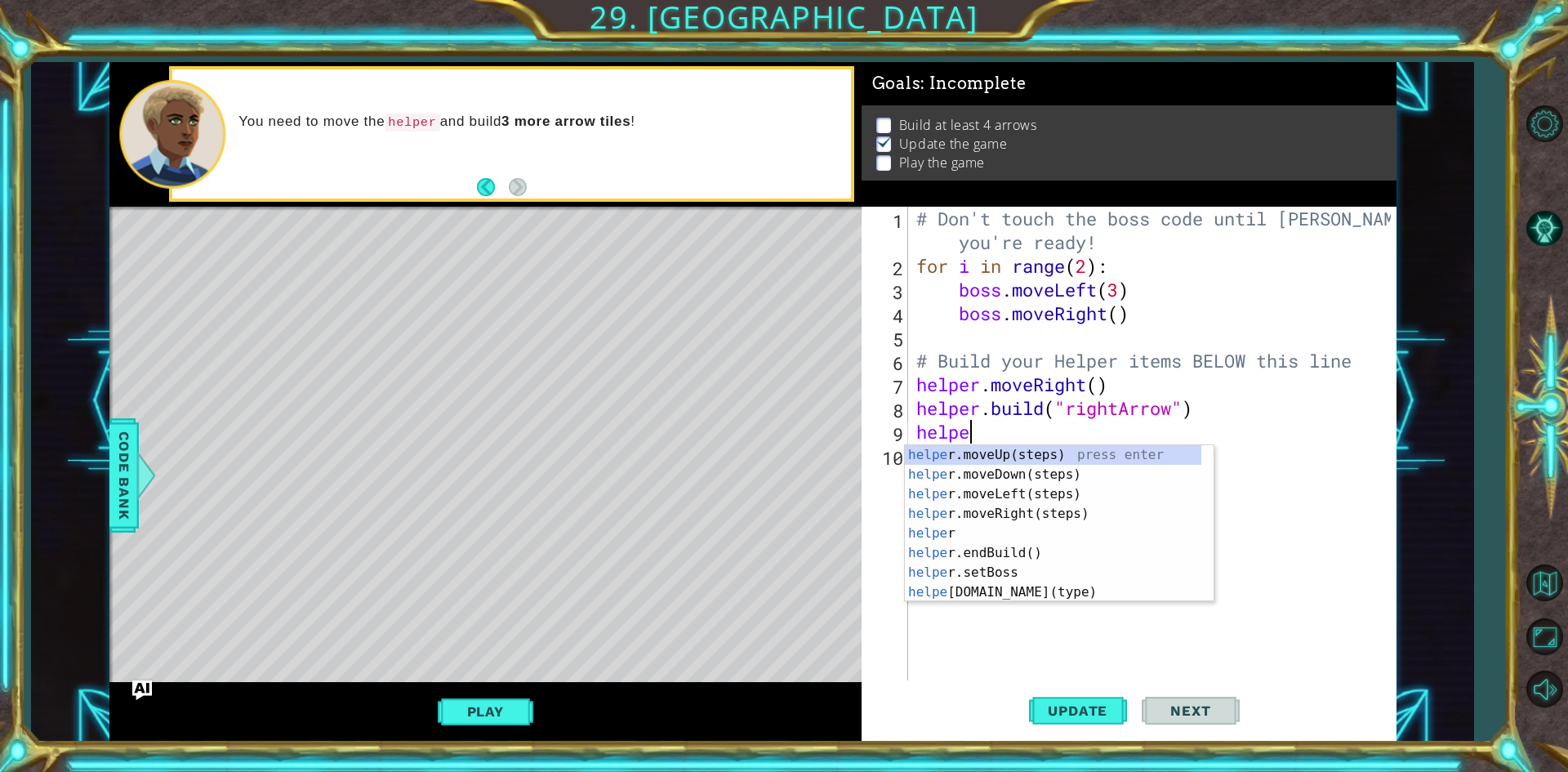
type textarea "h"
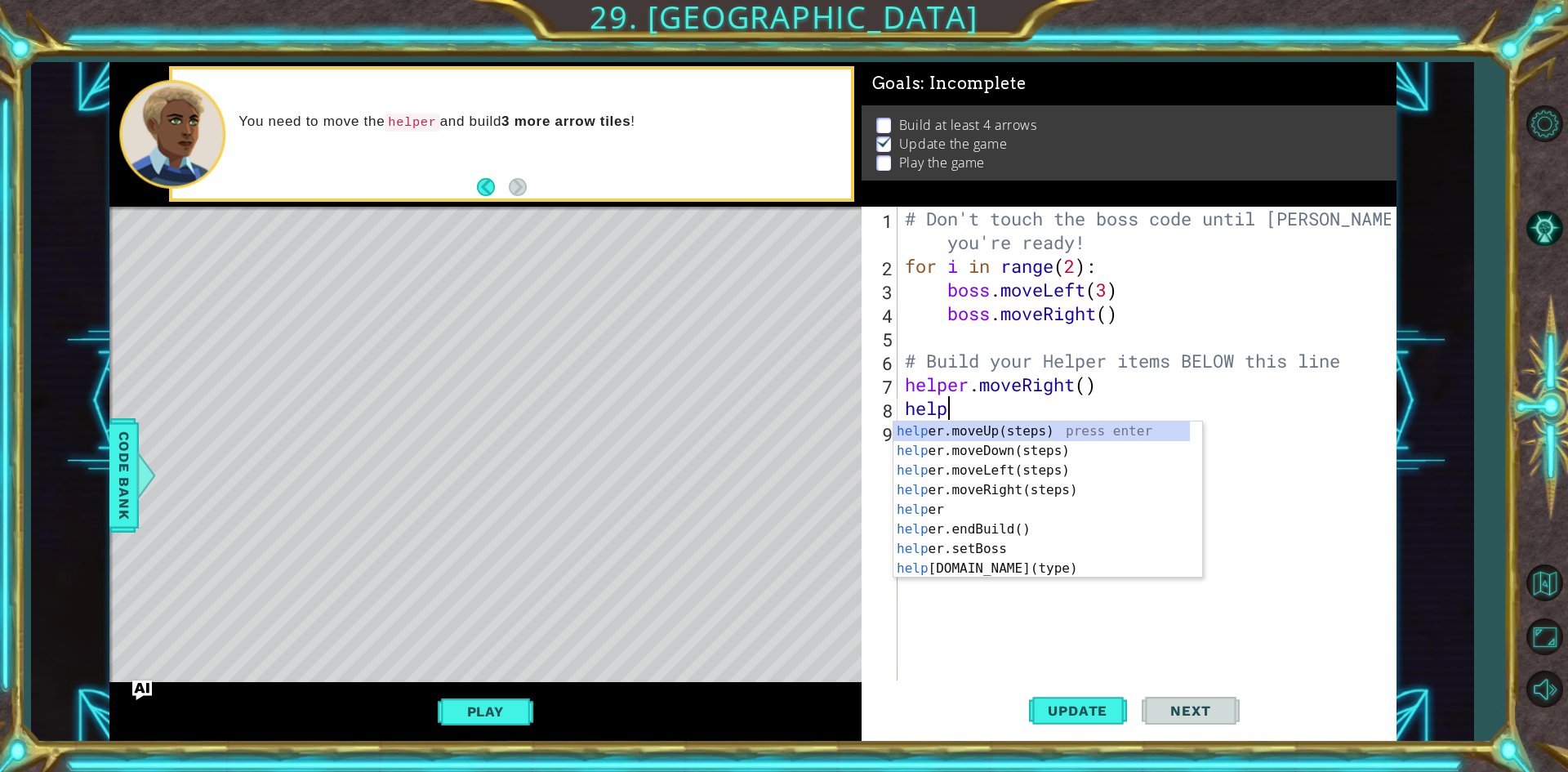
type textarea "h"
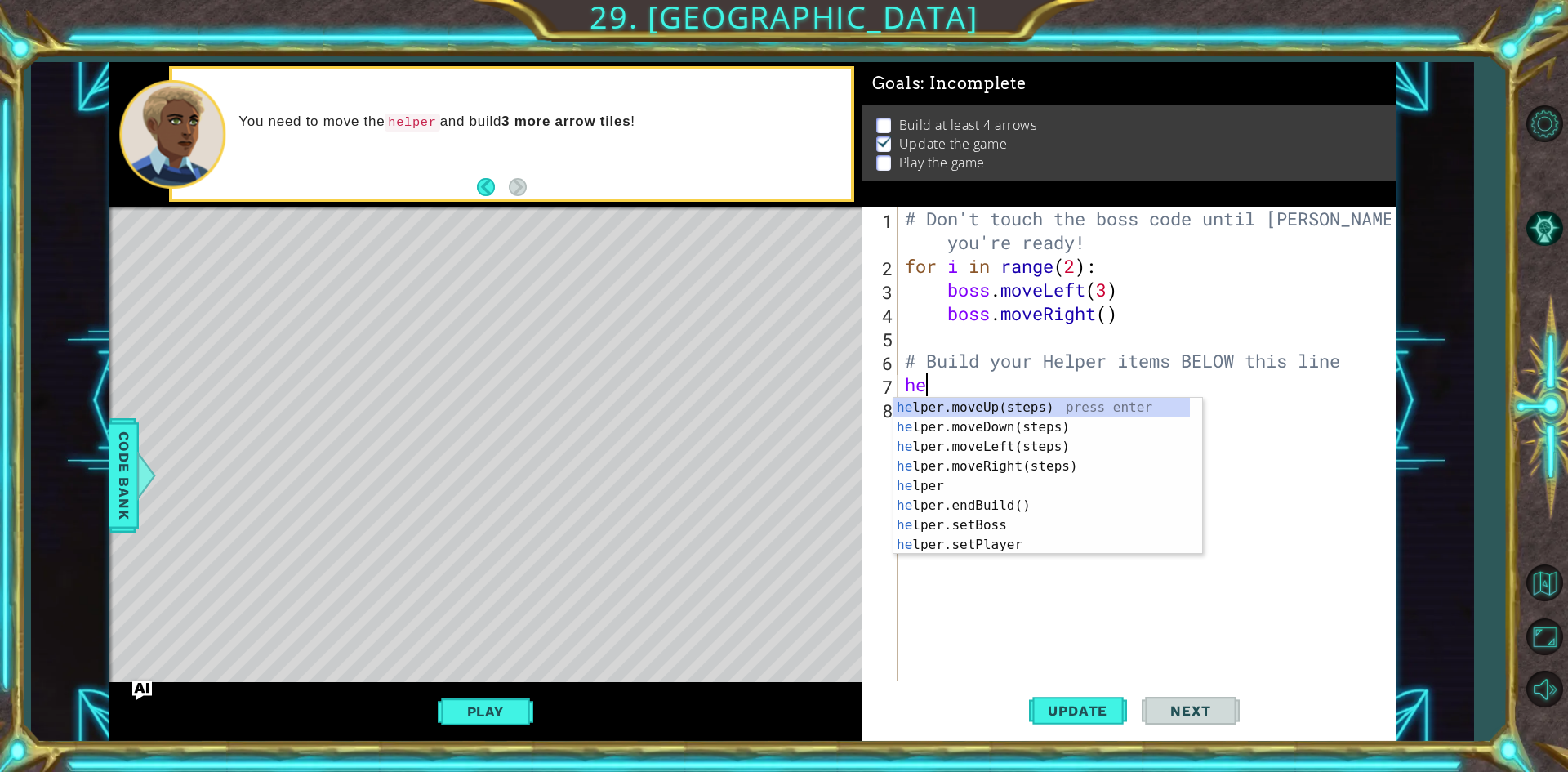
type textarea "h"
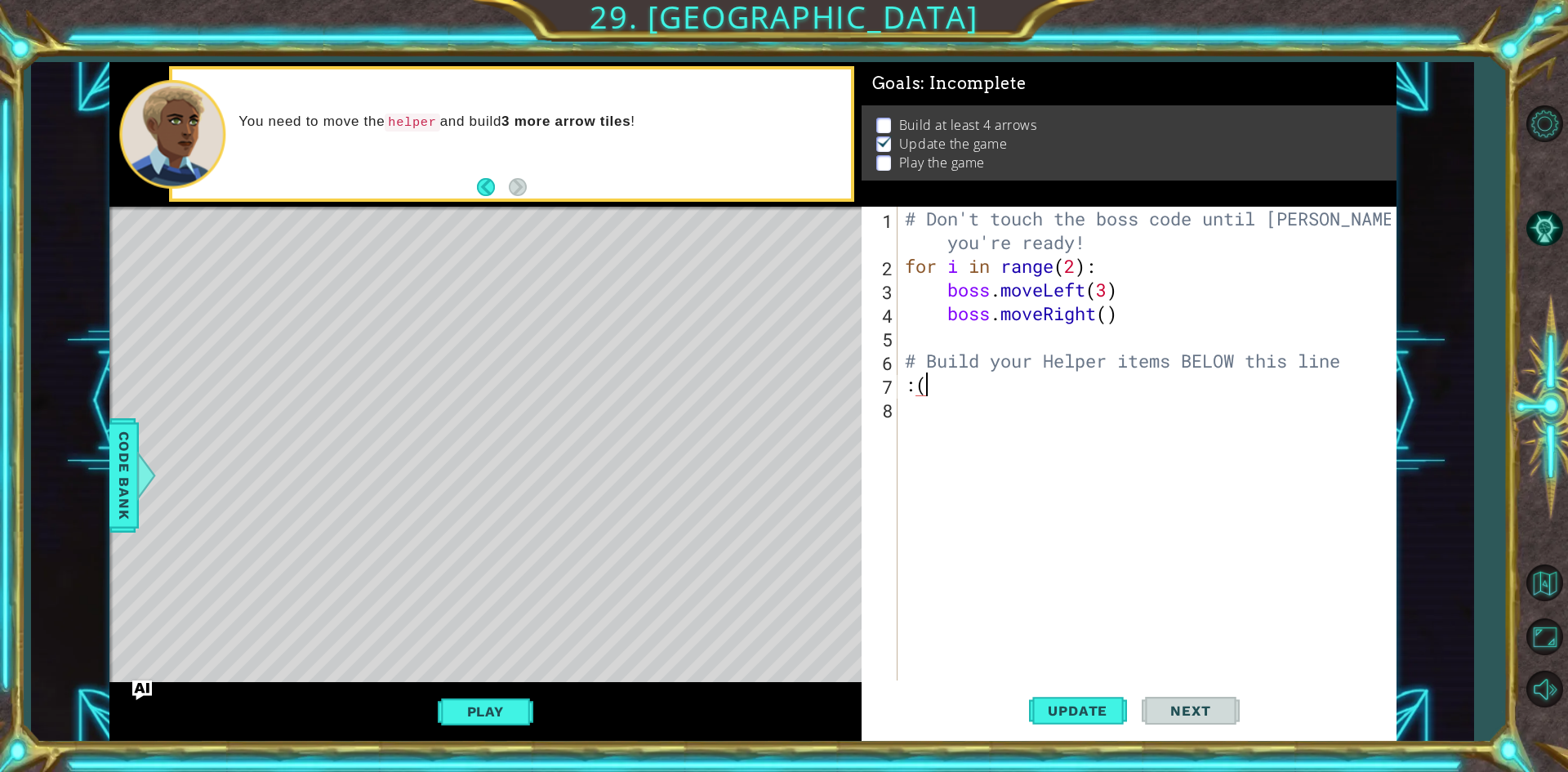
click at [980, 394] on div "# Don't touch the boss code until [PERSON_NAME] says you're ready! for i in ran…" at bounding box center [1150, 480] width 497 height 545
type textarea ":"
type textarea "o"
click at [1111, 703] on span "Update" at bounding box center [1078, 711] width 92 height 16
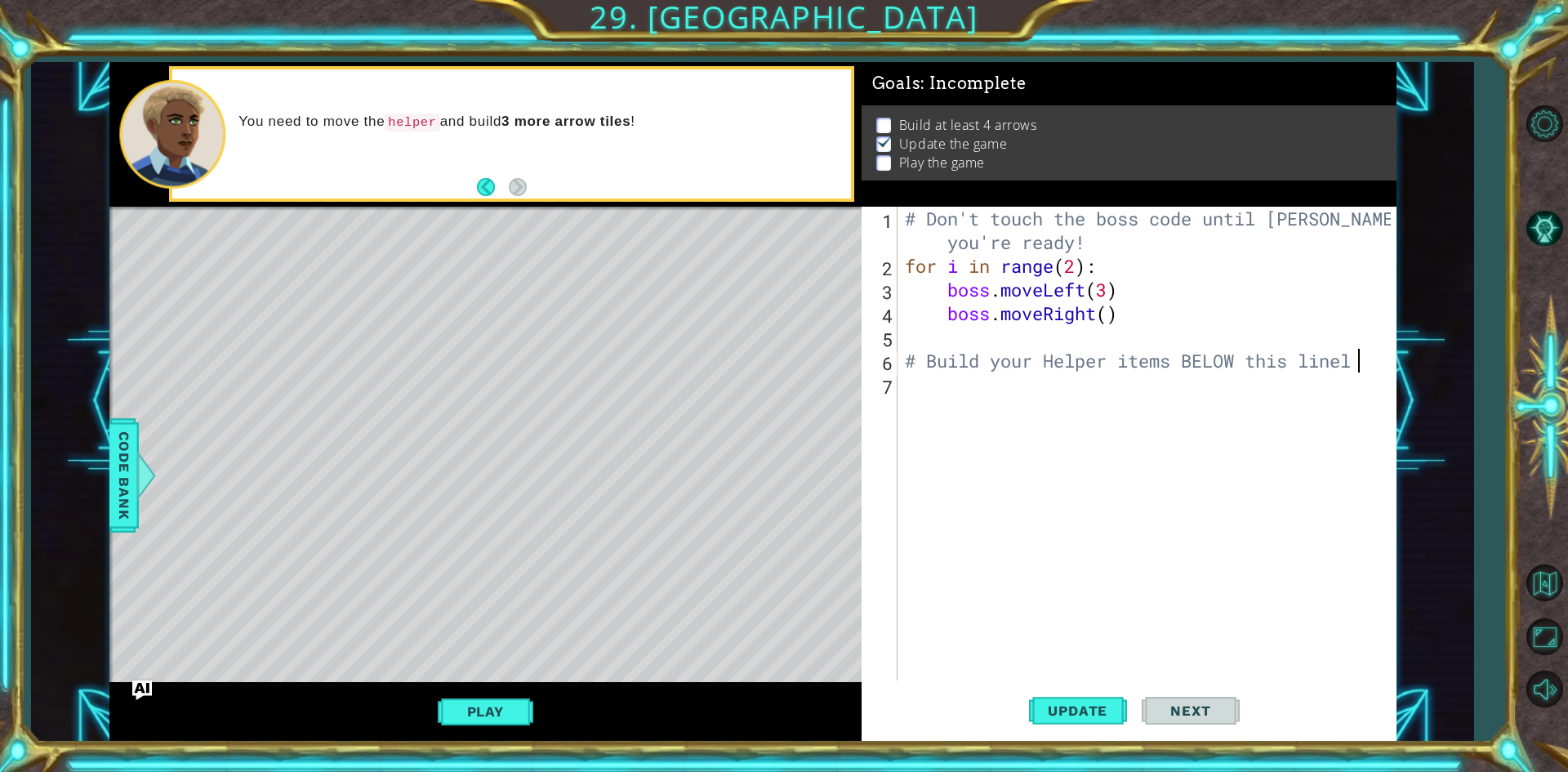
type textarea "# Build your Helper items BELOW this line"
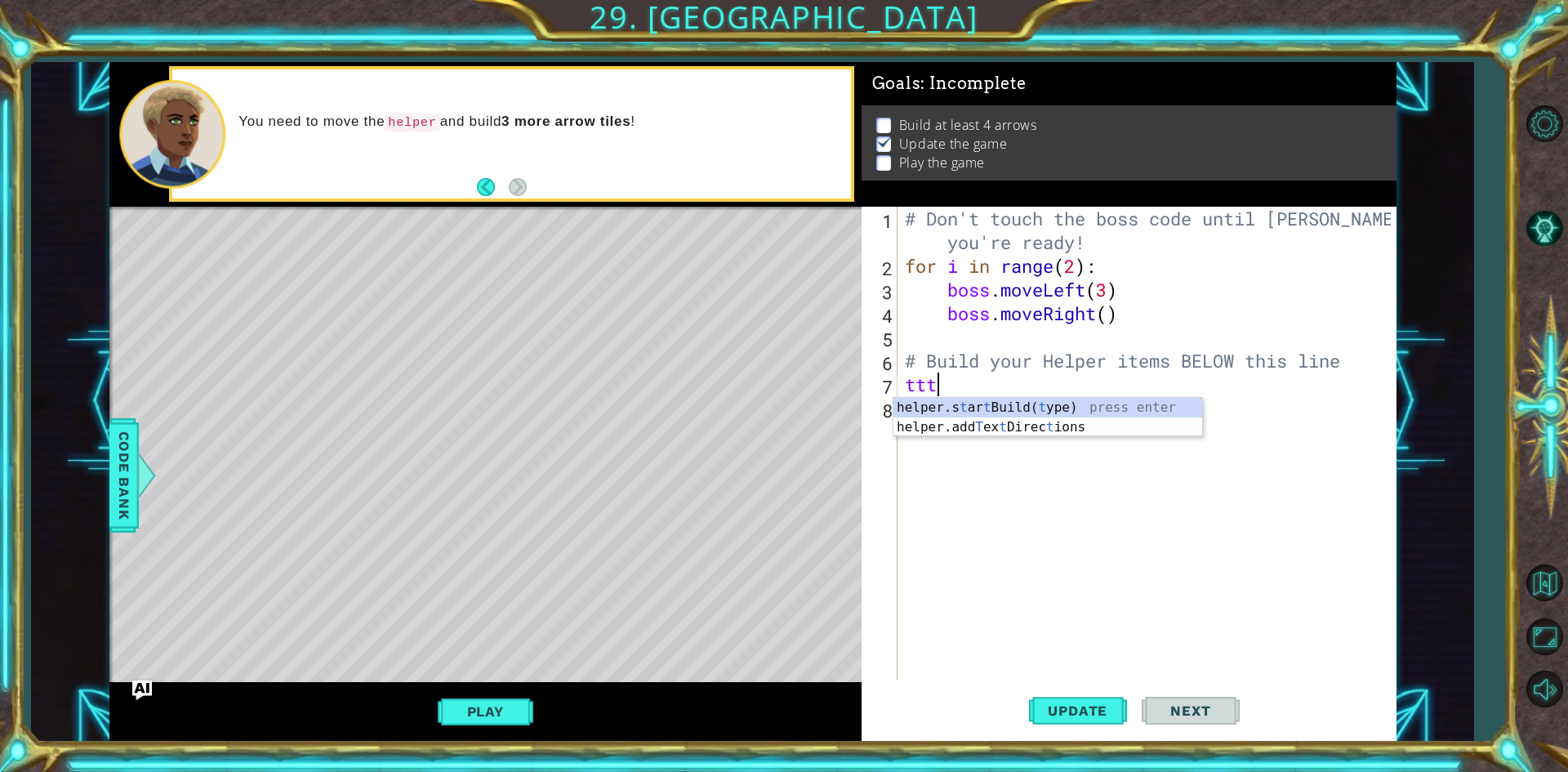
scroll to position [0, 0]
type textarea "t"
type textarea "he"
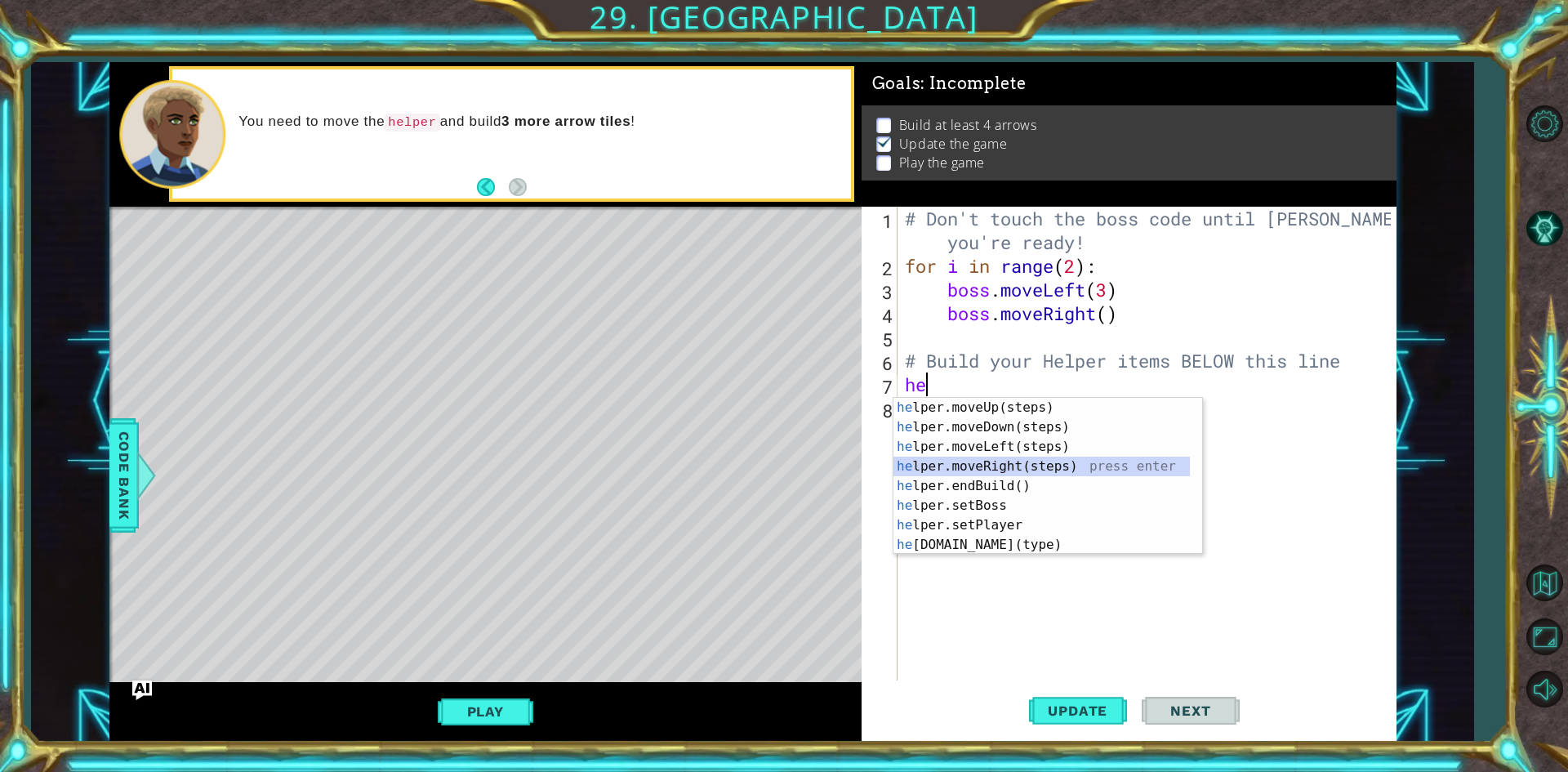
click at [983, 472] on div "he lper.moveUp(steps) press enter he lper.moveDown(steps) press enter he lper.m…" at bounding box center [1041, 495] width 297 height 196
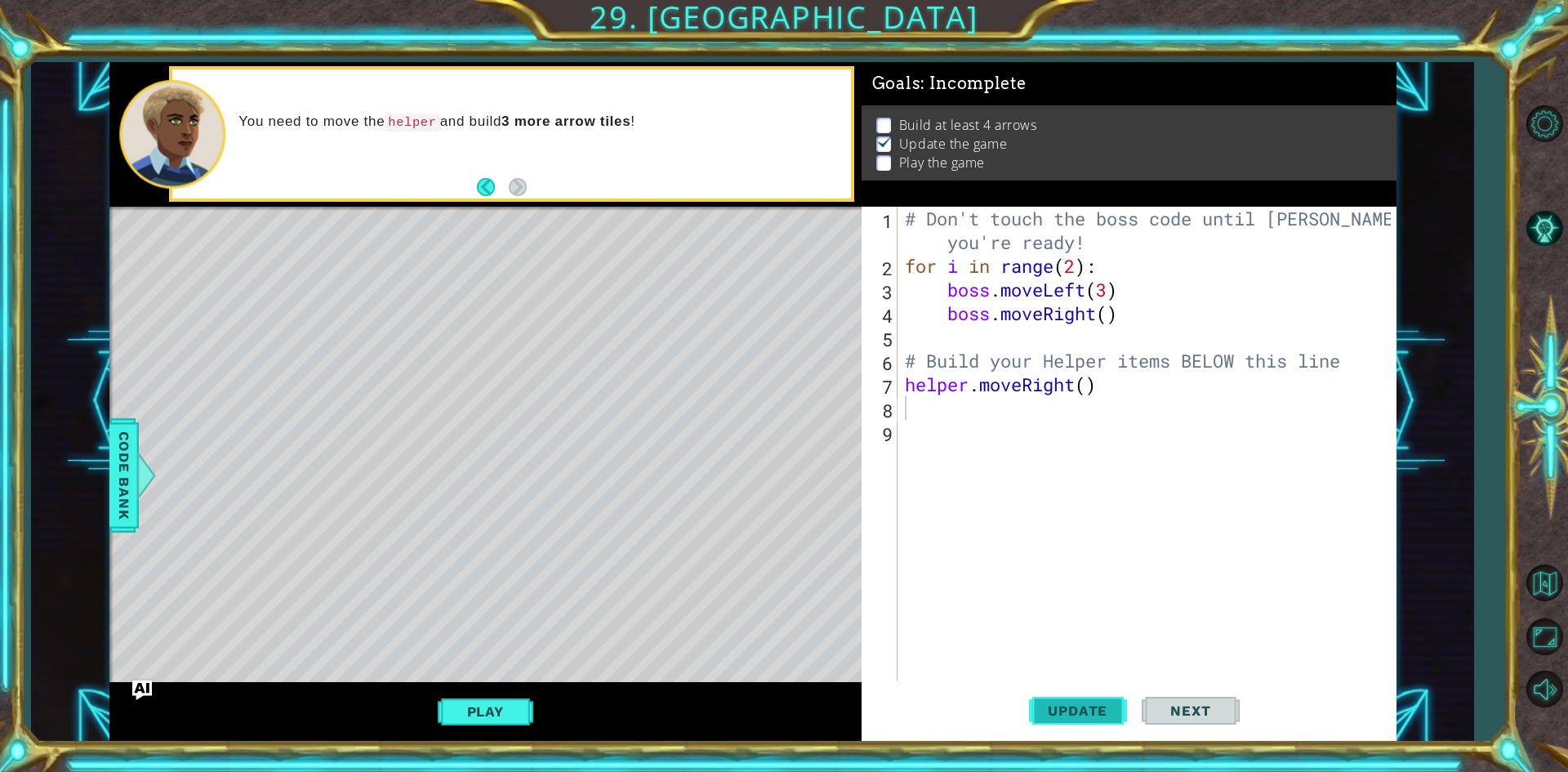
click at [1055, 702] on button "Update" at bounding box center [1078, 712] width 98 height 53
click at [1058, 705] on span "Update" at bounding box center [1078, 711] width 92 height 16
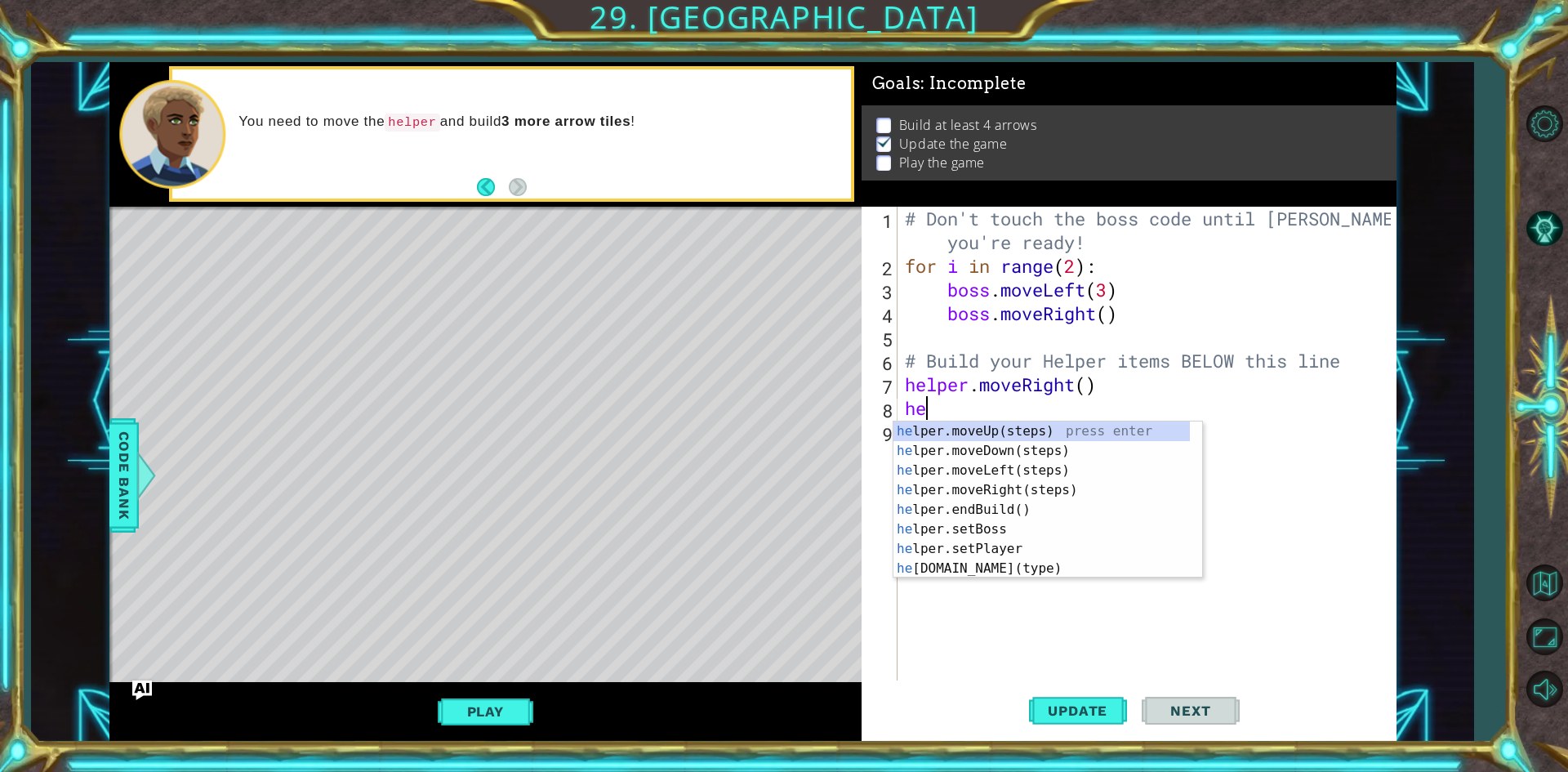
type textarea "h"
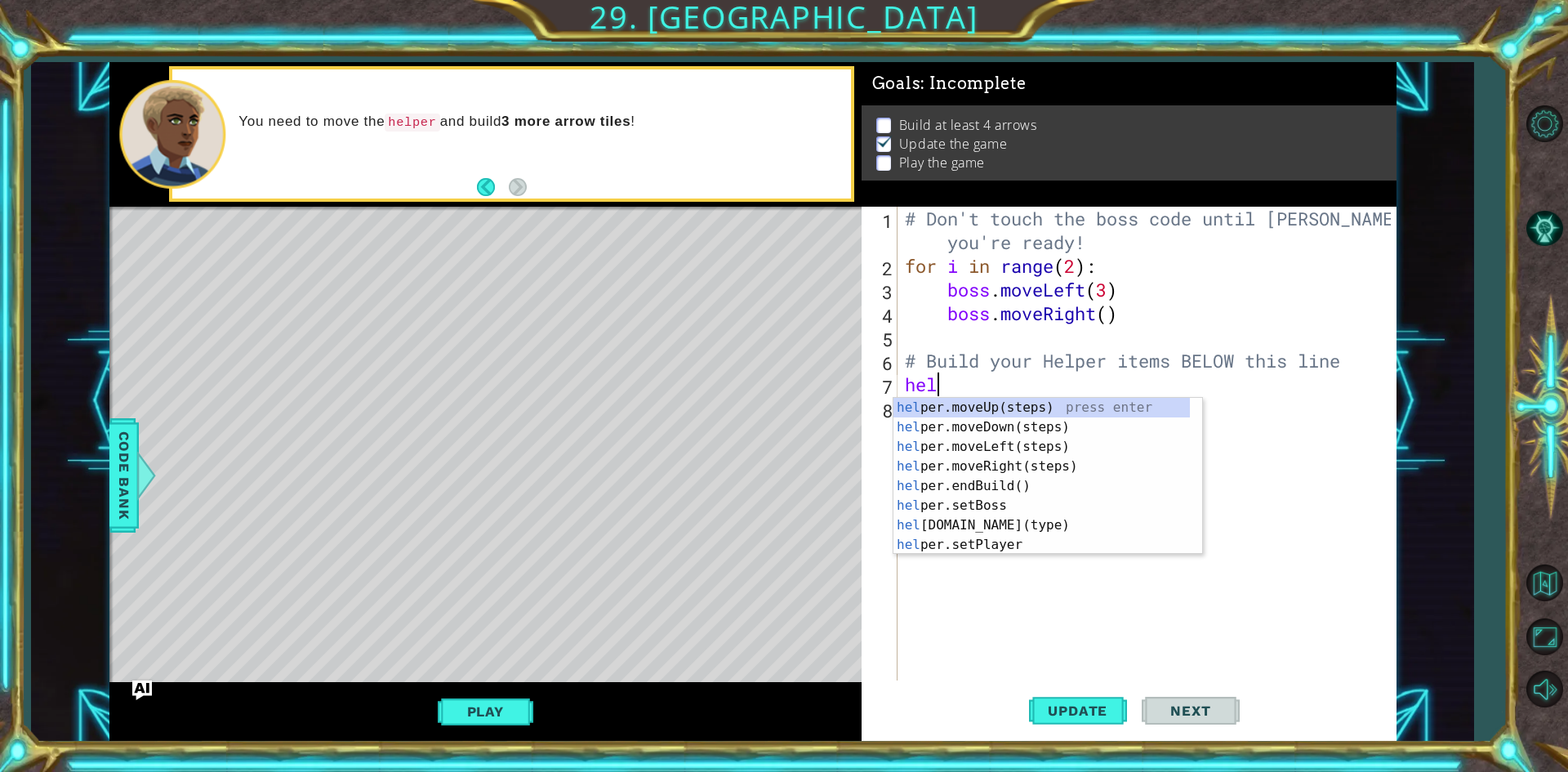
type textarea "h"
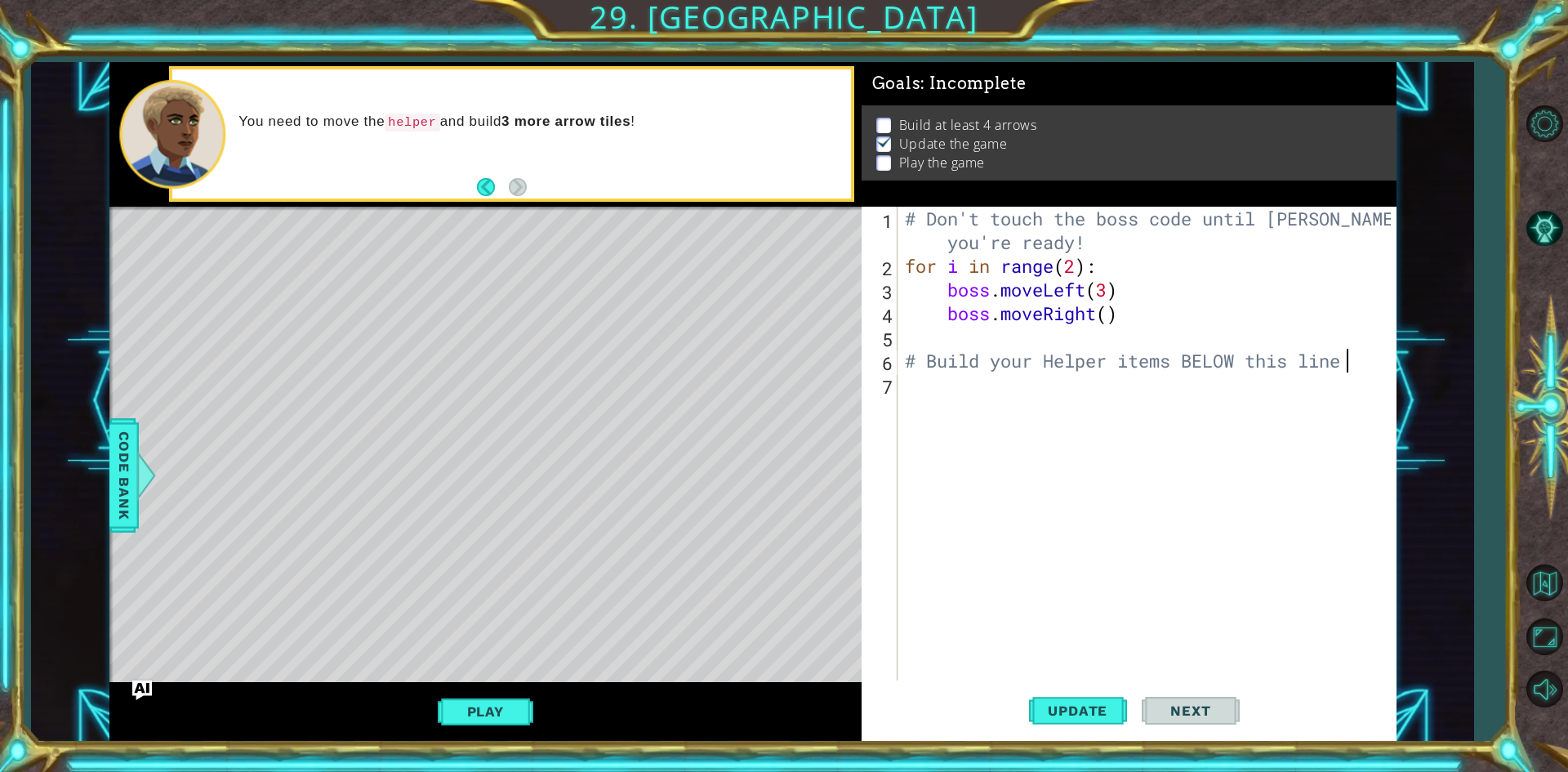
type textarea "# Build your Helper items BELOW this line"
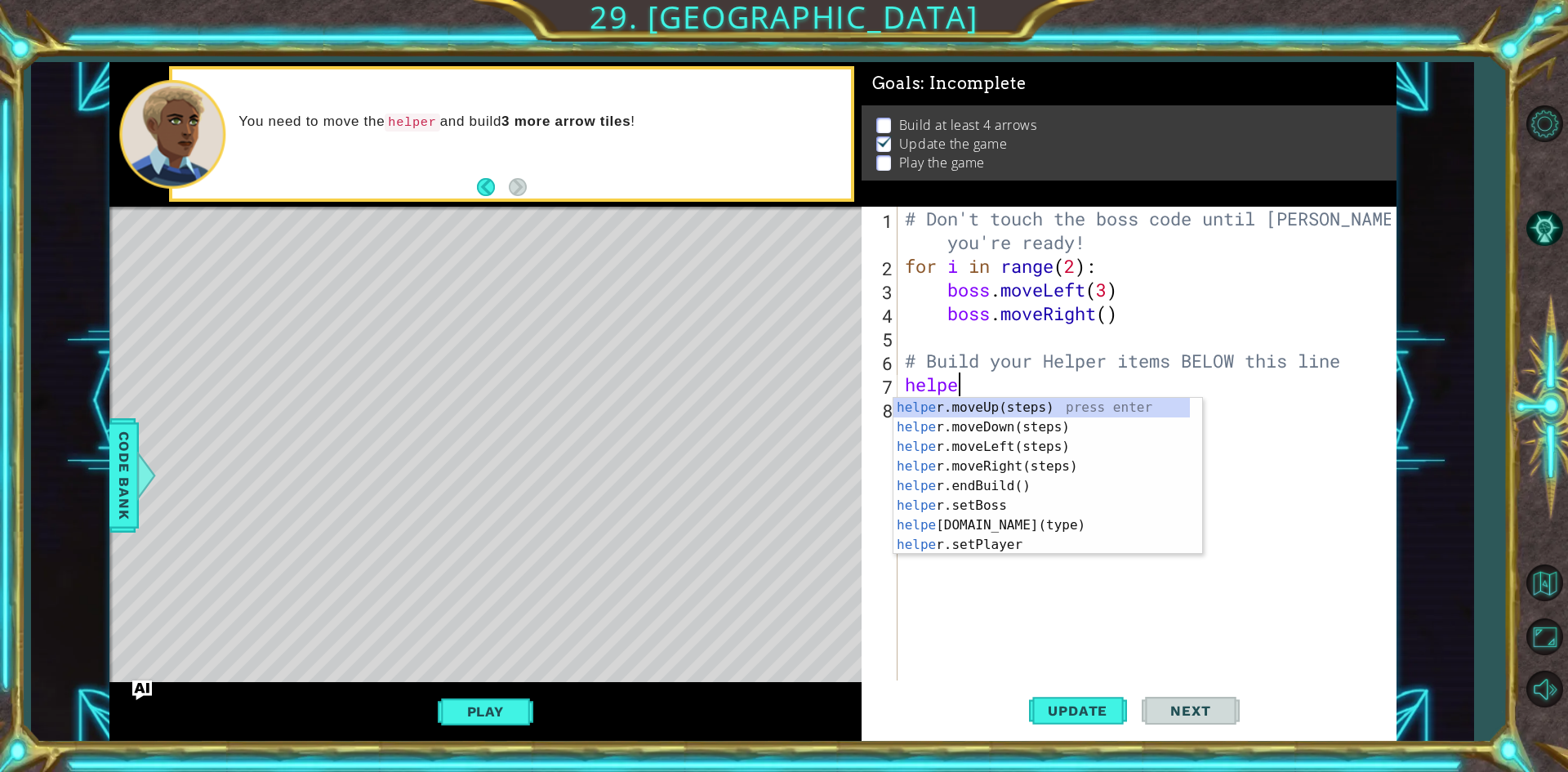
scroll to position [0, 2]
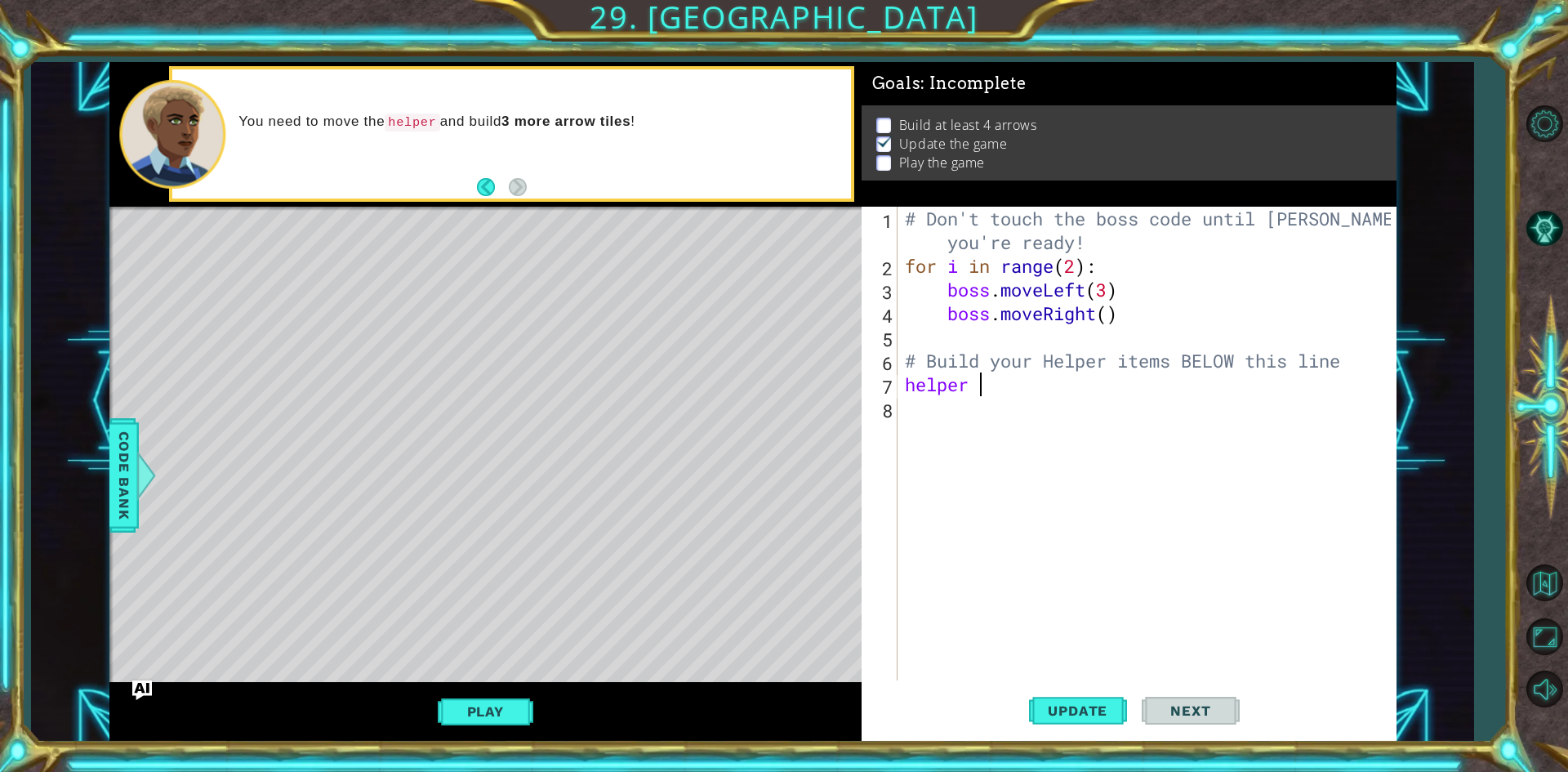
type textarea "helper"
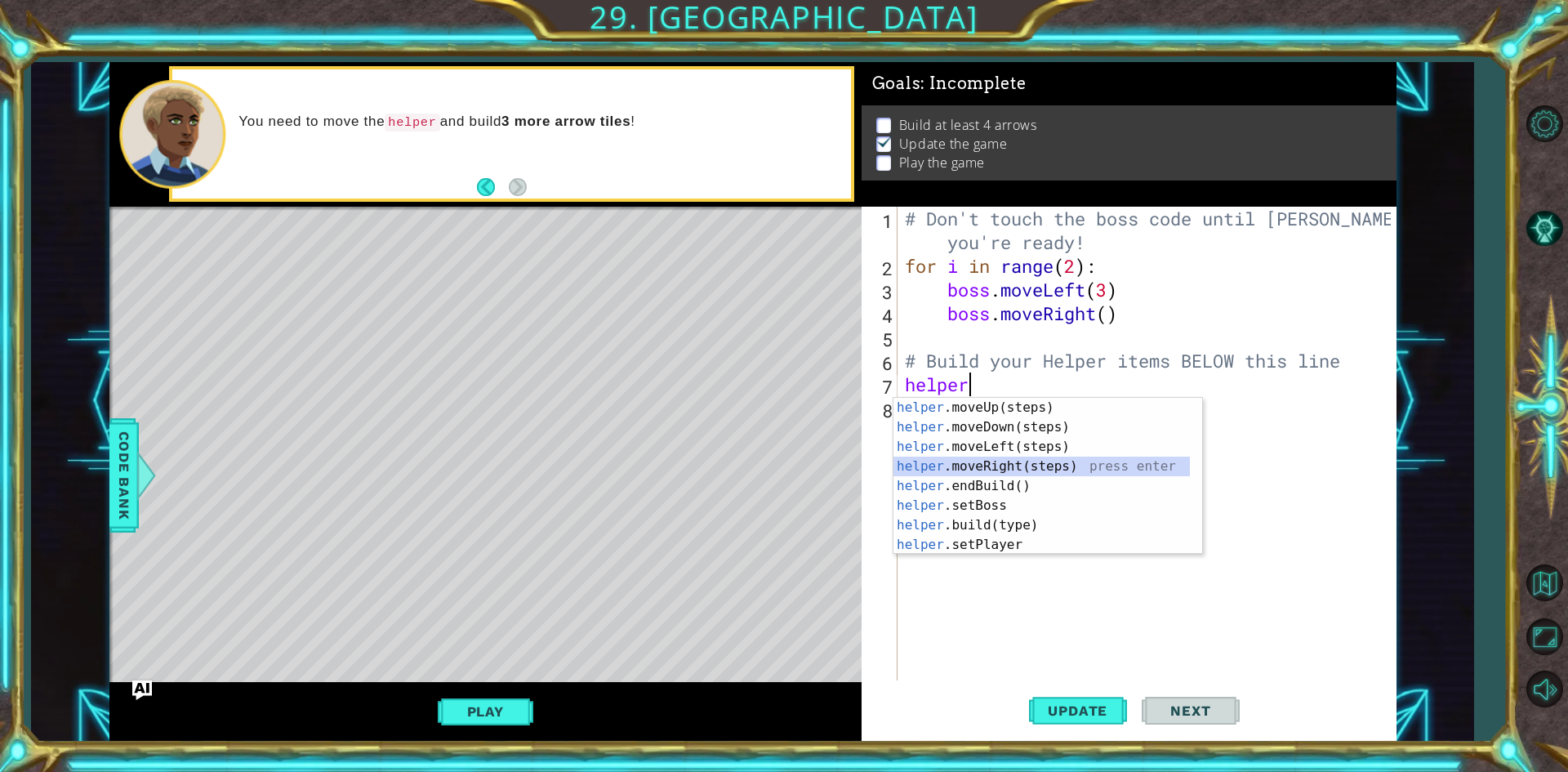
click at [1005, 474] on div "helper .moveUp(steps) press enter helper .moveDown(steps) press enter helper .m…" at bounding box center [1041, 495] width 297 height 196
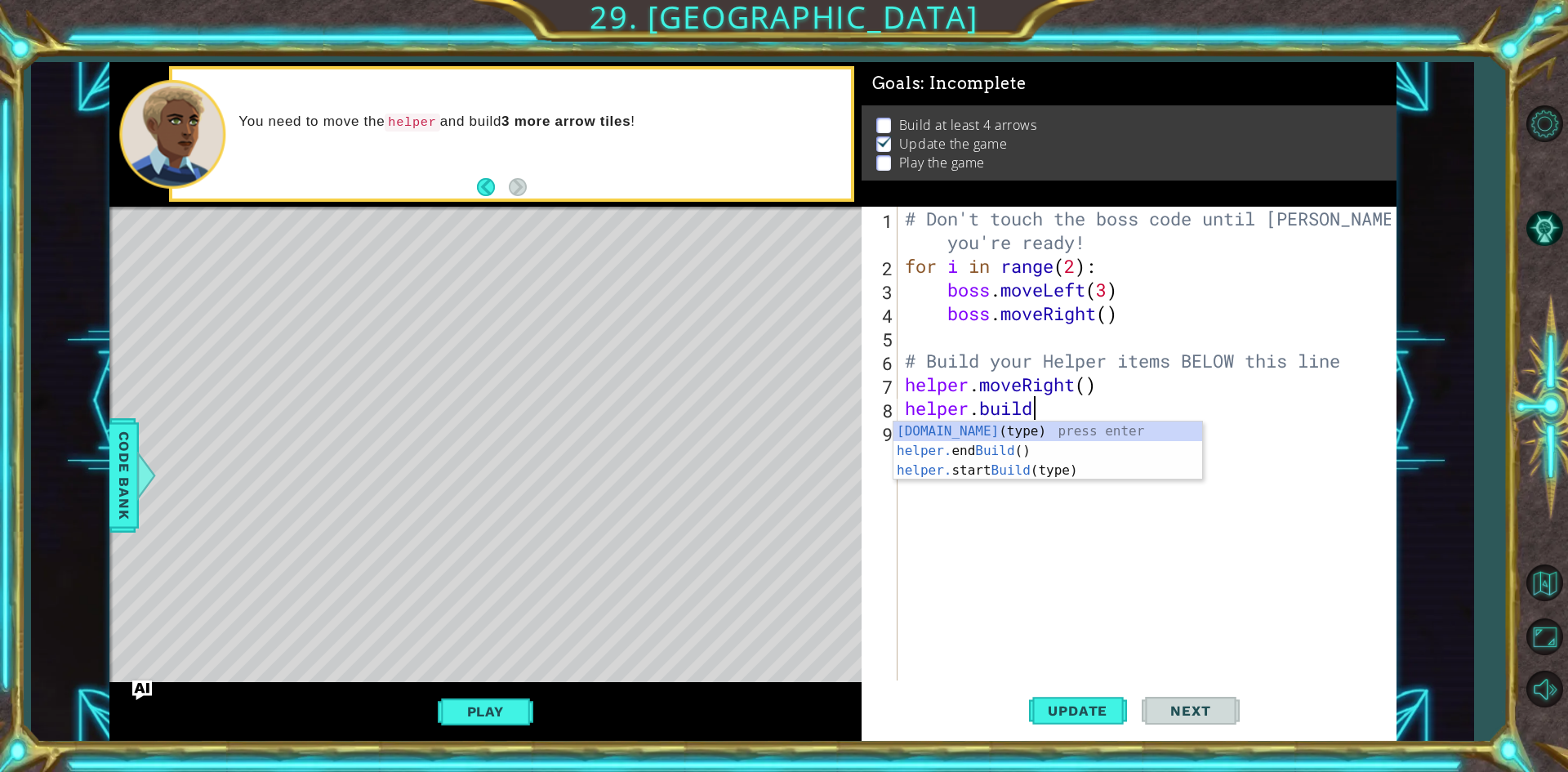
scroll to position [0, 5]
click at [1128, 433] on div "[DOMAIN_NAME] (type) press enter helper. end Build () press enter helper. start…" at bounding box center [1047, 471] width 309 height 98
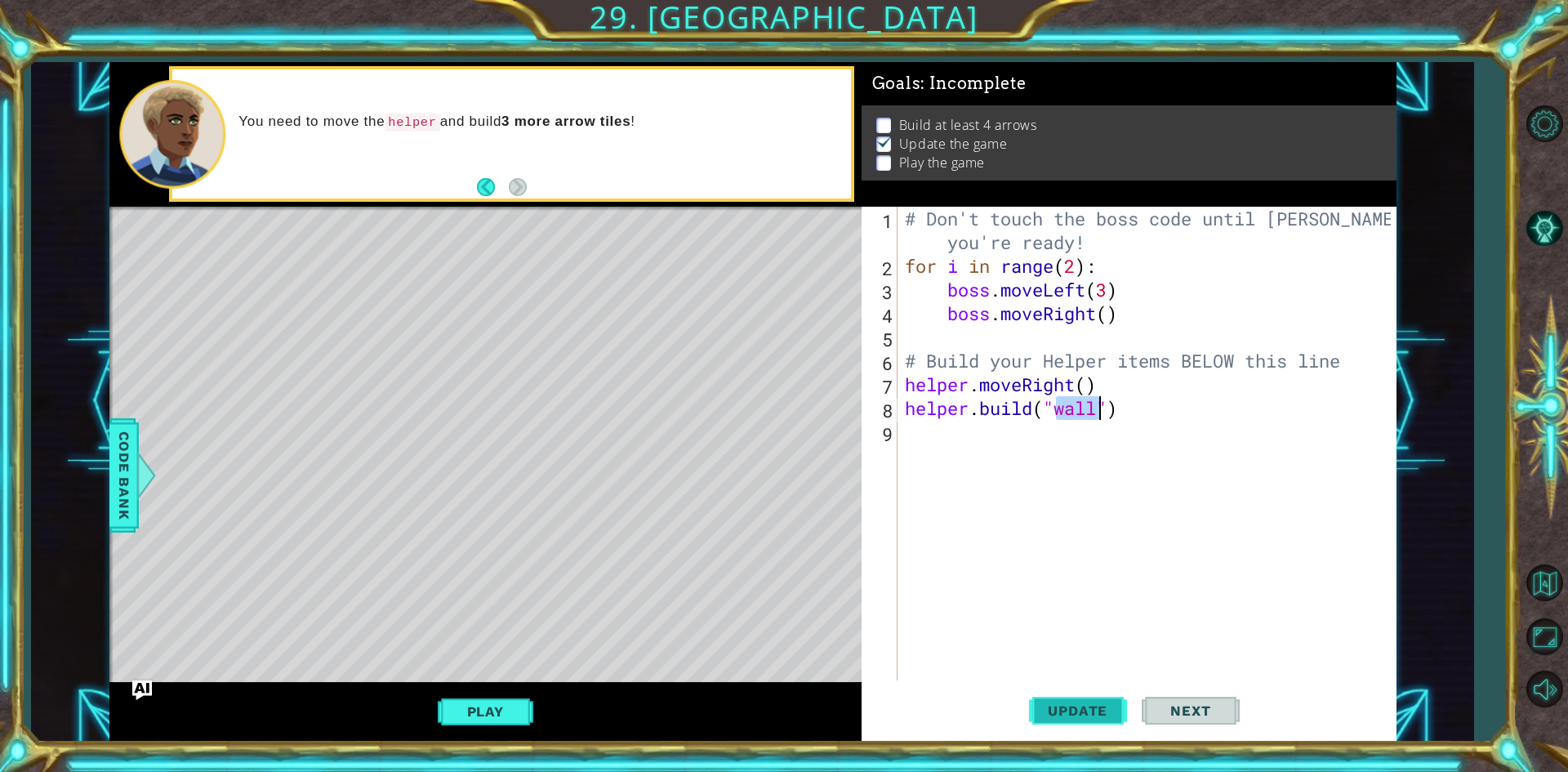
click at [1091, 710] on span "Update" at bounding box center [1078, 711] width 92 height 16
click at [1178, 376] on div "# Don't touch the boss code until [PERSON_NAME] says you're ready! for i in ran…" at bounding box center [1150, 480] width 497 height 545
click at [1174, 412] on div "# Don't touch the boss code until [PERSON_NAME] says you're ready! for i in ran…" at bounding box center [1150, 480] width 497 height 545
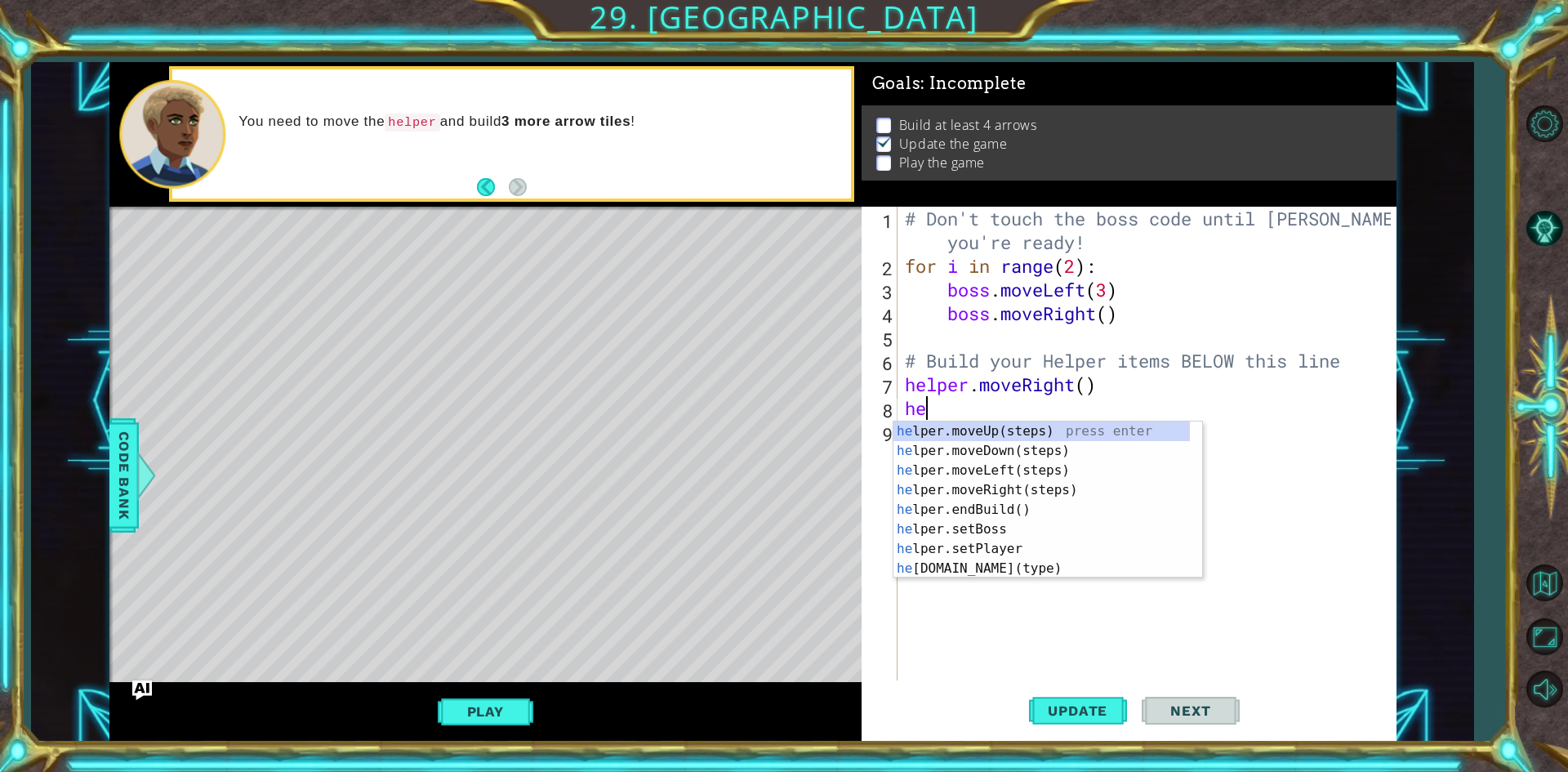
scroll to position [0, 0]
type textarea "h"
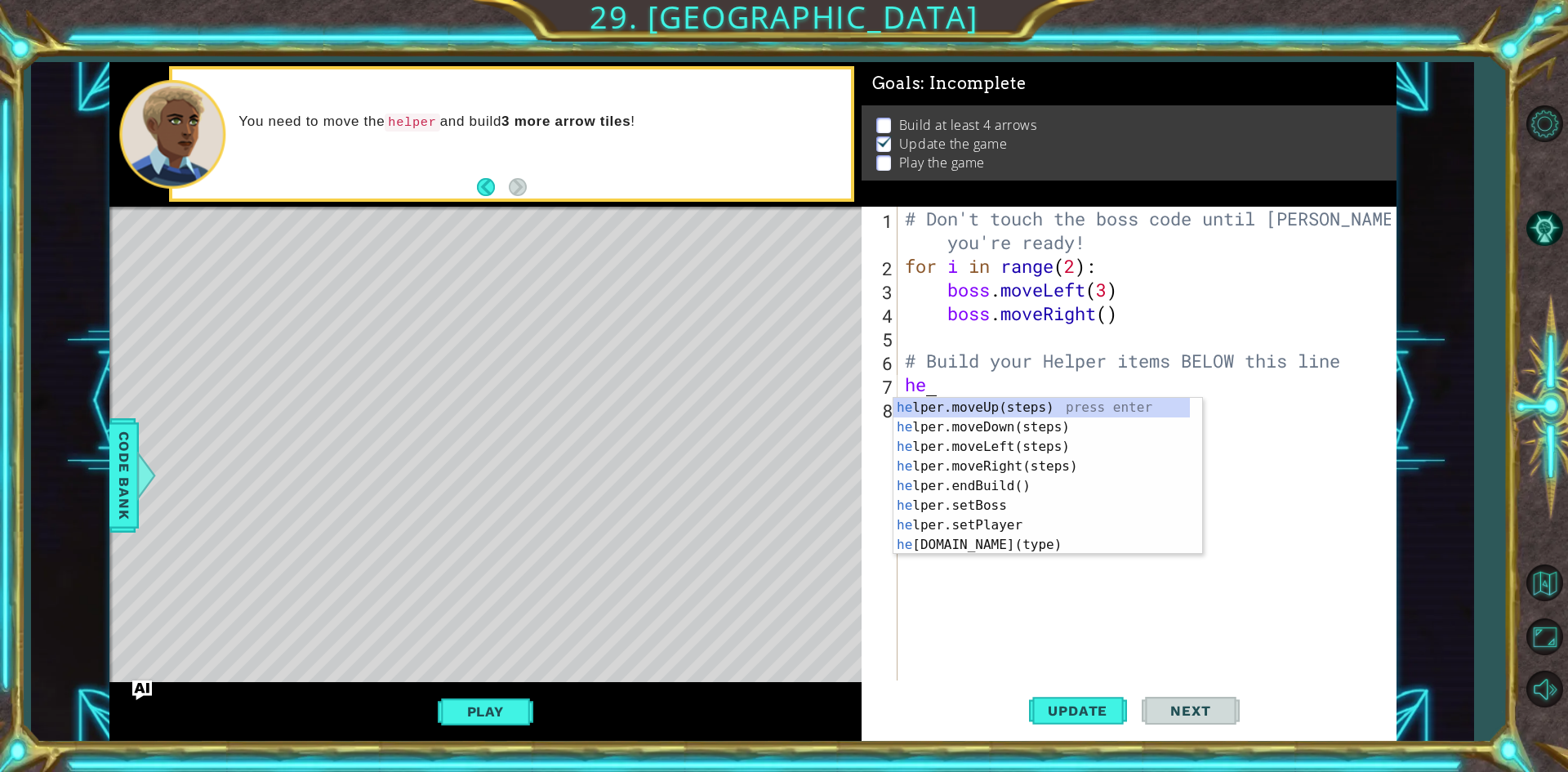
type textarea "h"
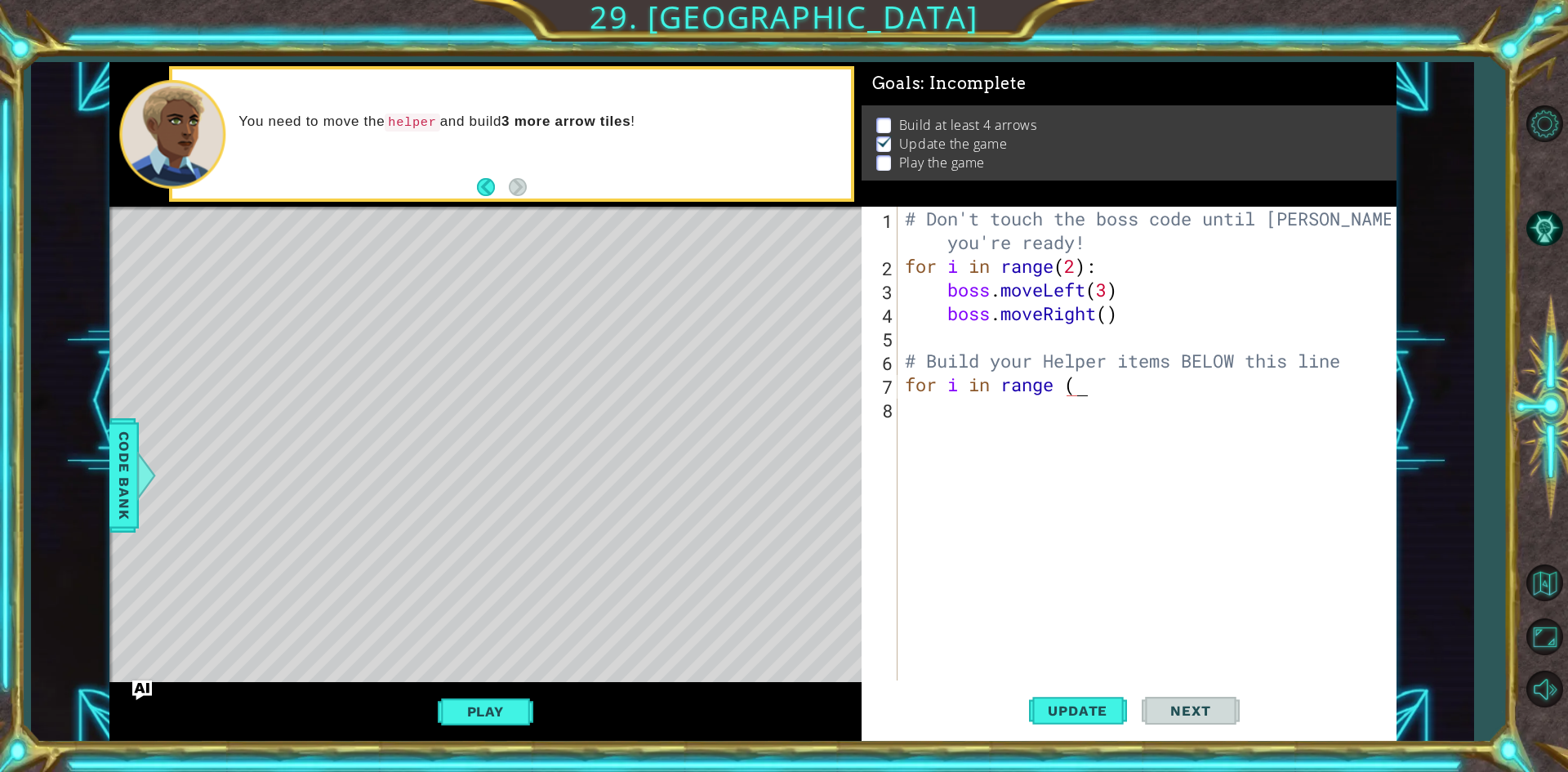
scroll to position [0, 8]
type textarea "for i in range (4)"
click at [950, 430] on div "# Don't touch the boss code until [PERSON_NAME] says you're ready! for i in ran…" at bounding box center [1150, 480] width 497 height 545
click at [1138, 376] on div "# Don't touch the boss code until [PERSON_NAME] says you're ready! for i in ran…" at bounding box center [1150, 480] width 497 height 545
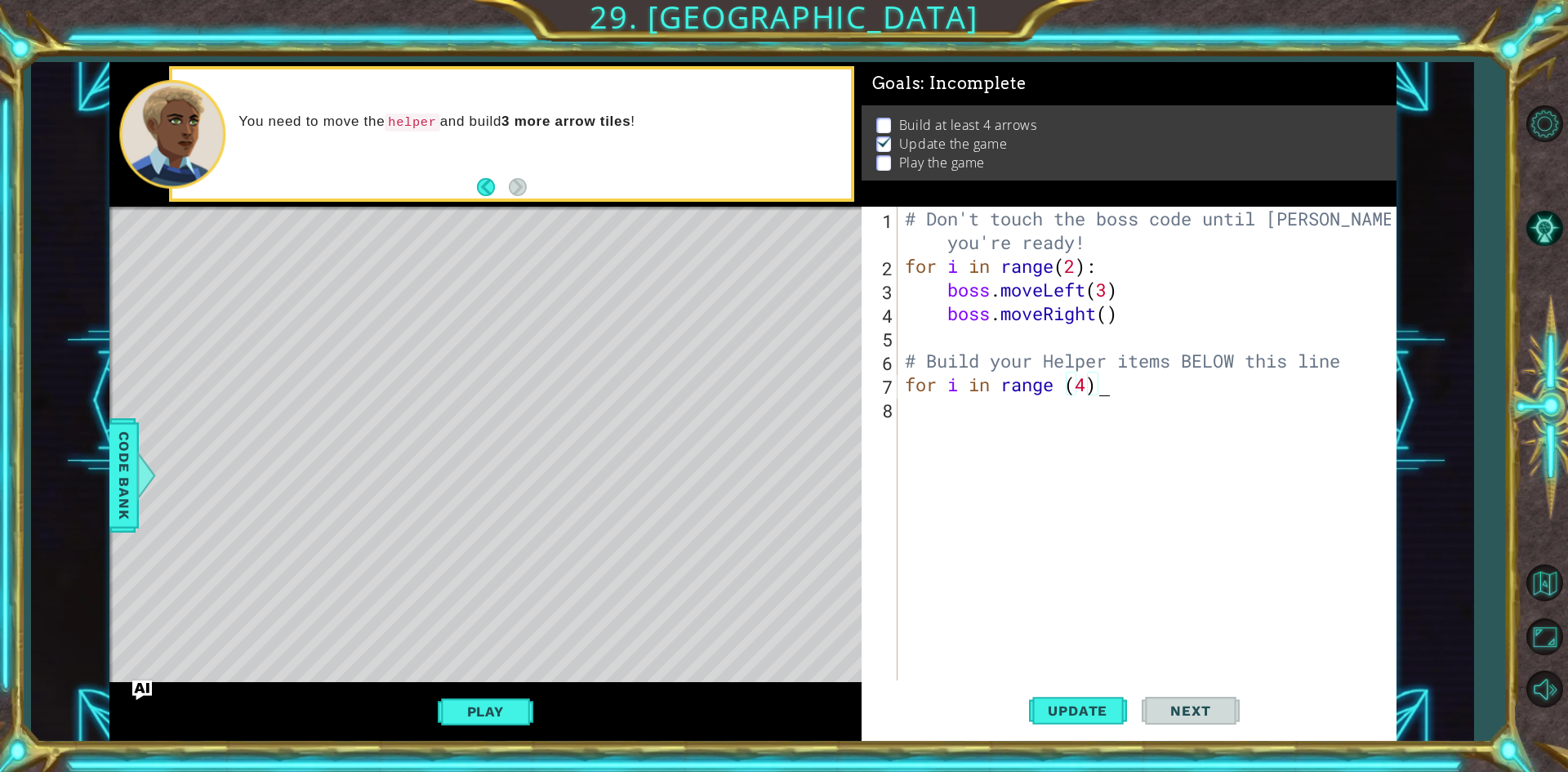
type textarea "for i in range (4):"
click at [934, 405] on div "# Don't touch the boss code until [PERSON_NAME] says you're ready! for i in ran…" at bounding box center [1150, 480] width 497 height 545
click at [1140, 395] on div "# Don't touch the boss code until [PERSON_NAME] says you're ready! for i in ran…" at bounding box center [1150, 480] width 497 height 545
type textarea "for i in range (4):"
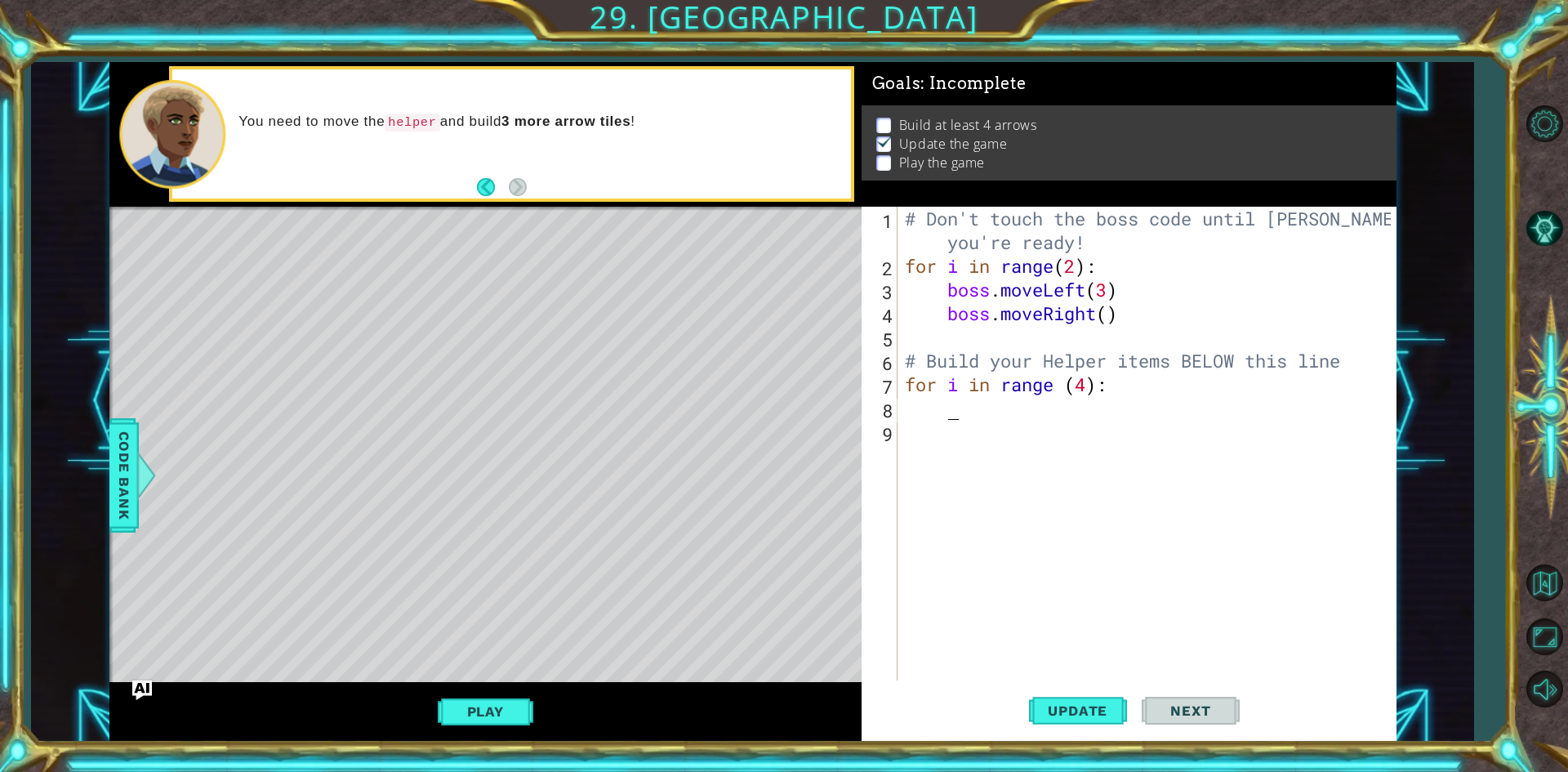
drag, startPoint x: 953, startPoint y: 403, endPoint x: 937, endPoint y: 409, distance: 17.1
click at [940, 409] on div "# Don't touch the boss code until [PERSON_NAME] says you're ready! for i in ran…" at bounding box center [1150, 480] width 497 height 545
type textarea "h"
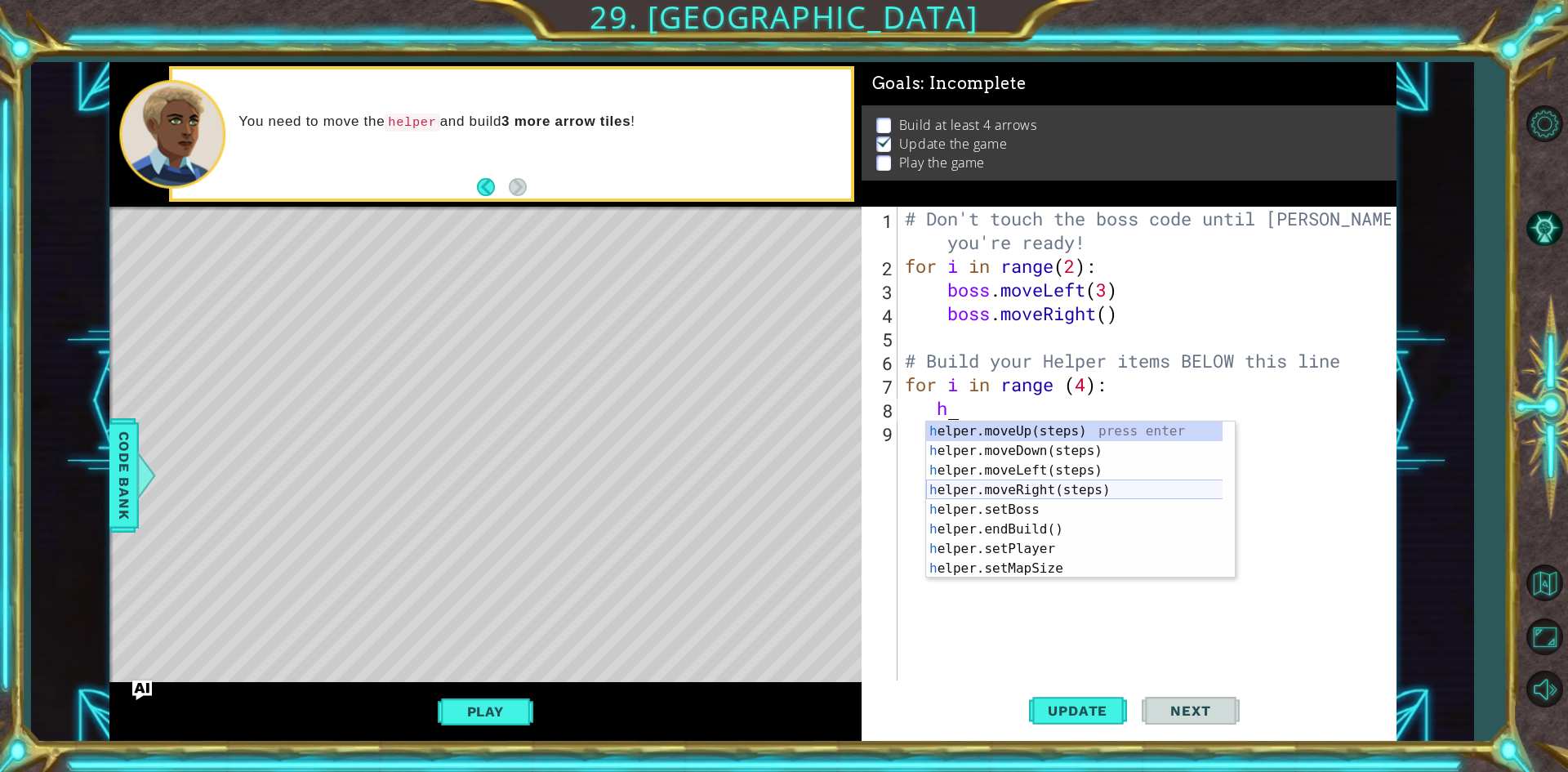
click at [957, 490] on div "h elper.moveUp(steps) press enter h elper.moveDown(steps) press enter h elper.m…" at bounding box center [1080, 519] width 309 height 196
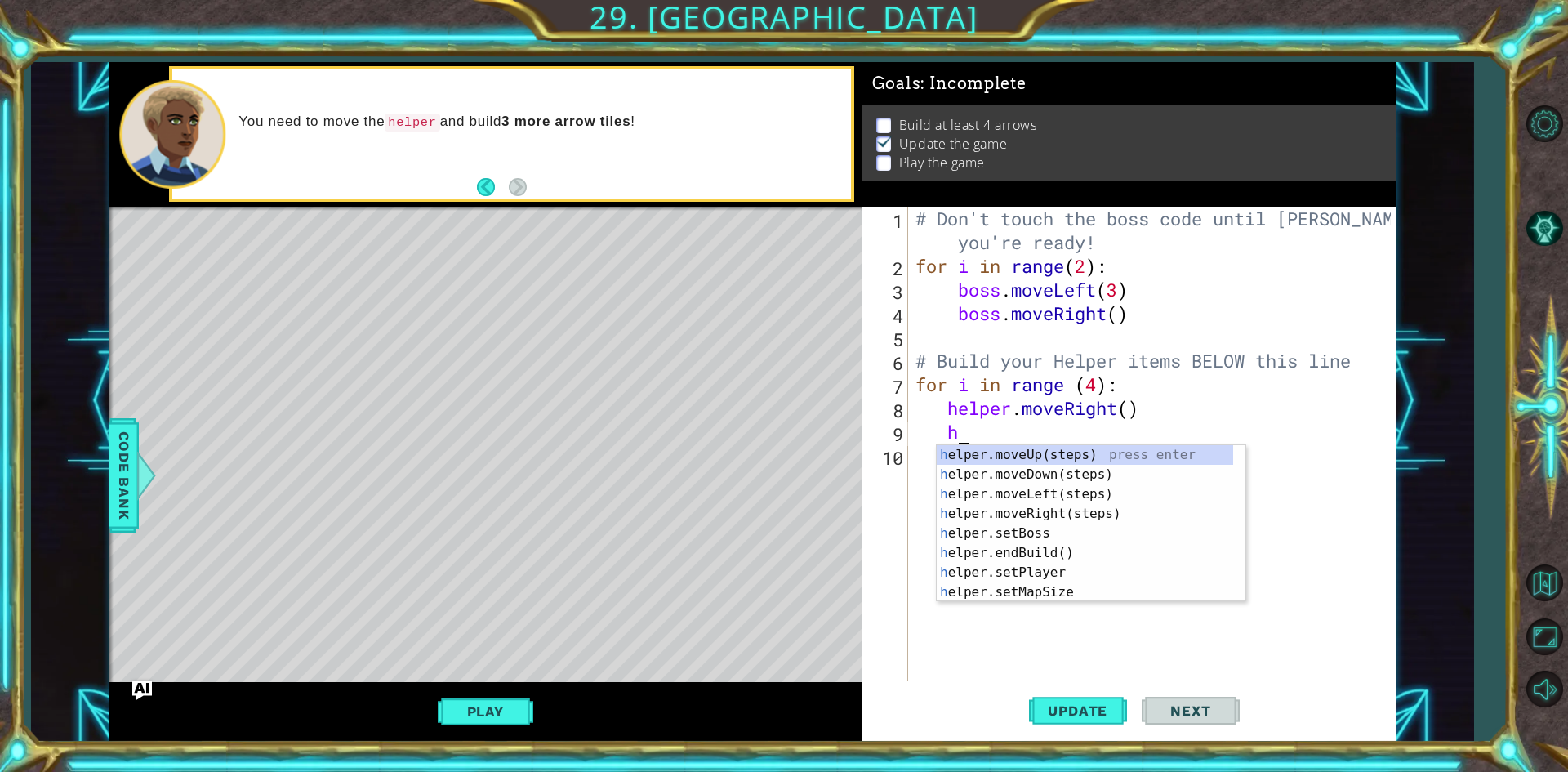
scroll to position [0, 2]
type textarea "hel"
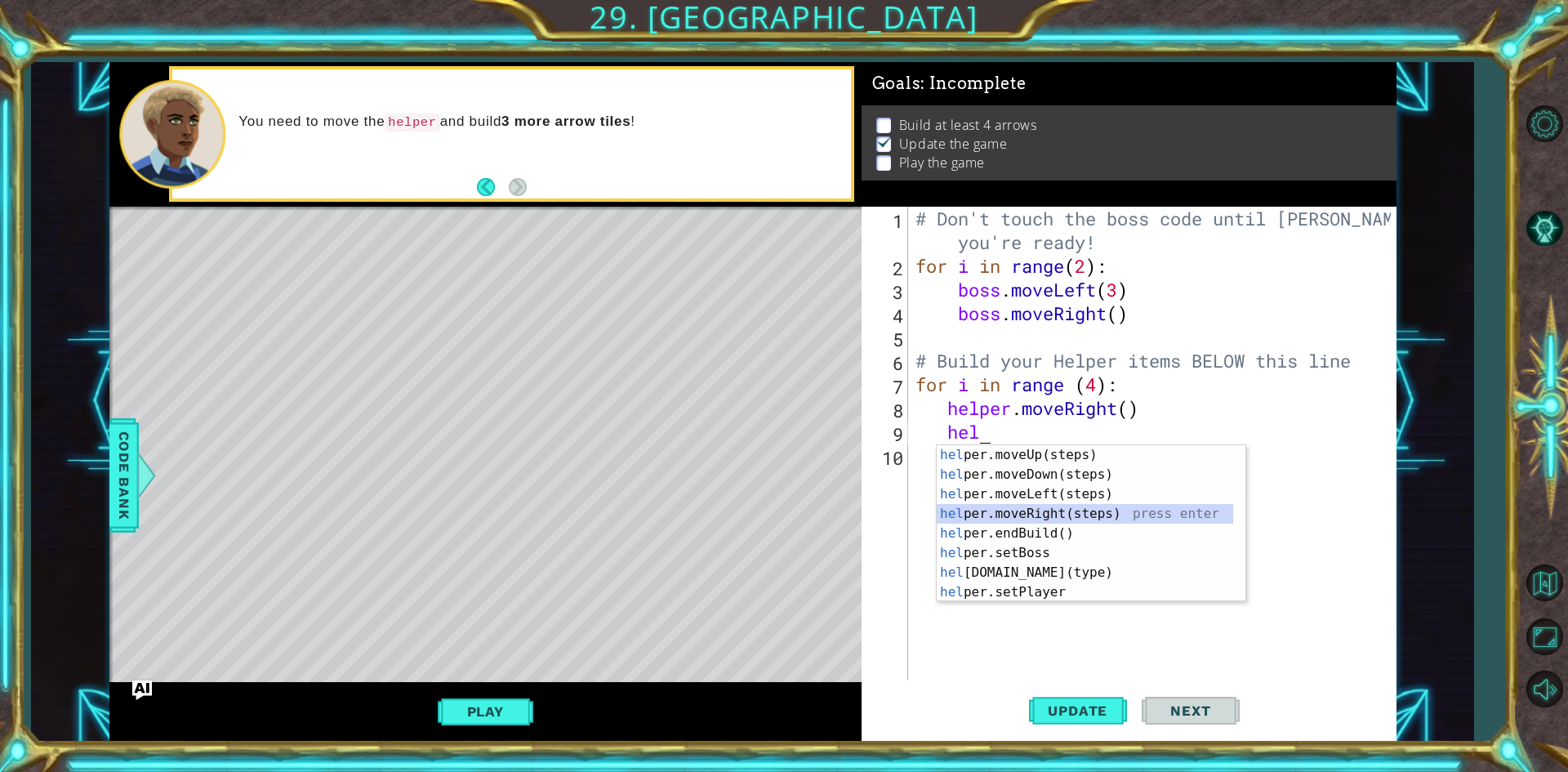
drag, startPoint x: 1143, startPoint y: 516, endPoint x: 1151, endPoint y: 512, distance: 8.9
click at [1147, 513] on div "hel per.moveUp(steps) press enter hel per.moveDown(steps) press enter hel per.m…" at bounding box center [1085, 543] width 297 height 196
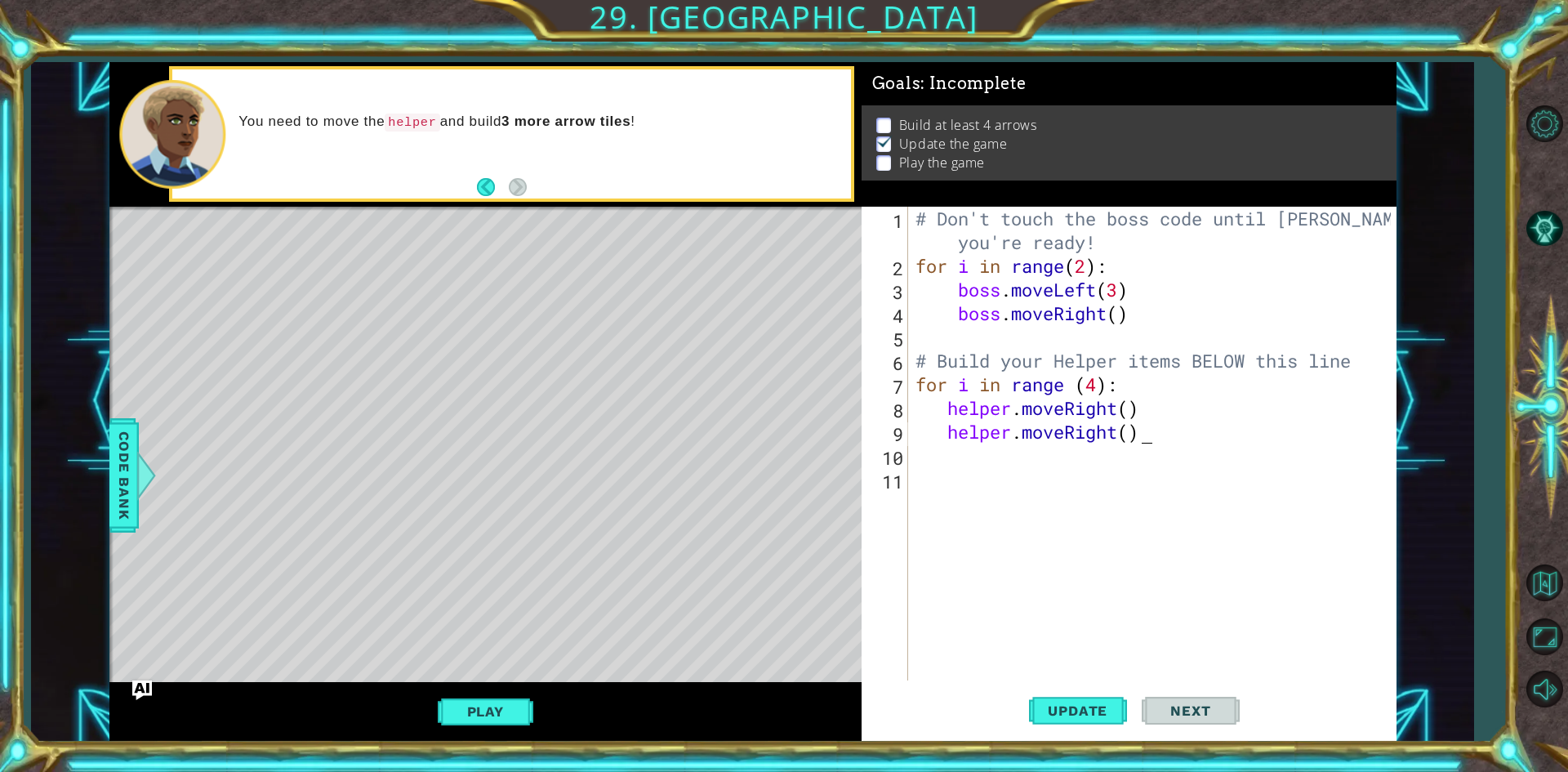
click at [1140, 439] on div "# Don't touch the boss code until [PERSON_NAME] says you're ready! for i in ran…" at bounding box center [1155, 480] width 487 height 545
click at [1125, 434] on div "# Don't touch the boss code until [PERSON_NAME] says you're ready! for i in ran…" at bounding box center [1155, 480] width 487 height 545
click at [1130, 436] on div "# Don't touch the boss code until [PERSON_NAME] says you're ready! for i in ran…" at bounding box center [1155, 480] width 487 height 545
type textarea "helper.moveRight("right arrow")"
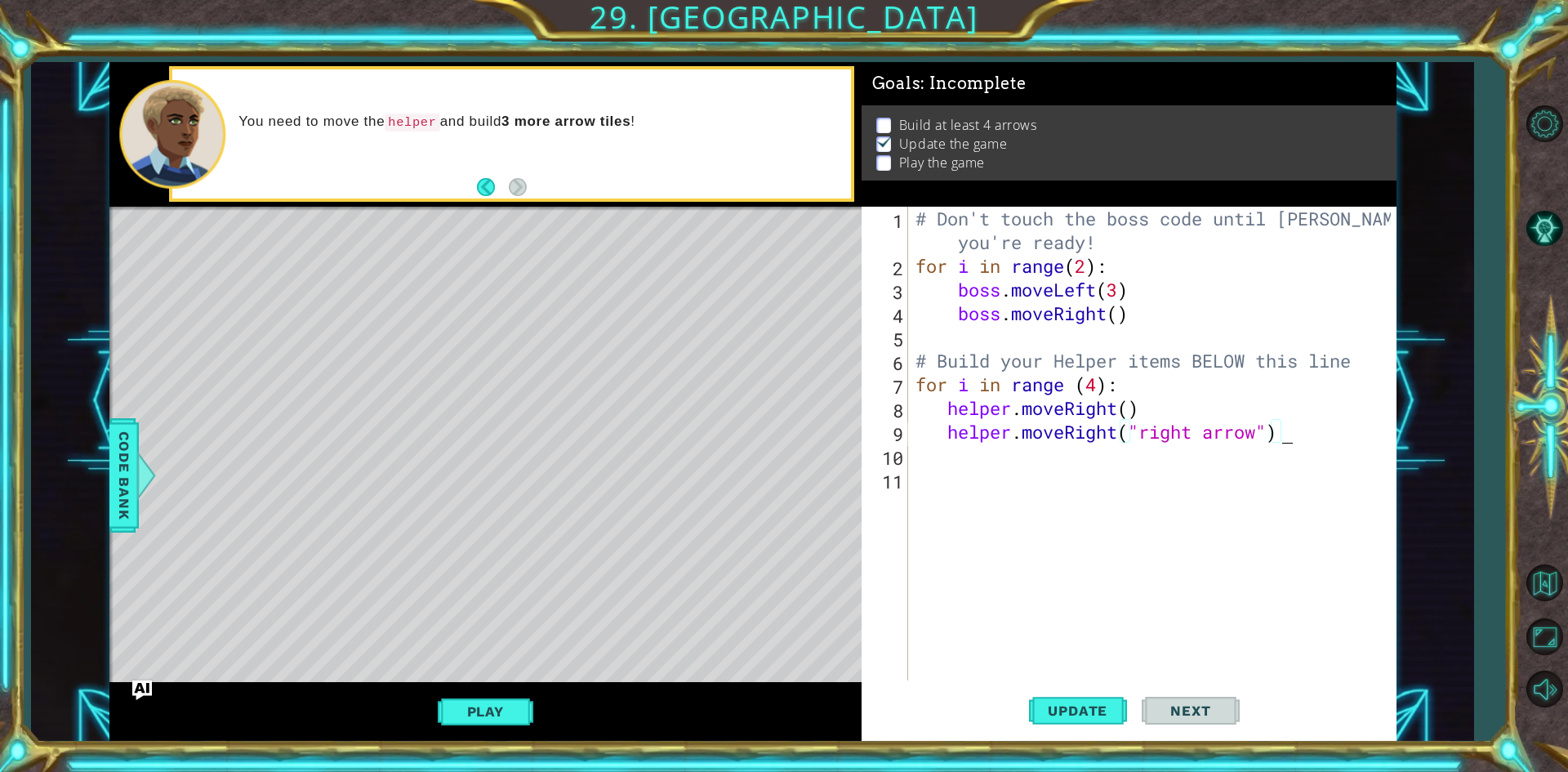
scroll to position [0, 1]
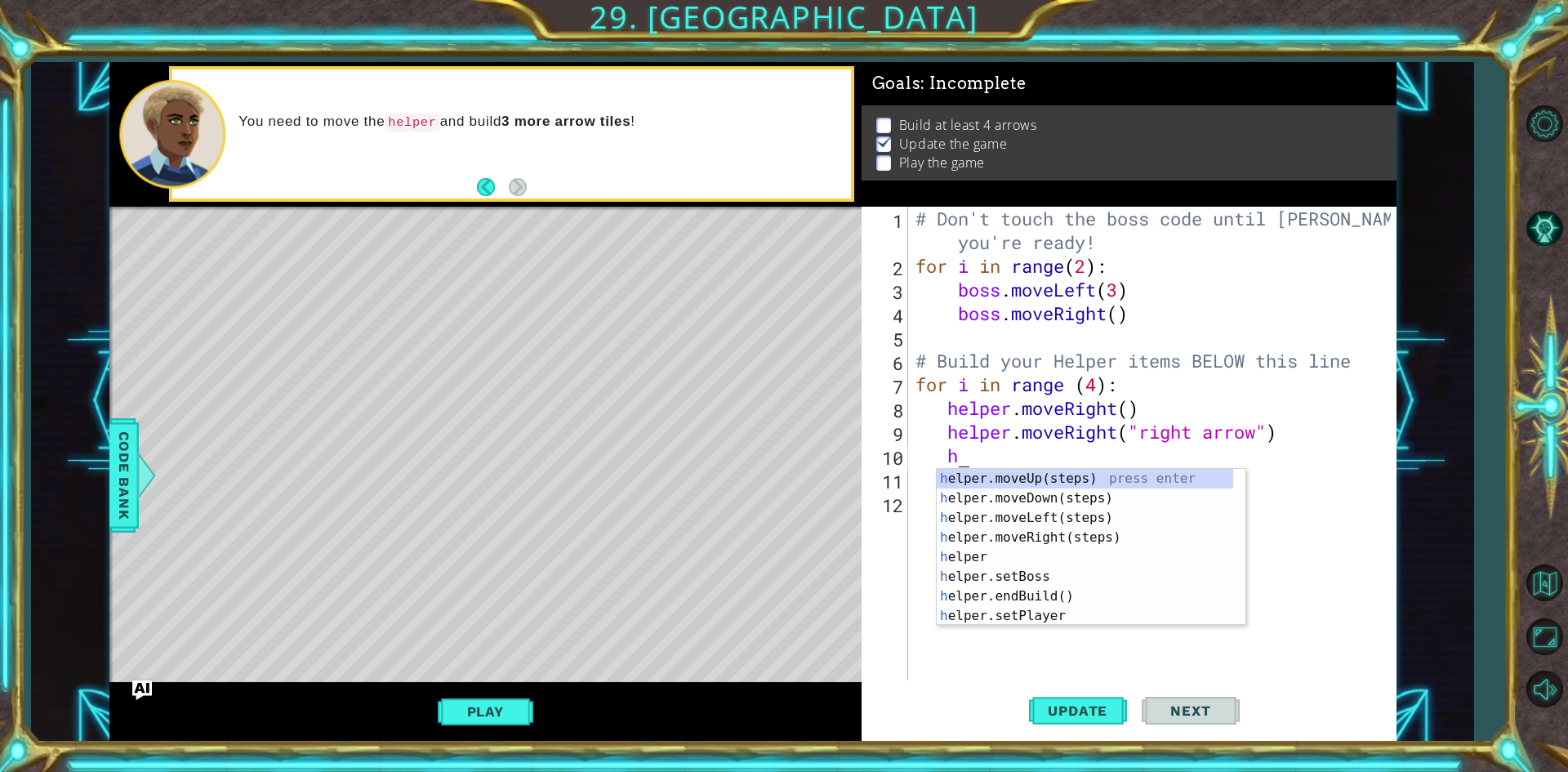
type textarea "he"
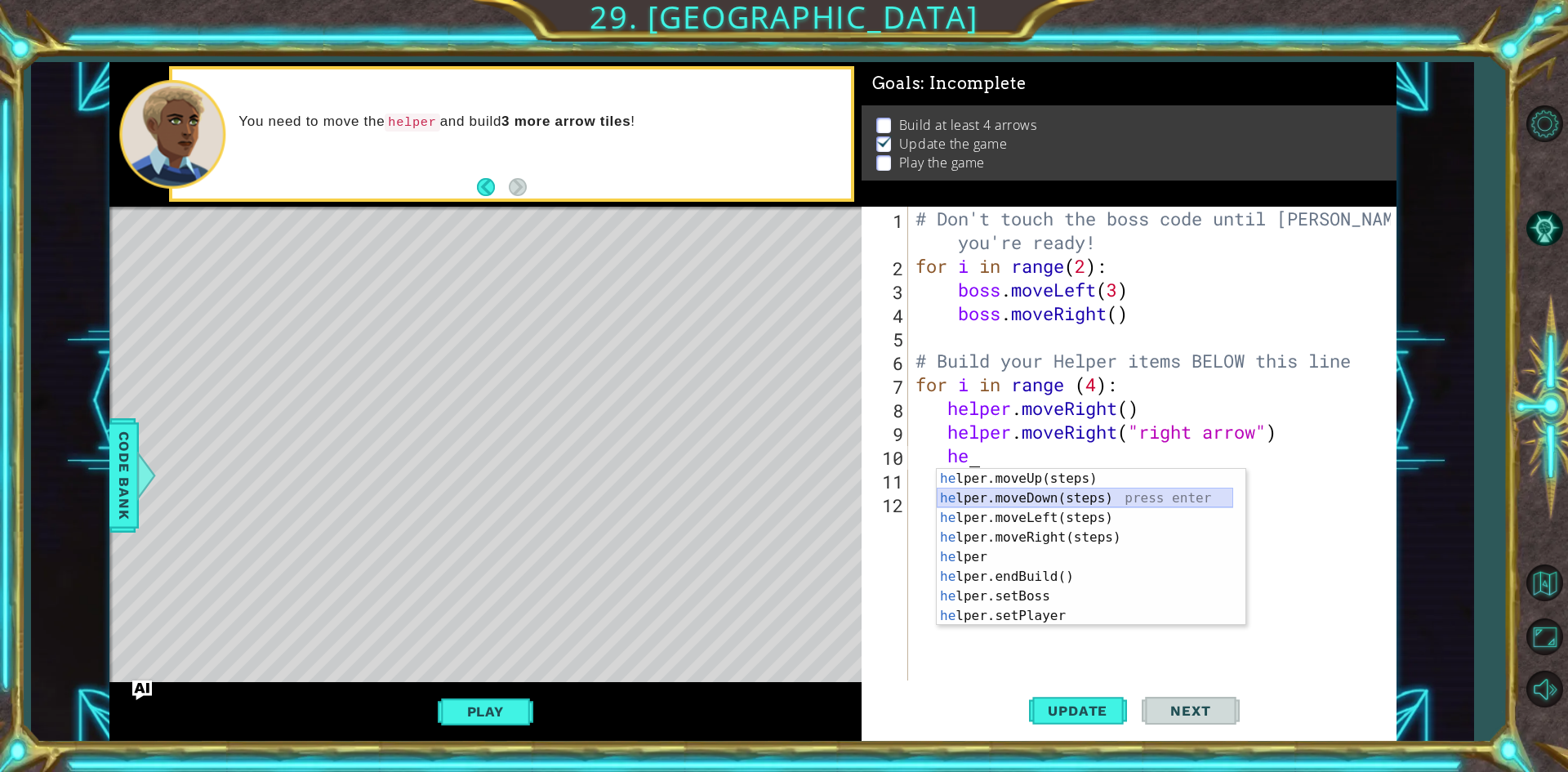
click at [1005, 492] on div "he lper.moveUp(steps) press enter he lper.moveDown(steps) press enter he lper.m…" at bounding box center [1085, 567] width 297 height 196
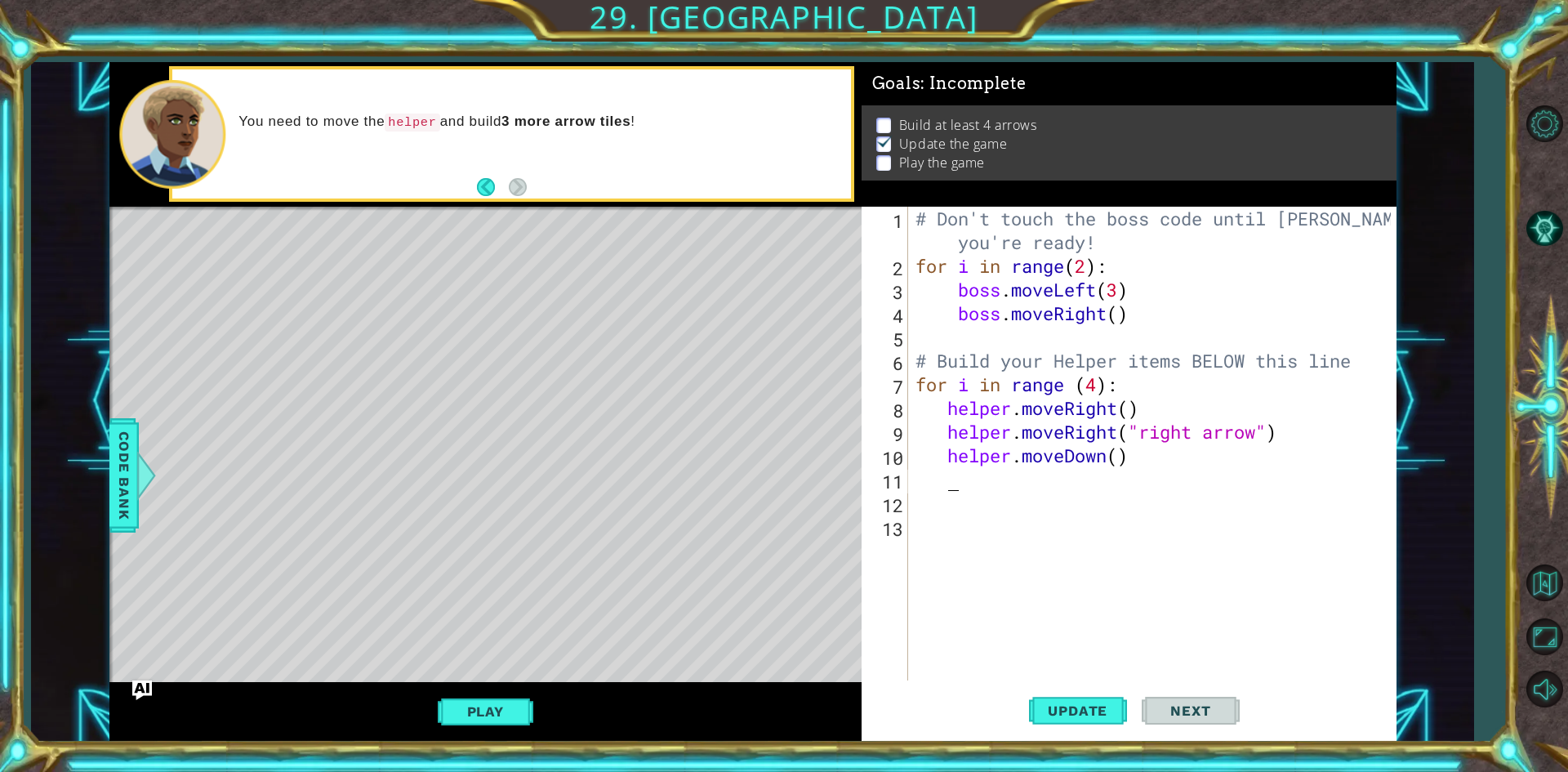
click at [1121, 455] on div "# Don't touch the boss code until [PERSON_NAME] says you're ready! for i in ran…" at bounding box center [1155, 480] width 487 height 545
type textarea "helper.moveDown()"
click at [973, 490] on div "# Don't touch the boss code until [PERSON_NAME] says you're ready! for i in ran…" at bounding box center [1155, 480] width 487 height 545
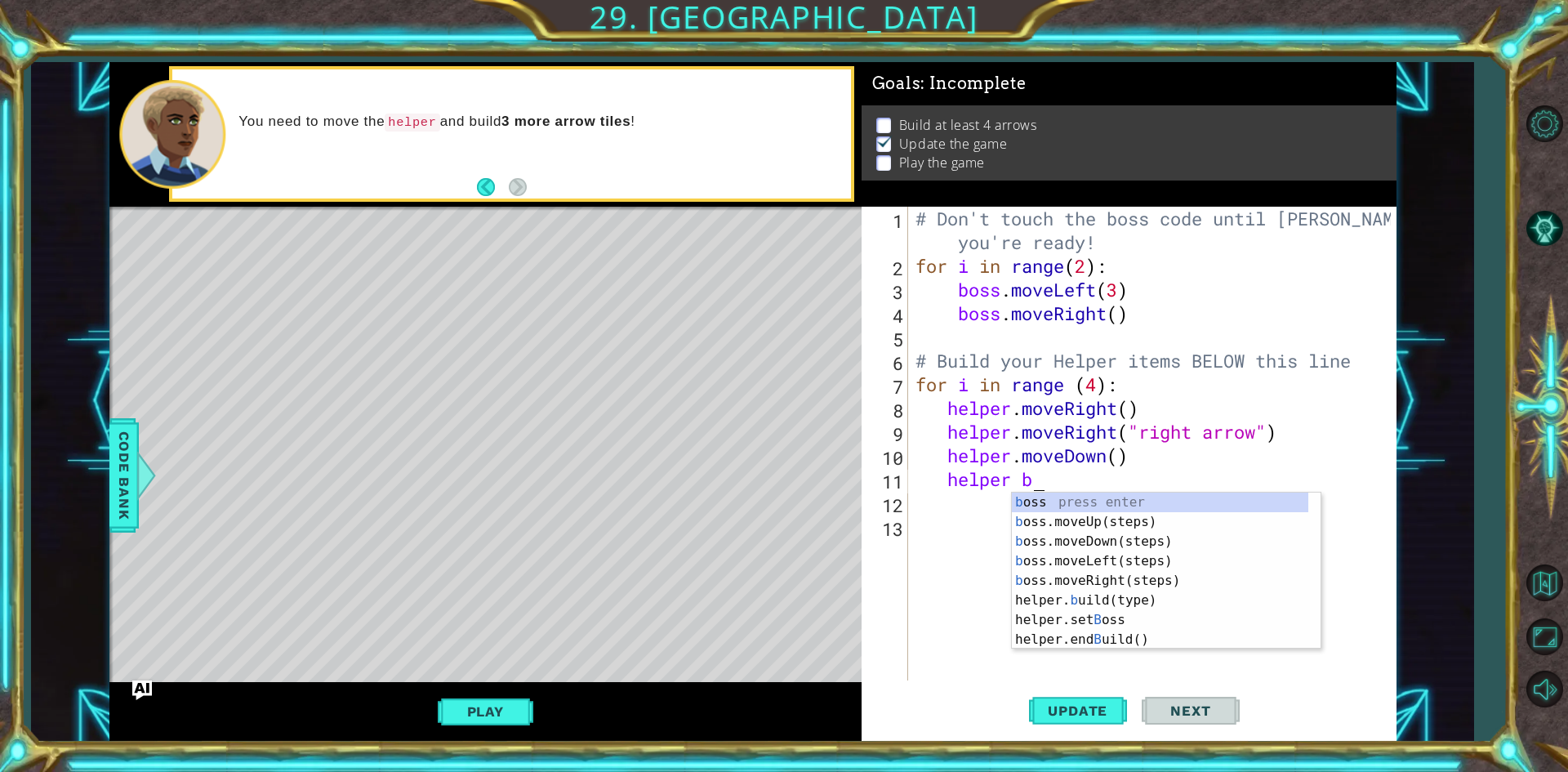
scroll to position [0, 4]
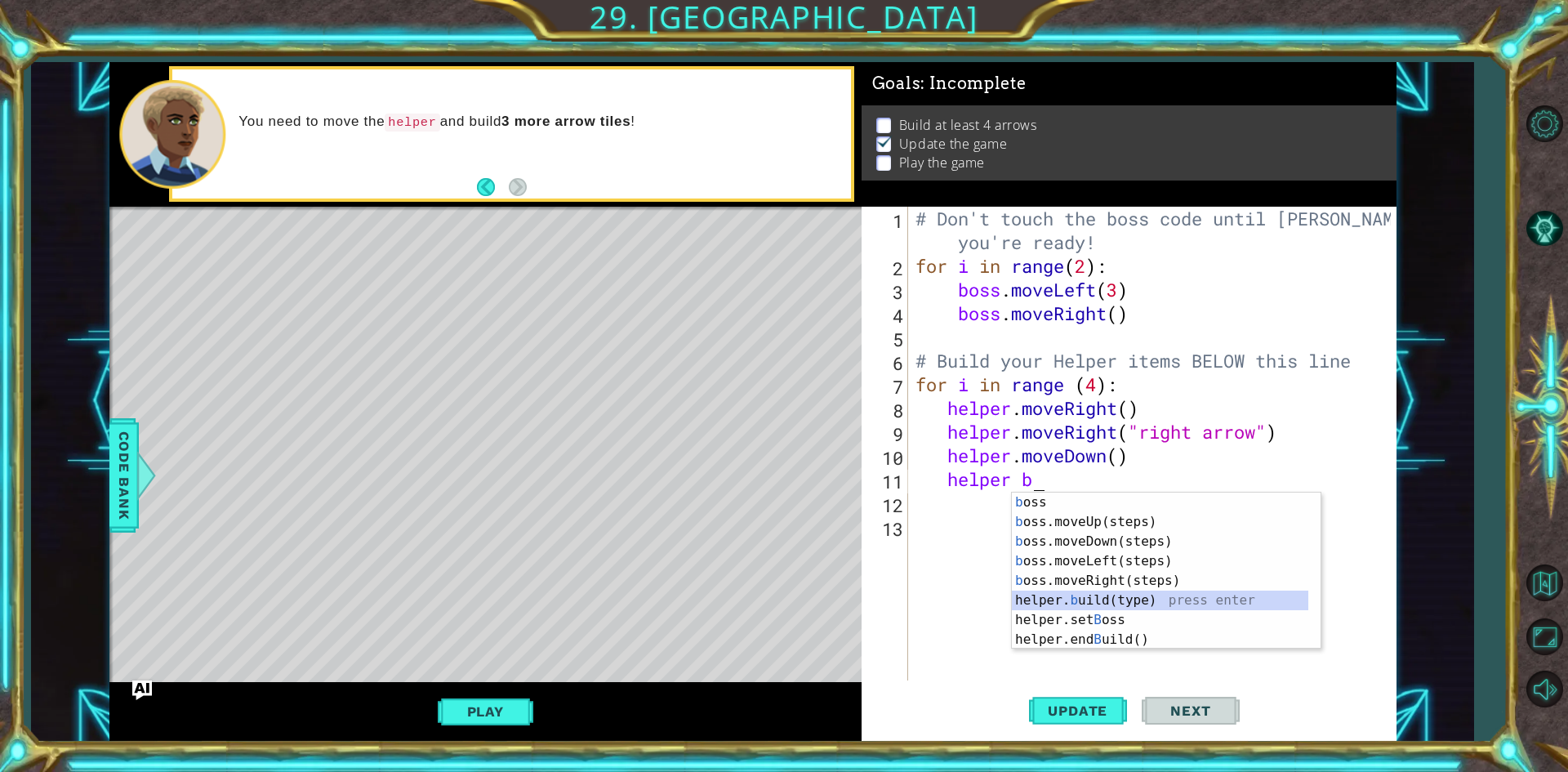
click at [1076, 604] on div "b oss press enter b oss.moveUp(steps) press enter b oss.moveDown(steps) press e…" at bounding box center [1160, 590] width 297 height 196
type textarea "[DOMAIN_NAME]("wall")"
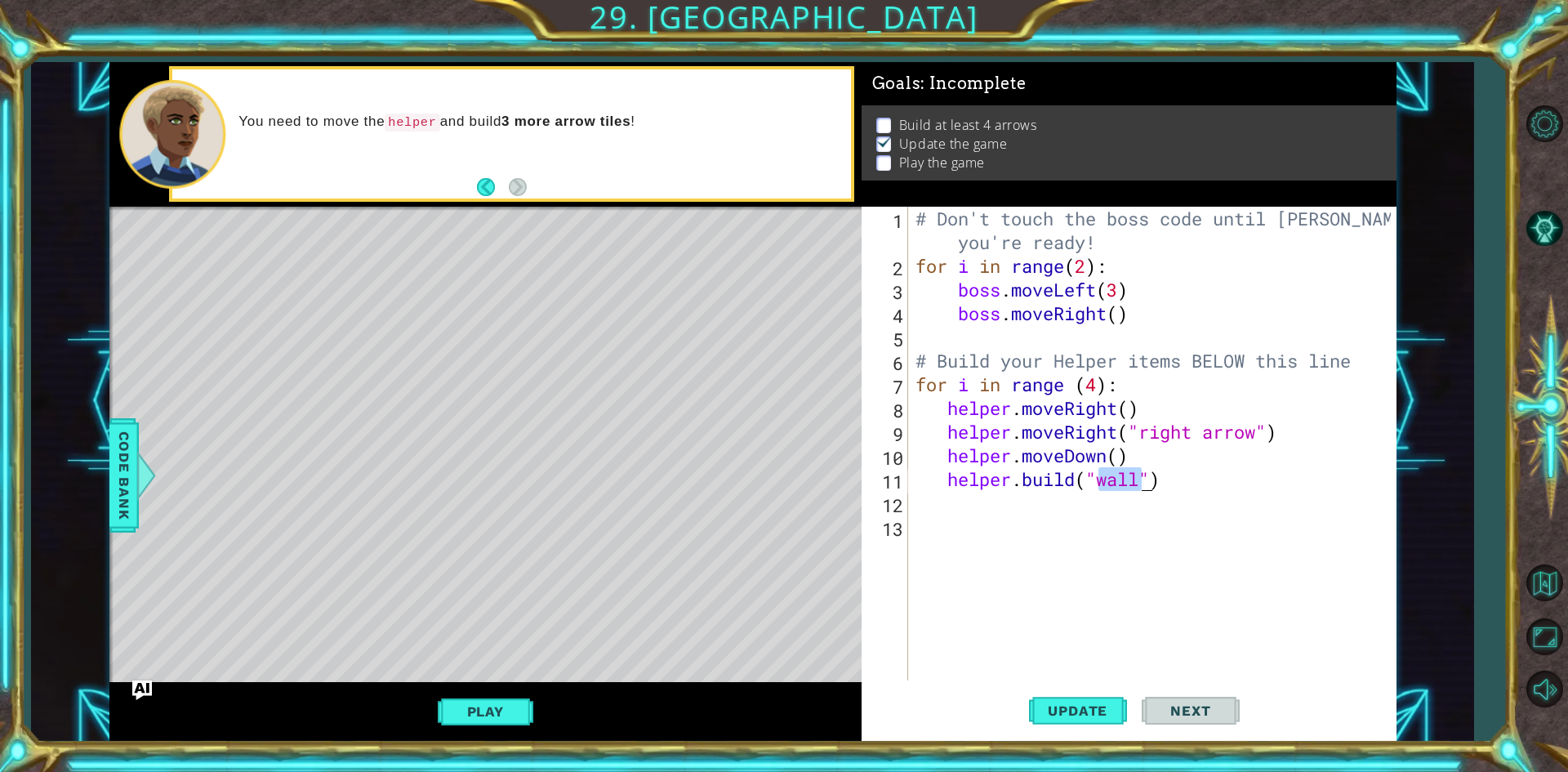
click at [993, 518] on div "# Don't touch the boss code until [PERSON_NAME] says you're ready! for i in ran…" at bounding box center [1155, 480] width 487 height 545
click at [985, 511] on div "# Don't touch the boss code until [PERSON_NAME] says you're ready! for i in ran…" at bounding box center [1155, 480] width 487 height 545
type textarea "h"
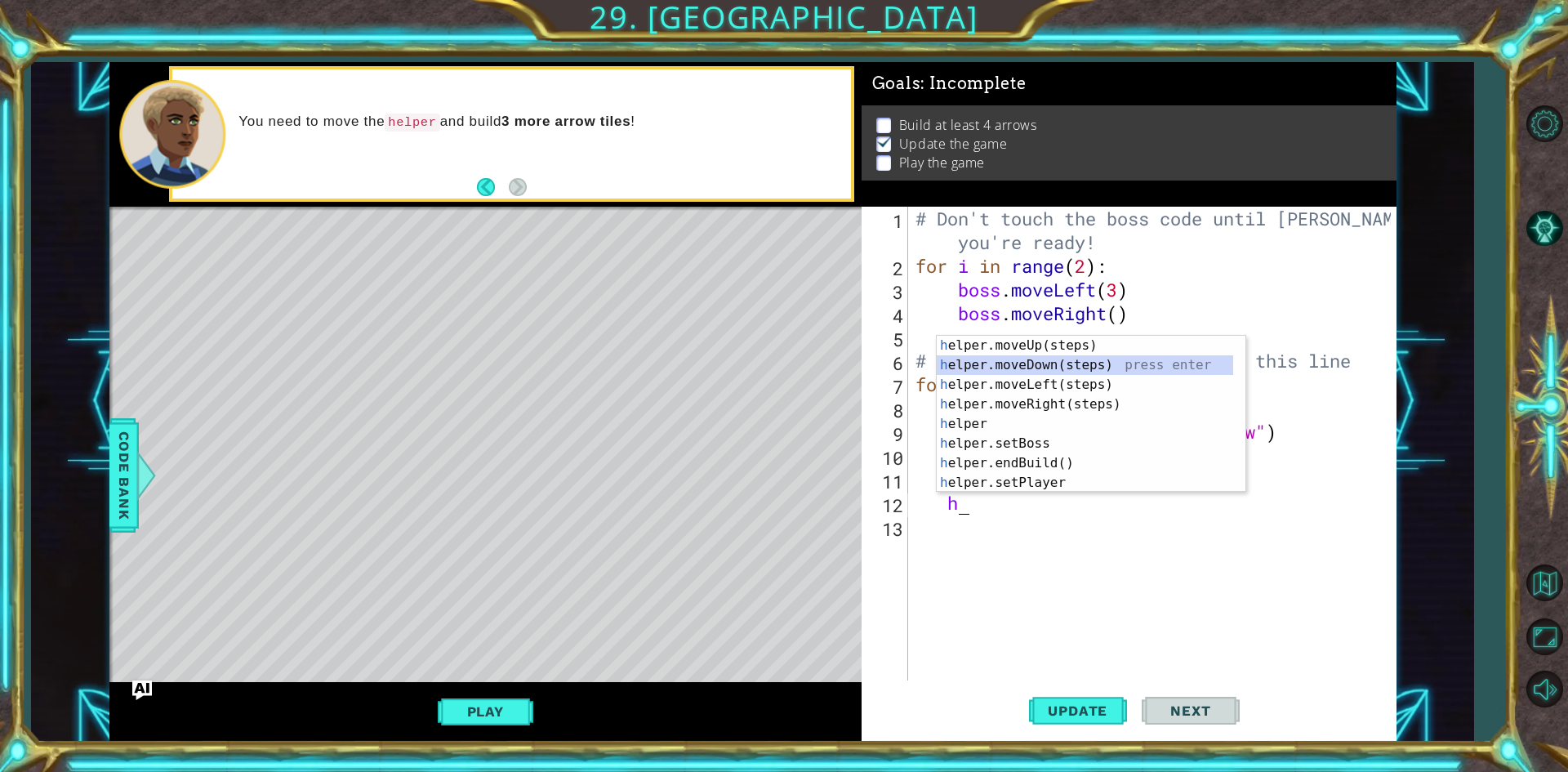
click at [1140, 363] on div "h elper.moveUp(steps) press enter h elper.moveDown(steps) press enter h elper.m…" at bounding box center [1085, 433] width 297 height 196
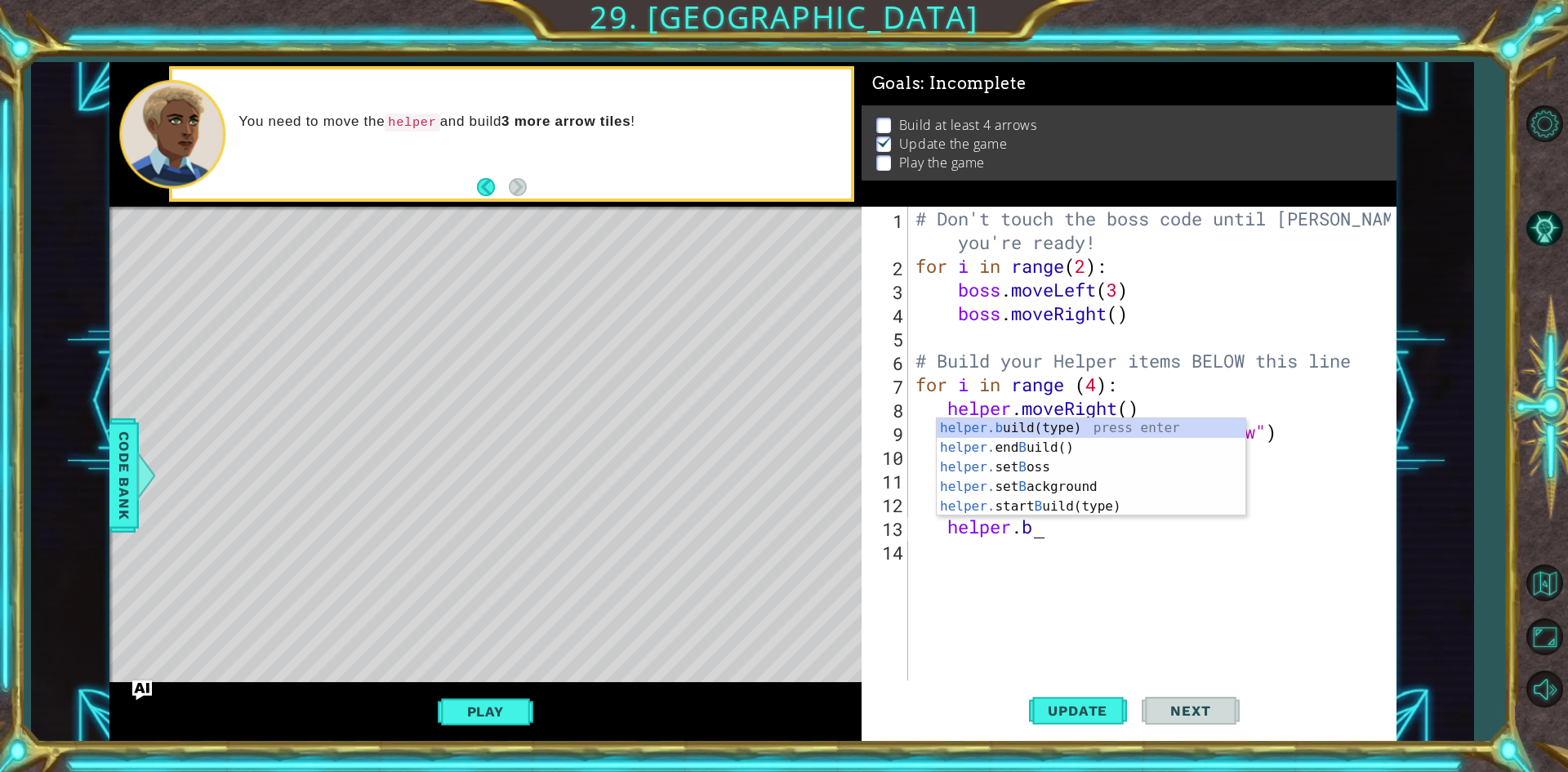
scroll to position [0, 5]
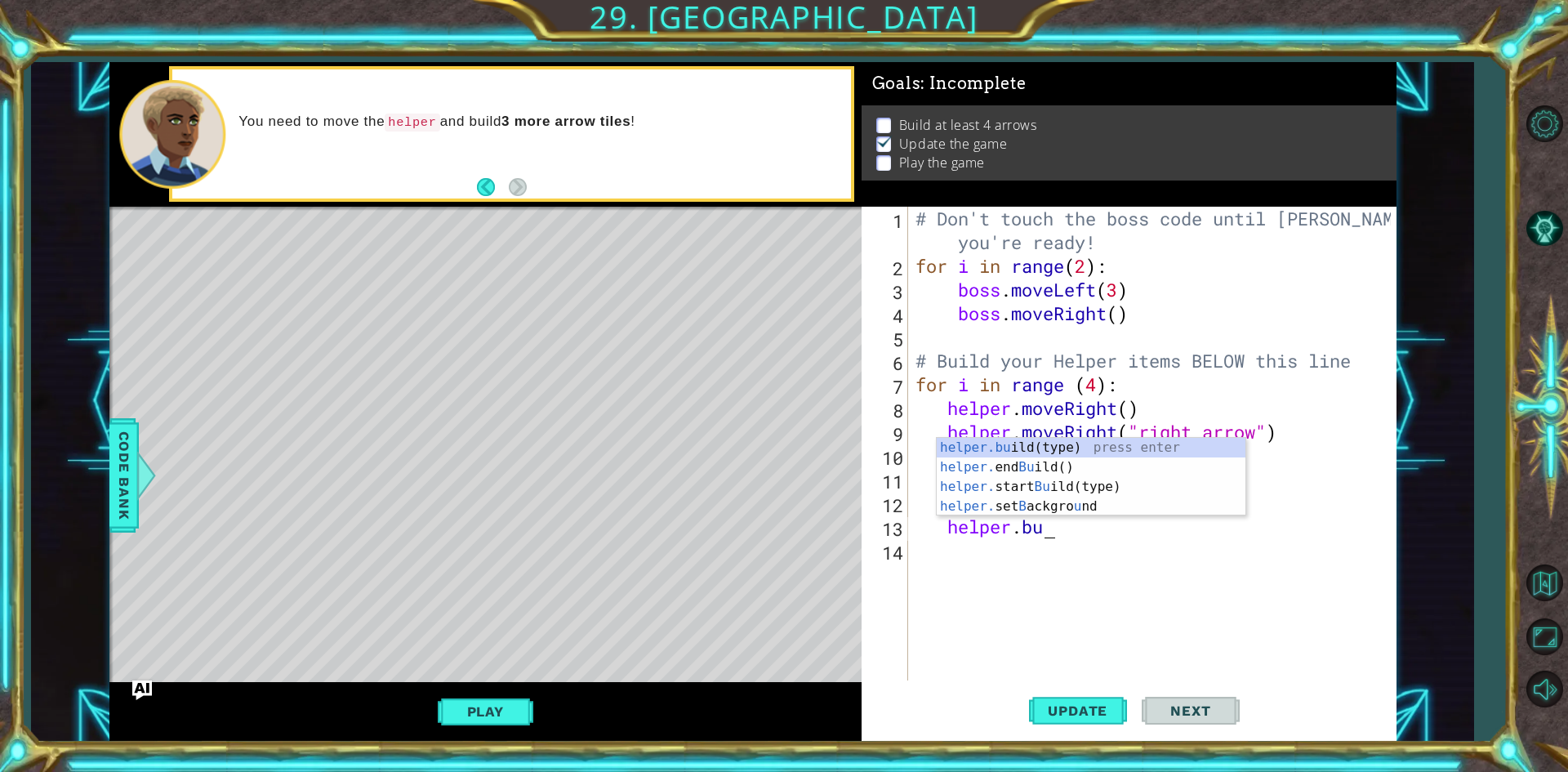
drag, startPoint x: 908, startPoint y: 517, endPoint x: 921, endPoint y: 513, distance: 13.6
click at [921, 513] on div "helper.bu 1 2 3 4 5 6 7 8 9 10 11 12 13 14 # Don't touch the boss code until [P…" at bounding box center [1126, 443] width 529 height 474
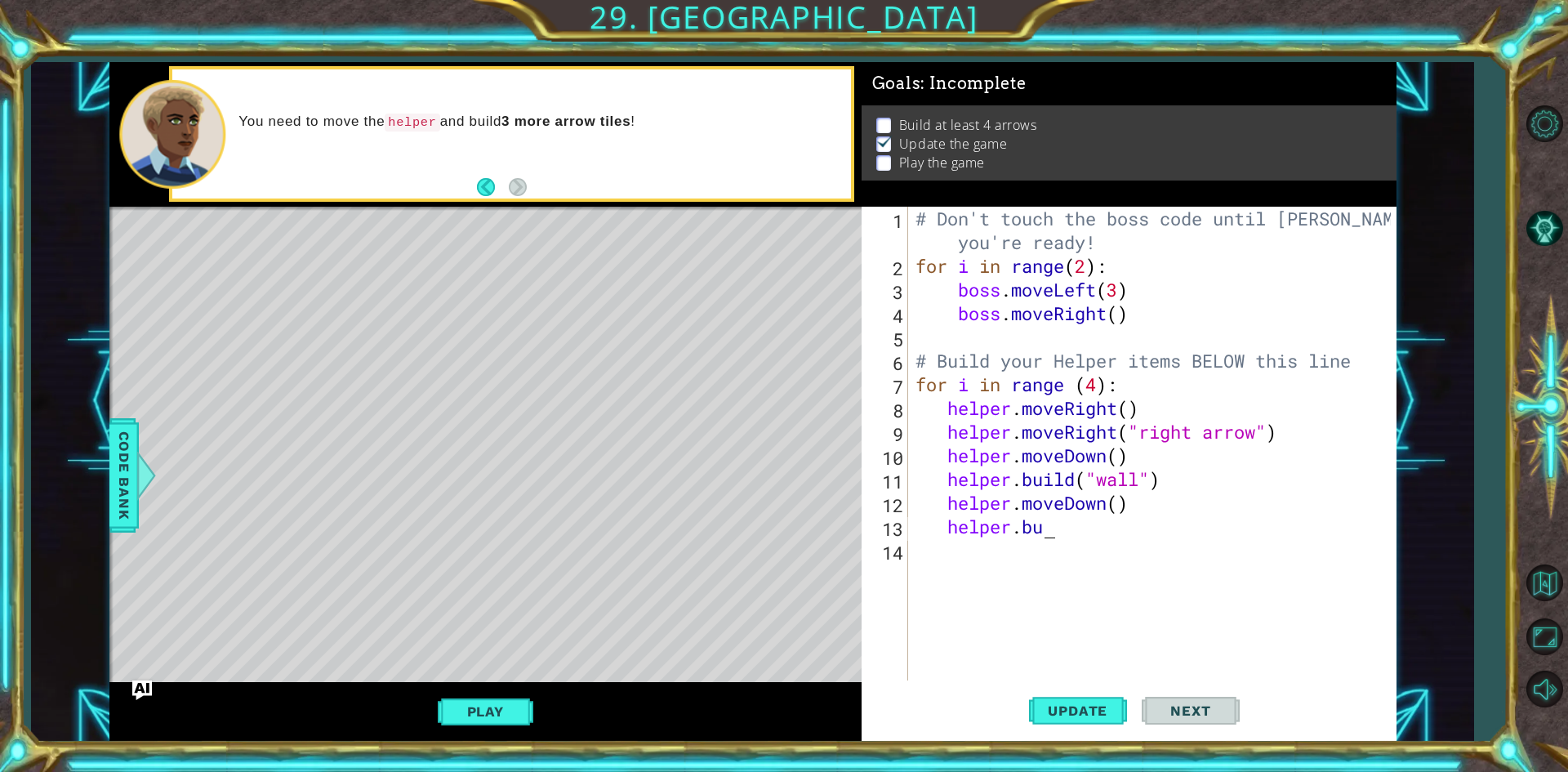
click at [1060, 519] on div "# Don't touch the boss code until [PERSON_NAME] says you're ready! for i in ran…" at bounding box center [1155, 480] width 487 height 545
drag, startPoint x: 1103, startPoint y: 462, endPoint x: 1041, endPoint y: 495, distance: 70.2
click at [1043, 495] on div "# Don't touch the boss code until [PERSON_NAME] says you're ready! for i in ran…" at bounding box center [1155, 480] width 487 height 545
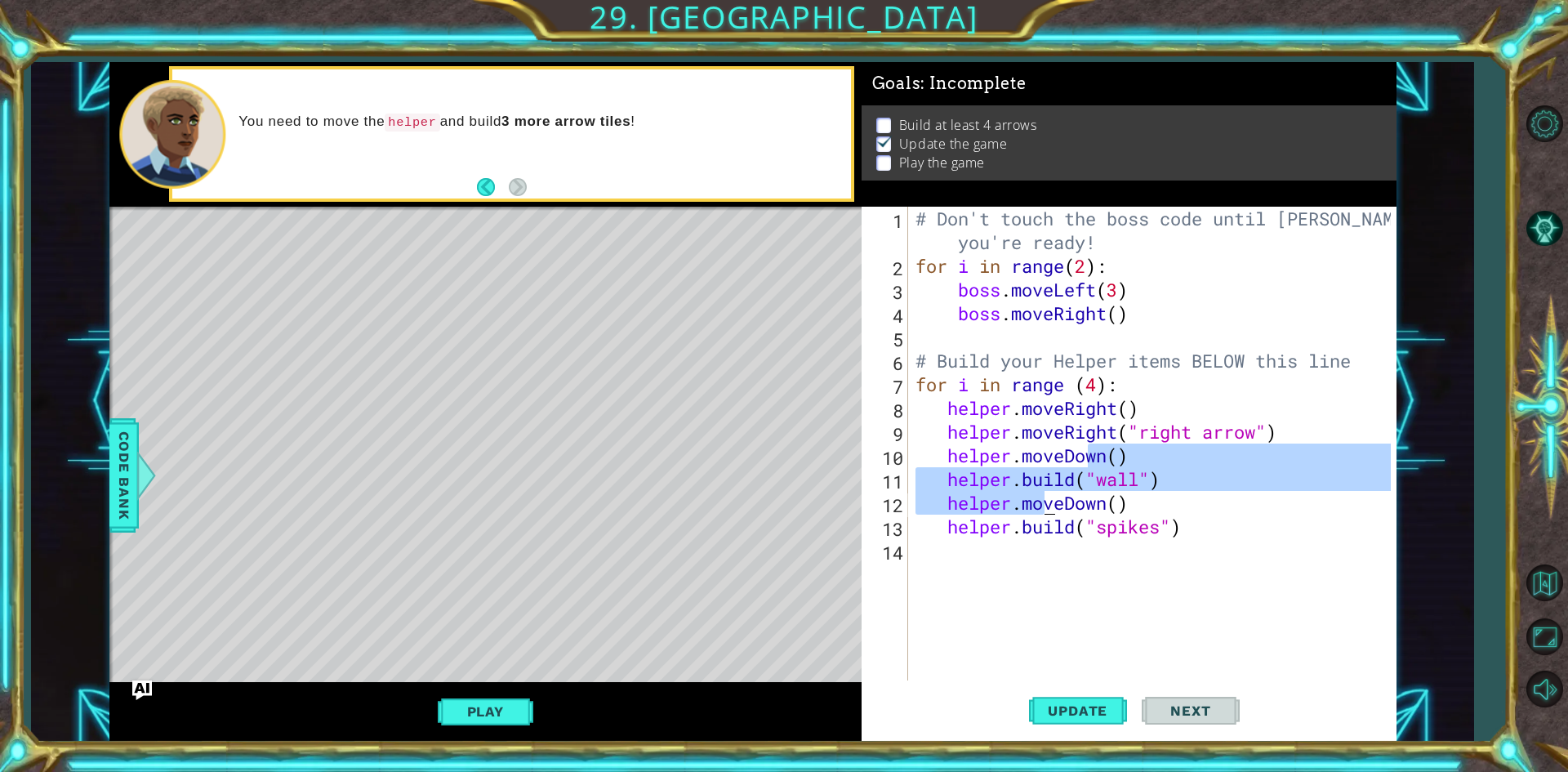
scroll to position [0, 10]
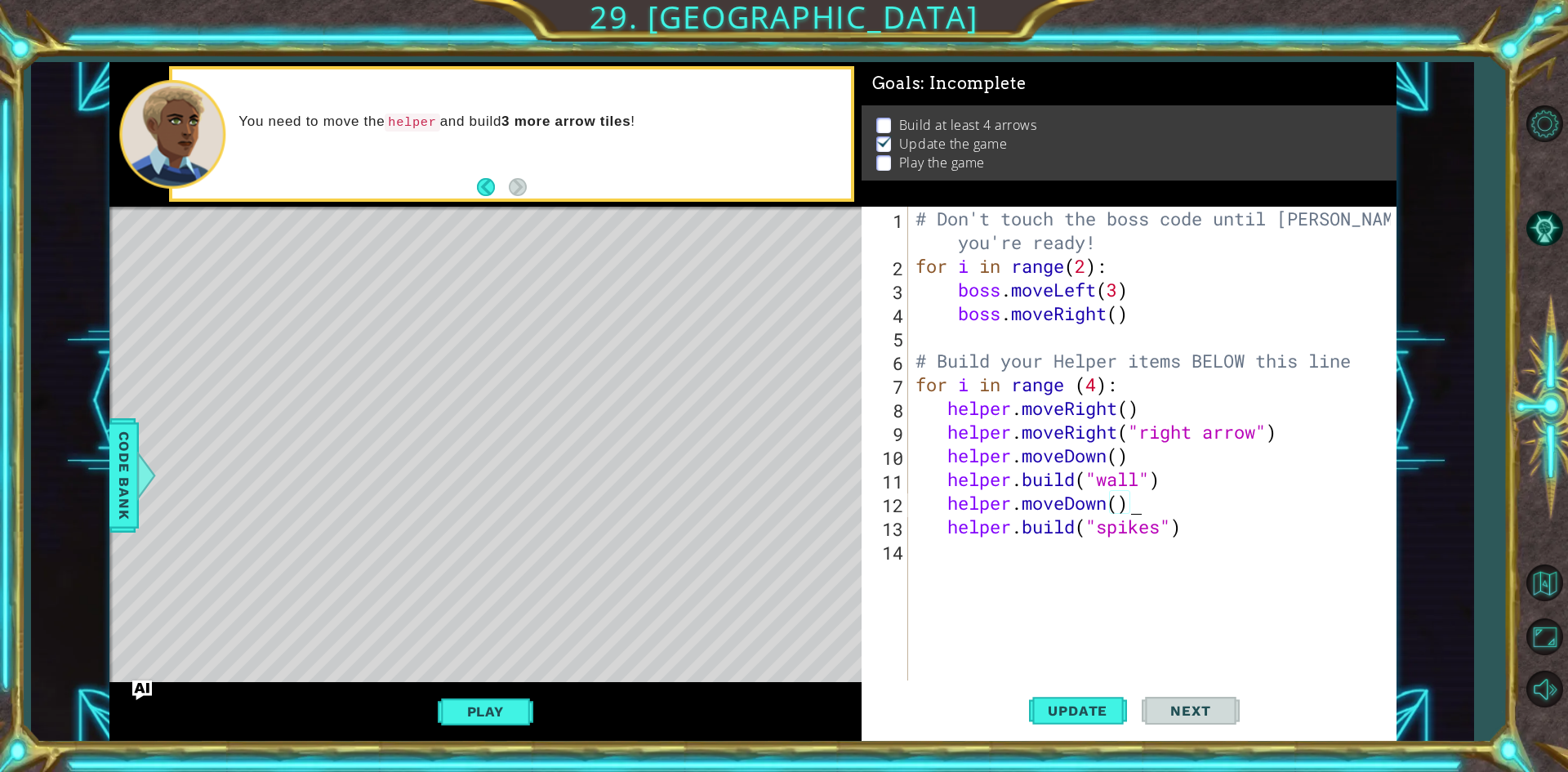
drag, startPoint x: 1192, startPoint y: 497, endPoint x: 1224, endPoint y: 505, distance: 33.0
click at [1221, 505] on div "# Don't touch the boss code until [PERSON_NAME] says you're ready! for i in ran…" at bounding box center [1155, 480] width 487 height 545
click at [1200, 491] on div "# Don't touch the boss code until [PERSON_NAME] says you're ready! for i in ran…" at bounding box center [1155, 480] width 487 height 545
click at [1327, 527] on div "# Don't touch the boss code until [PERSON_NAME] says you're ready! for i in ran…" at bounding box center [1155, 480] width 487 height 545
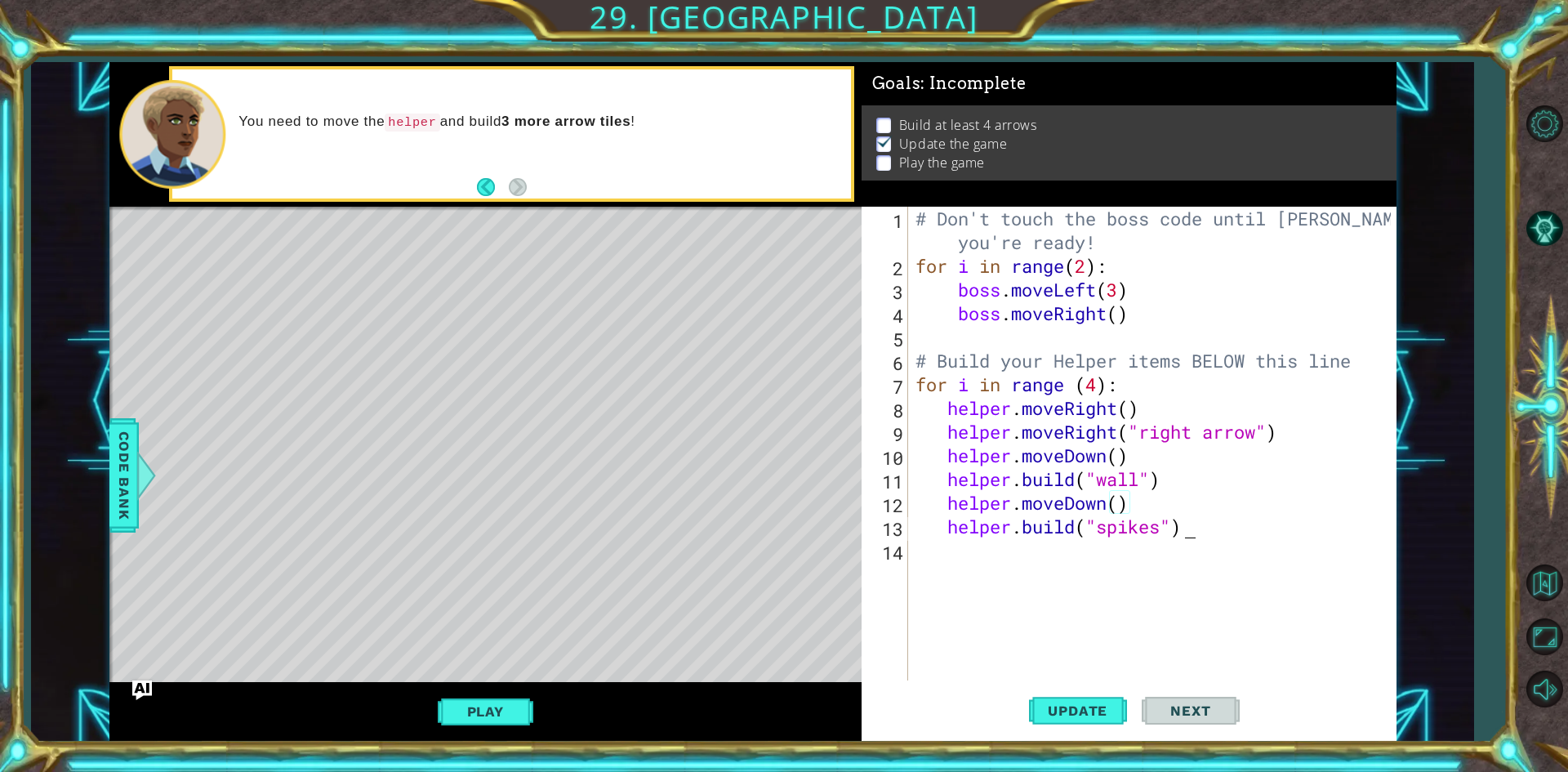
type textarea "[DOMAIN_NAME]("spikes")"
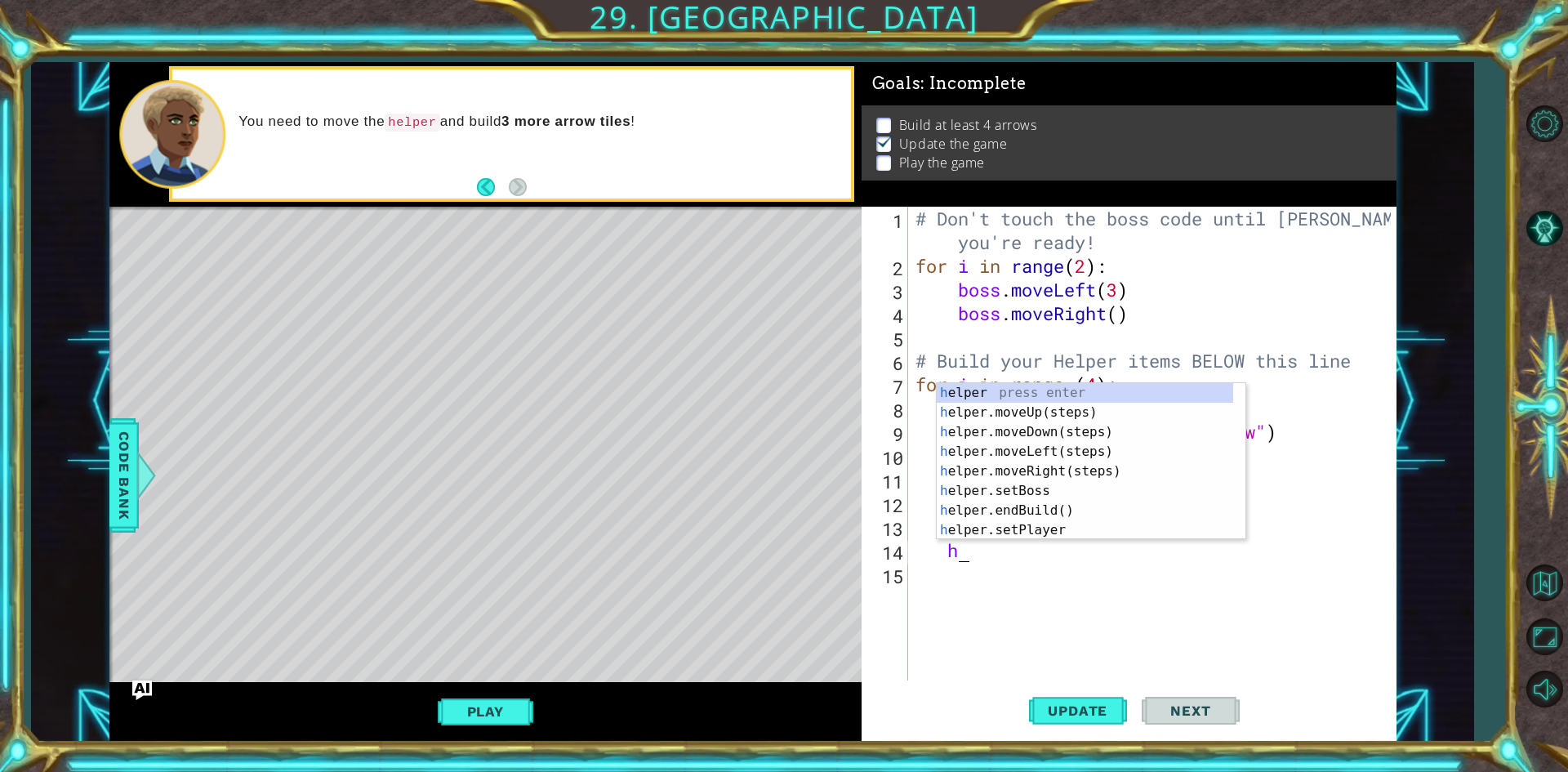
type textarea "he"
click at [997, 474] on div "he lper press enter he lper.moveUp(steps) press enter he lper.moveDown(steps) p…" at bounding box center [1085, 480] width 297 height 196
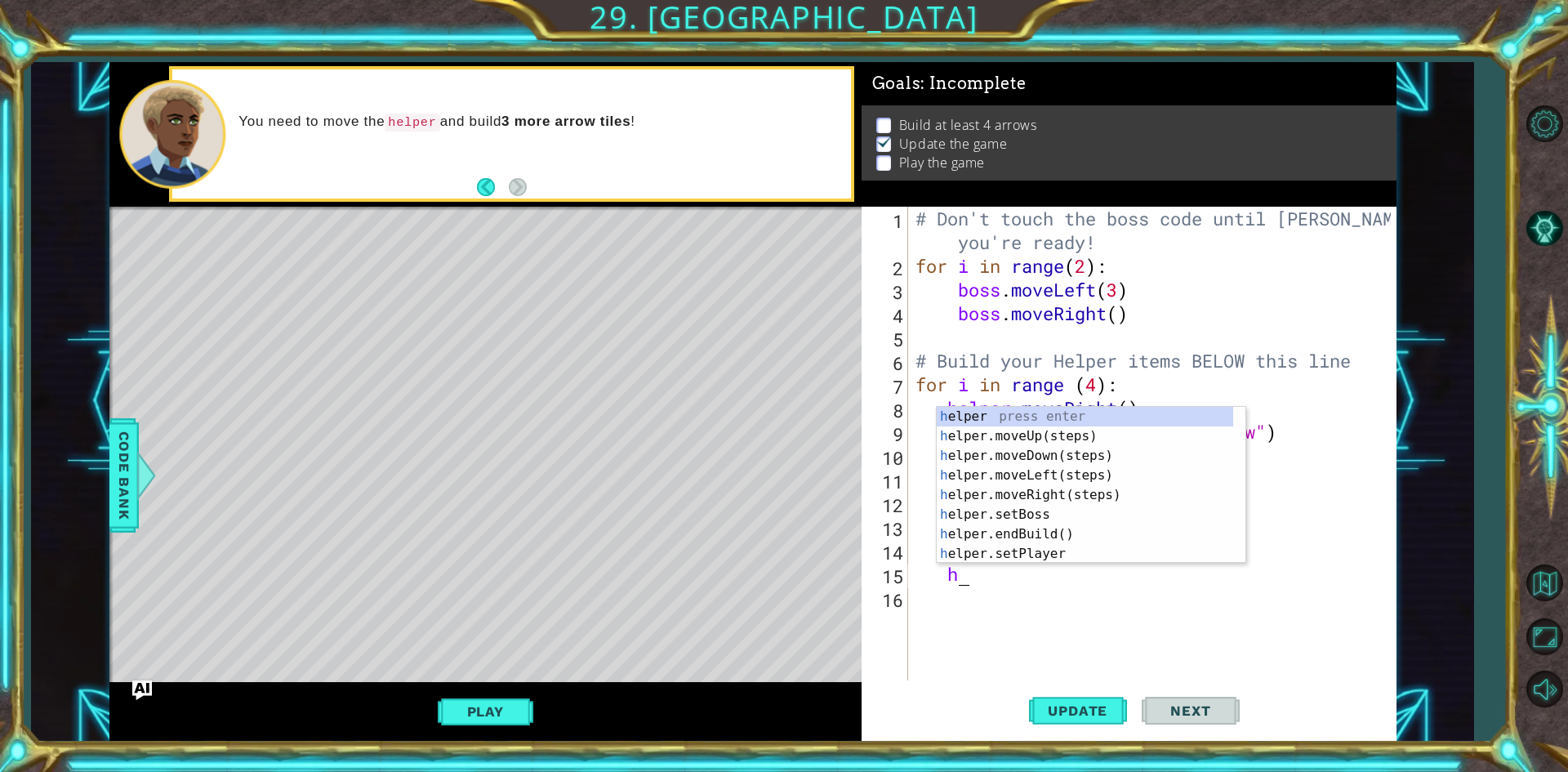
type textarea "he"
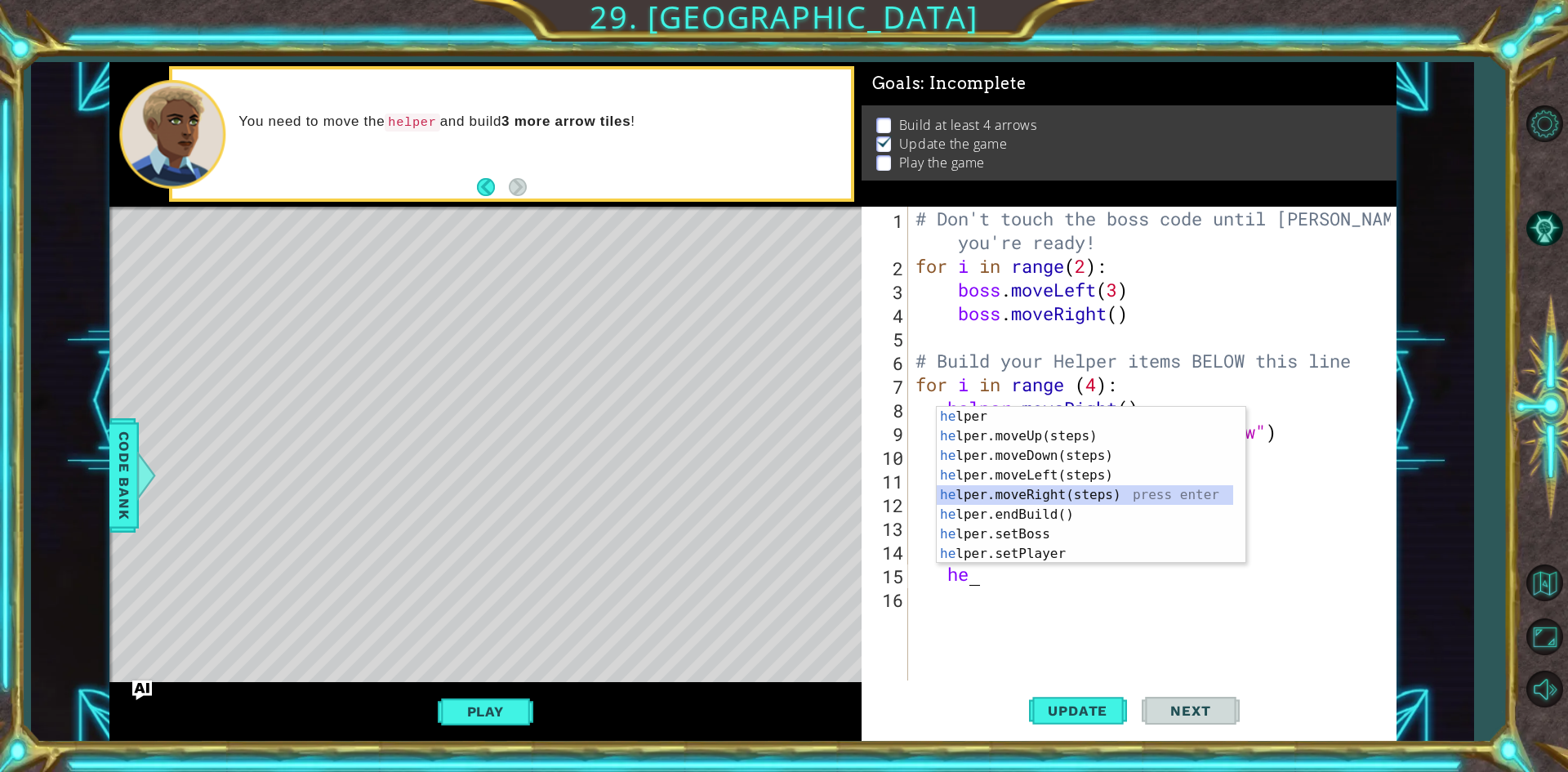
click at [1073, 489] on div "he lper press enter he lper.moveUp(steps) press enter he lper.moveDown(steps) p…" at bounding box center [1085, 505] width 297 height 196
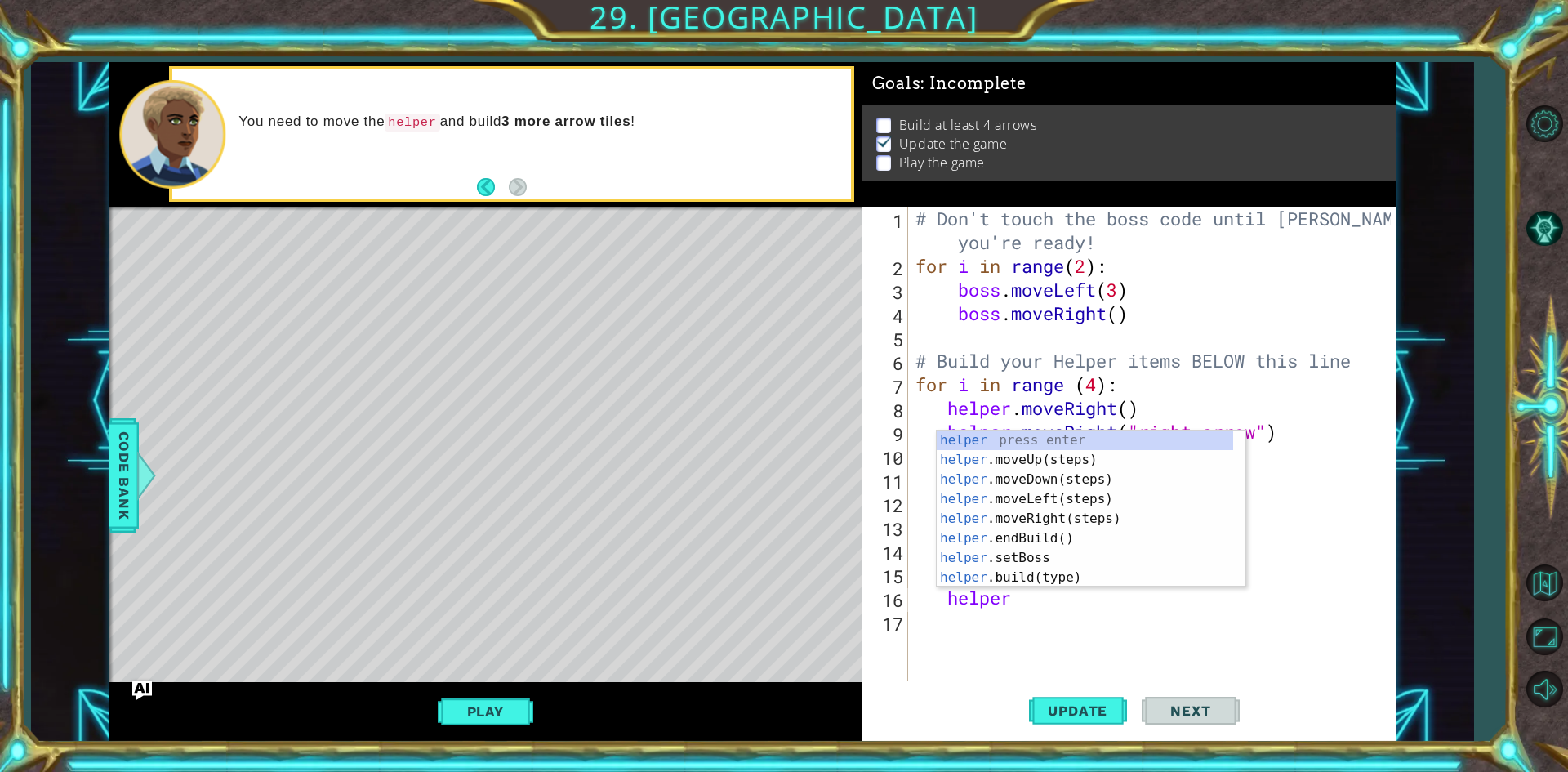
scroll to position [0, 4]
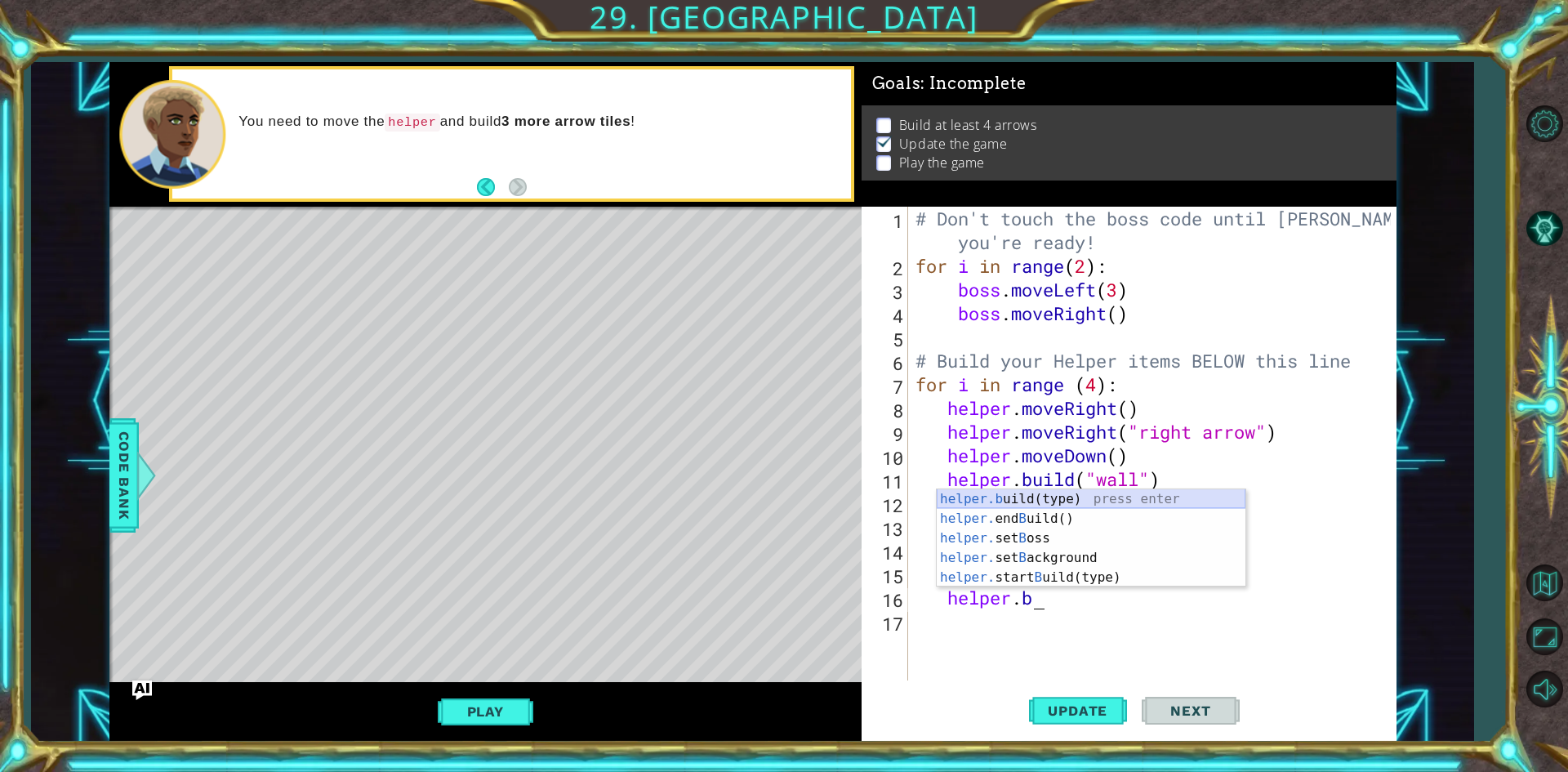
drag, startPoint x: 1076, startPoint y: 504, endPoint x: 1087, endPoint y: 518, distance: 17.8
click at [1077, 504] on div "helper.b uild(type) press enter helper. end B uild() press enter helper. set B …" at bounding box center [1091, 557] width 309 height 137
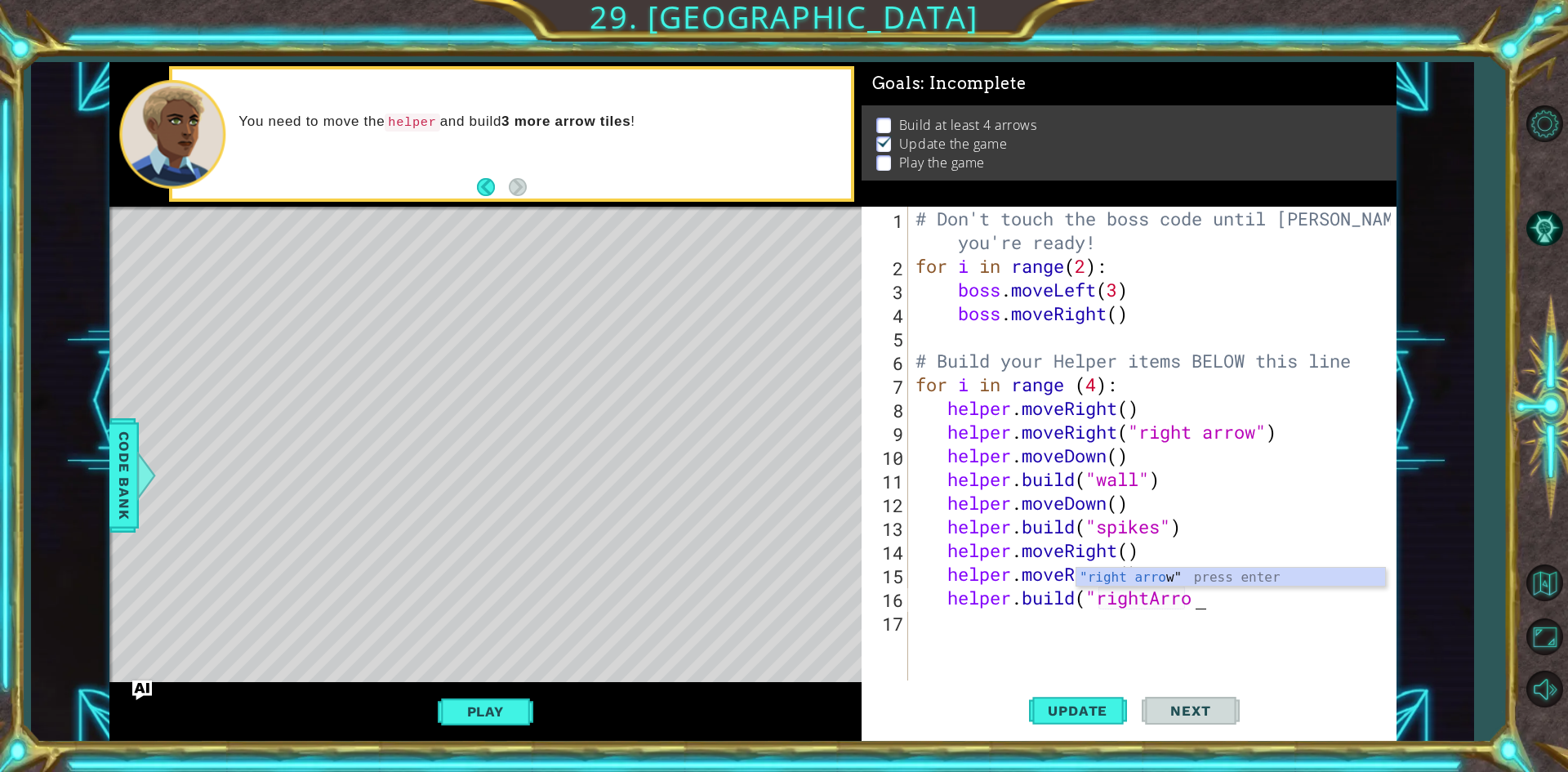
scroll to position [0, 13]
type textarea "[DOMAIN_NAME]("rightArrow")")"
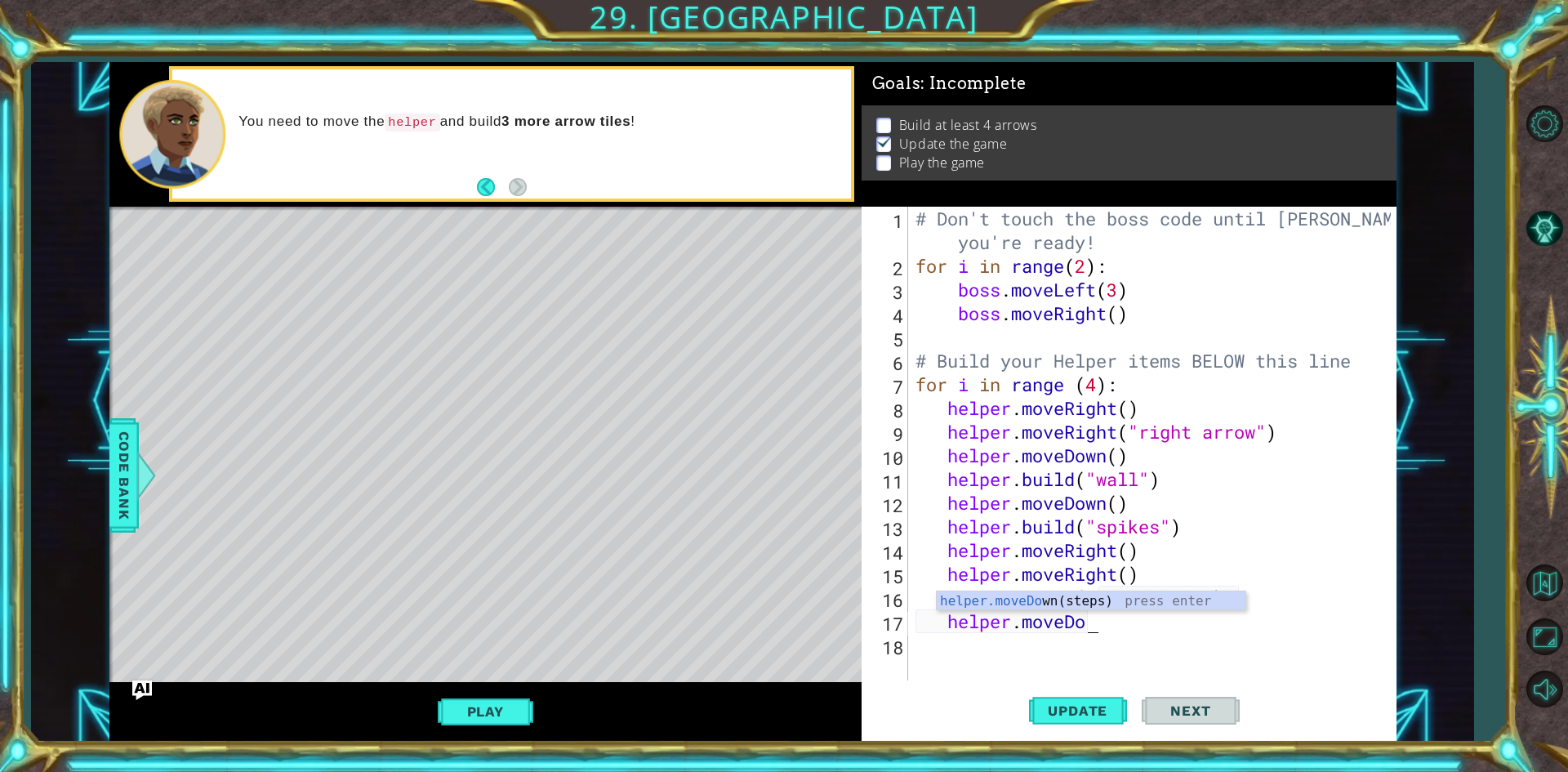
scroll to position [0, 8]
type textarea "helper.moveDown()"
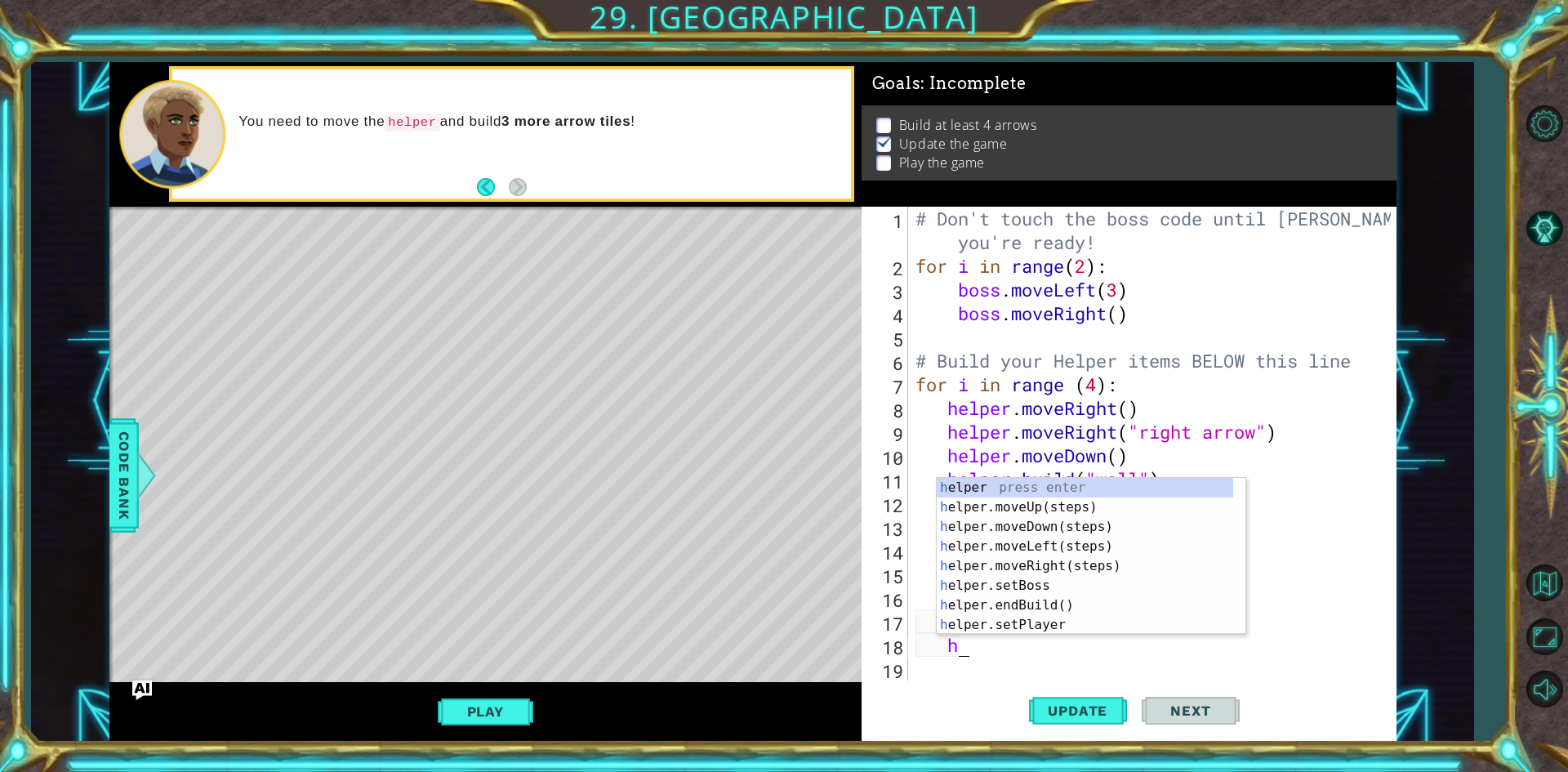
type textarea "he"
drag, startPoint x: 1094, startPoint y: 580, endPoint x: 1108, endPoint y: 582, distance: 14.1
click at [1106, 582] on div "he lper press enter he lper.moveUp(steps) press enter he lper.moveDown(steps) p…" at bounding box center [1085, 575] width 297 height 196
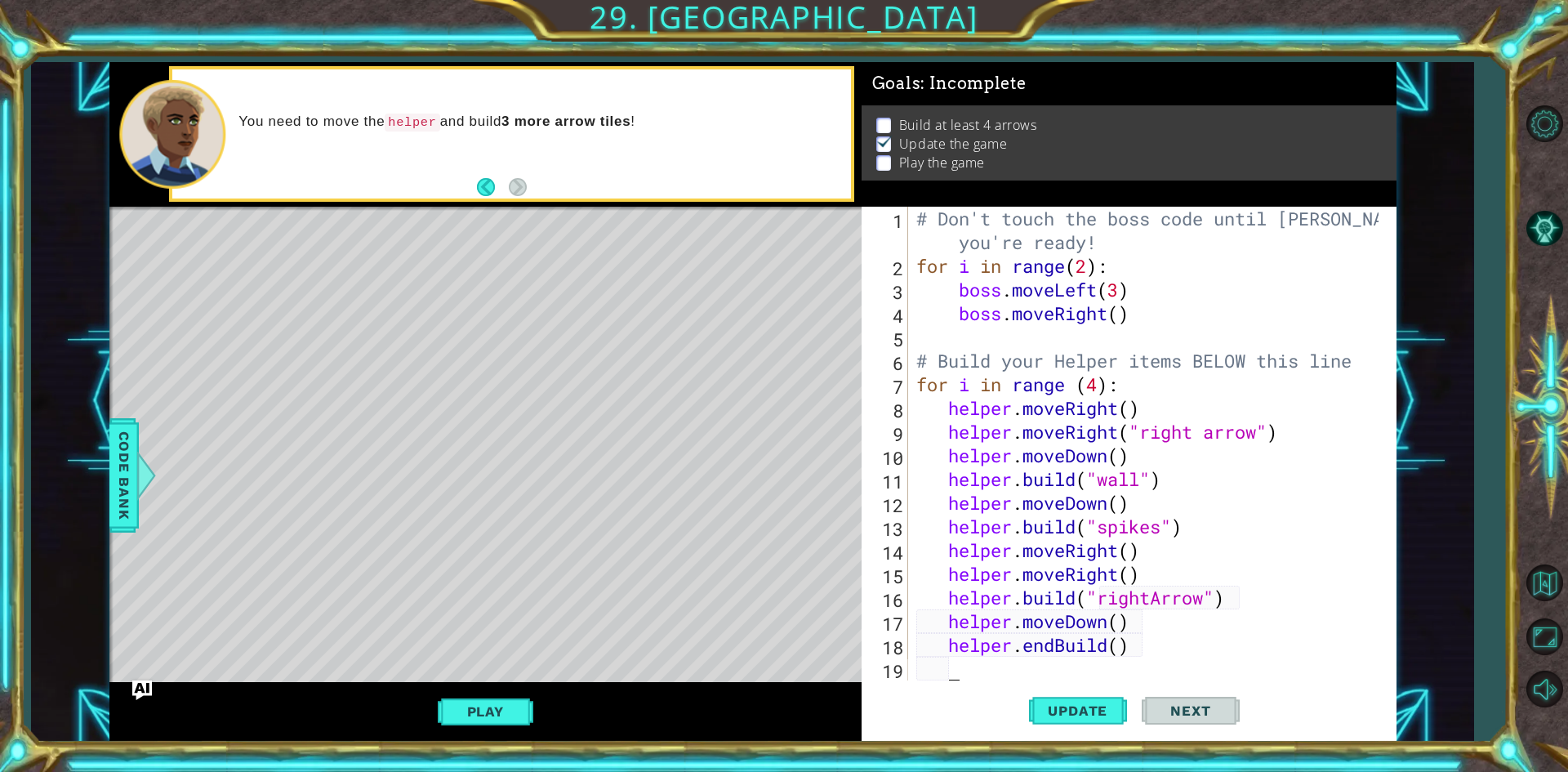
scroll to position [23, 0]
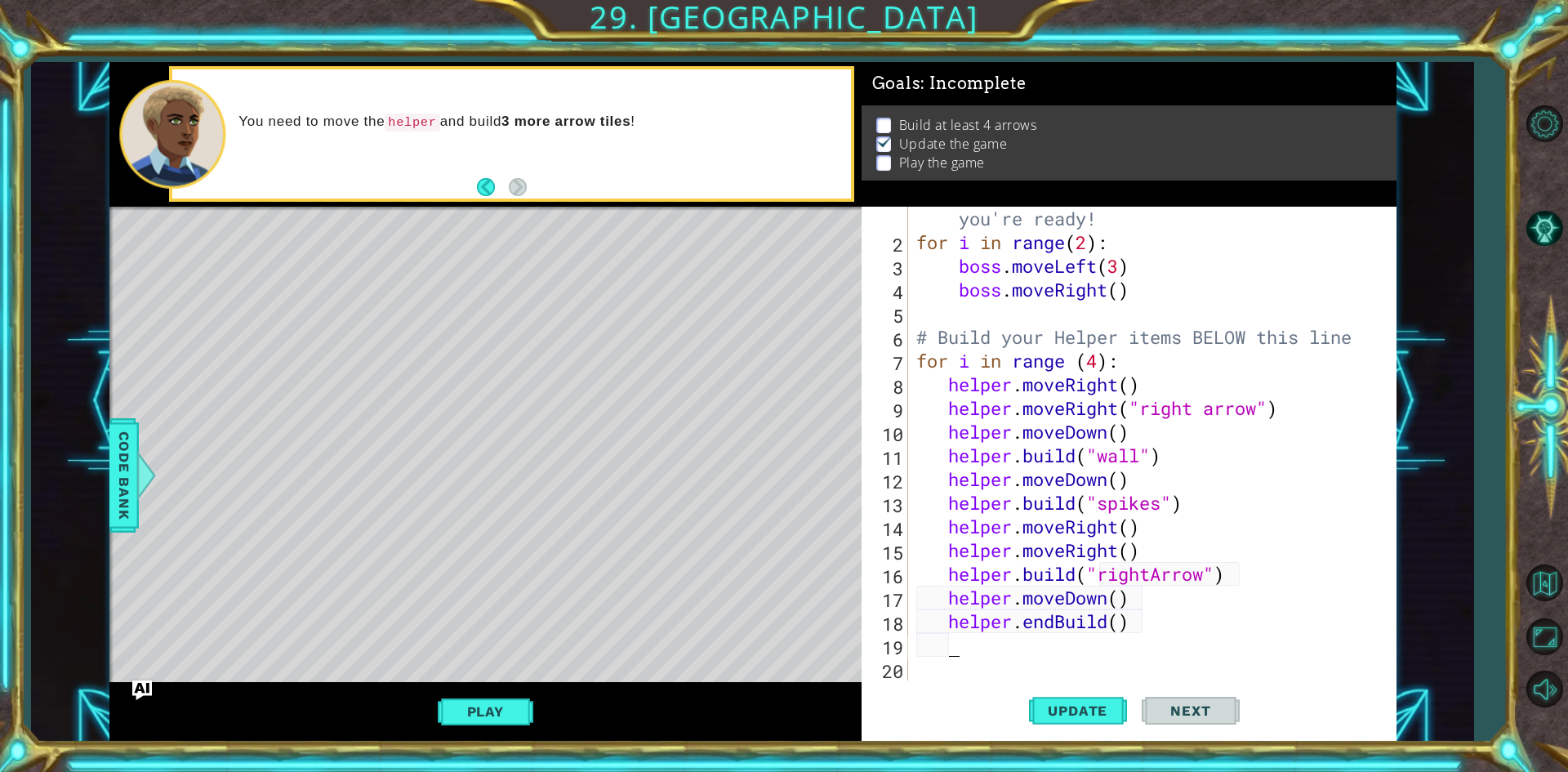
click at [1187, 625] on div "# Don't touch the boss code until [PERSON_NAME] says you're ready! for i in ran…" at bounding box center [1149, 455] width 473 height 545
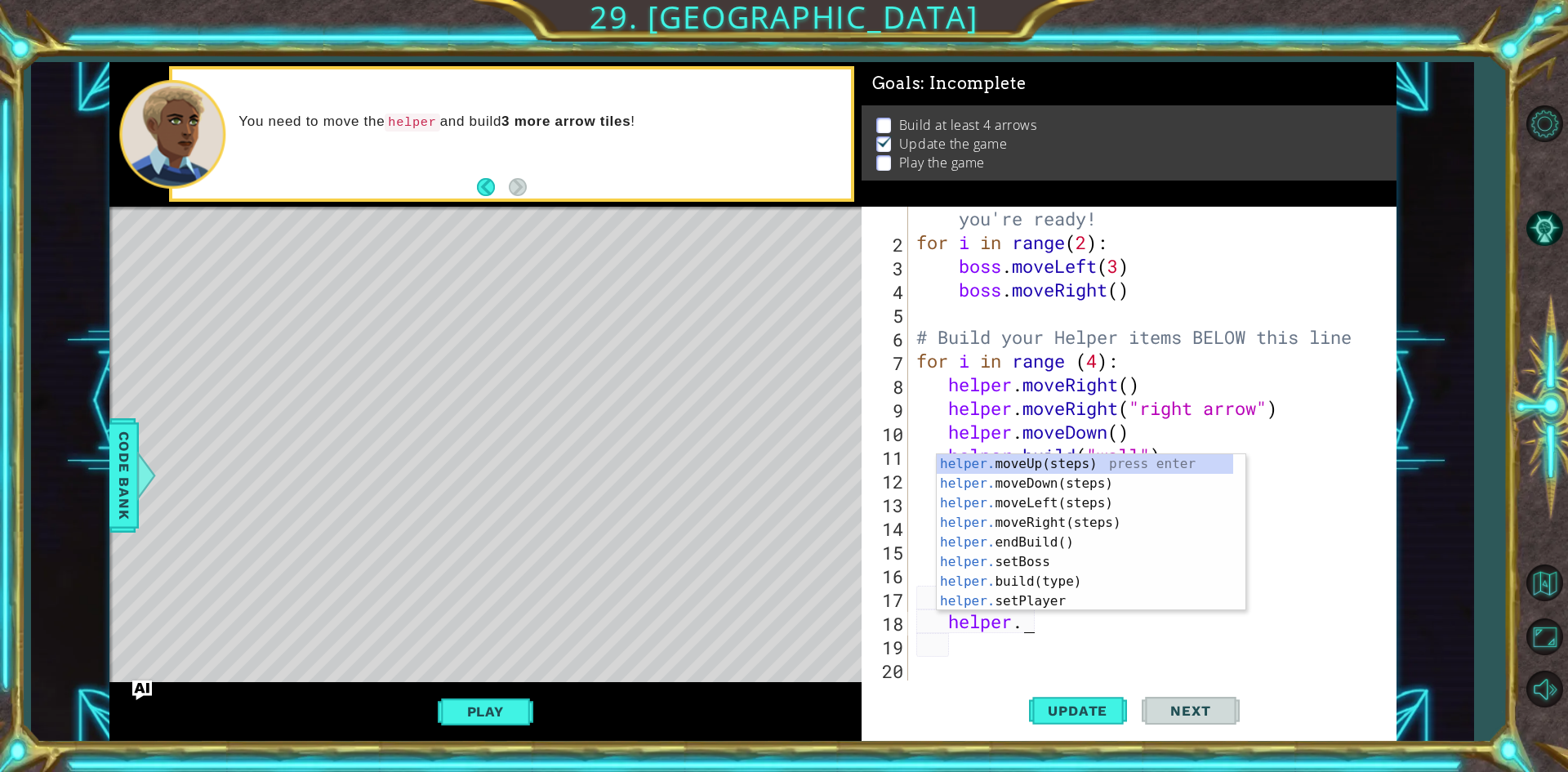
type textarea "helper"
click at [969, 542] on div "helper press enter helper .moveUp(steps) press enter helper .moveDown(steps) pr…" at bounding box center [1085, 552] width 297 height 196
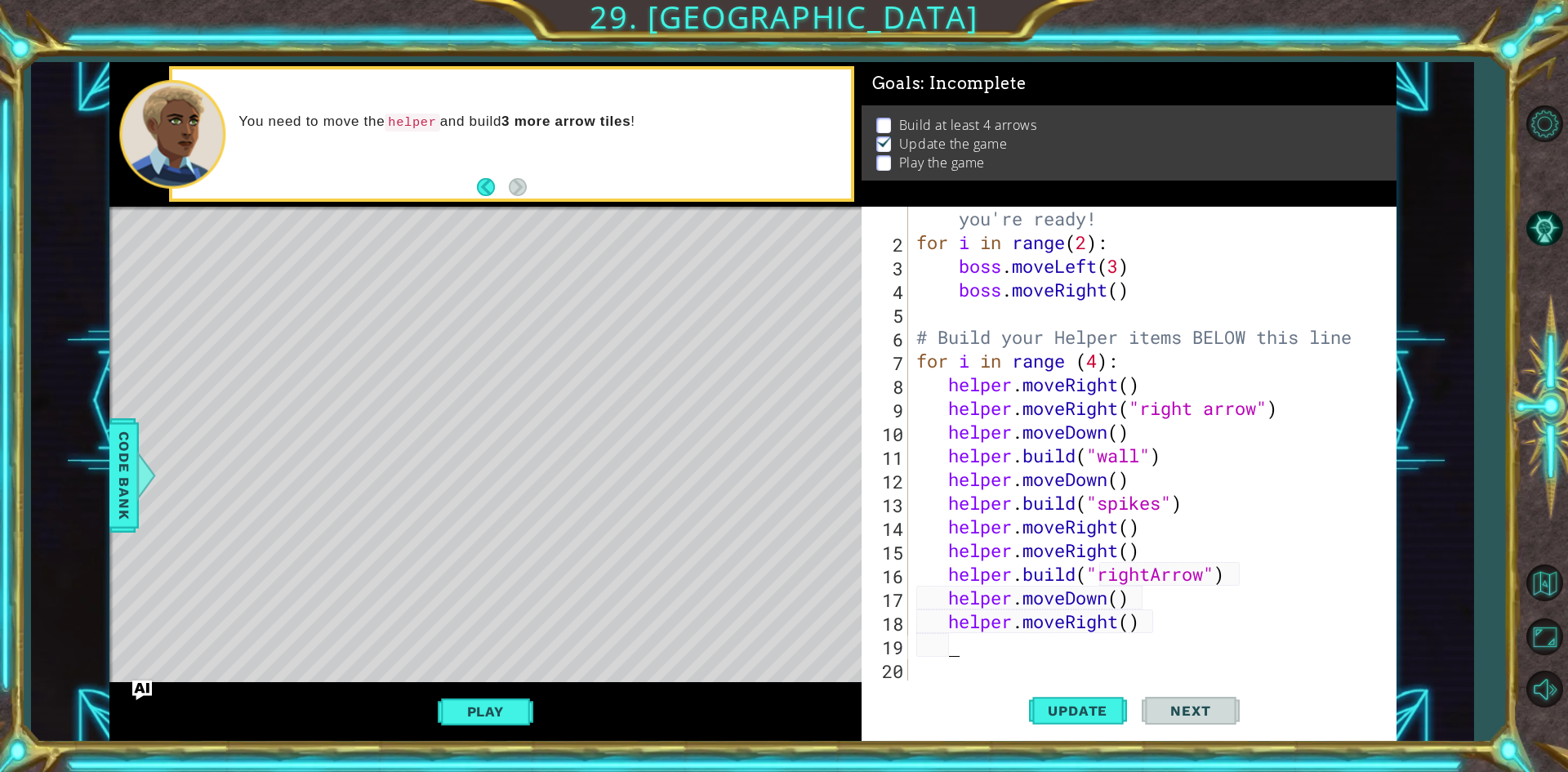
type textarea "he"
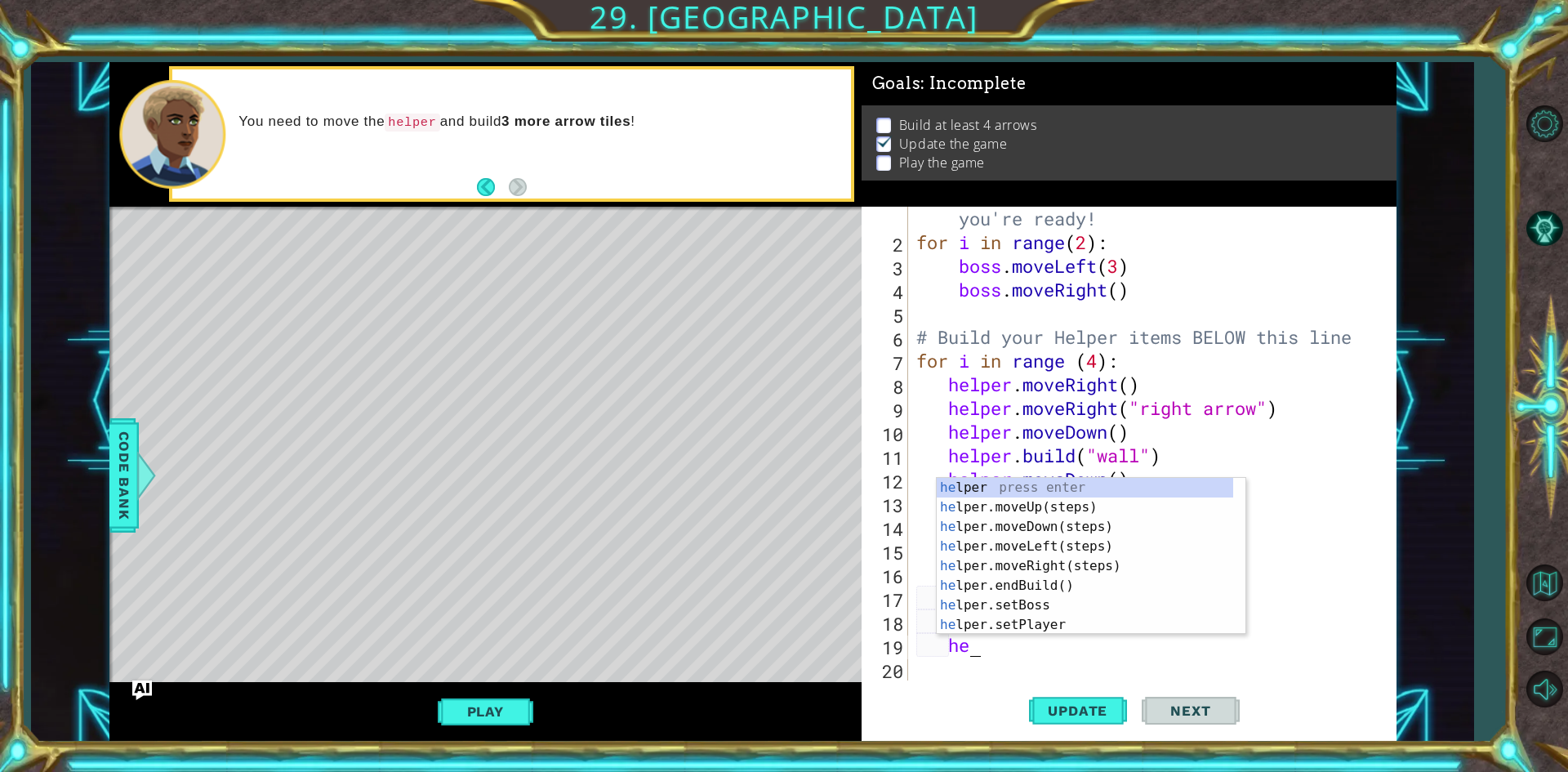
scroll to position [0, 2]
drag, startPoint x: 1047, startPoint y: 561, endPoint x: 1056, endPoint y: 578, distance: 19.2
click at [1052, 563] on div "he lper press enter he lper.moveUp(steps) press enter he lper.moveDown(steps) p…" at bounding box center [1085, 575] width 297 height 196
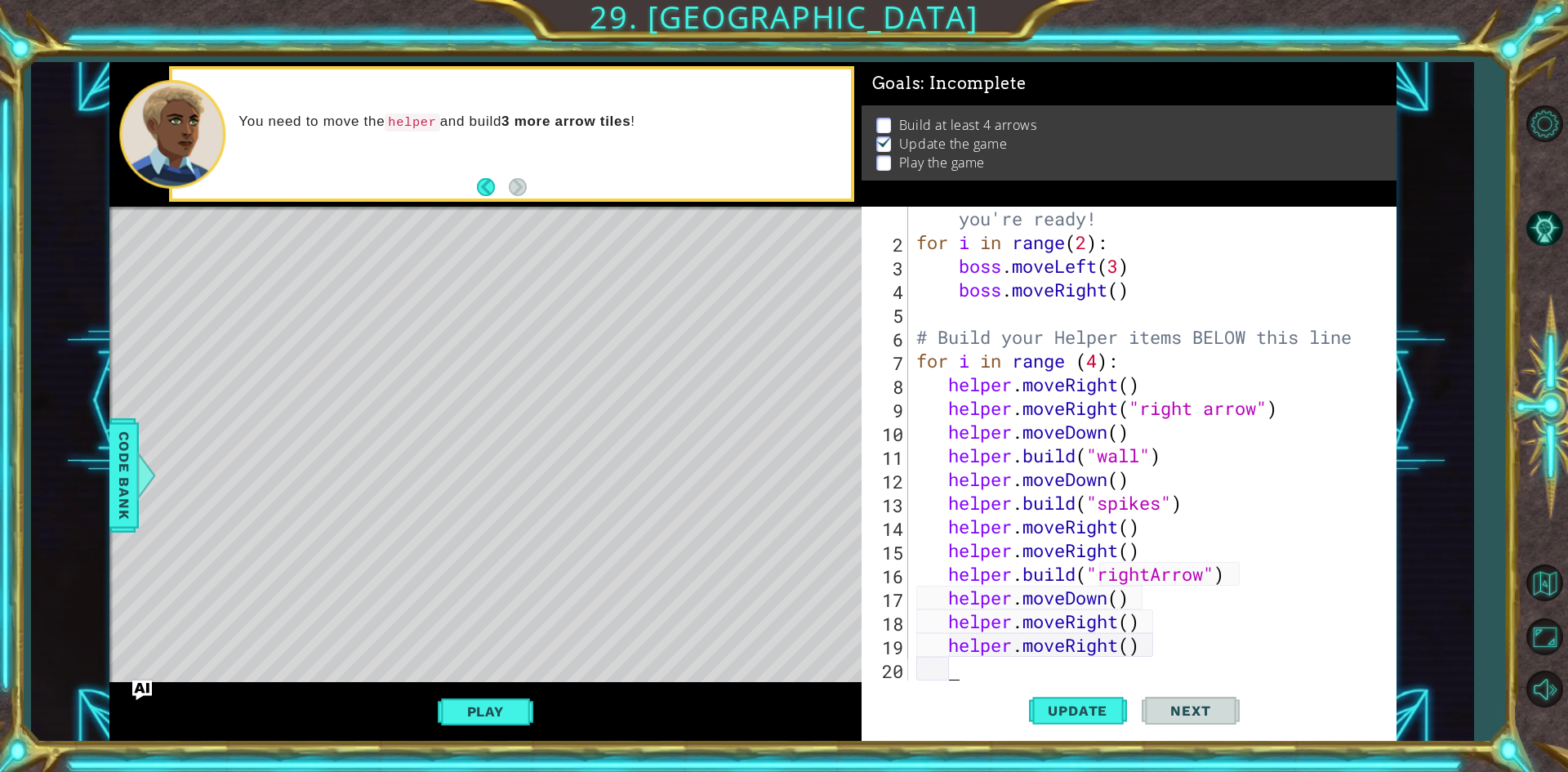
scroll to position [0, 1]
click at [1196, 642] on div "# Don't touch the boss code until [PERSON_NAME] says you're ready! for i in ran…" at bounding box center [1149, 455] width 473 height 545
drag, startPoint x: 1173, startPoint y: 650, endPoint x: 1179, endPoint y: 657, distance: 9.2
click at [1180, 656] on div "# Don't touch the boss code until [PERSON_NAME] says you're ready! for i in ran…" at bounding box center [1149, 455] width 473 height 545
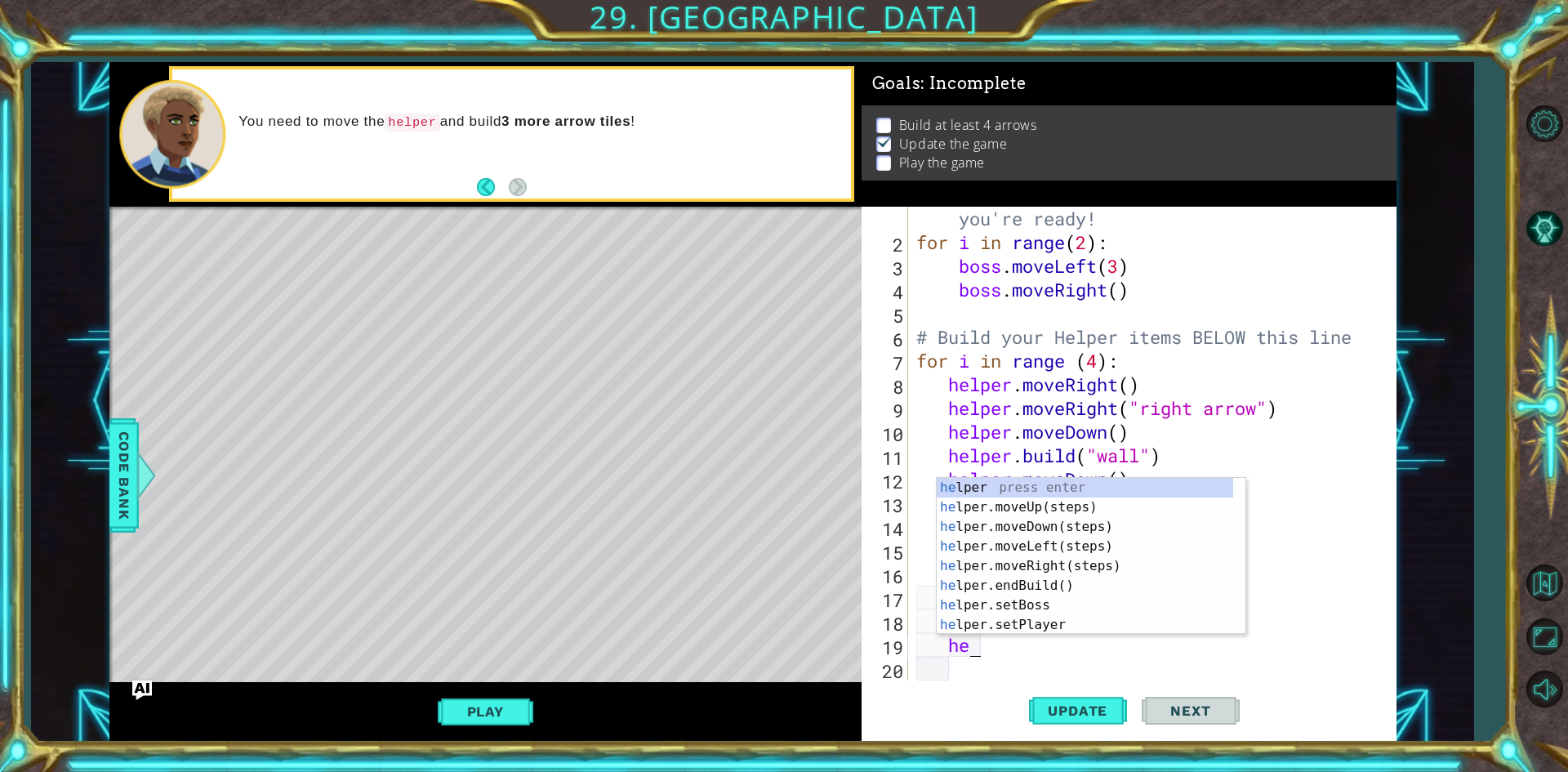
type textarea "h"
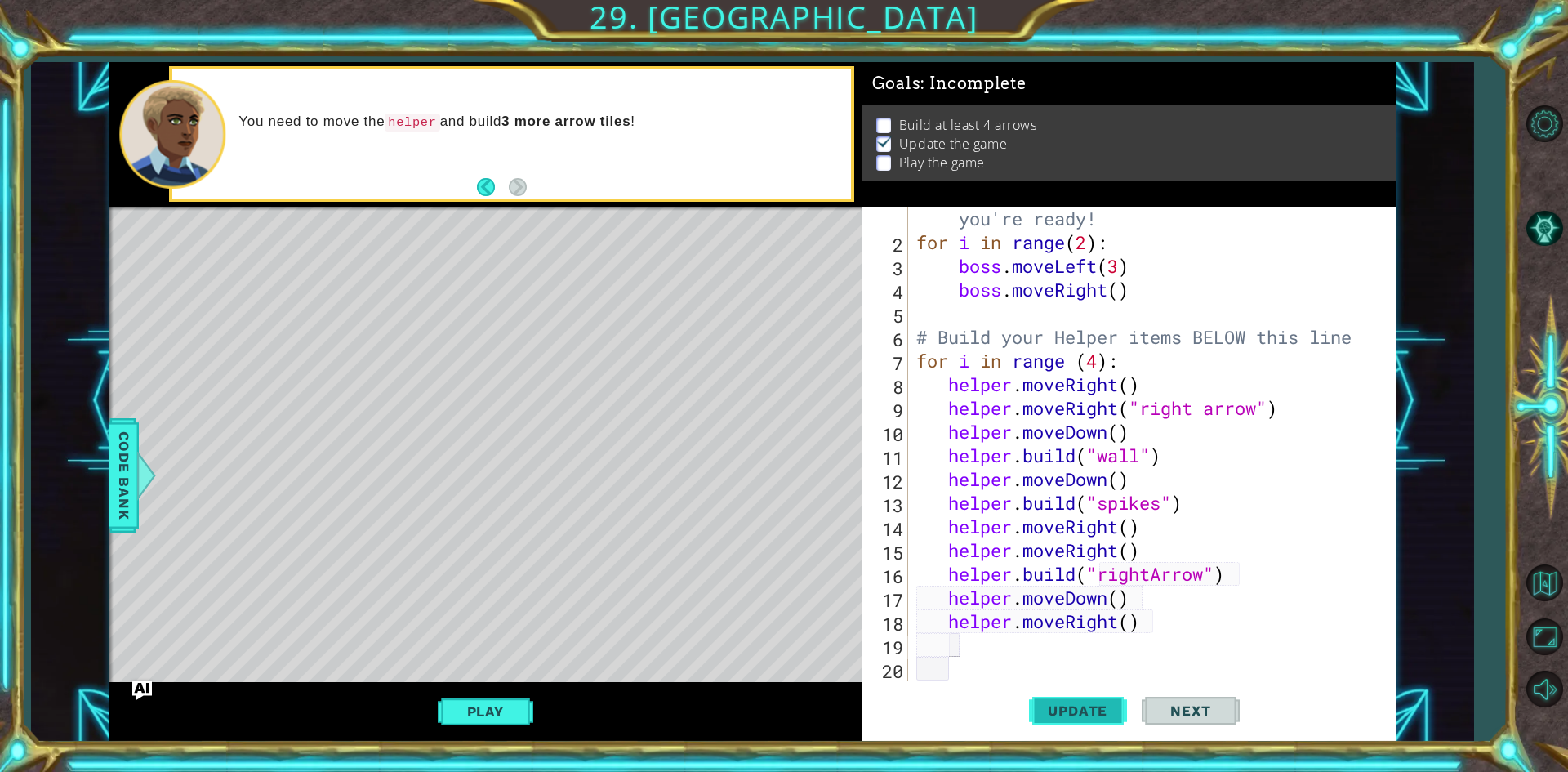
click at [1107, 711] on span "Update" at bounding box center [1078, 711] width 92 height 16
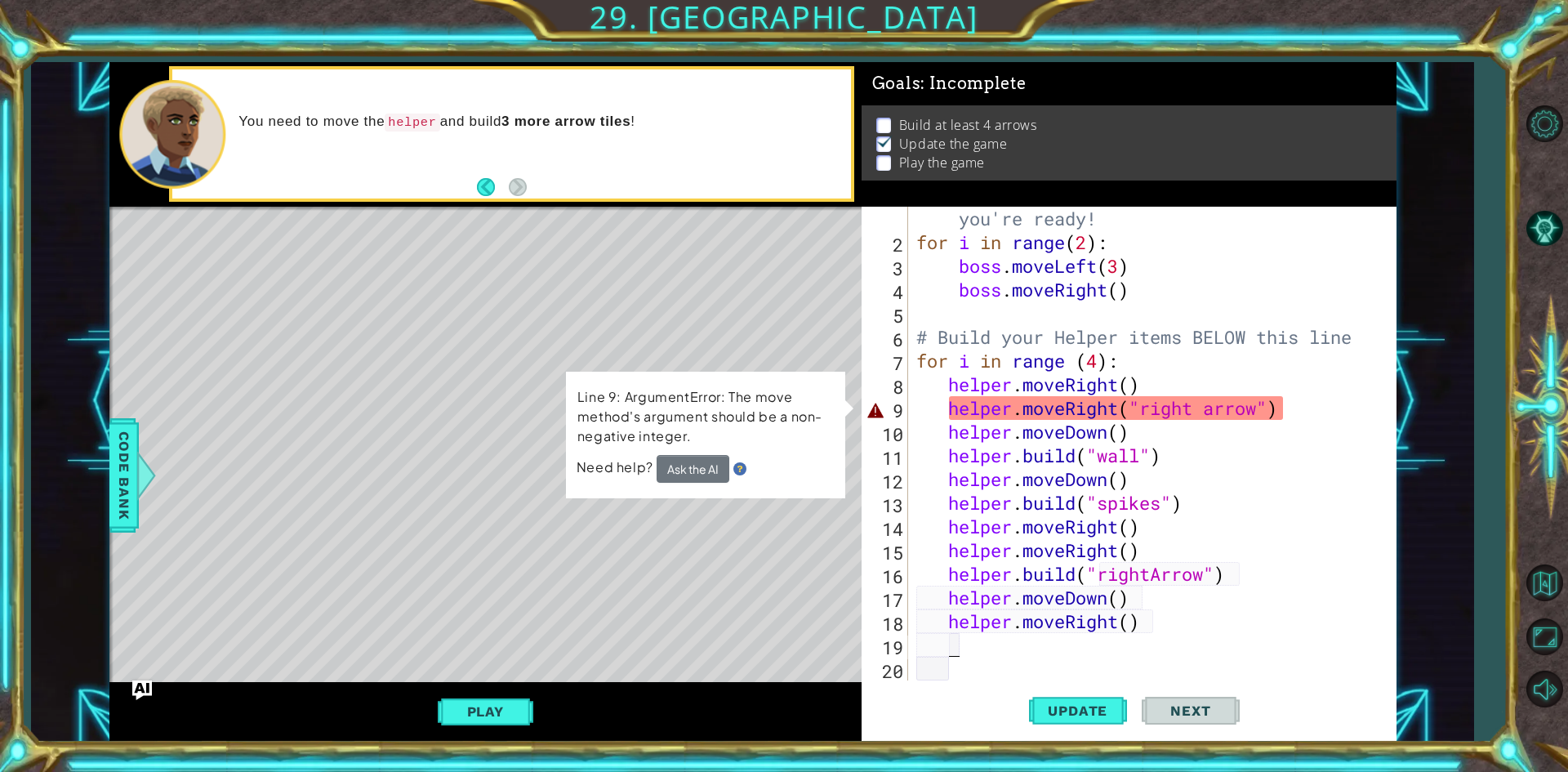
click at [1210, 414] on div "# Don't touch the boss code until [PERSON_NAME] says you're ready! for i in ran…" at bounding box center [1149, 455] width 473 height 545
click at [1225, 408] on div "# Don't touch the boss code until [PERSON_NAME] says you're ready! for i in ran…" at bounding box center [1149, 455] width 473 height 545
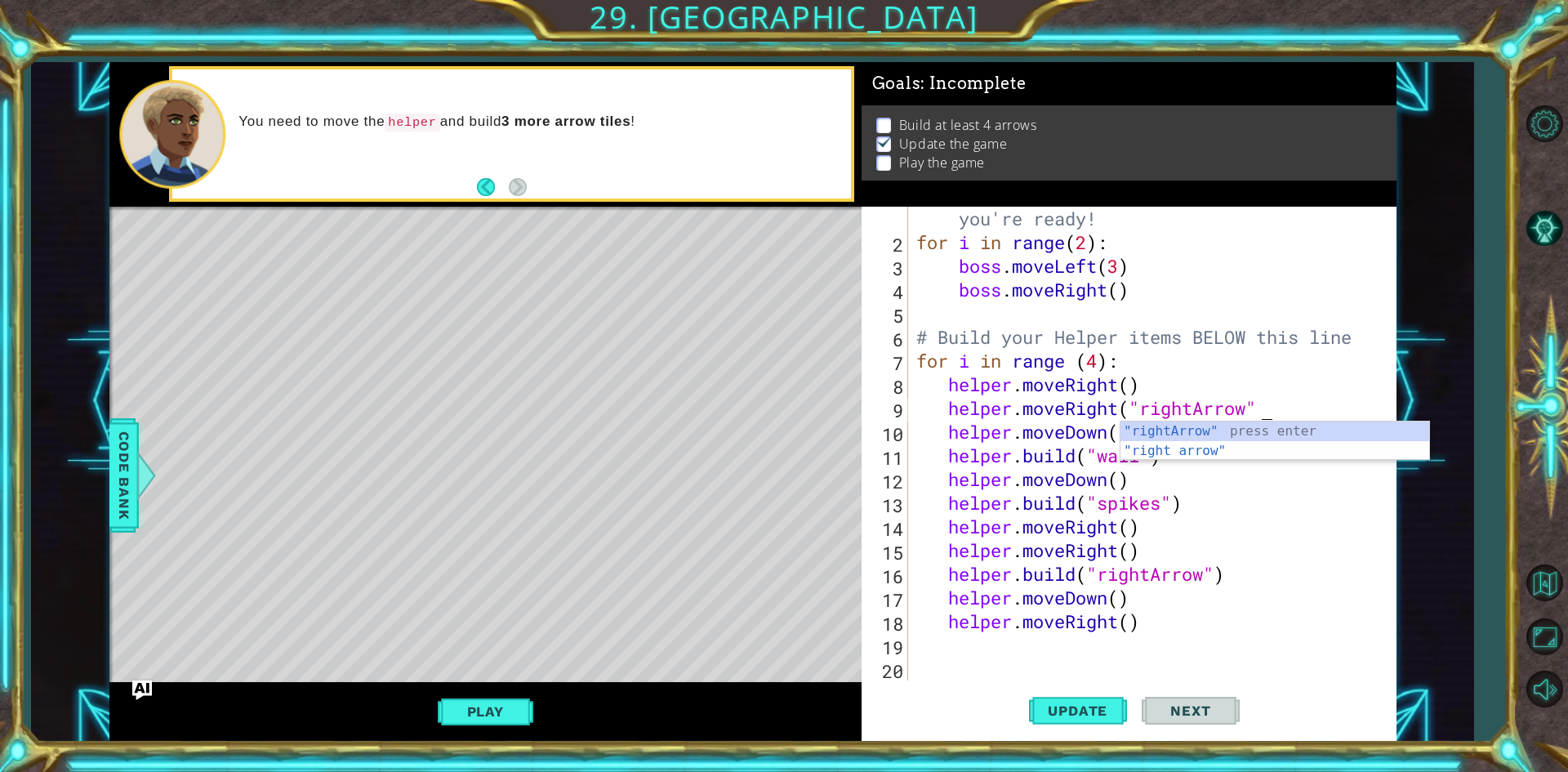
scroll to position [0, 16]
click at [1094, 725] on button "Update" at bounding box center [1078, 712] width 98 height 53
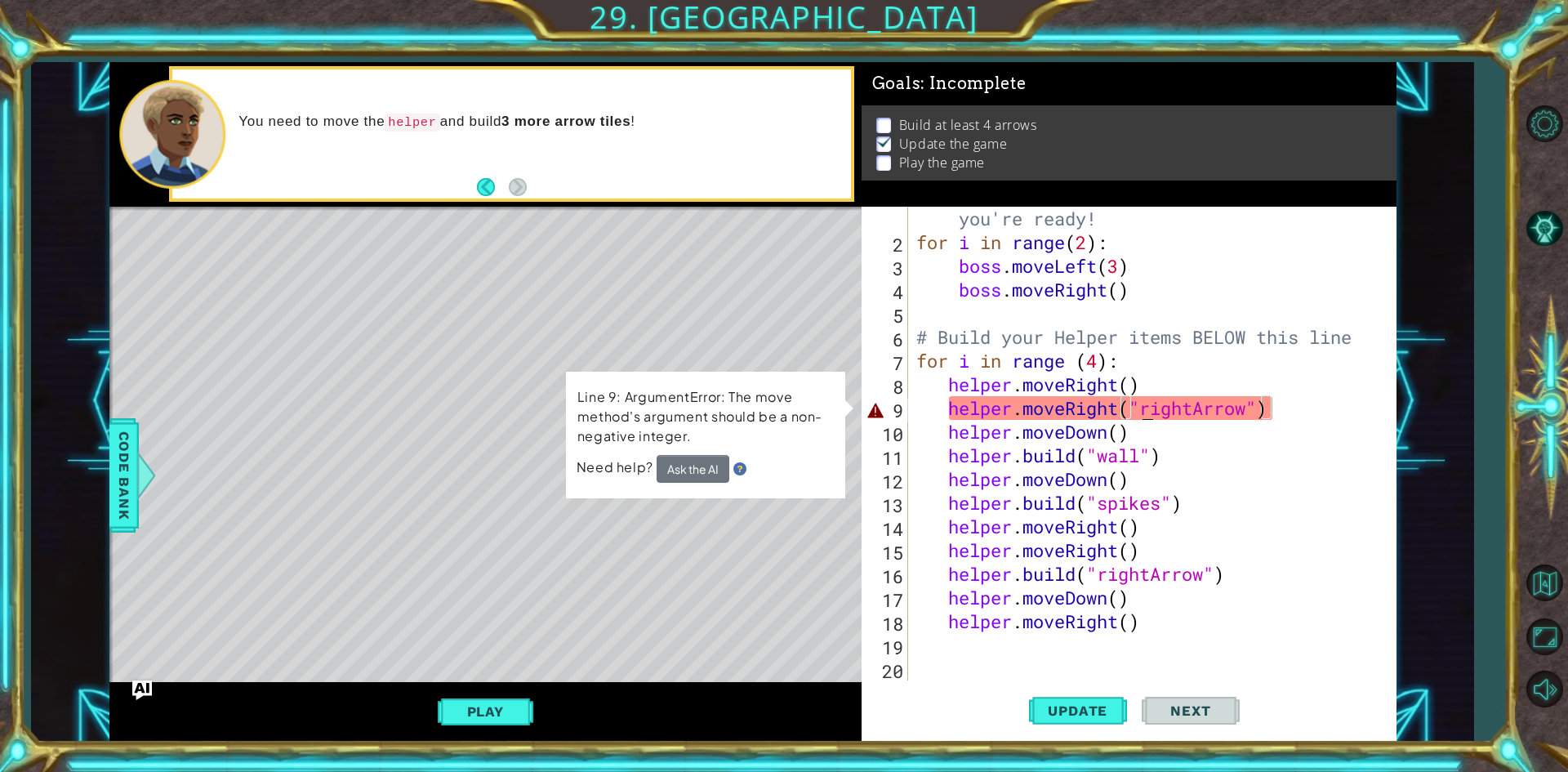
click at [1148, 407] on div "# Don't touch the boss code until [PERSON_NAME] says you're ready! for i in ran…" at bounding box center [1149, 455] width 473 height 545
click at [711, 476] on button "Ask the AI" at bounding box center [692, 469] width 73 height 29
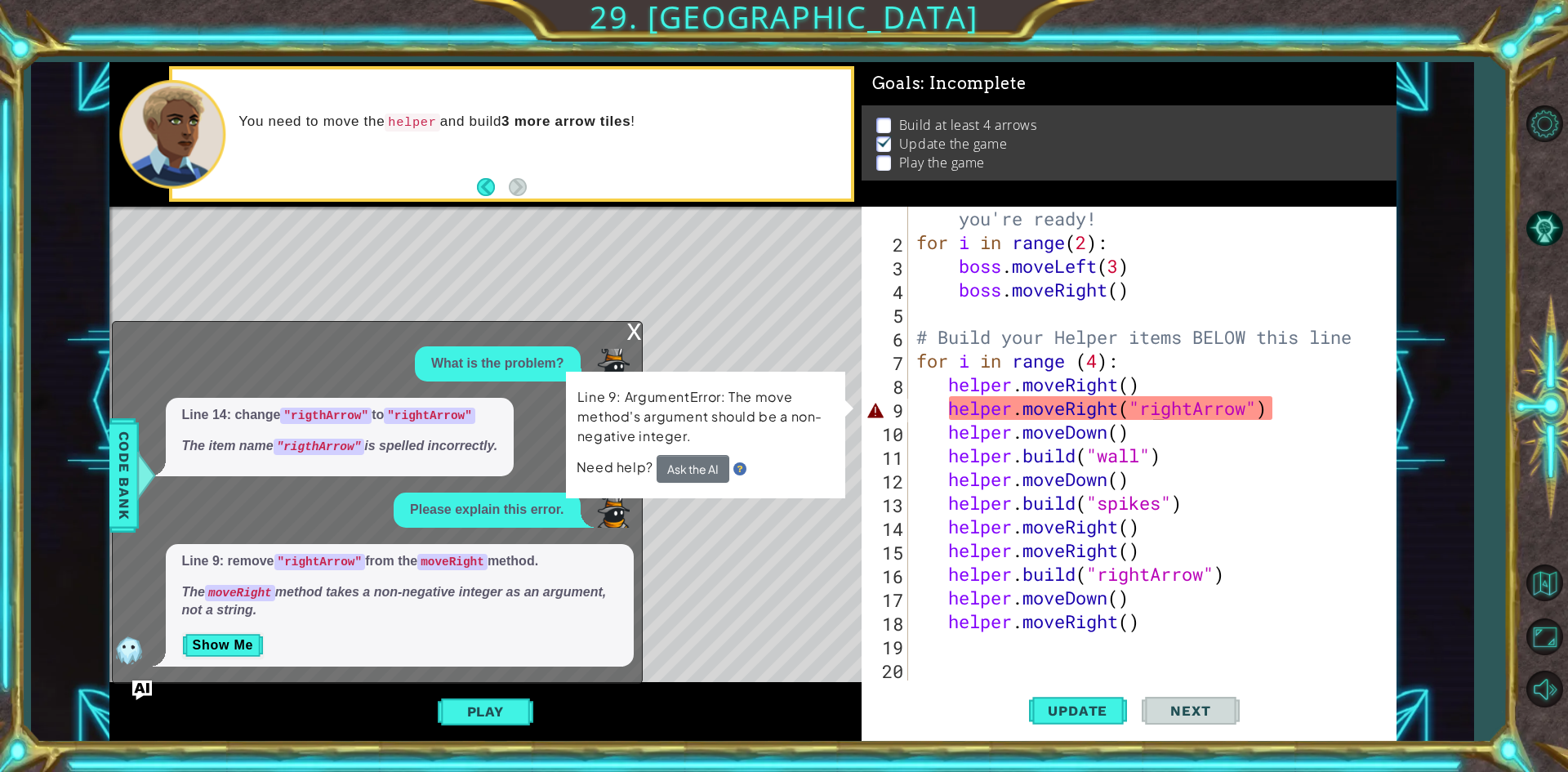
drag, startPoint x: 284, startPoint y: 441, endPoint x: 310, endPoint y: 450, distance: 27.5
click at [310, 450] on code ""rigthArrow"" at bounding box center [319, 447] width 91 height 16
click at [1267, 408] on div "# Don't touch the boss code until [PERSON_NAME] says you're ready! for i in ran…" at bounding box center [1149, 455] width 473 height 545
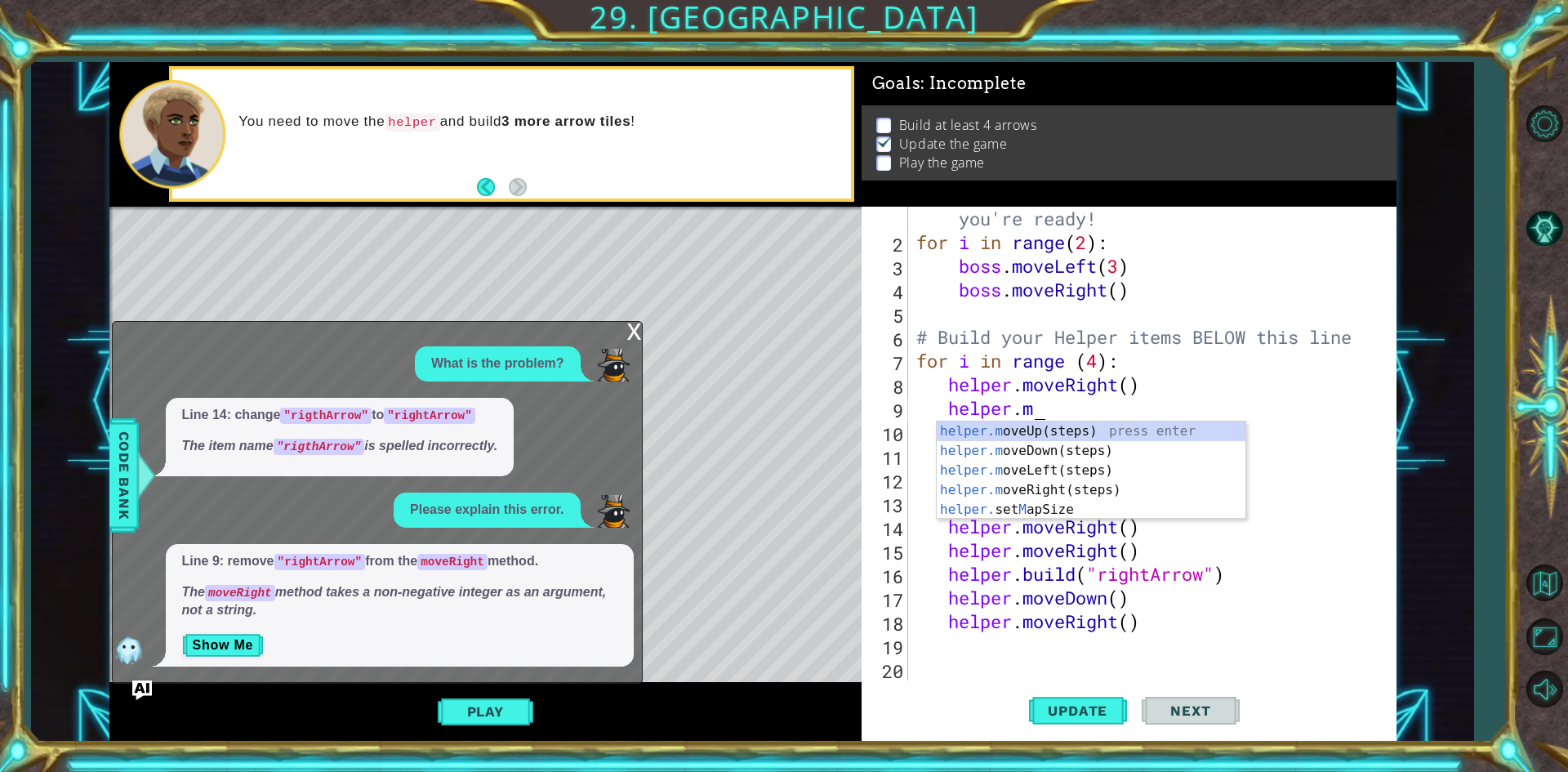
scroll to position [0, 4]
click at [1138, 430] on div "helper.b uild(type) press enter helper. end B uild() press enter helper. set B …" at bounding box center [1091, 490] width 309 height 137
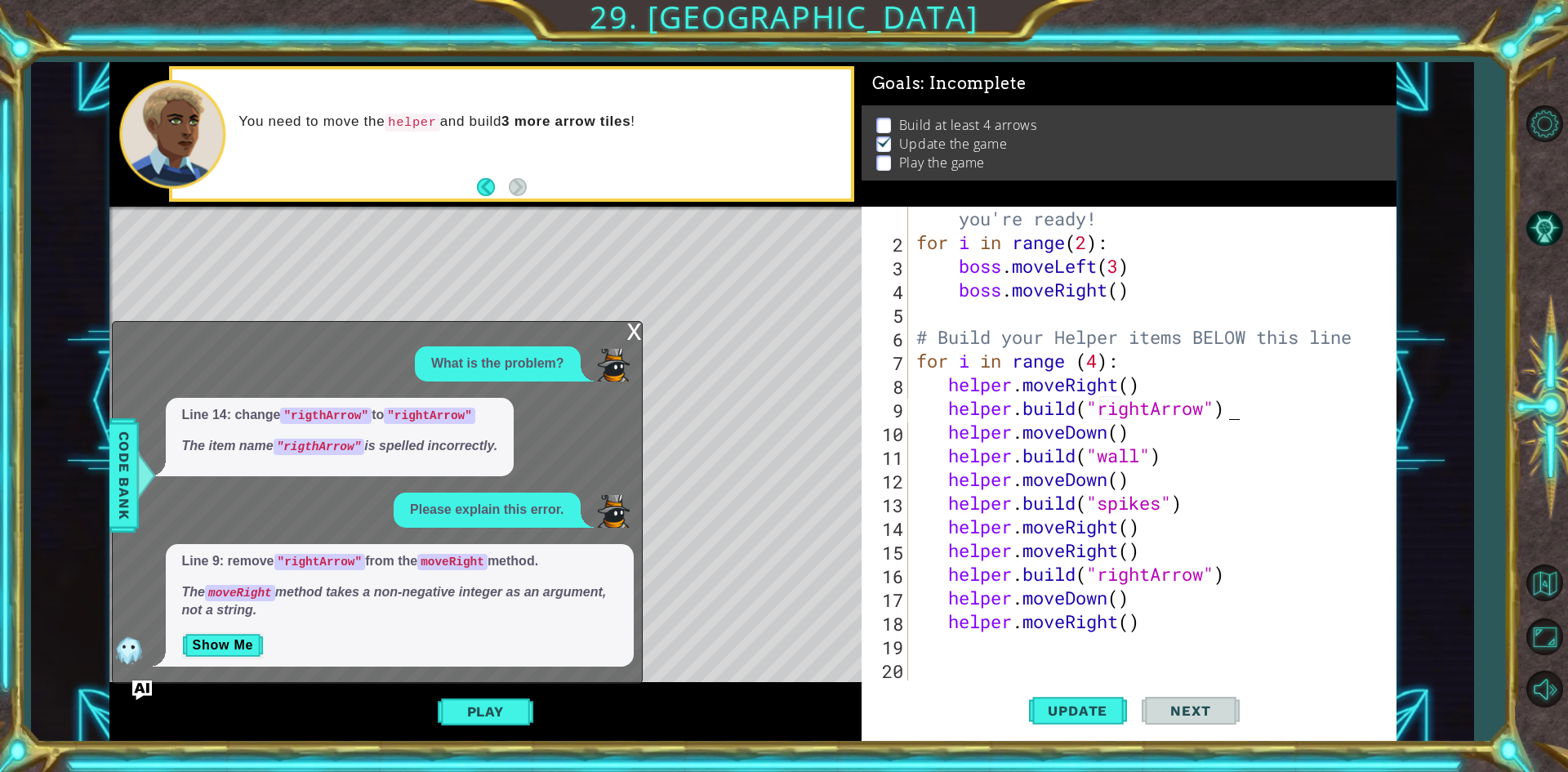
scroll to position [0, 14]
click at [1045, 719] on span "Update" at bounding box center [1078, 711] width 92 height 16
type textarea "[DOMAIN_NAME]("rightArrow")"
drag, startPoint x: 489, startPoint y: 694, endPoint x: 489, endPoint y: 719, distance: 25.0
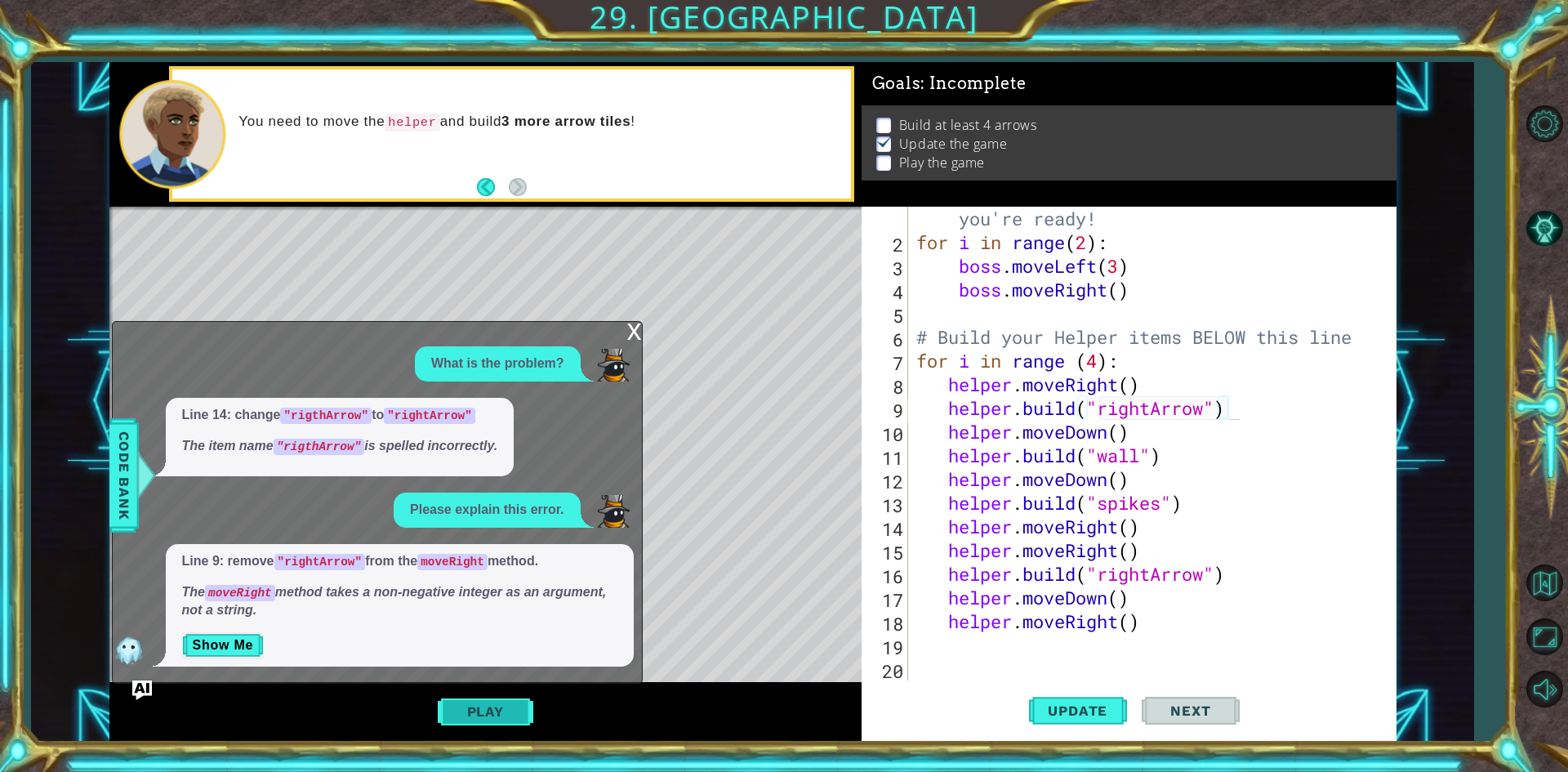
click at [489, 704] on div "Play" at bounding box center [485, 712] width 753 height 59
click at [485, 720] on button "Play" at bounding box center [485, 712] width 96 height 31
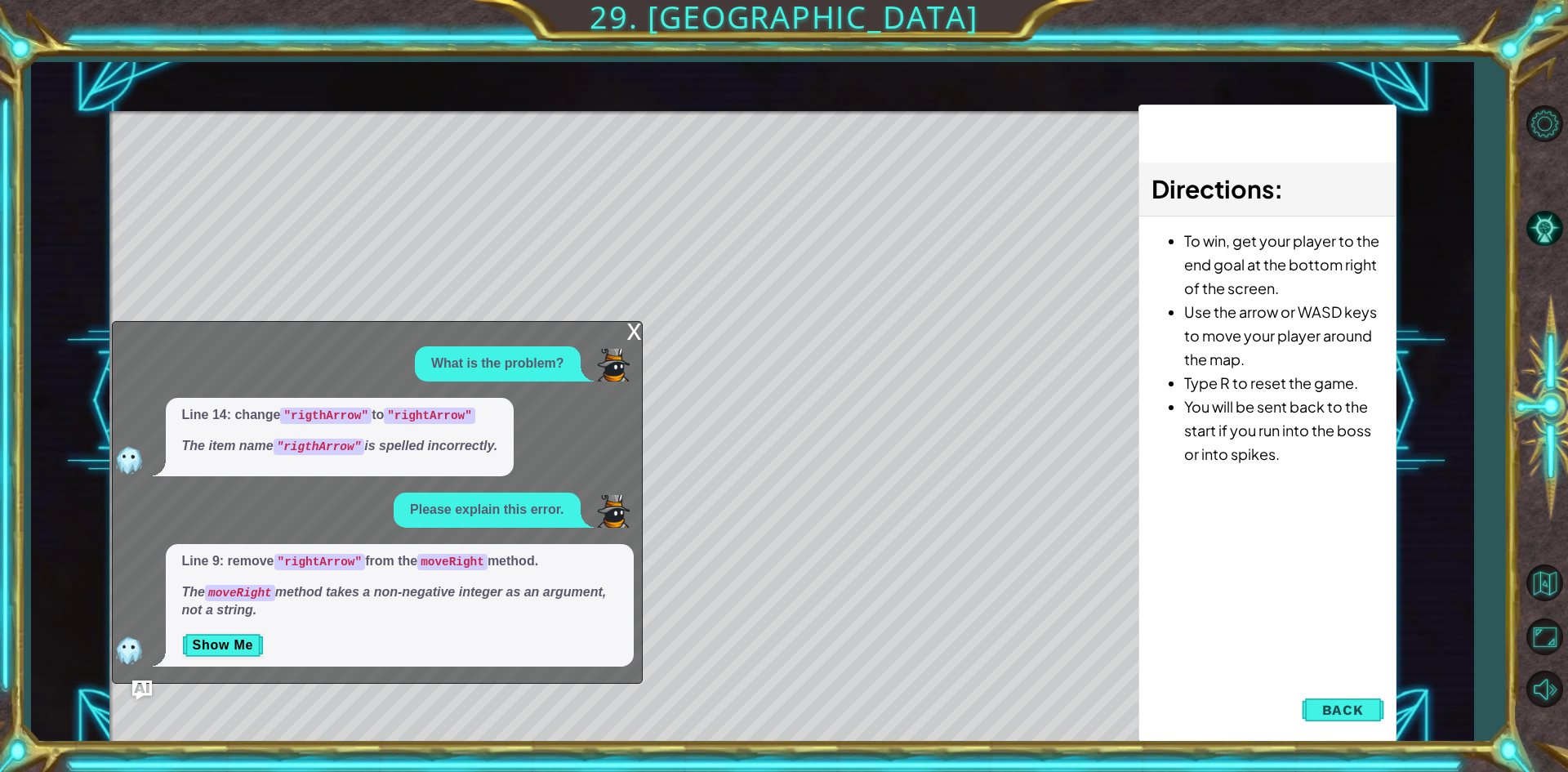
click at [634, 334] on div "x" at bounding box center [634, 330] width 15 height 16
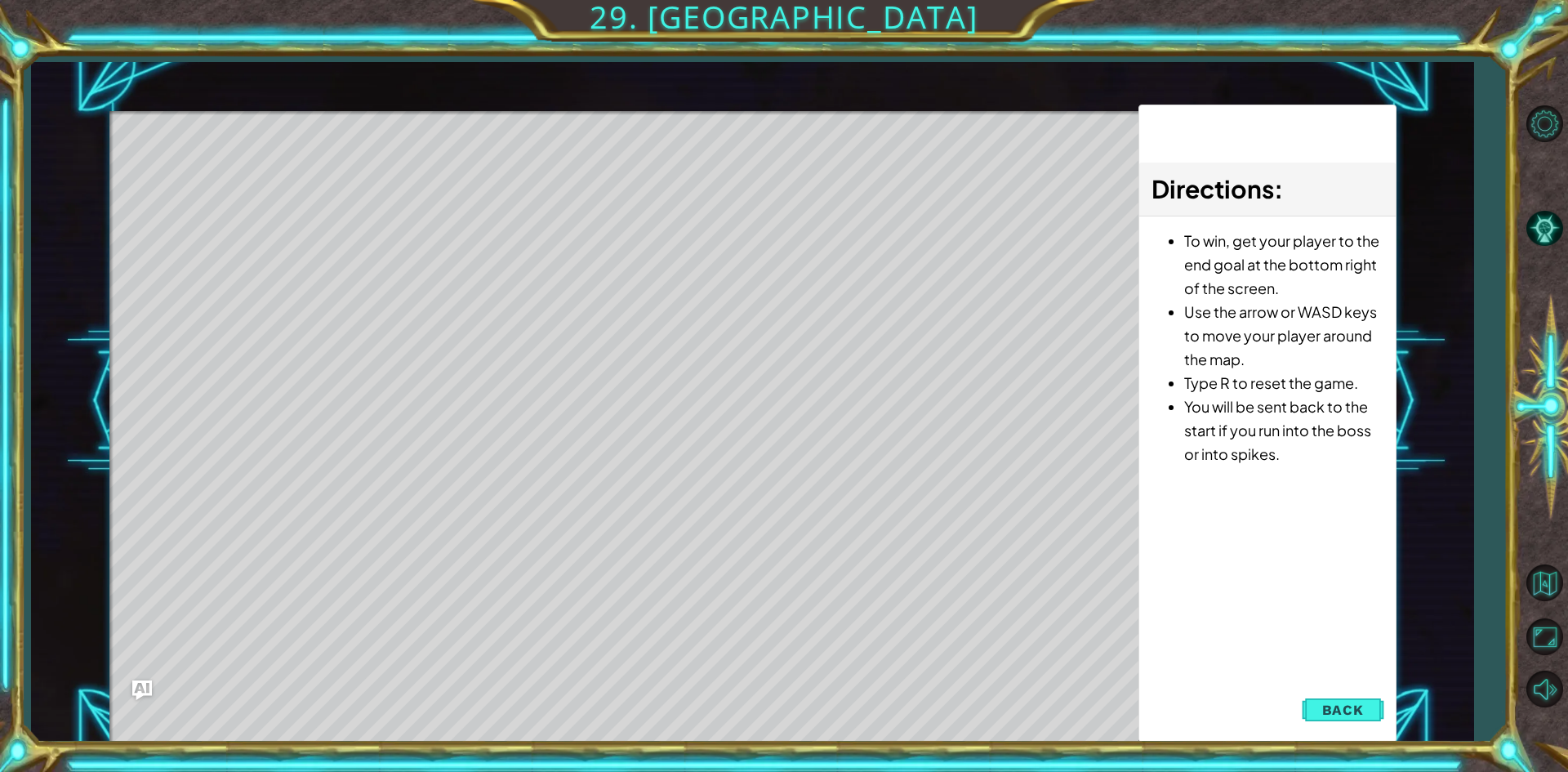
drag, startPoint x: 1355, startPoint y: 702, endPoint x: 1207, endPoint y: 656, distance: 155.0
click at [1341, 694] on button "Back" at bounding box center [1343, 710] width 83 height 33
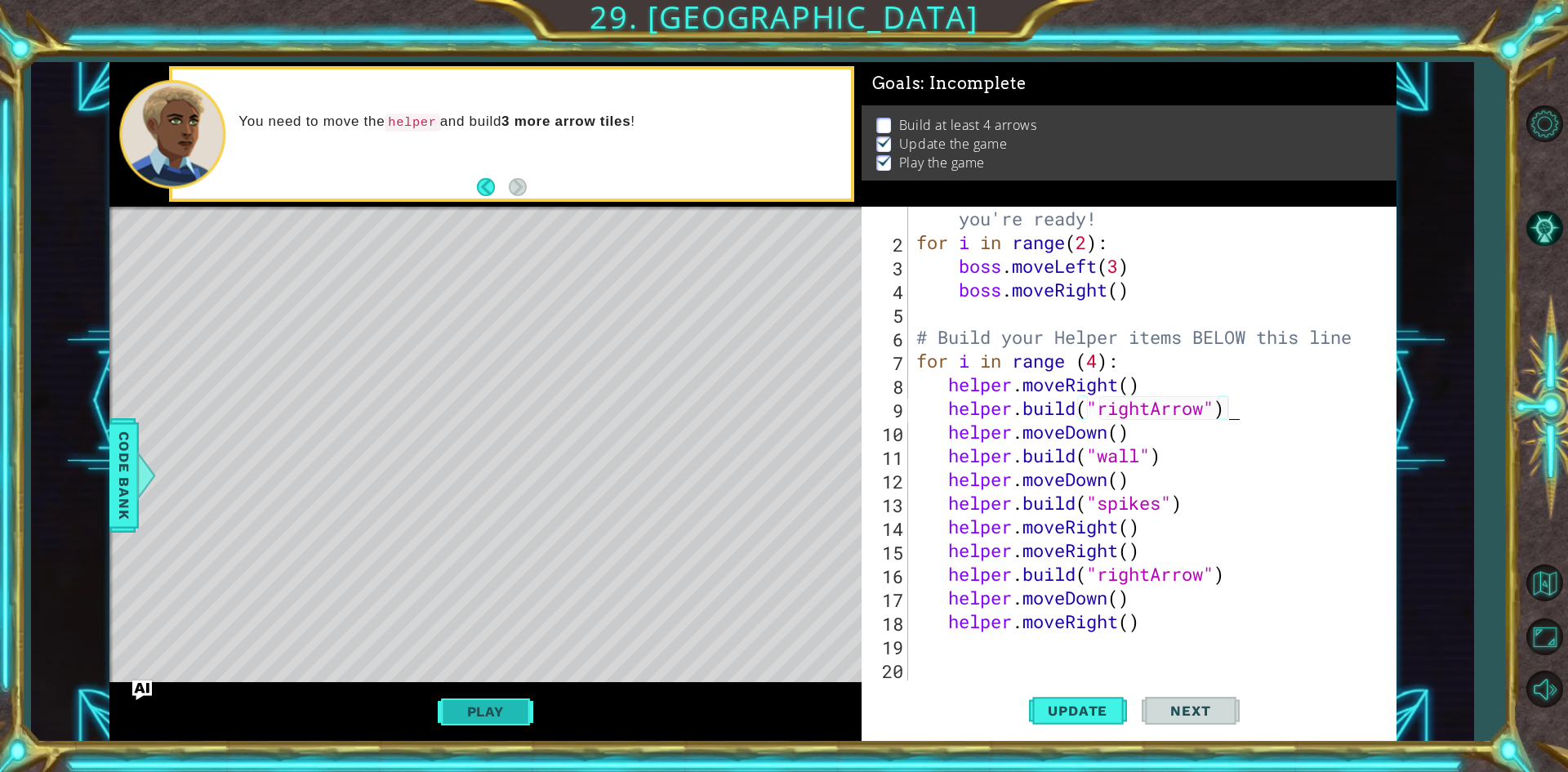
click at [461, 714] on button "Play" at bounding box center [485, 712] width 96 height 31
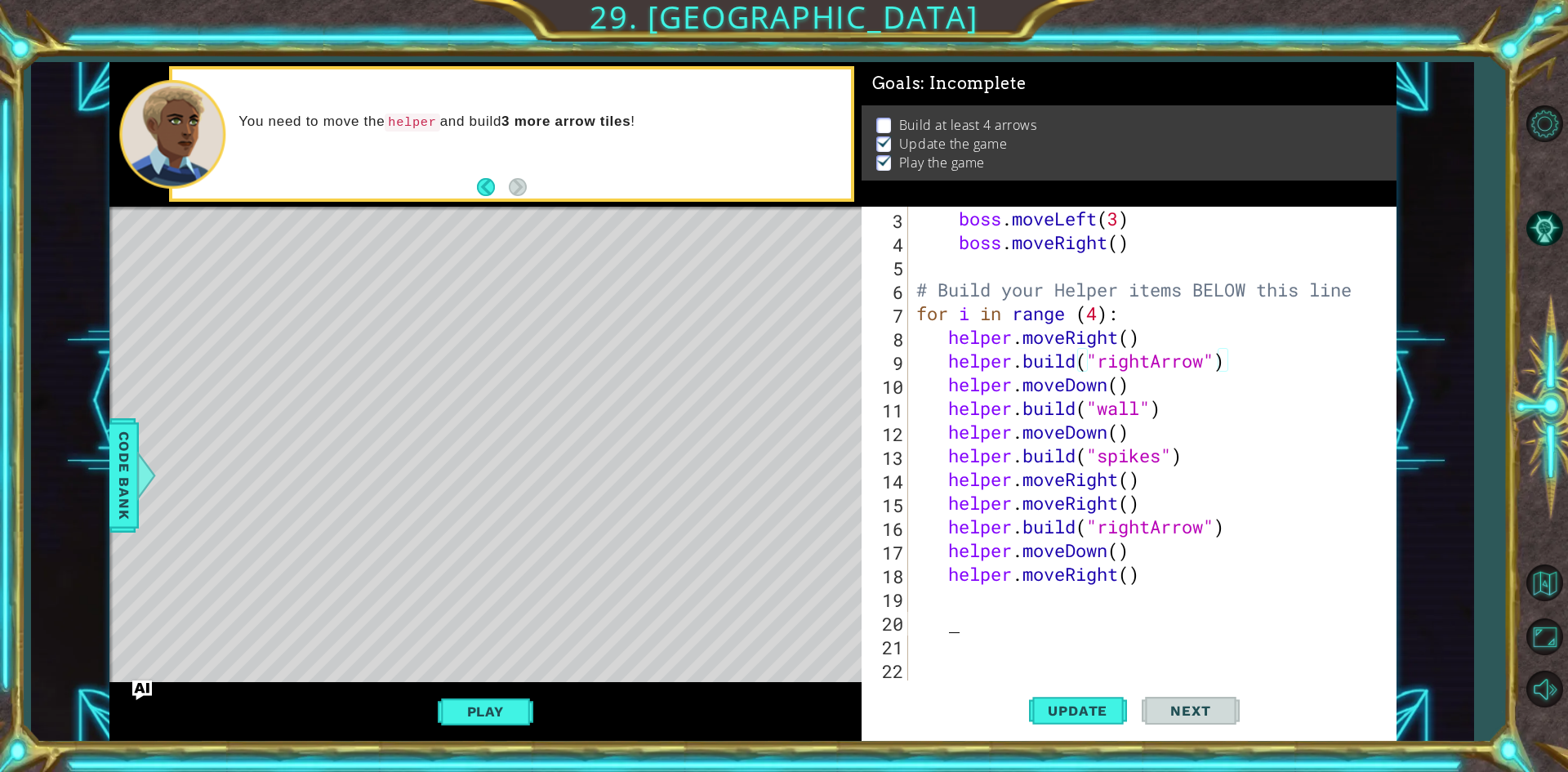
scroll to position [0, 1]
click at [1028, 619] on div "boss . moveLeft ( 3 ) boss . moveRight ( ) # Build your Helper items BELOW this…" at bounding box center [1149, 468] width 473 height 521
click at [1022, 608] on div "boss . moveLeft ( 3 ) boss . moveRight ( ) # Build your Helper items BELOW this…" at bounding box center [1149, 468] width 473 height 521
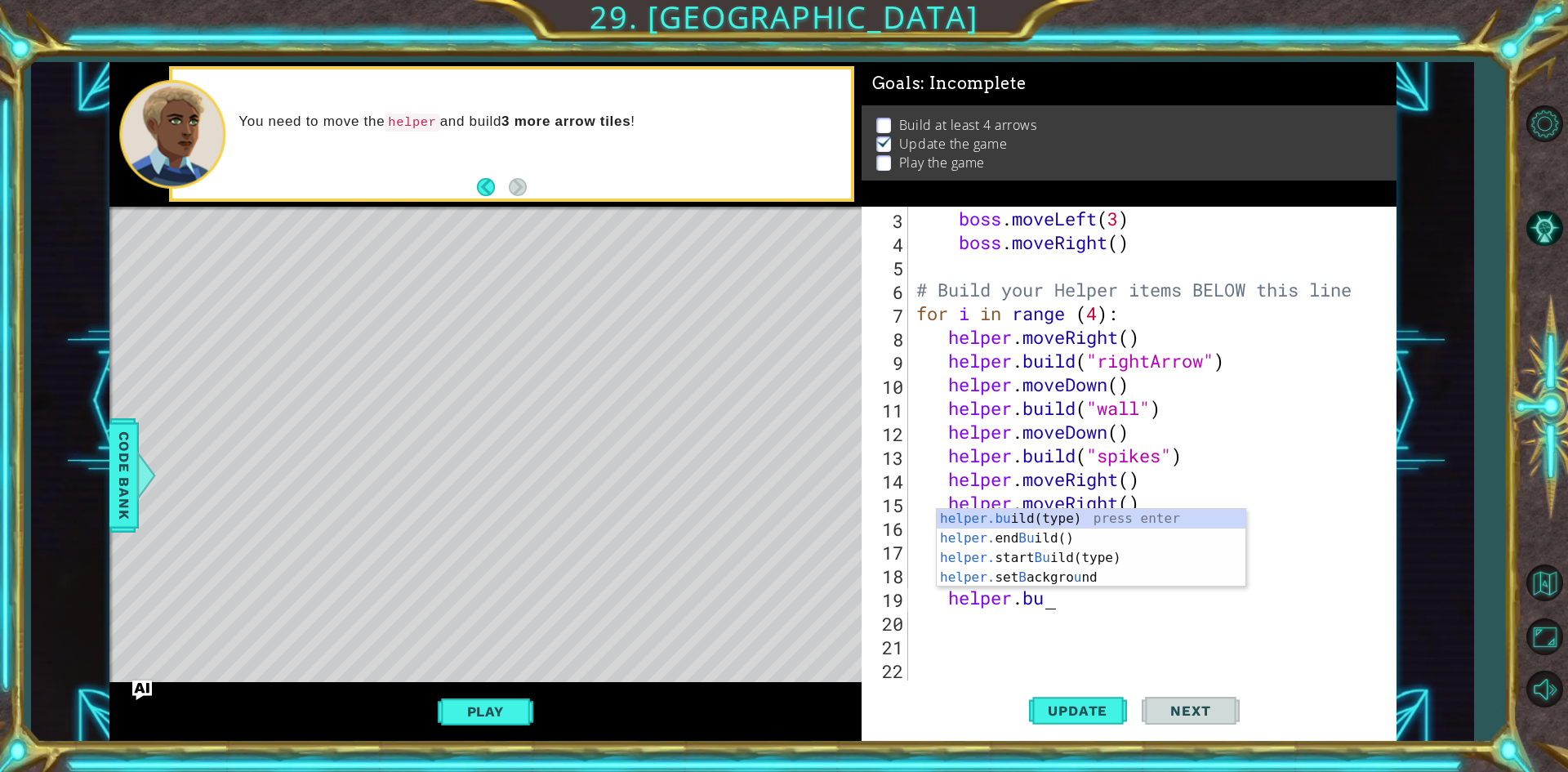
scroll to position [0, 5]
drag, startPoint x: 1051, startPoint y: 515, endPoint x: 1069, endPoint y: 514, distance: 18.0
click at [1064, 513] on div "helper.bu ild(type) press enter helper. end Bu ild() press enter helper. start …" at bounding box center [1091, 568] width 309 height 117
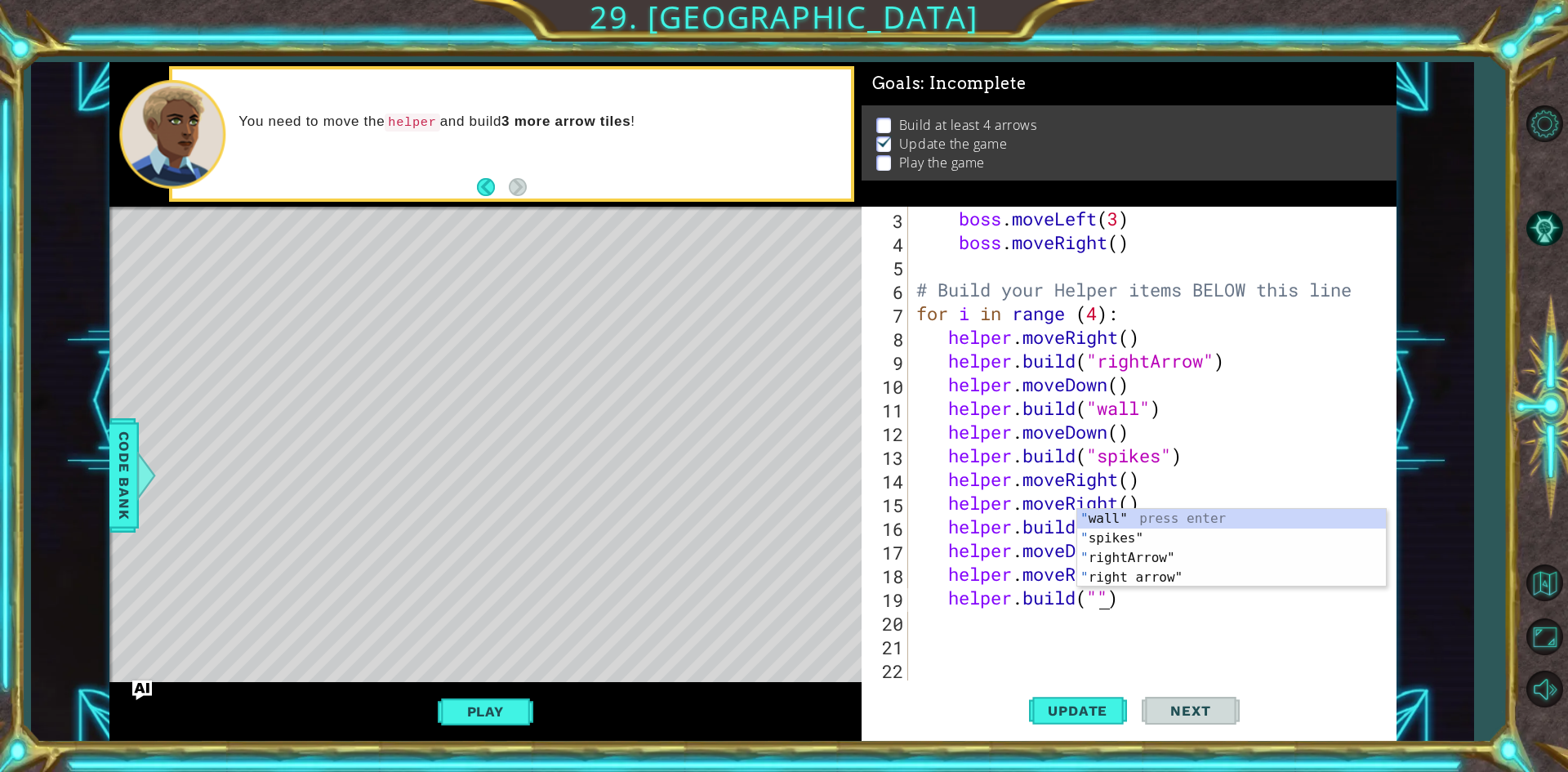
scroll to position [0, 8]
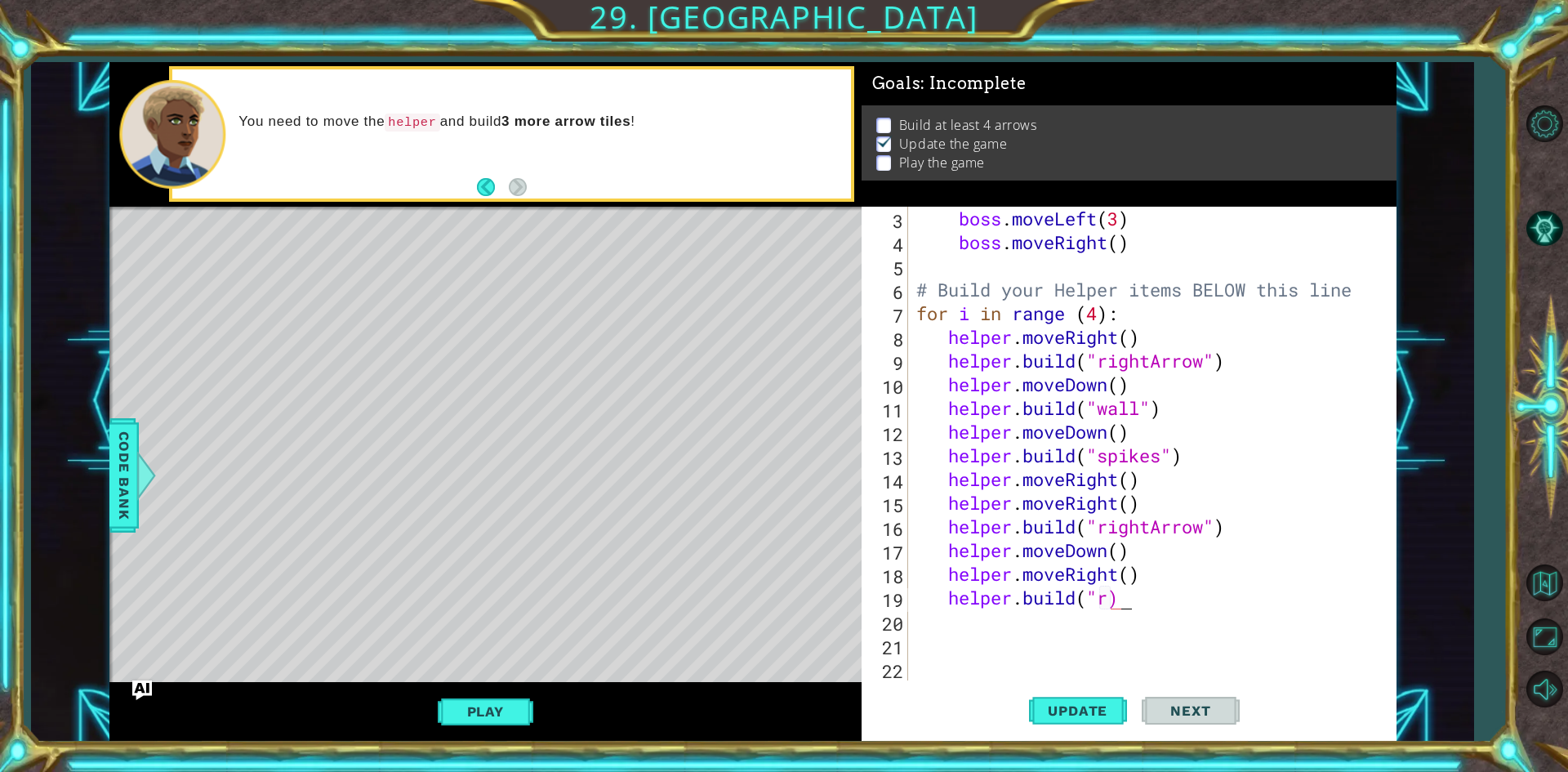
click at [1134, 599] on div "boss . moveLeft ( 3 ) boss . moveRight ( ) # Build your Helper items BELOW this…" at bounding box center [1149, 468] width 473 height 521
click at [1104, 599] on div "boss . moveLeft ( 3 ) boss . moveRight ( ) # Build your Helper items BELOW this…" at bounding box center [1149, 468] width 473 height 521
click at [1228, 605] on div "boss . moveLeft ( 3 ) boss . moveRight ( ) # Build your Helper items BELOW this…" at bounding box center [1149, 468] width 473 height 521
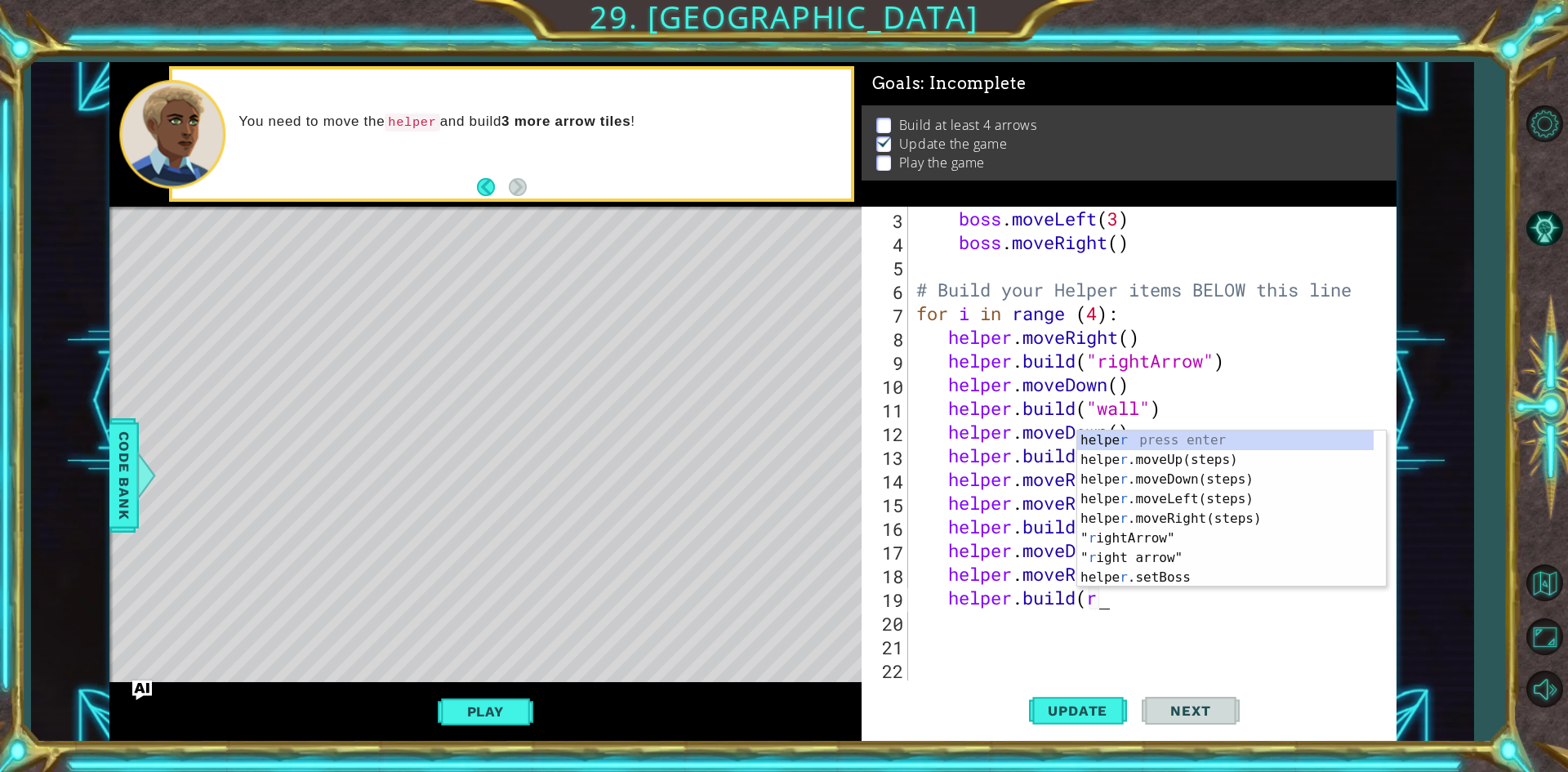
scroll to position [0, 8]
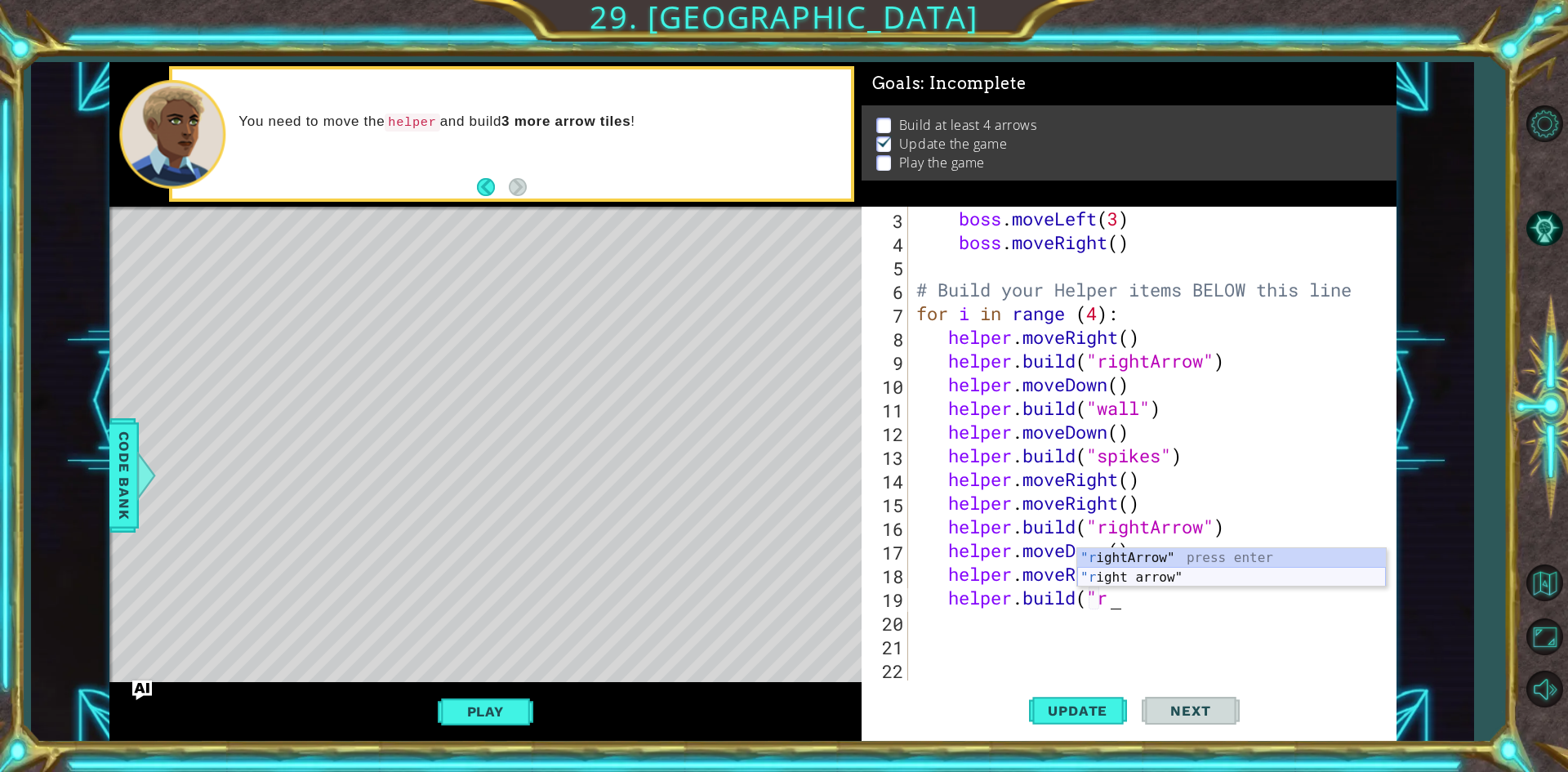
click at [1174, 580] on div ""r ightArrow" press enter "r ight arrow" press enter" at bounding box center [1232, 587] width 309 height 78
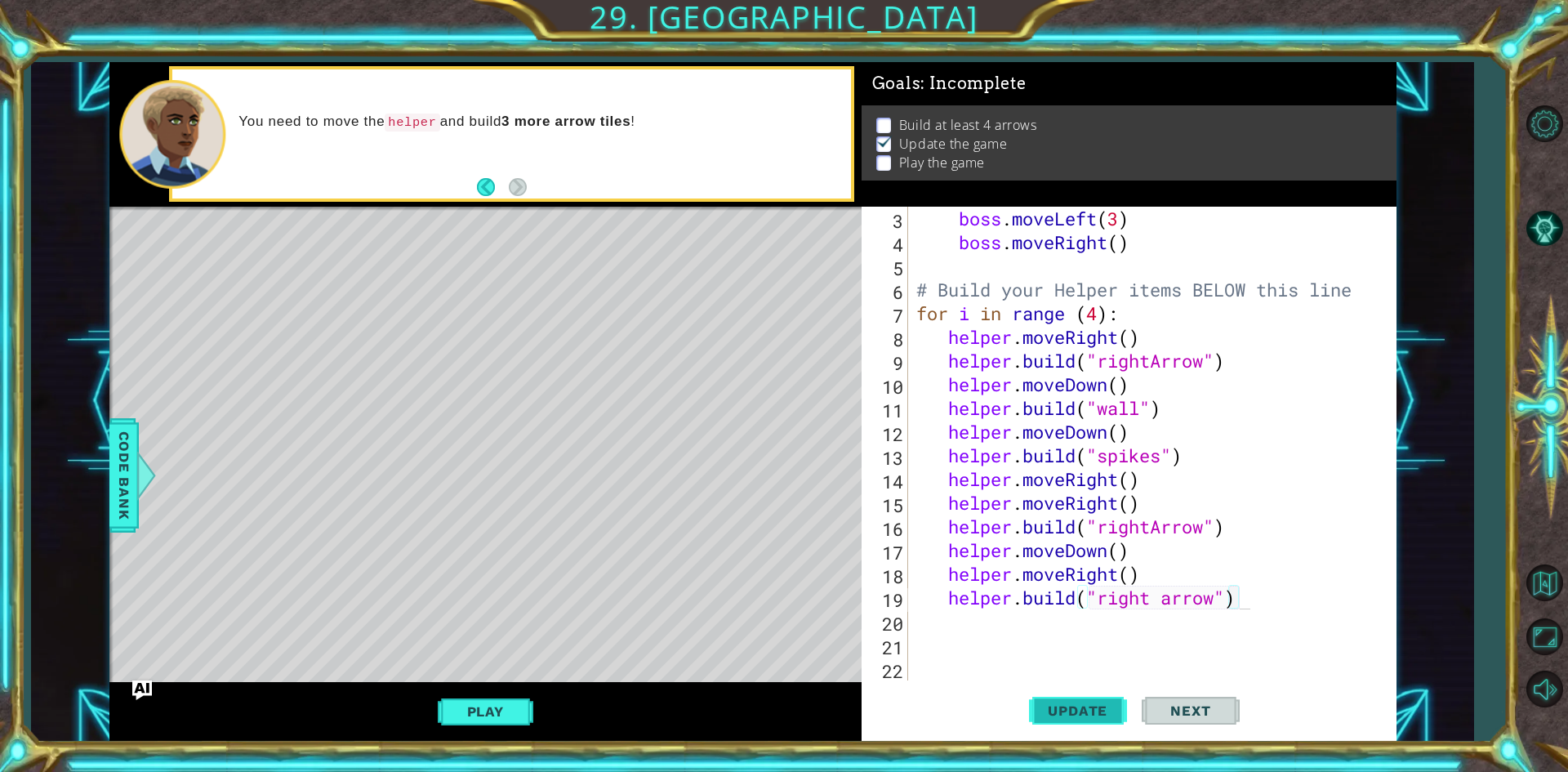
click at [1100, 712] on span "Update" at bounding box center [1078, 711] width 92 height 16
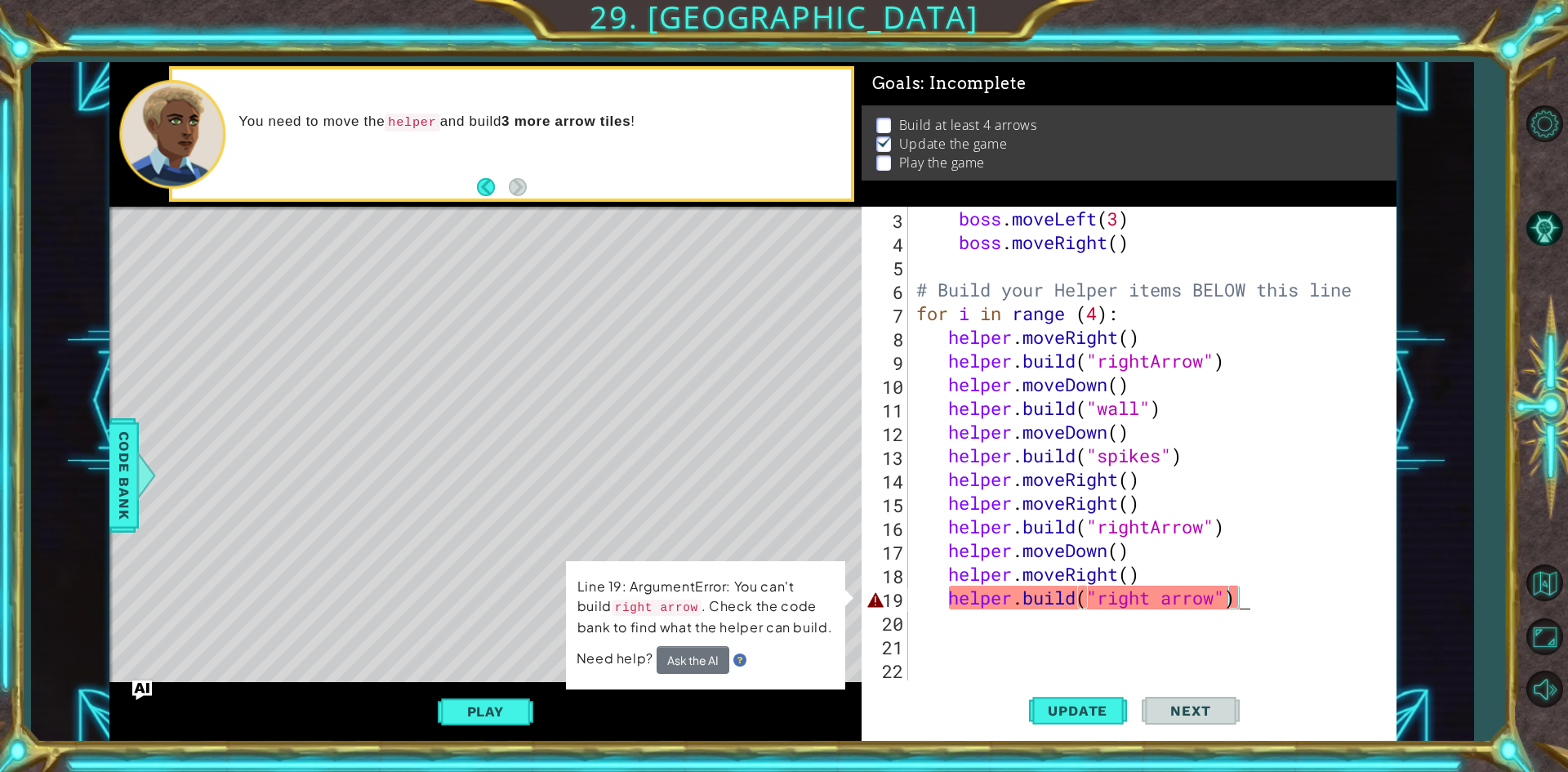
click at [1166, 595] on div "boss . moveLeft ( 3 ) boss . moveRight ( ) # Build your Helper items BELOW this…" at bounding box center [1149, 468] width 473 height 521
click at [1190, 605] on div "boss . moveLeft ( 3 ) boss . moveRight ( ) # Build your Helper items BELOW this…" at bounding box center [1149, 468] width 473 height 521
click at [1182, 605] on div "boss . moveLeft ( 3 ) boss . moveRight ( ) # Build your Helper items BELOW this…" at bounding box center [1149, 468] width 473 height 521
click at [1168, 596] on div "boss . moveLeft ( 3 ) boss . moveRight ( ) # Build your Helper items BELOW this…" at bounding box center [1149, 468] width 473 height 521
click at [1176, 594] on div "boss . moveLeft ( 3 ) boss . moveRight ( ) # Build your Helper items BELOW this…" at bounding box center [1149, 468] width 473 height 521
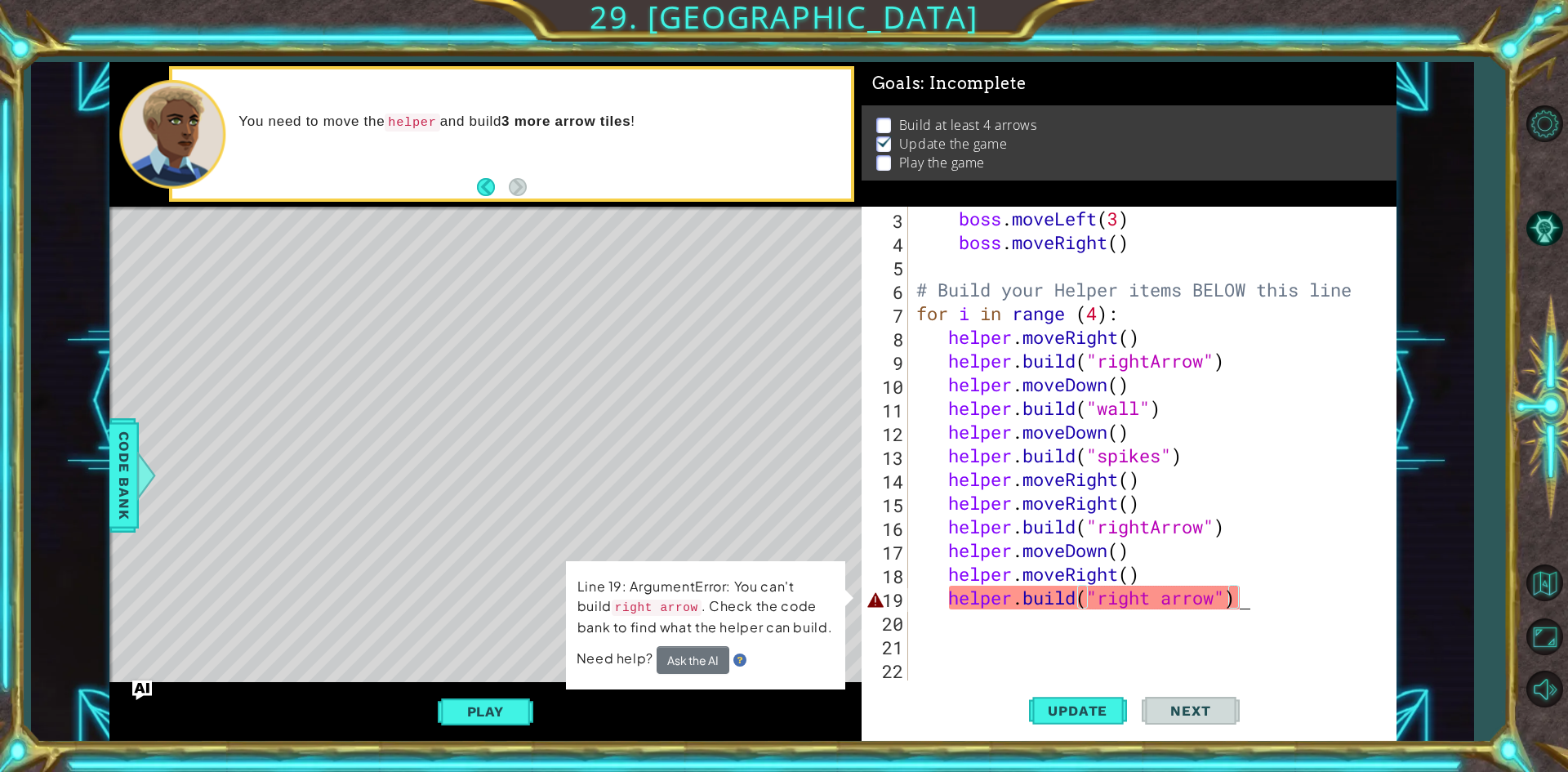
drag, startPoint x: 1259, startPoint y: 586, endPoint x: 1269, endPoint y: 599, distance: 16.4
click at [1269, 599] on div "boss . moveLeft ( 3 ) boss . moveRight ( ) # Build your Helper items BELOW this…" at bounding box center [1149, 468] width 473 height 521
click at [1181, 590] on div "boss . moveLeft ( 3 ) boss . moveRight ( ) # Build your Helper items BELOW this…" at bounding box center [1149, 468] width 473 height 521
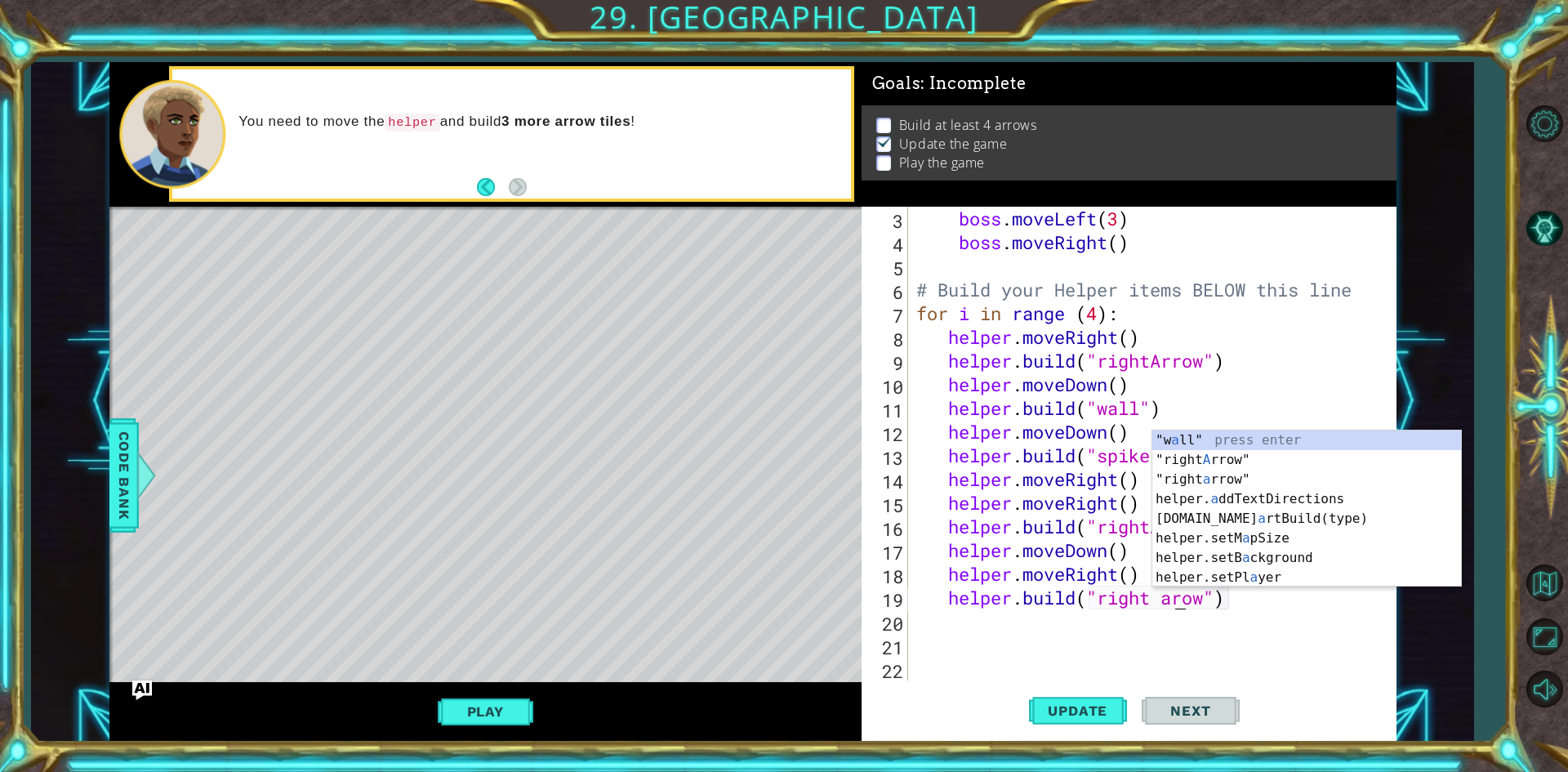
scroll to position [0, 13]
click at [1179, 455] on div ""w a ll" press enter "right A rrow" press enter "right a rrow" press enter help…" at bounding box center [1307, 528] width 309 height 196
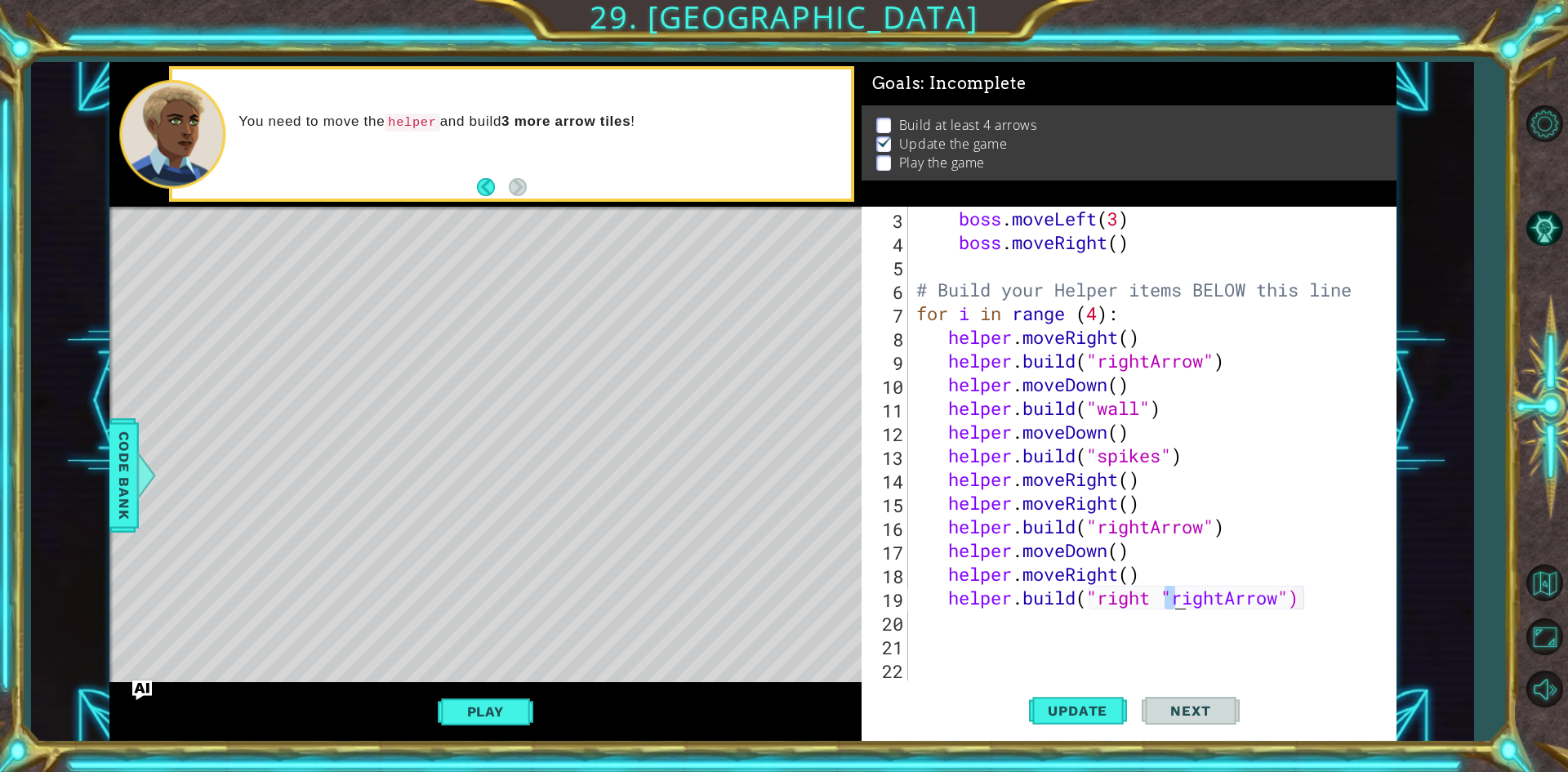
click at [1171, 593] on div "boss . moveLeft ( 3 ) boss . moveRight ( ) # Build your Helper items BELOW this…" at bounding box center [1149, 468] width 473 height 521
type textarea "[DOMAIN_NAME]("rightArrow")"
click at [1102, 706] on span "Update" at bounding box center [1078, 711] width 92 height 16
drag, startPoint x: 513, startPoint y: 710, endPoint x: 541, endPoint y: 688, distance: 35.6
click at [519, 706] on button "Play" at bounding box center [485, 712] width 96 height 31
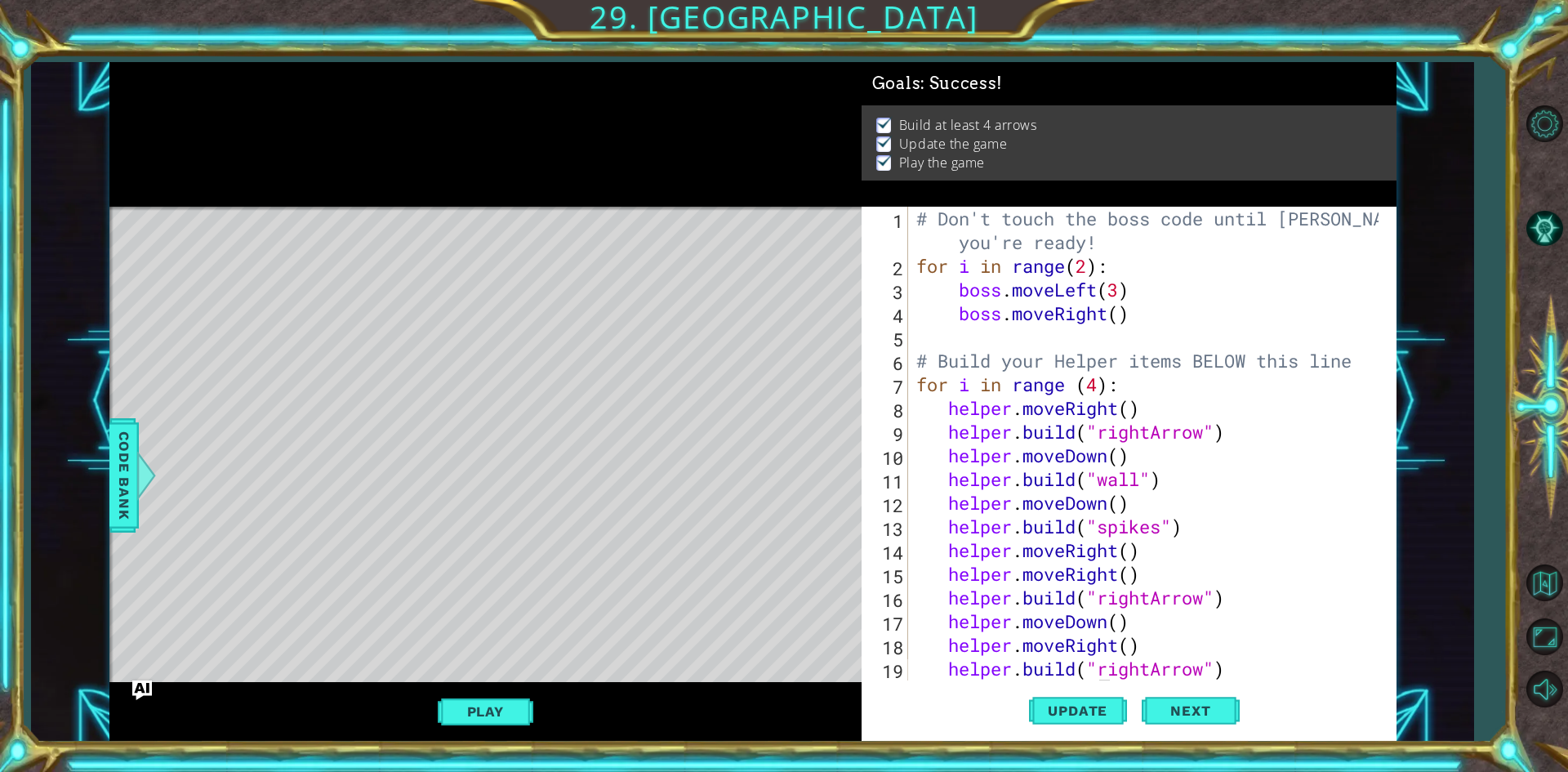
scroll to position [0, 0]
click at [1220, 715] on span "Next" at bounding box center [1190, 713] width 72 height 16
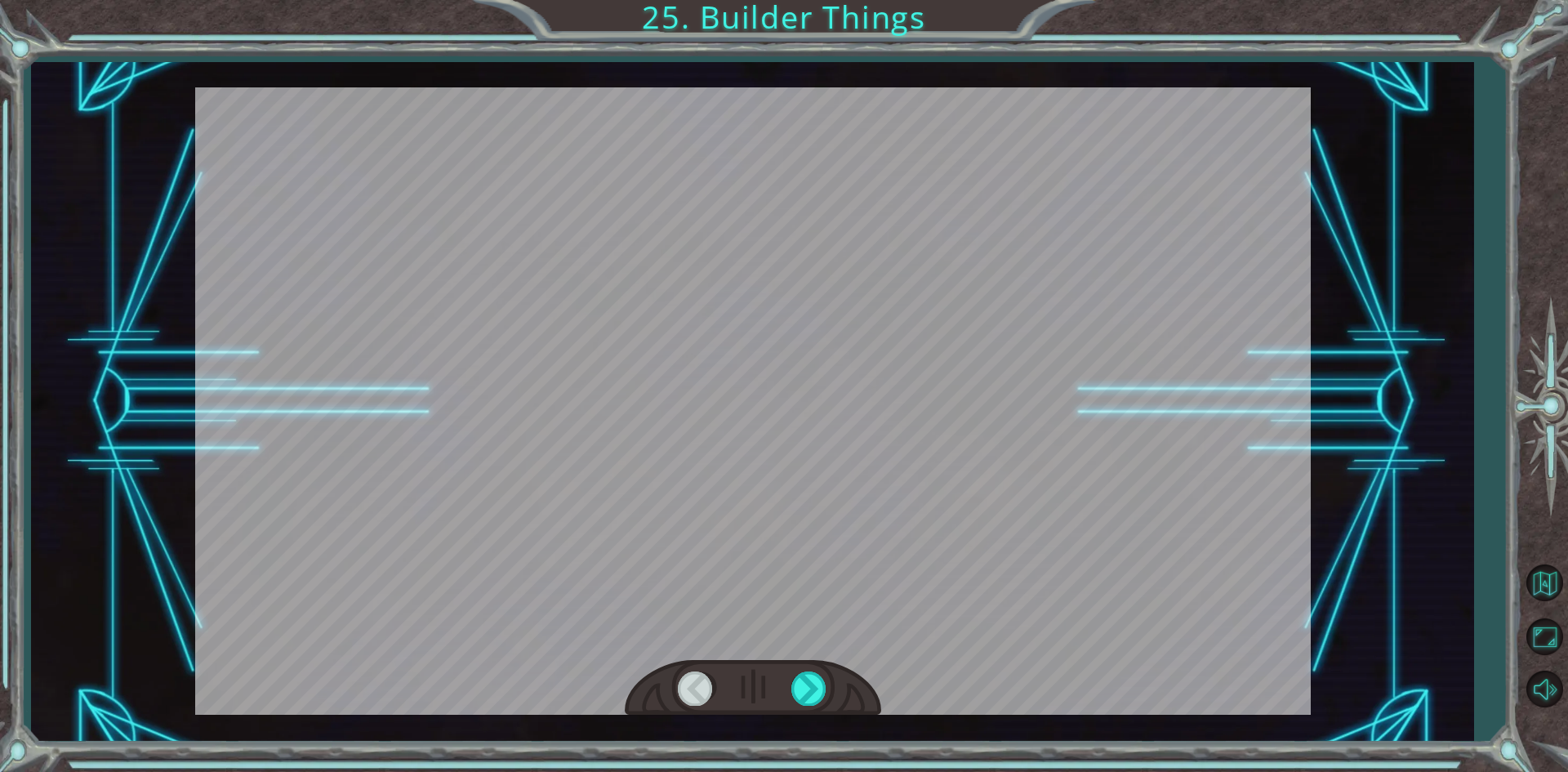
click at [821, 697] on div at bounding box center [809, 688] width 37 height 34
click at [804, 689] on div at bounding box center [809, 688] width 37 height 34
click at [818, 677] on div at bounding box center [809, 688] width 37 height 34
click at [822, 357] on div at bounding box center [753, 401] width 1115 height 628
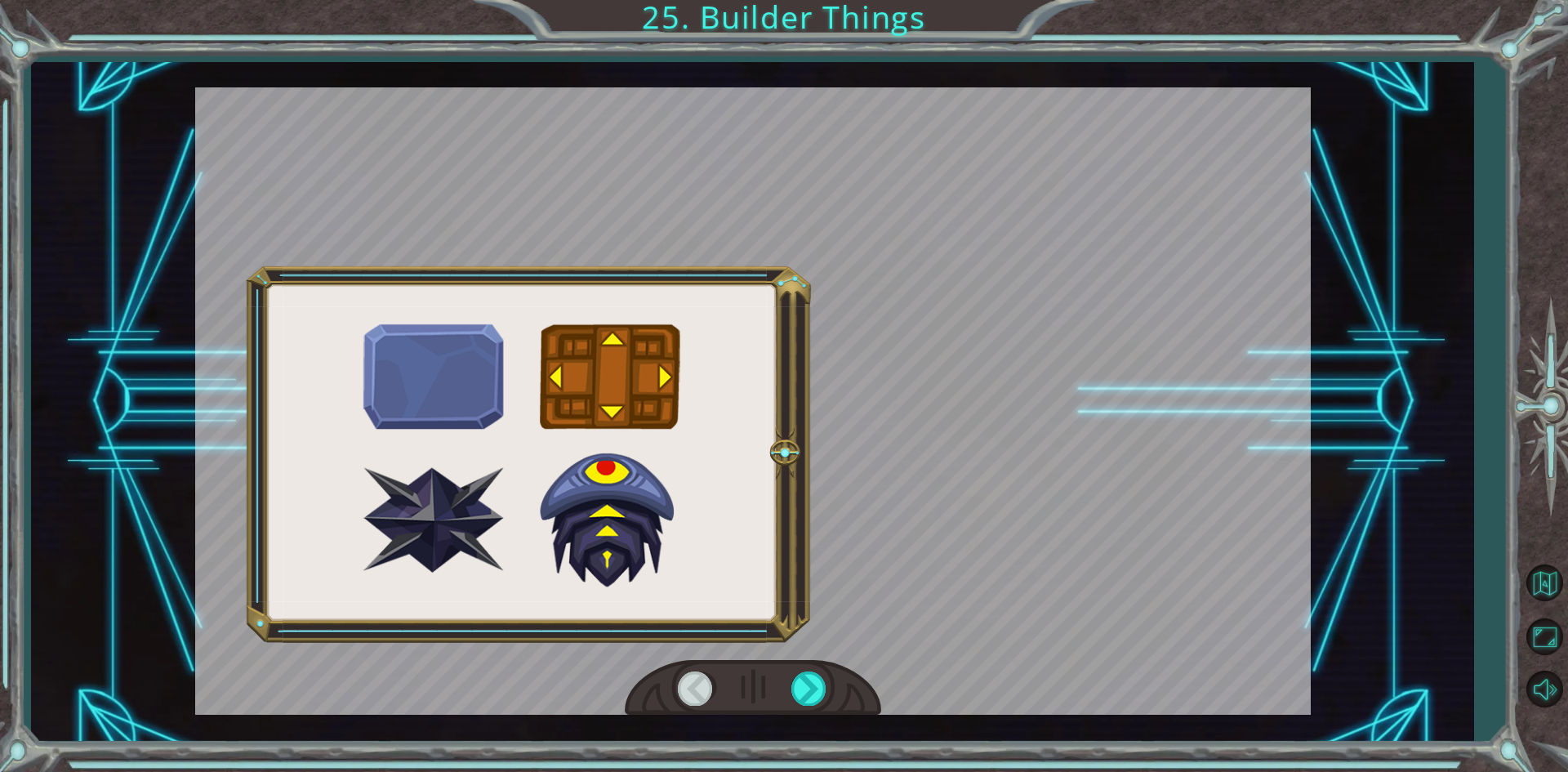
click at [818, 694] on div at bounding box center [809, 688] width 37 height 34
